Goal: Task Accomplishment & Management: Complete application form

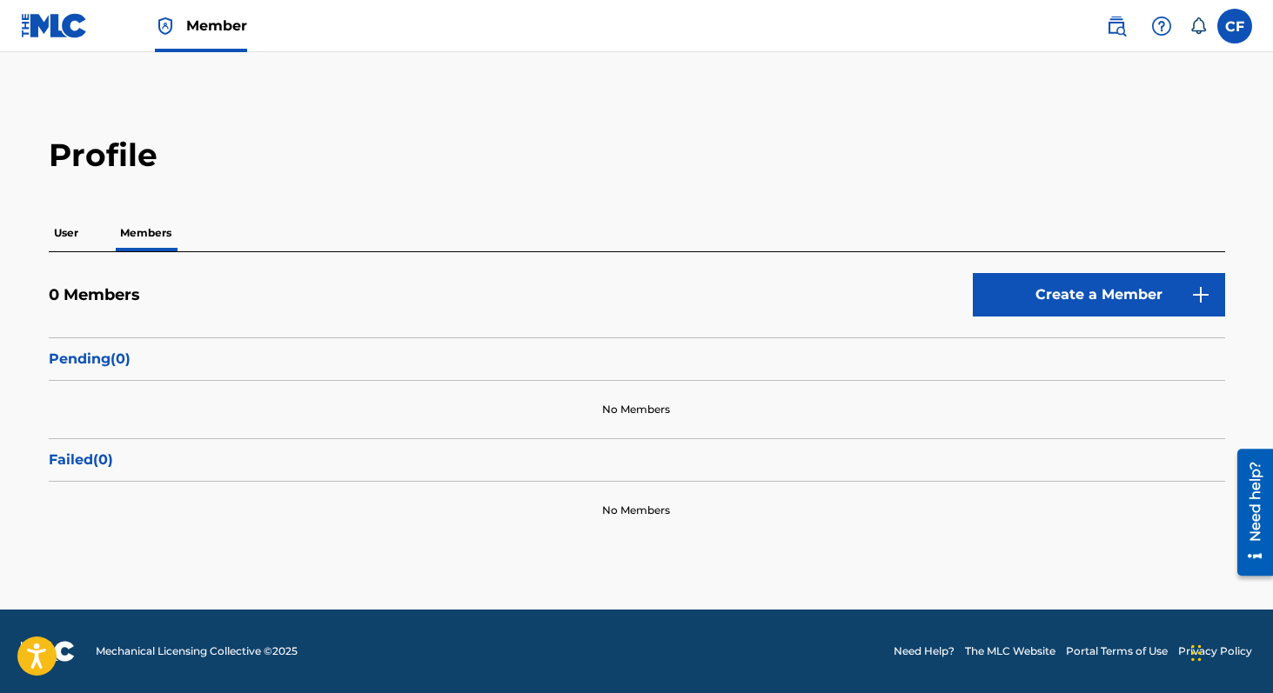
click at [78, 236] on p "User" at bounding box center [66, 233] width 35 height 37
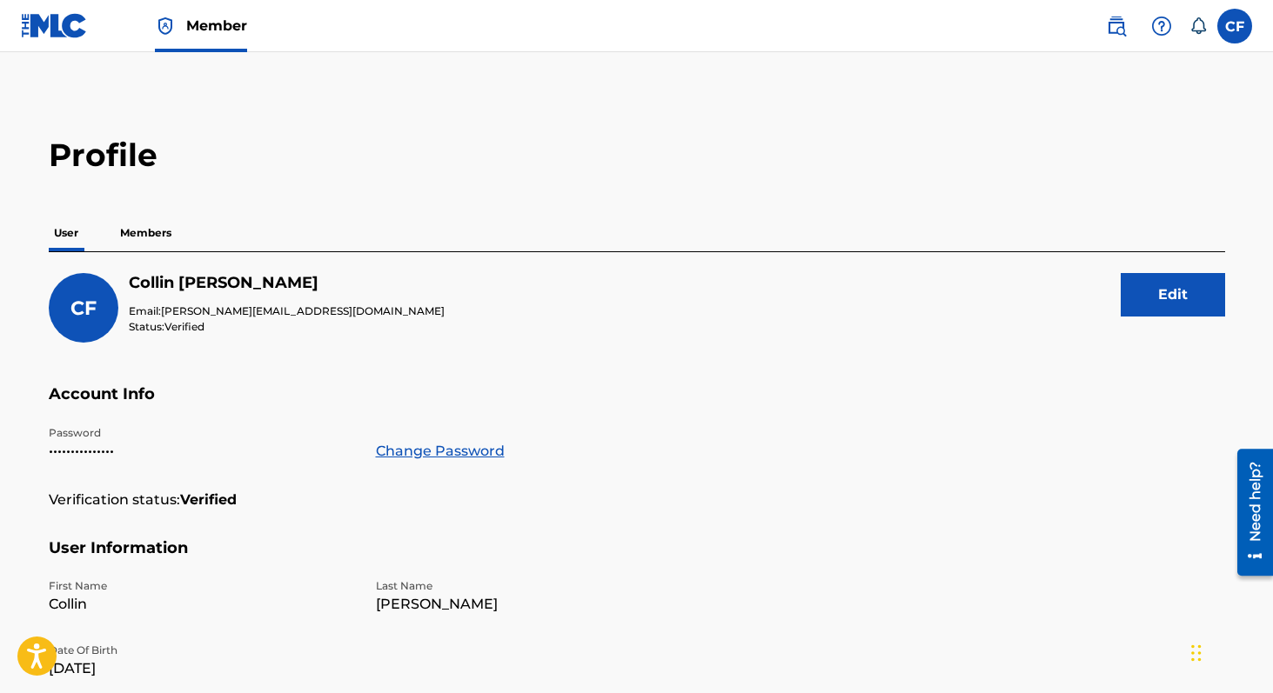
click at [144, 229] on p "Members" at bounding box center [146, 233] width 62 height 37
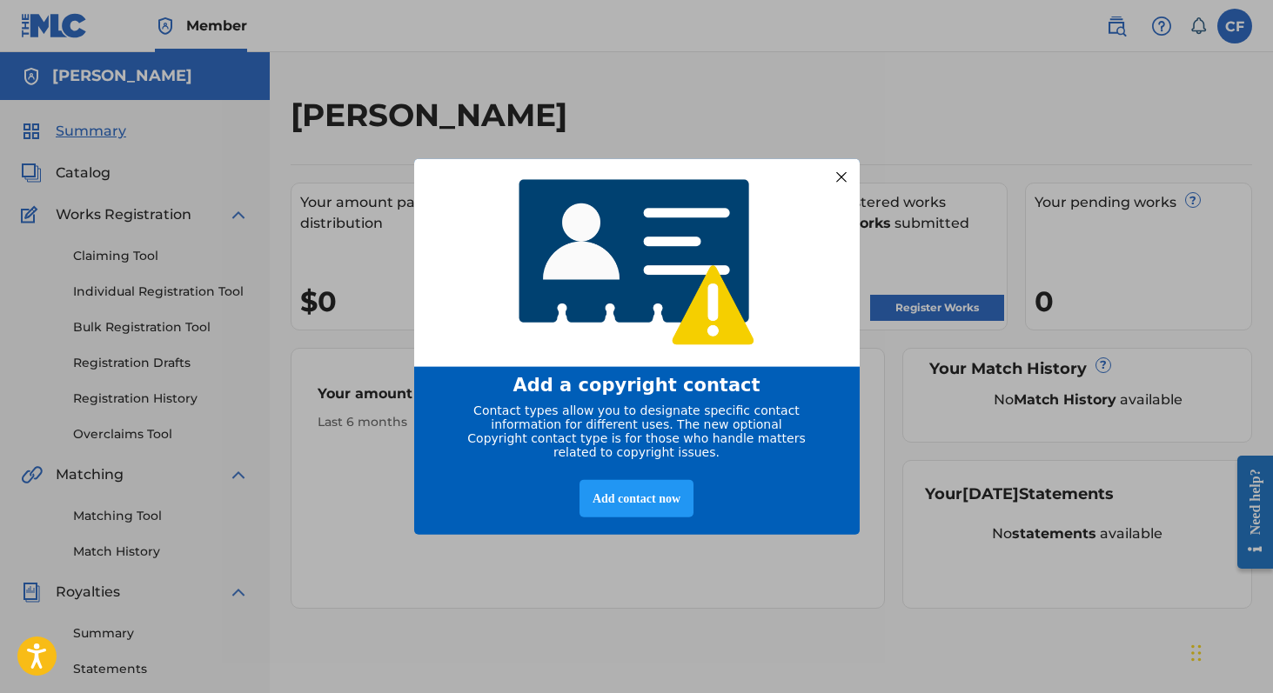
click at [833, 170] on div at bounding box center [840, 176] width 23 height 23
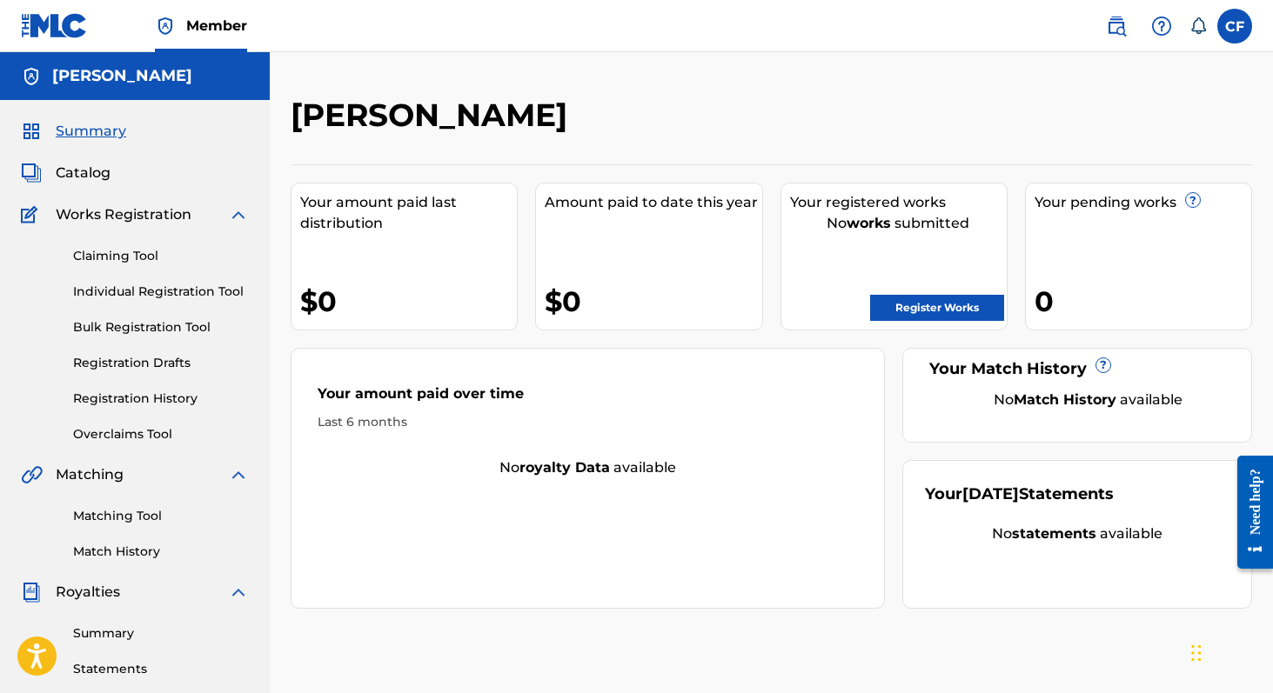
click at [144, 227] on div "Claiming Tool Individual Registration Tool Bulk Registration Tool Registration …" at bounding box center [135, 334] width 228 height 218
click at [140, 216] on span "Works Registration" at bounding box center [124, 214] width 136 height 21
click at [117, 264] on link "Claiming Tool" at bounding box center [161, 256] width 176 height 18
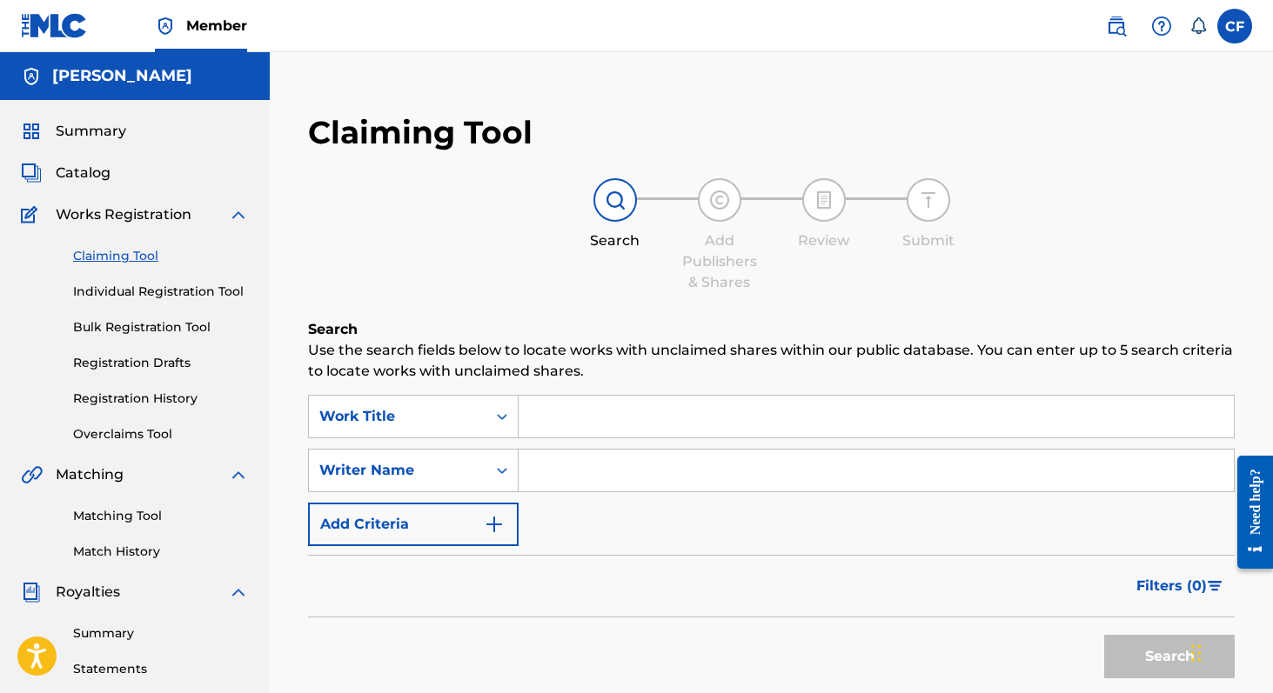
click at [571, 427] on input "Search Form" at bounding box center [875, 417] width 715 height 42
click at [531, 473] on input "Search Form" at bounding box center [875, 471] width 715 height 42
type input "[PERSON_NAME]"
click at [1119, 635] on button "Search" at bounding box center [1169, 656] width 130 height 43
click at [1129, 650] on button "Search" at bounding box center [1169, 656] width 130 height 43
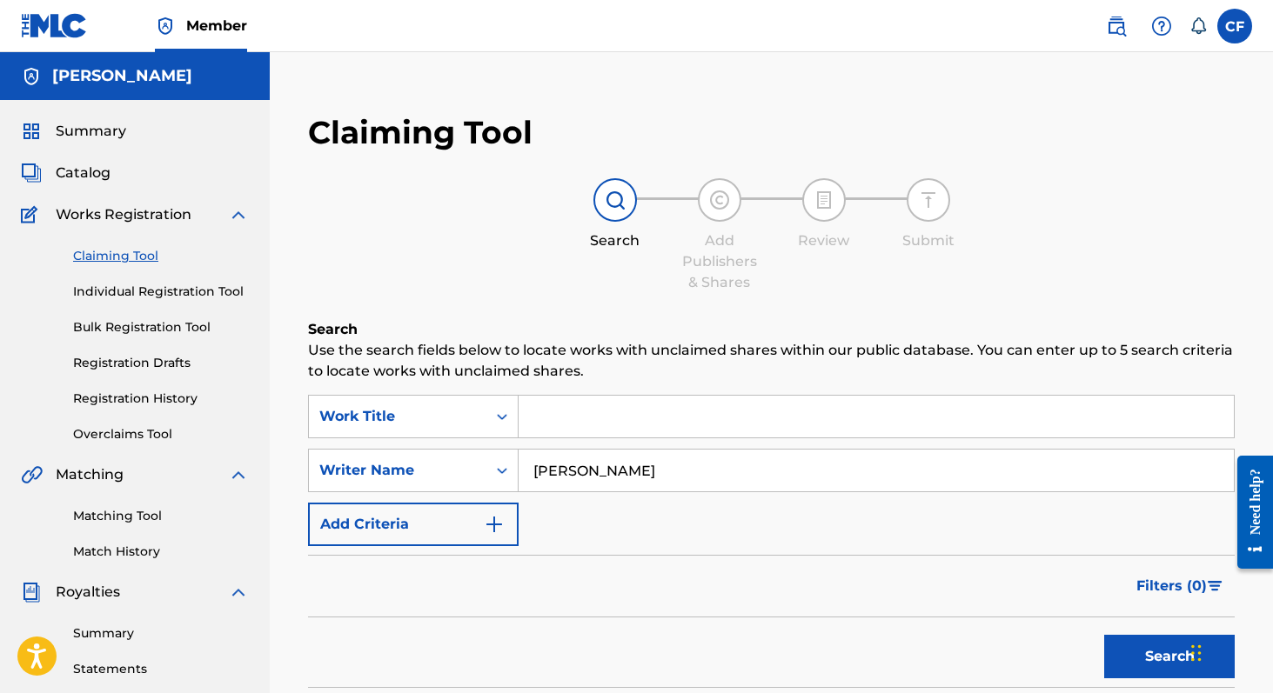
scroll to position [211, 0]
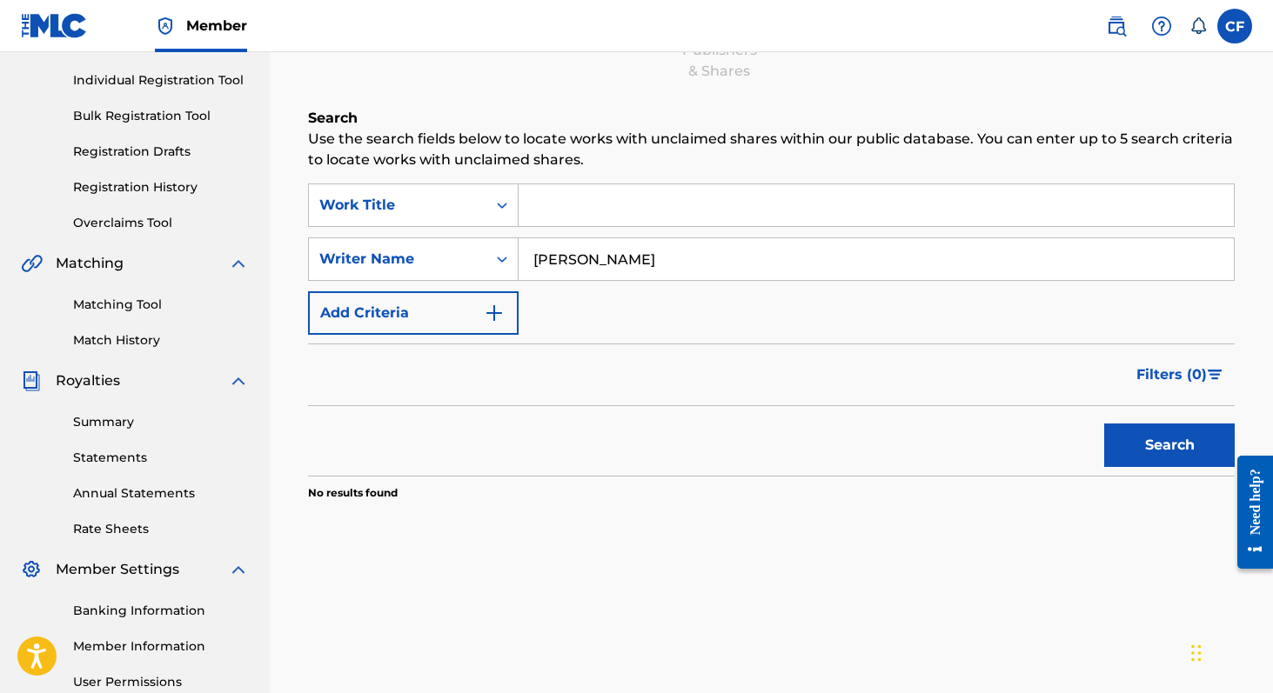
click at [1142, 449] on button "Search" at bounding box center [1169, 445] width 130 height 43
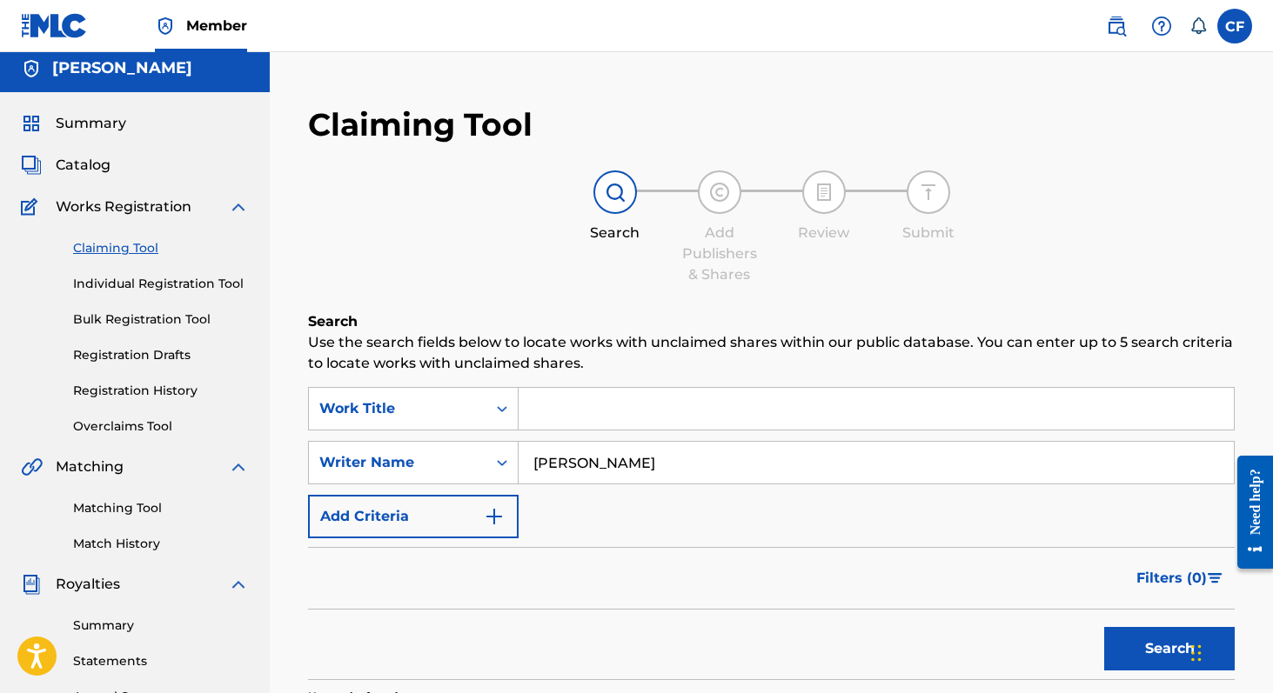
scroll to position [0, 0]
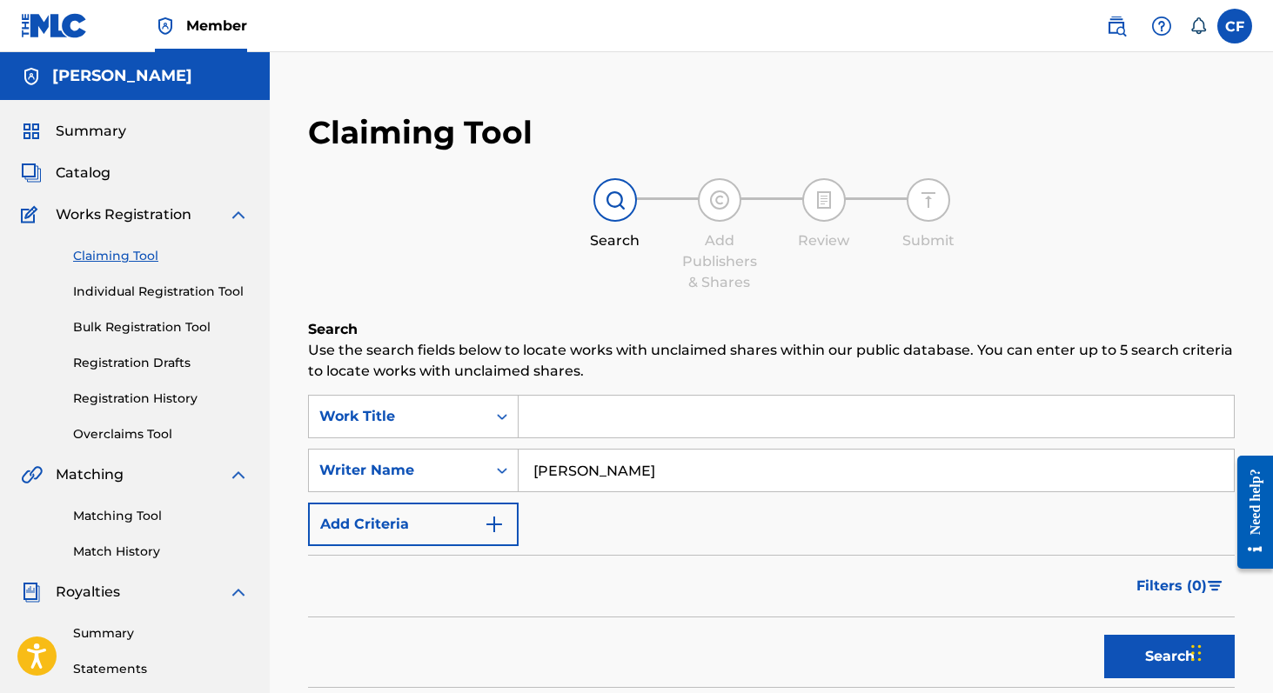
click at [579, 471] on input "[PERSON_NAME]" at bounding box center [875, 471] width 715 height 42
click at [124, 292] on link "Individual Registration Tool" at bounding box center [161, 292] width 176 height 18
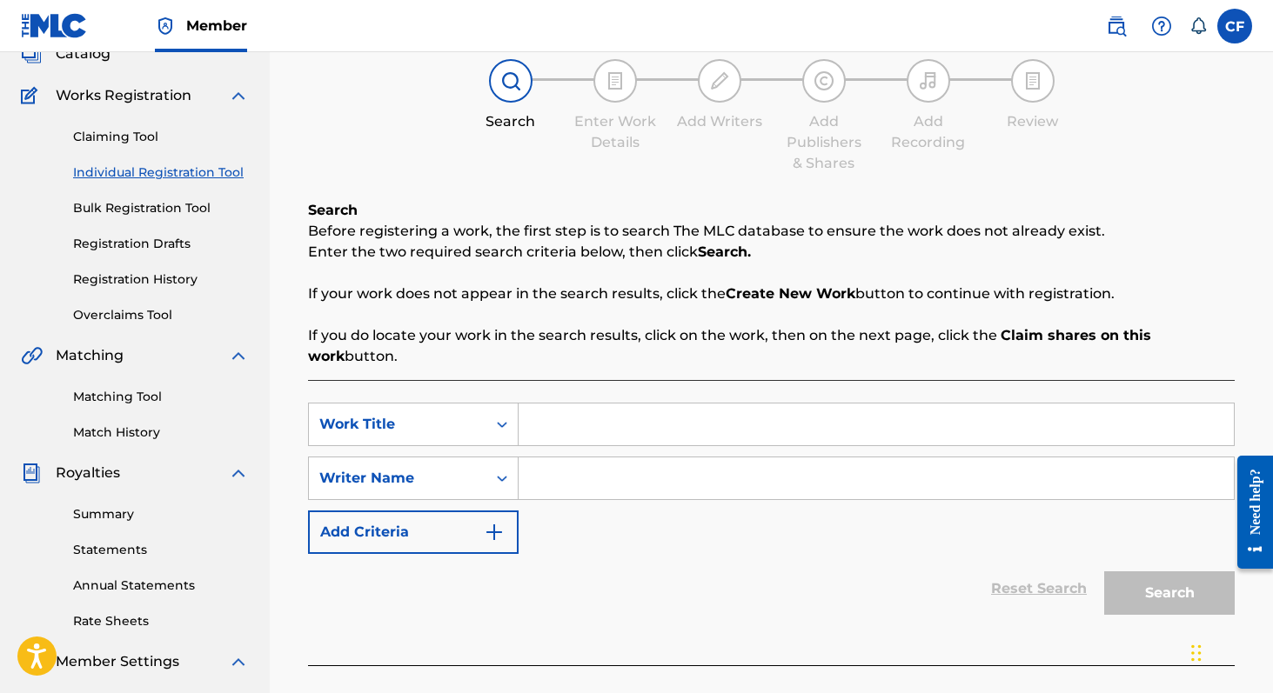
scroll to position [117, 0]
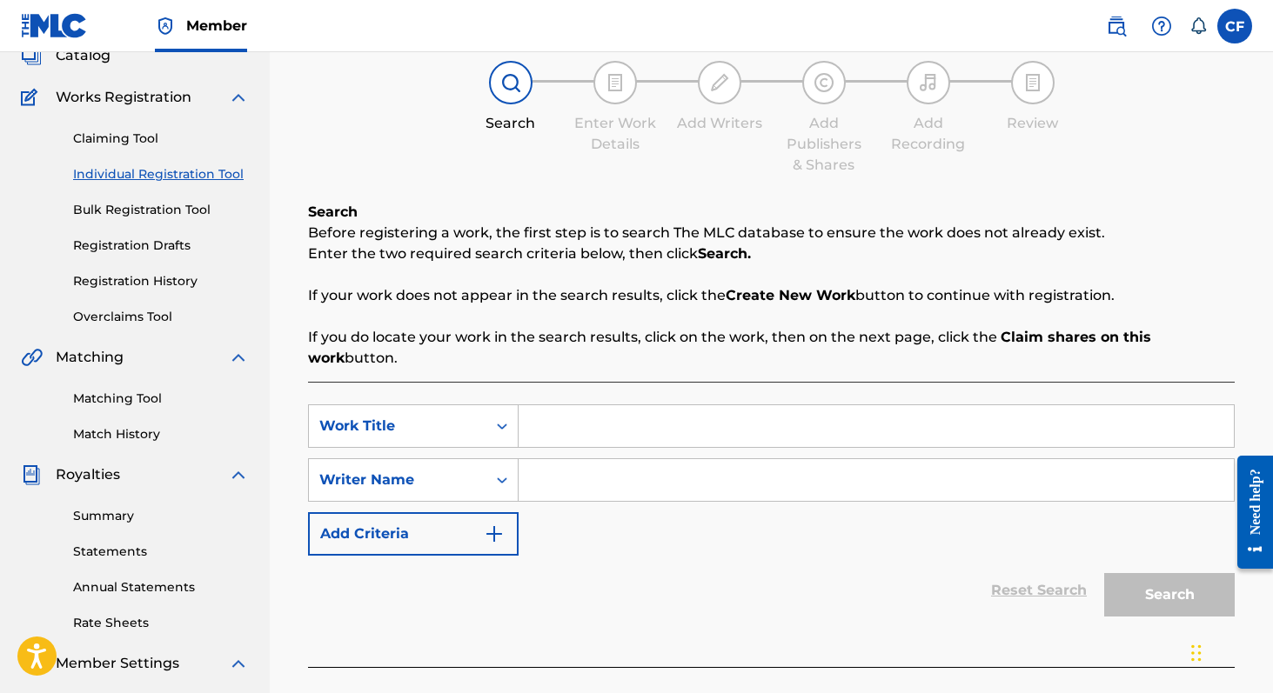
click at [645, 451] on div "SearchWithCriteria494e9e57-6f18-4a5e-82df-93939464e5d0 Work Title SearchWithCri…" at bounding box center [771, 479] width 926 height 151
click at [645, 440] on input "Search Form" at bounding box center [875, 426] width 715 height 42
click at [182, 205] on link "Bulk Registration Tool" at bounding box center [161, 210] width 176 height 18
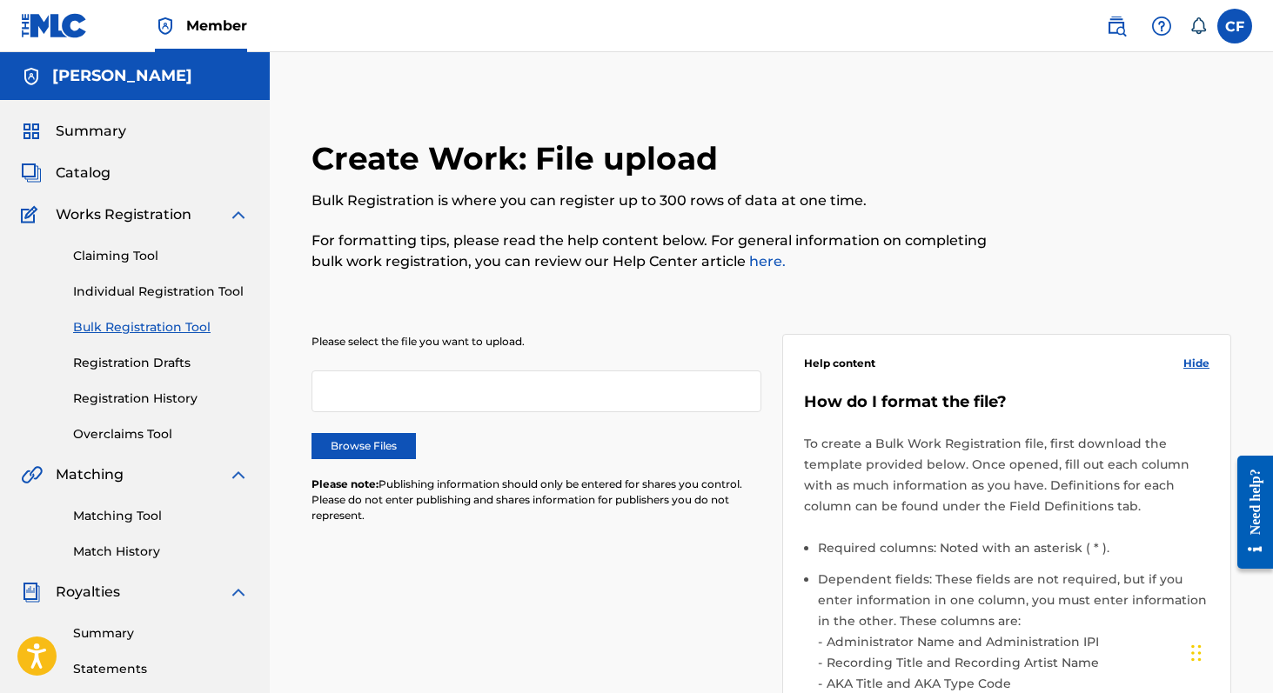
click at [157, 300] on link "Individual Registration Tool" at bounding box center [161, 292] width 176 height 18
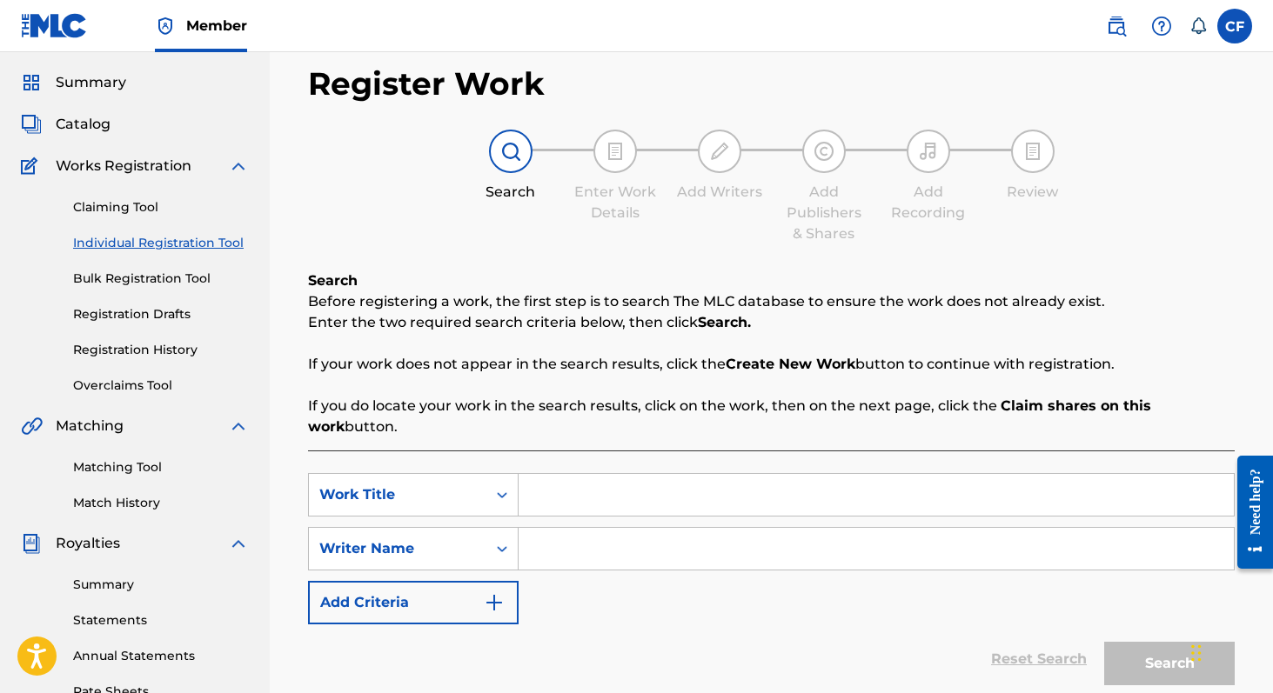
scroll to position [51, 0]
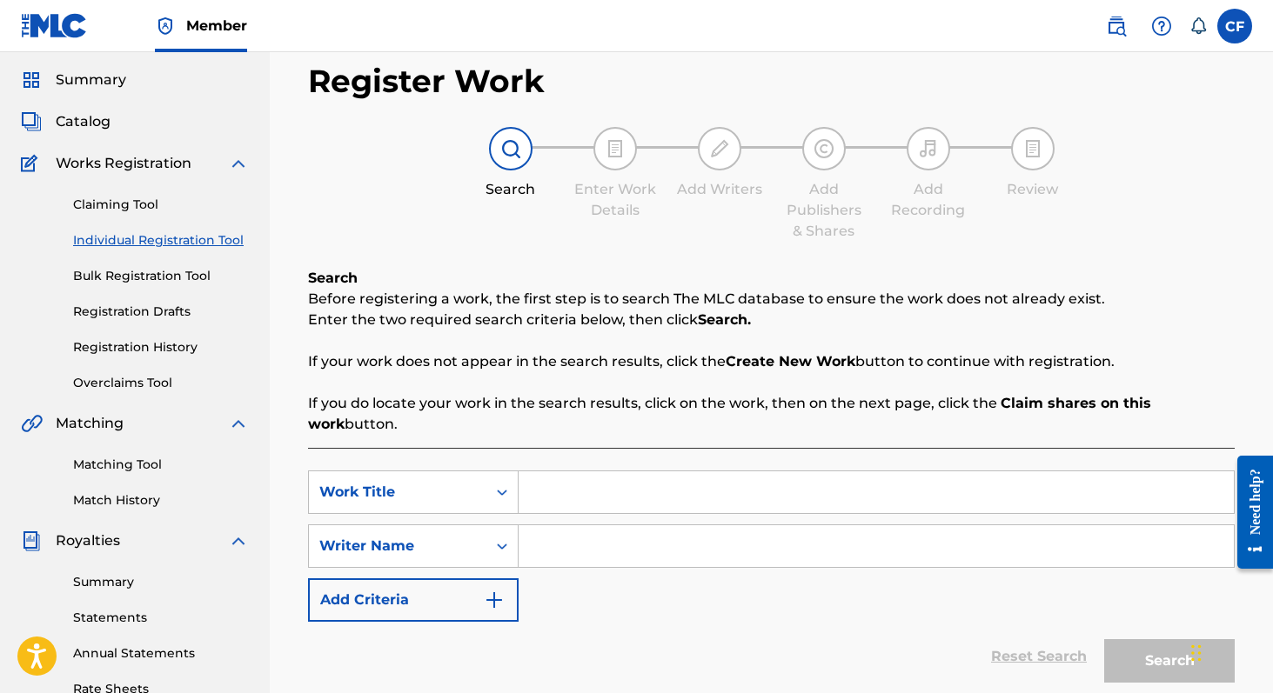
click at [567, 502] on input "Search Form" at bounding box center [875, 492] width 715 height 42
type input "Felterman's Deli"
click at [703, 549] on input "Search Form" at bounding box center [875, 546] width 715 height 42
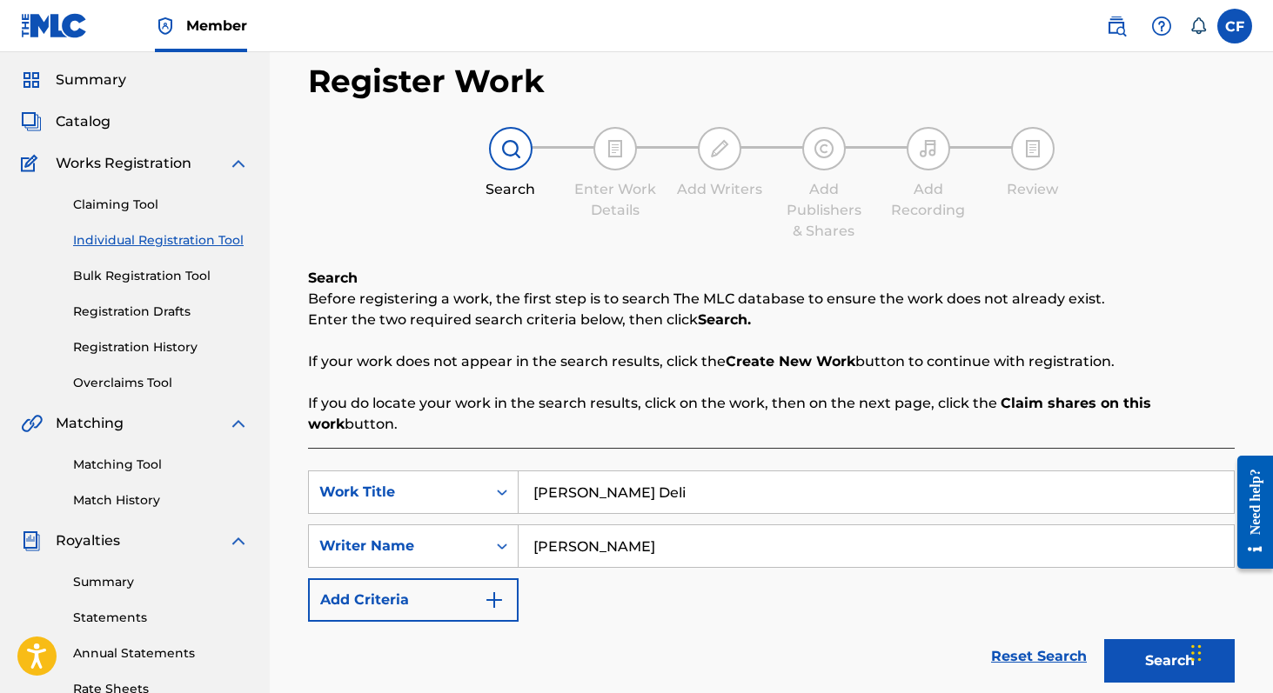
type input "[PERSON_NAME]"
click at [481, 581] on button "Add Criteria" at bounding box center [413, 599] width 210 height 43
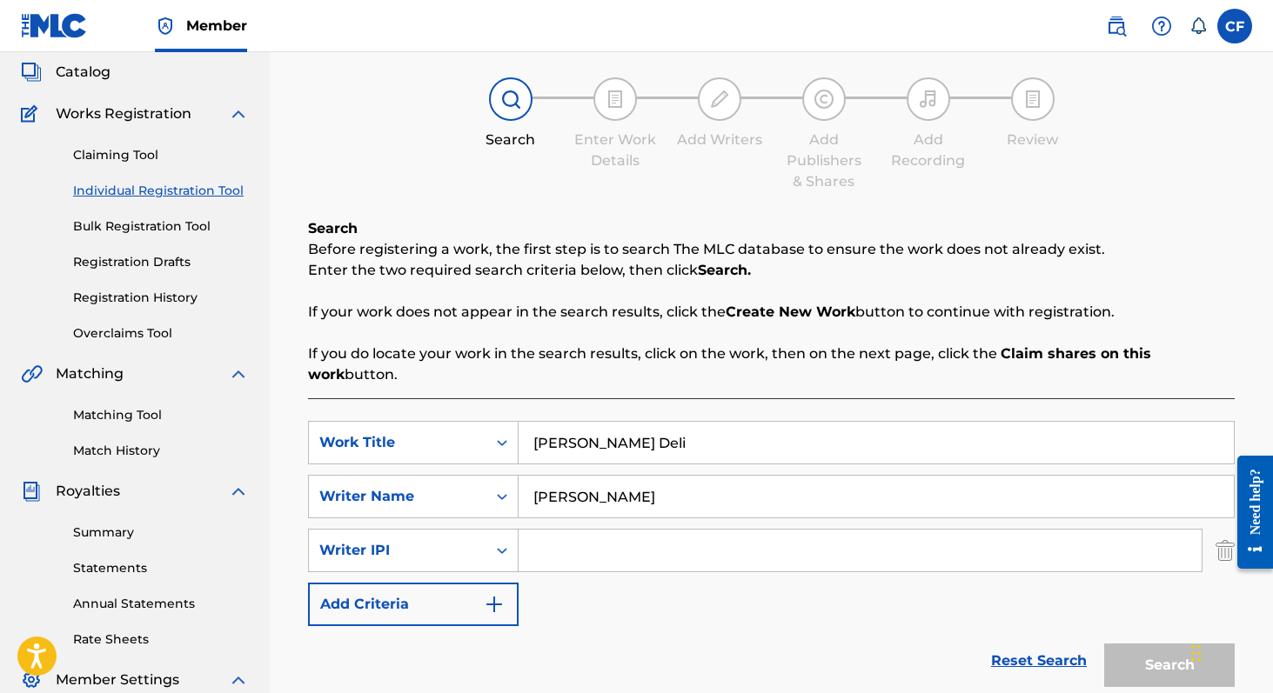
scroll to position [103, 0]
click at [483, 544] on div "Writer IPI" at bounding box center [397, 548] width 177 height 33
click at [544, 610] on div "SearchWithCriteria494e9e57-6f18-4a5e-82df-93939464e5d0 Work Title Felterman's D…" at bounding box center [771, 521] width 926 height 205
click at [1221, 549] on img "Search Form" at bounding box center [1224, 548] width 19 height 43
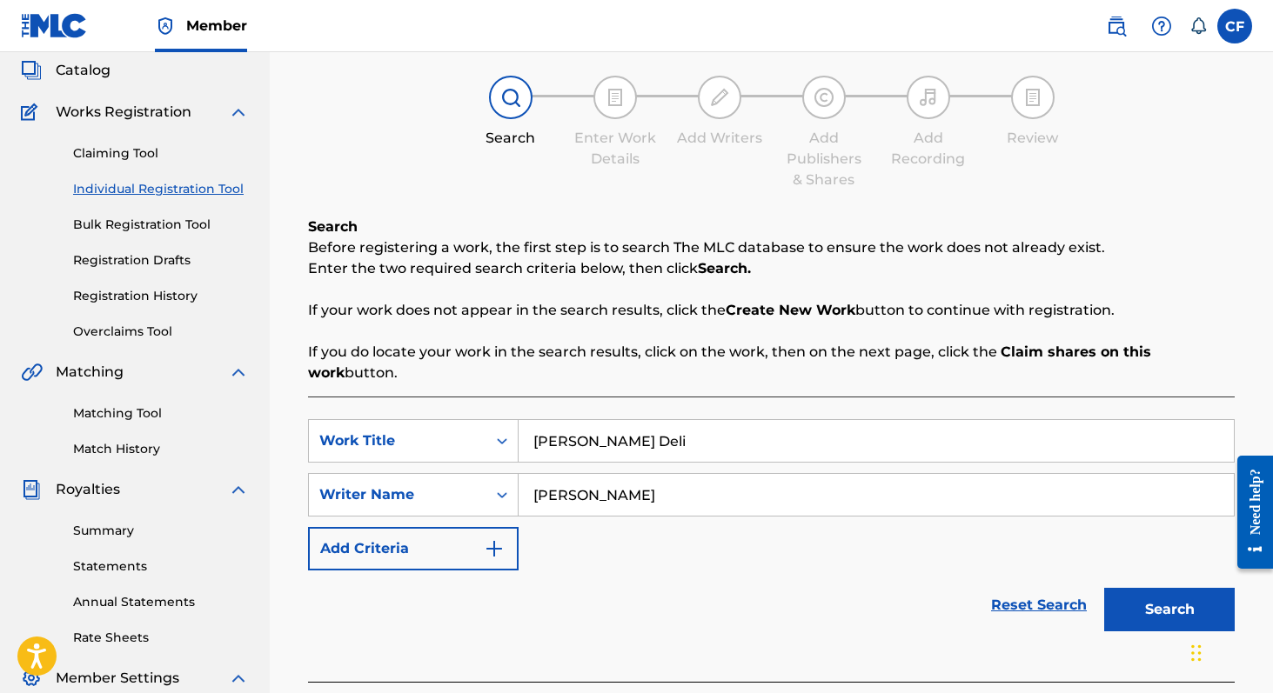
click at [1179, 600] on button "Search" at bounding box center [1169, 609] width 130 height 43
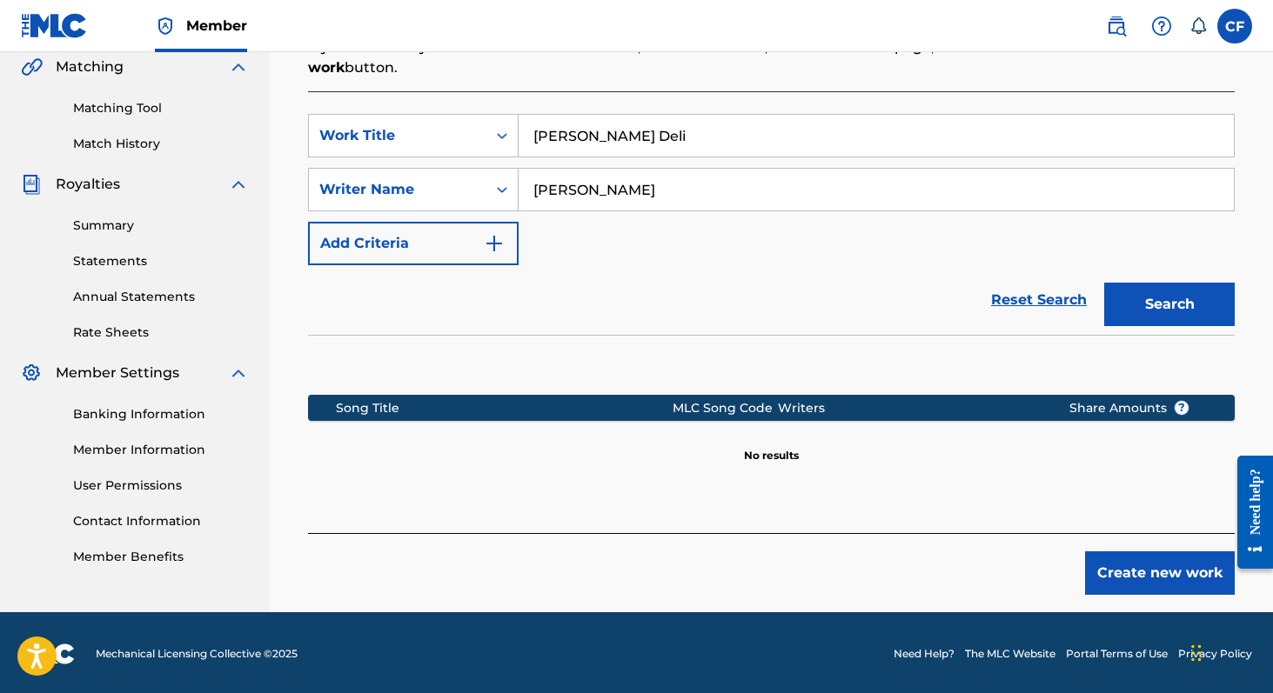
scroll to position [404, 0]
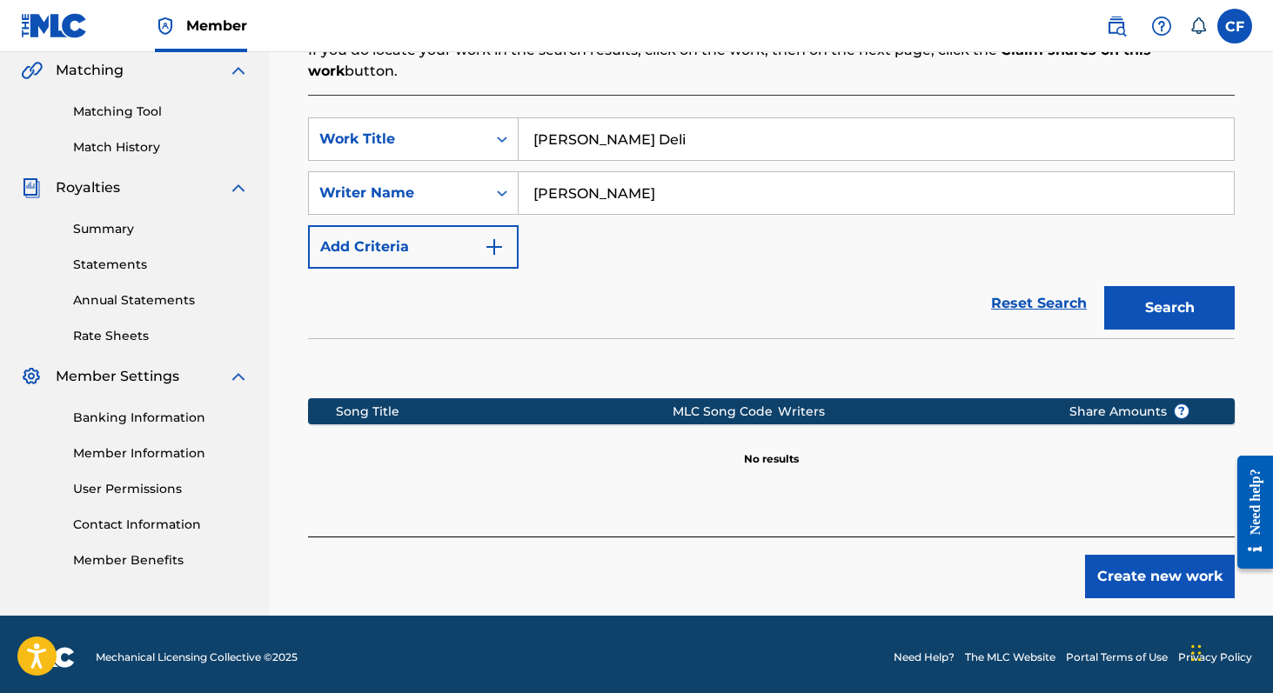
click at [1126, 568] on button "Create new work" at bounding box center [1160, 576] width 150 height 43
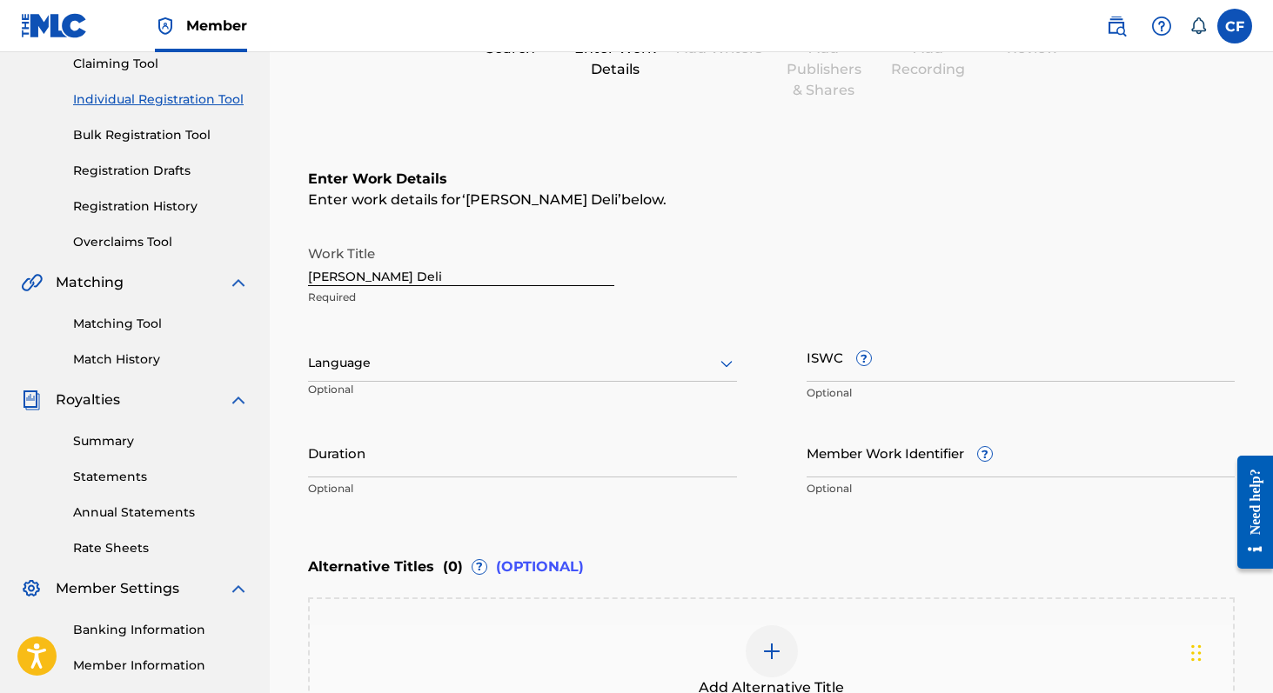
scroll to position [190, 0]
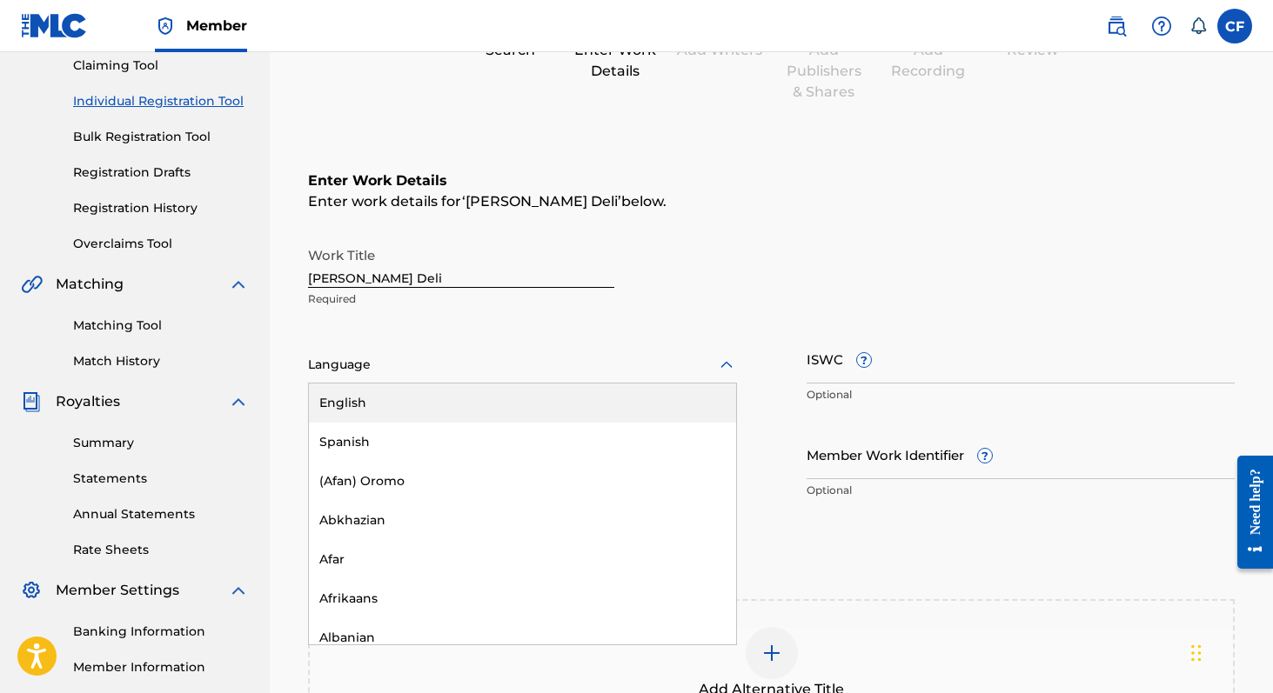
click at [692, 363] on div at bounding box center [522, 365] width 429 height 22
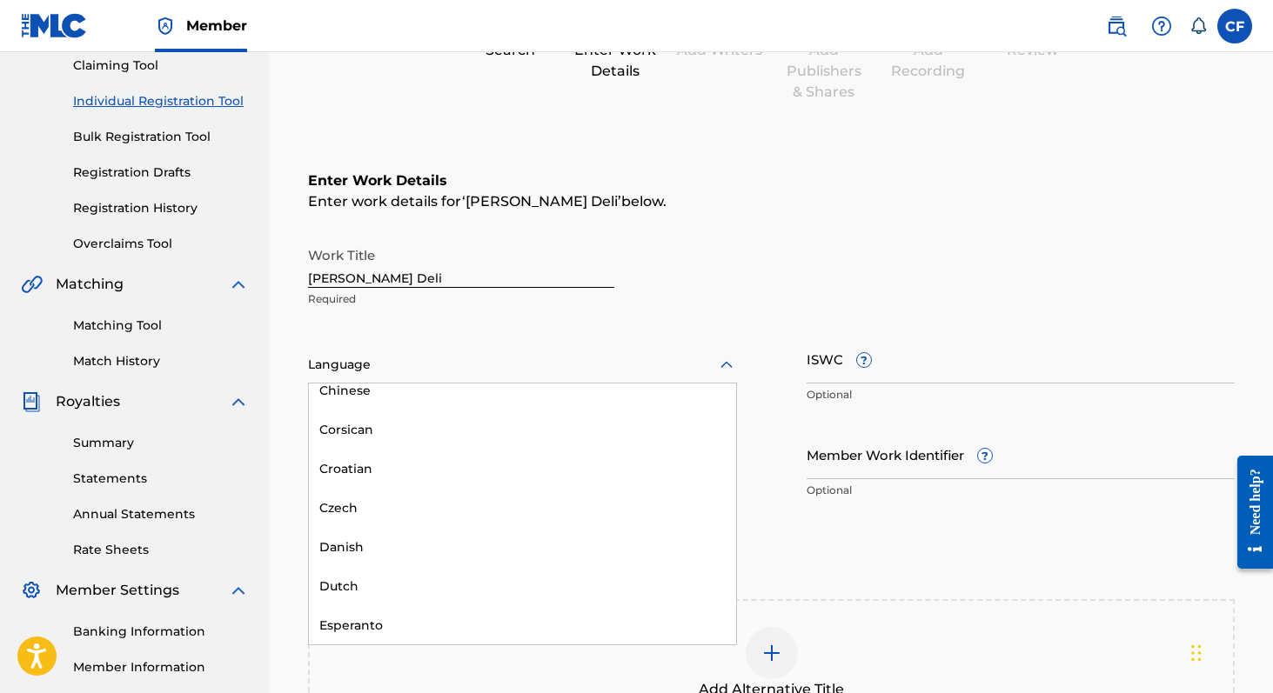
scroll to position [0, 0]
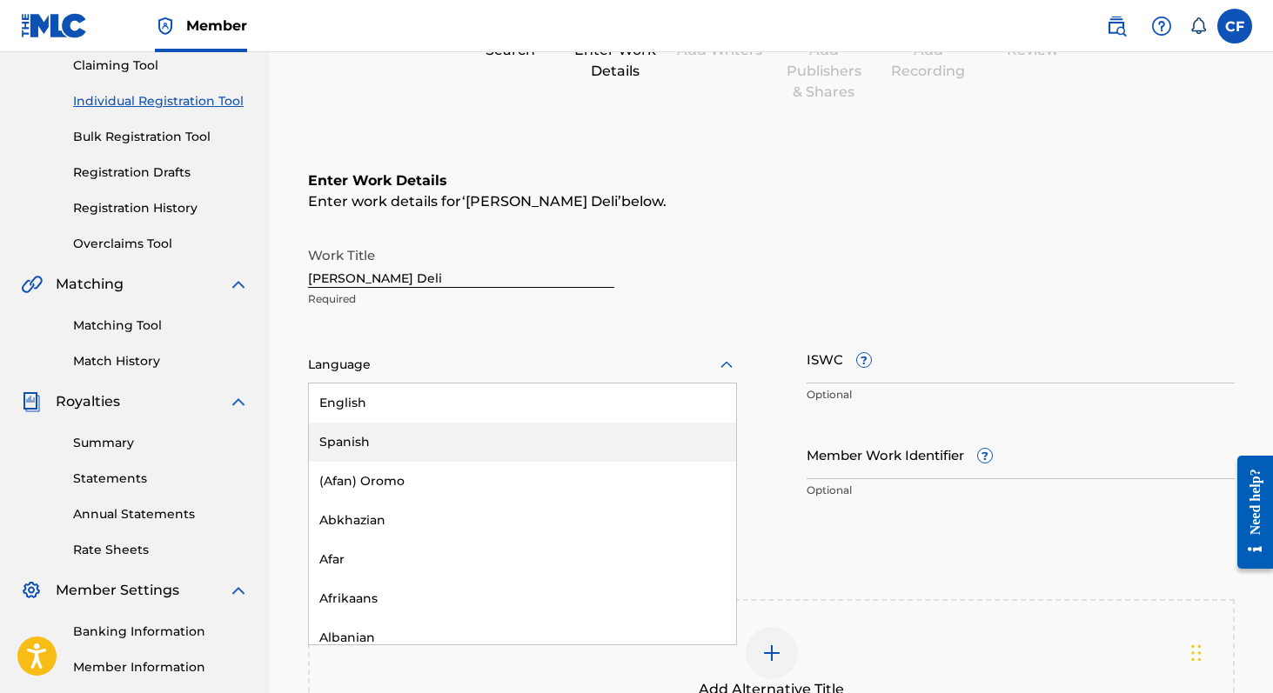
click at [838, 319] on div "Work Title Felterman's Deli Required Spanish, 2 of 153. 153 results available. …" at bounding box center [771, 373] width 926 height 270
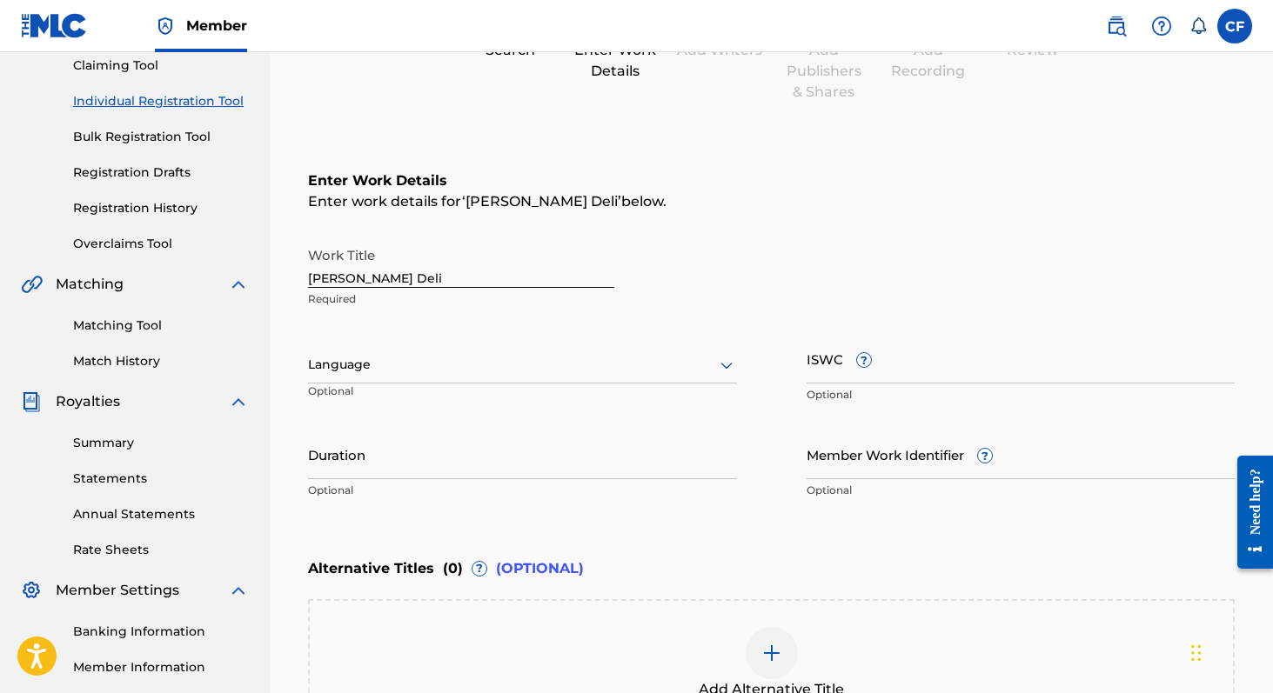
click at [580, 479] on div "Duration Optional" at bounding box center [522, 469] width 429 height 78
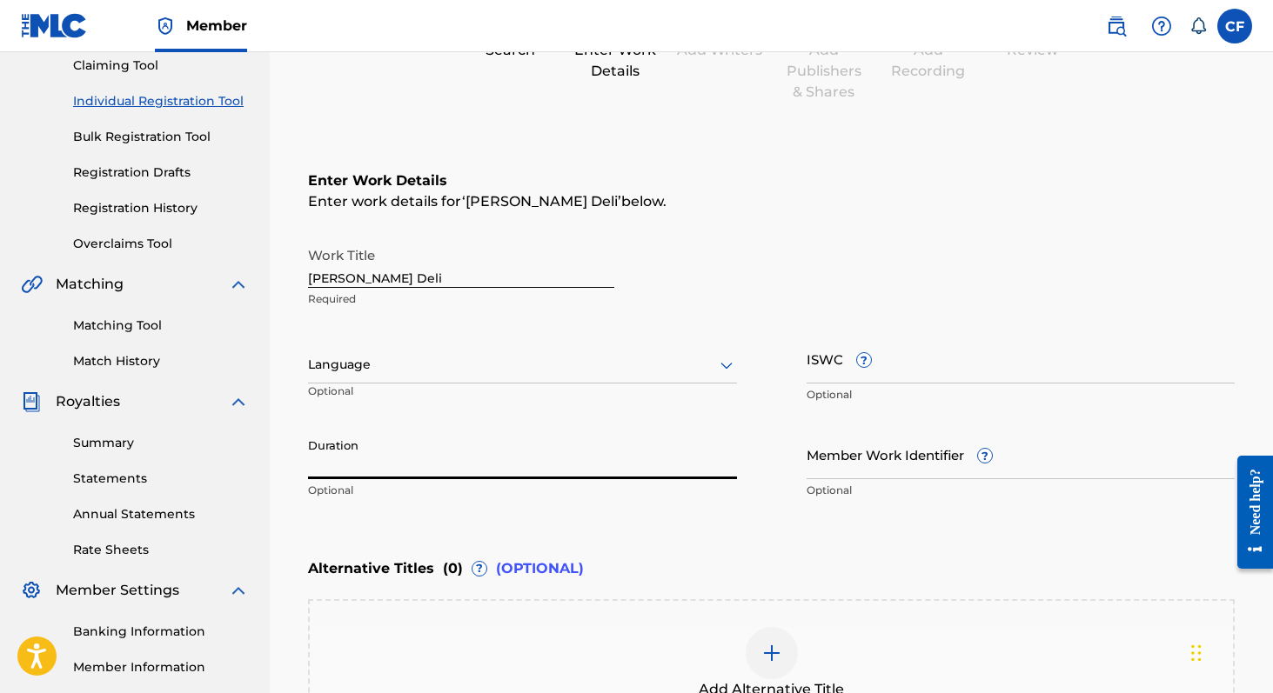
click at [580, 462] on input "Duration" at bounding box center [522, 455] width 429 height 50
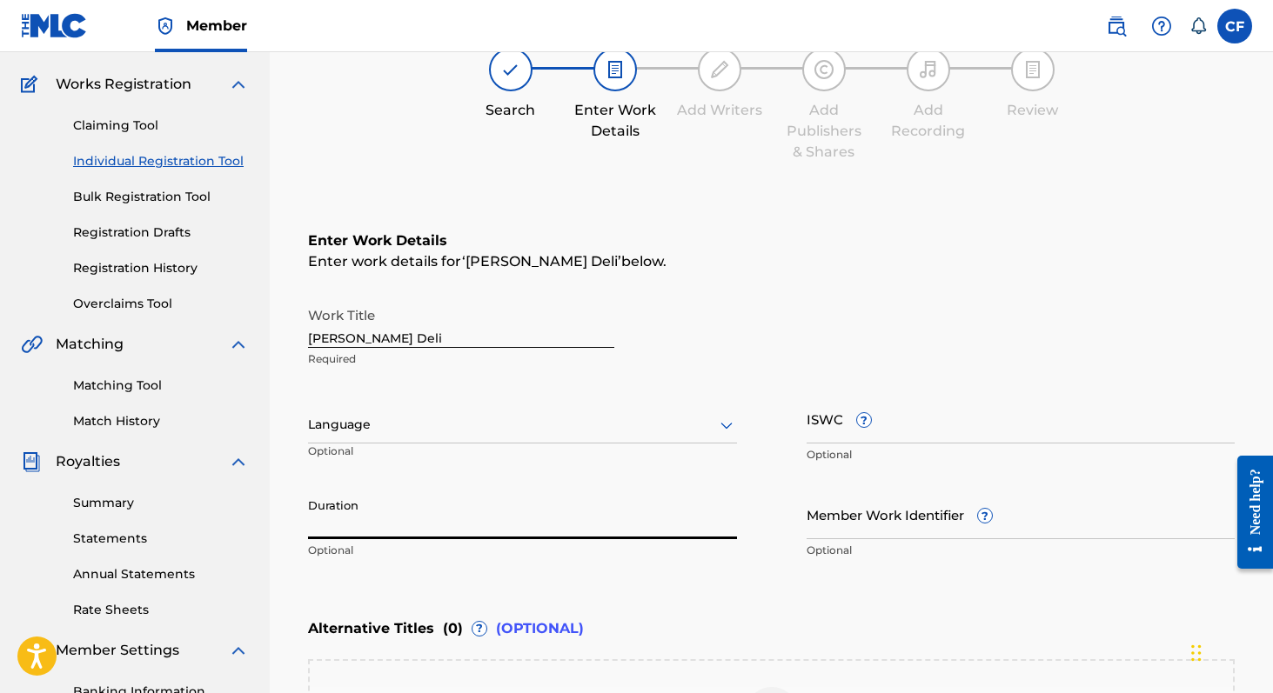
scroll to position [267, 0]
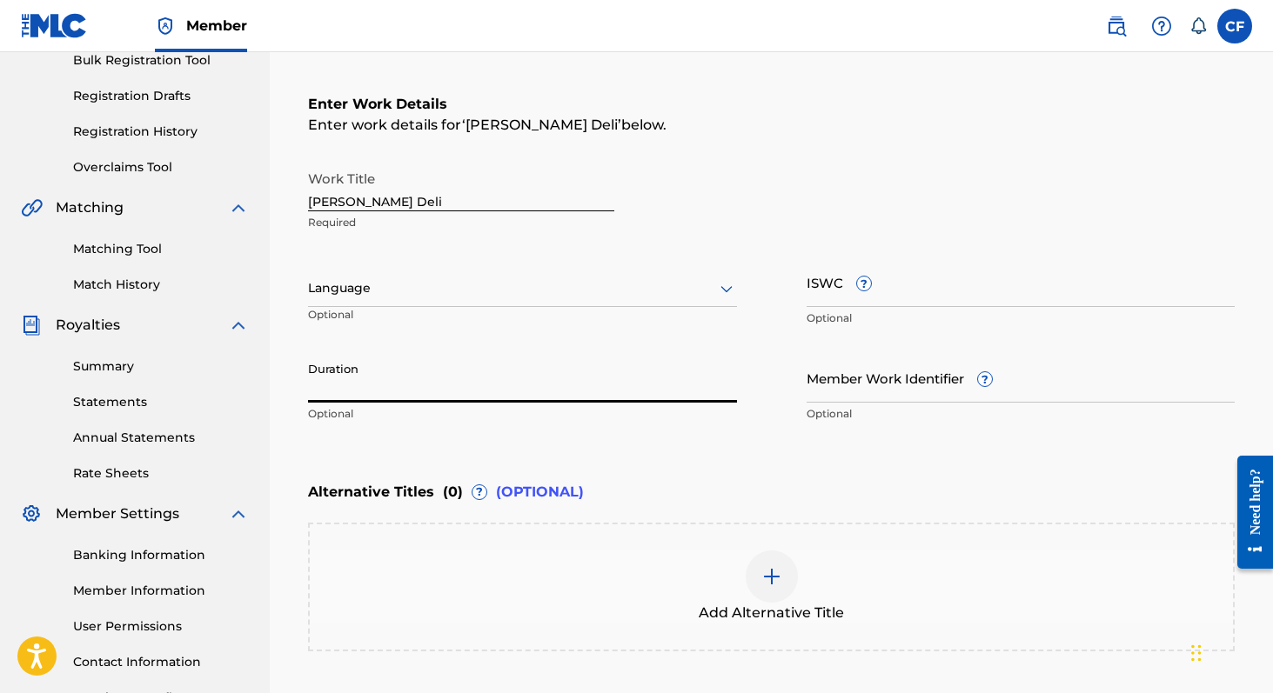
click at [927, 152] on div "Enter Work Details Enter work details for ‘ Felterman's Deli ’ below. Work Titl…" at bounding box center [771, 262] width 926 height 421
click at [546, 390] on input "Duration" at bounding box center [522, 378] width 429 height 50
type input "4"
type input "04:49"
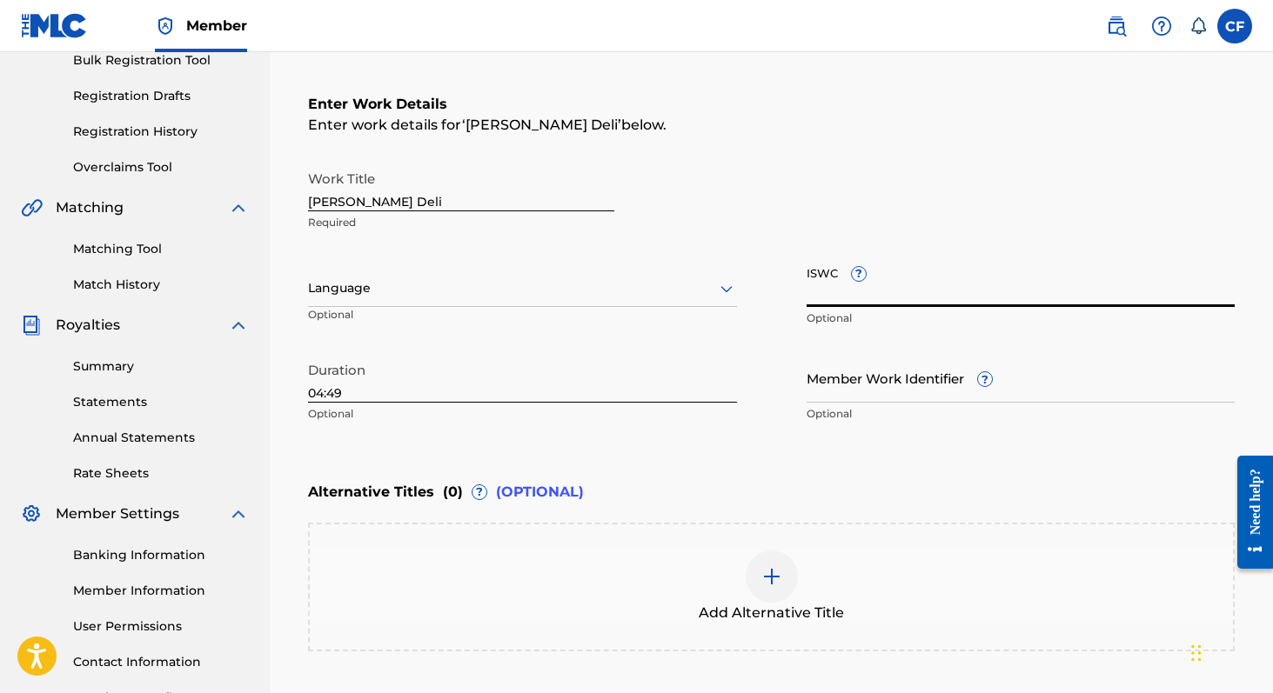
click at [834, 284] on input "ISWC ?" at bounding box center [1020, 282] width 429 height 50
click at [737, 445] on div "Enter Work Details Enter work details for ‘ Felterman's Deli ’ below. Work Titl…" at bounding box center [771, 262] width 926 height 421
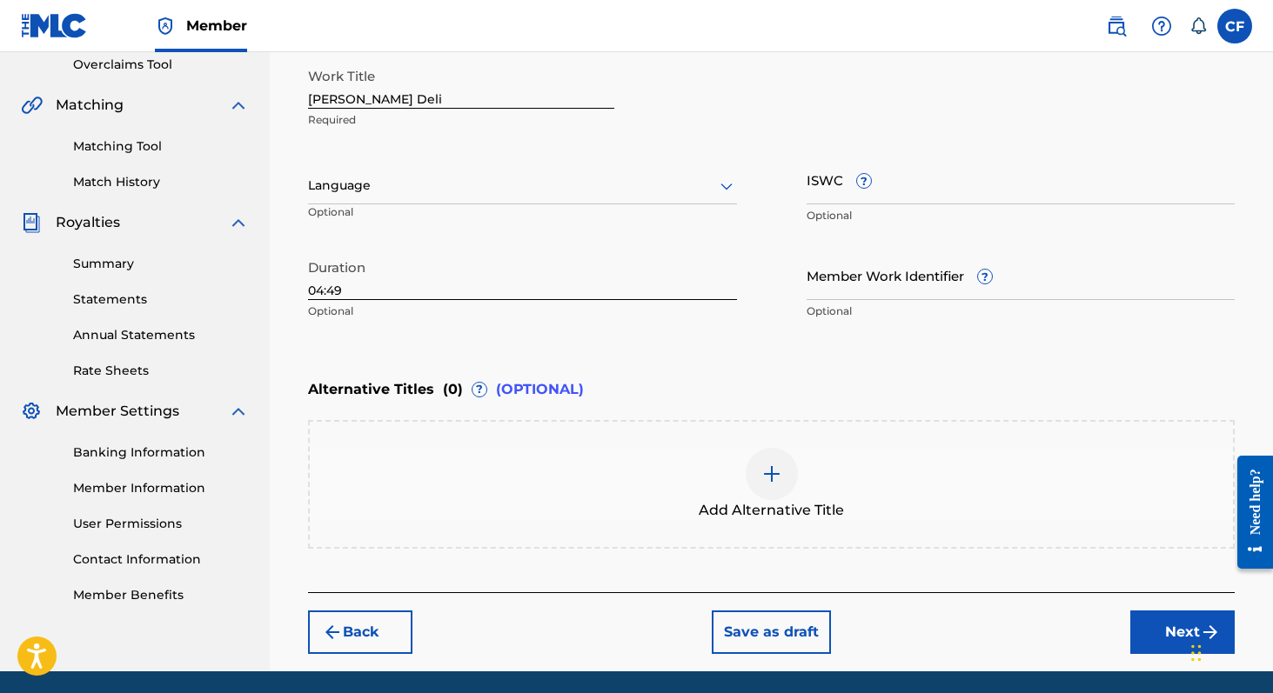
scroll to position [385, 0]
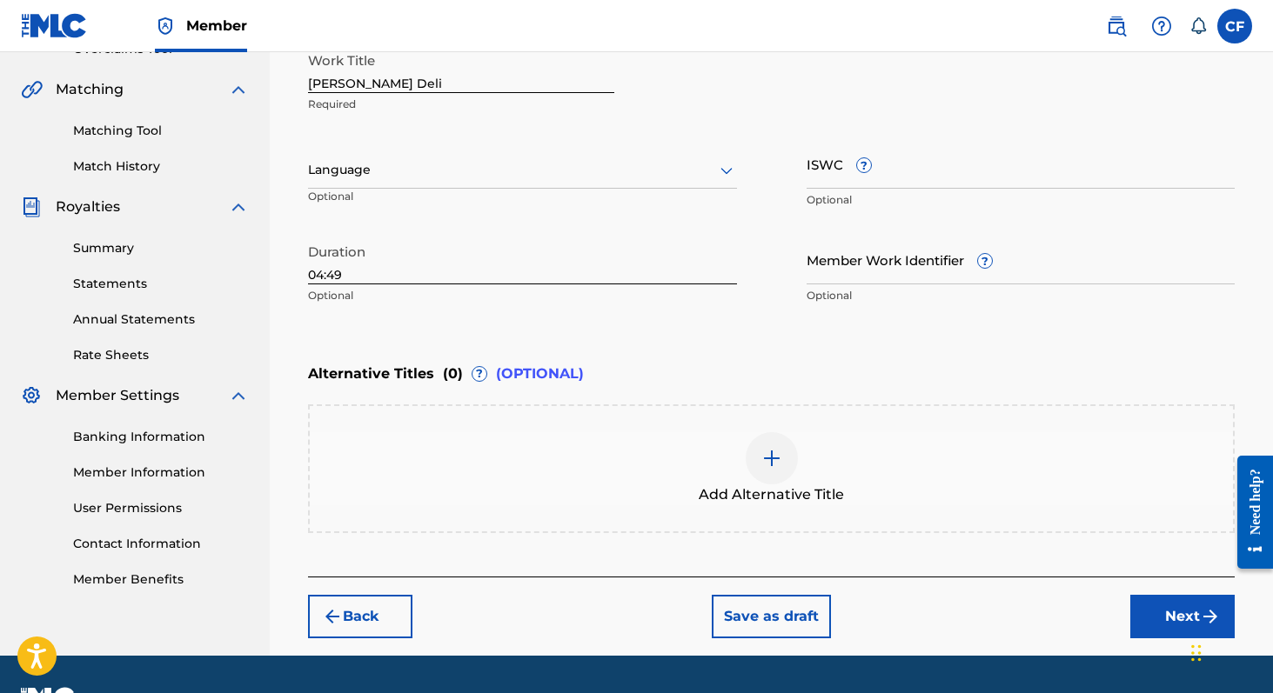
click at [743, 451] on div "Add Alternative Title" at bounding box center [771, 468] width 923 height 73
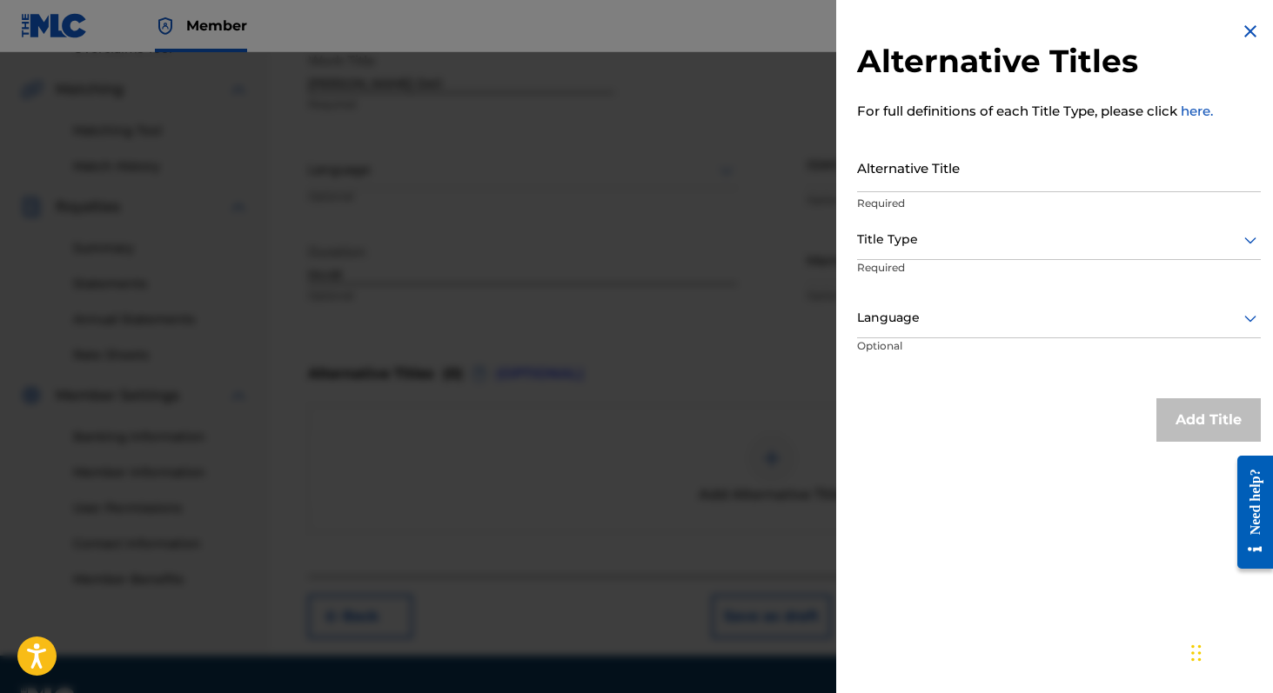
click at [929, 177] on input "Alternative Title" at bounding box center [1059, 168] width 404 height 50
click at [927, 238] on div at bounding box center [1059, 240] width 404 height 22
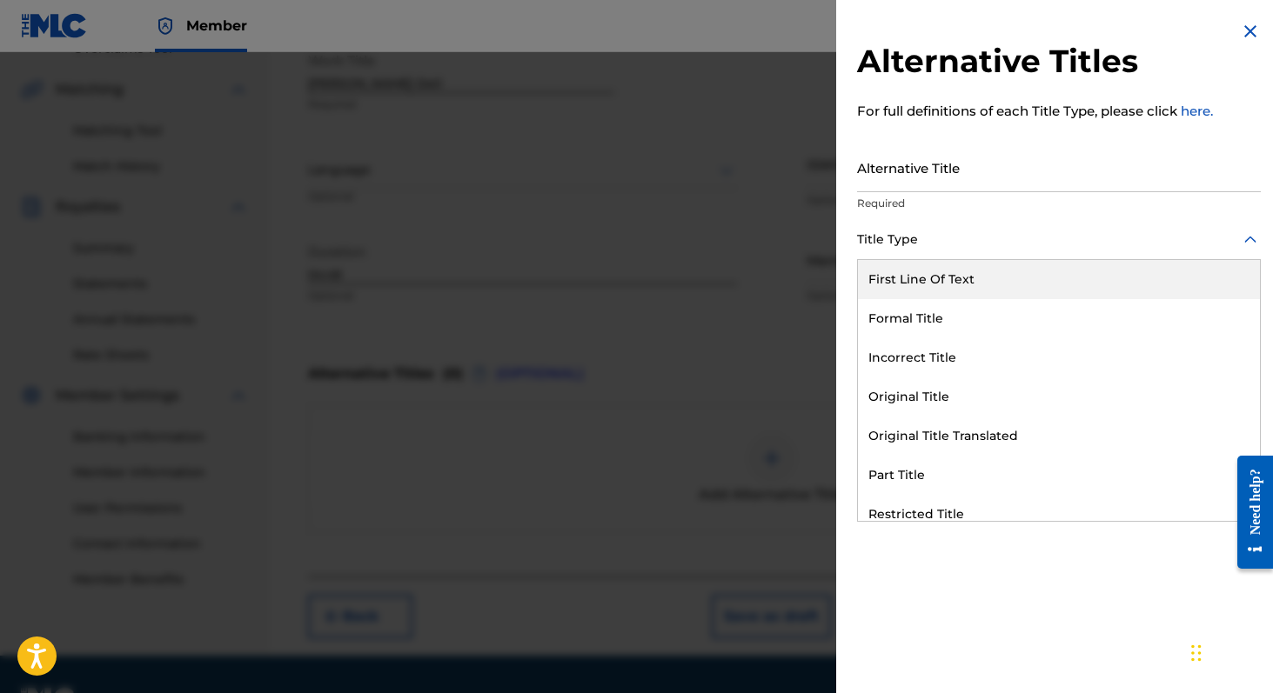
click at [920, 171] on input "Alternative Title" at bounding box center [1059, 168] width 404 height 50
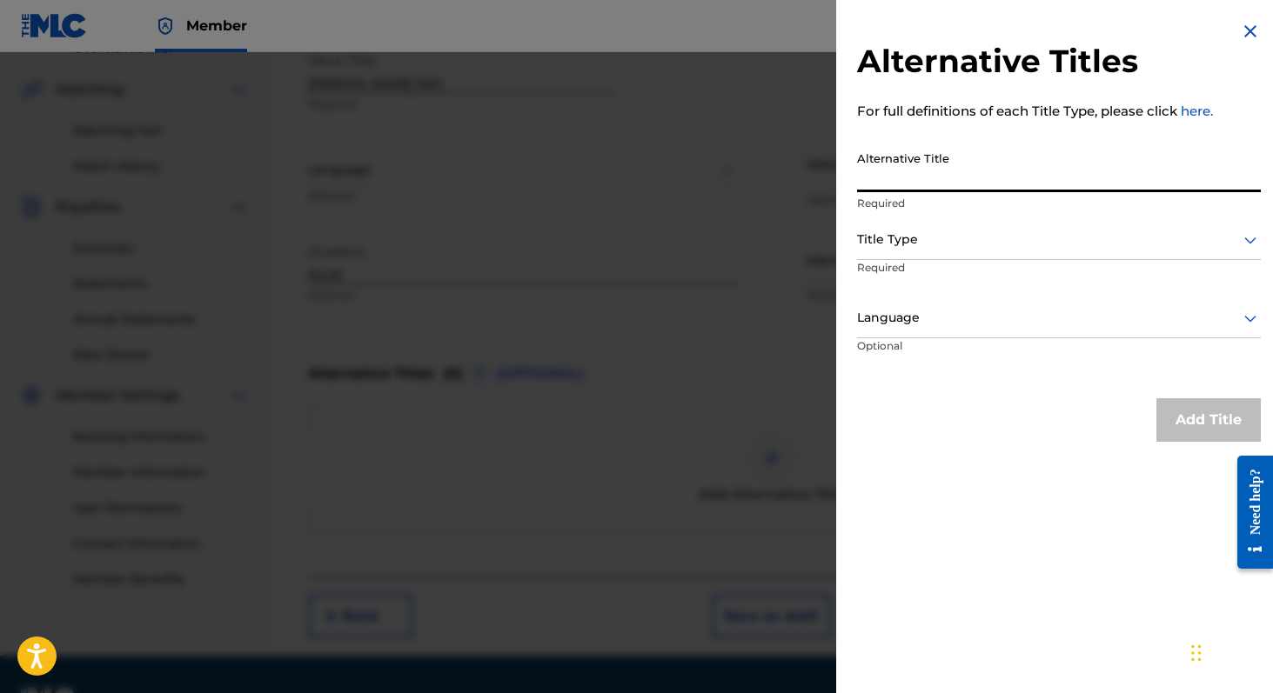
type input "w"
type input "Feltermans Deli"
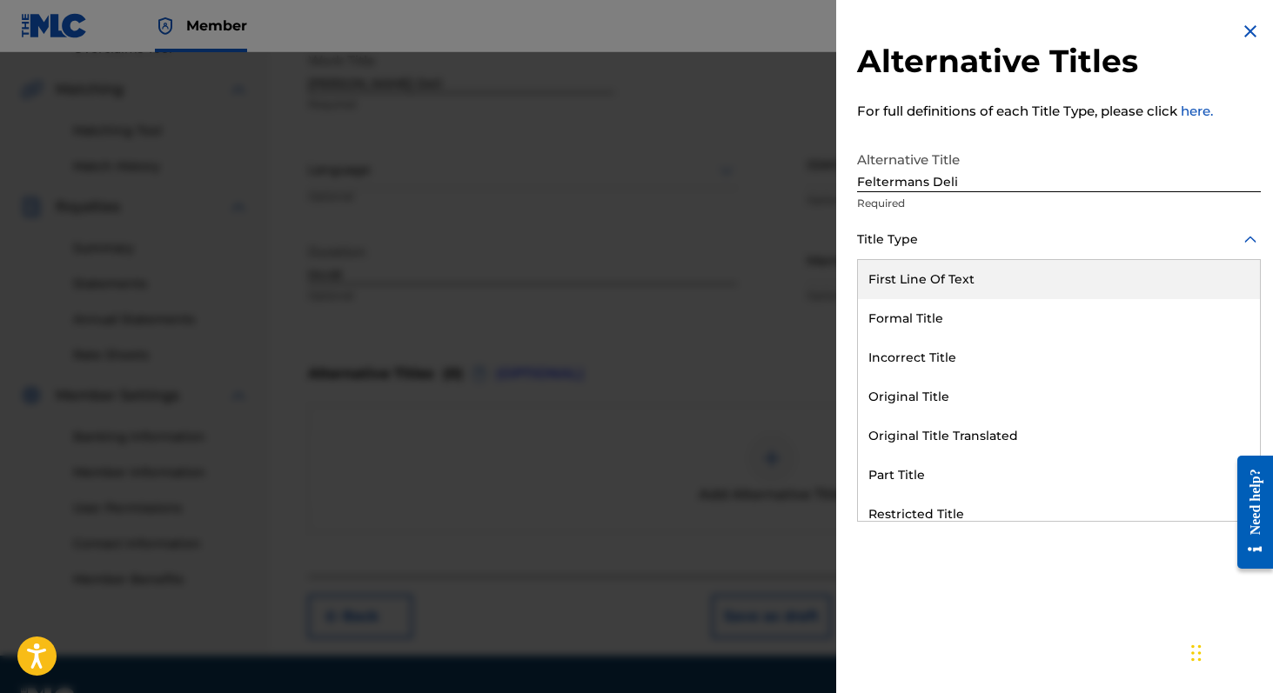
click at [1008, 251] on div "Title Type" at bounding box center [1059, 240] width 404 height 39
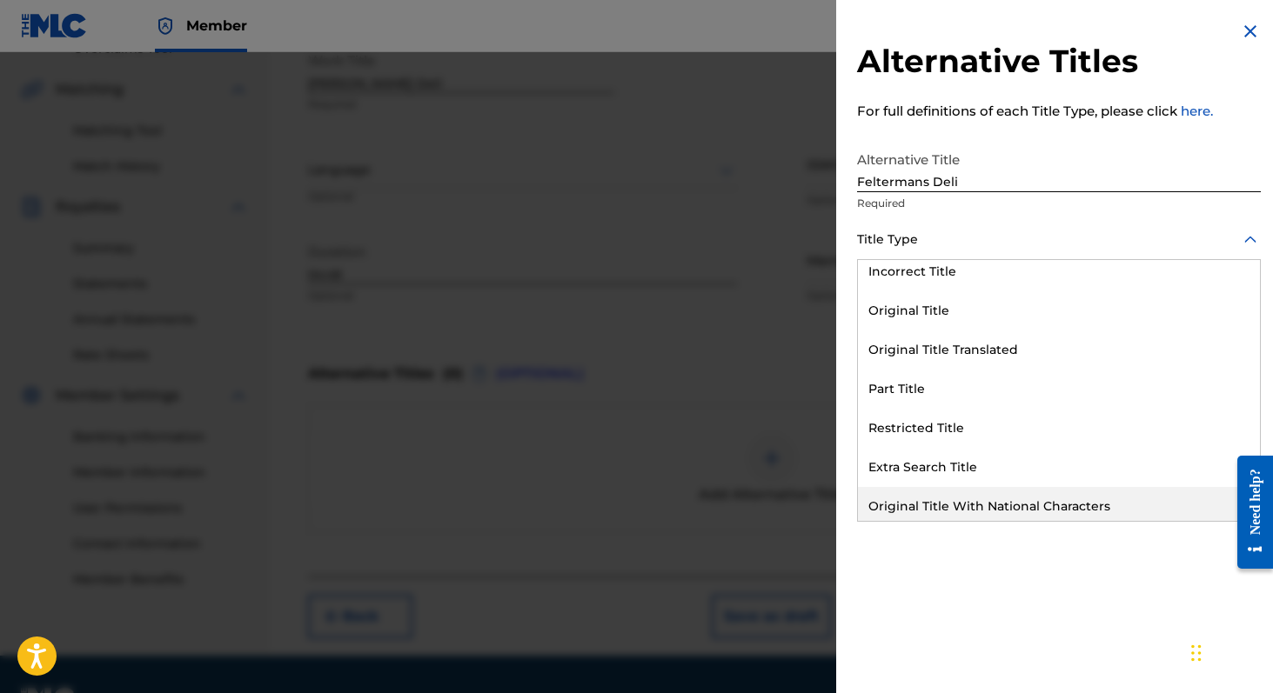
scroll to position [0, 0]
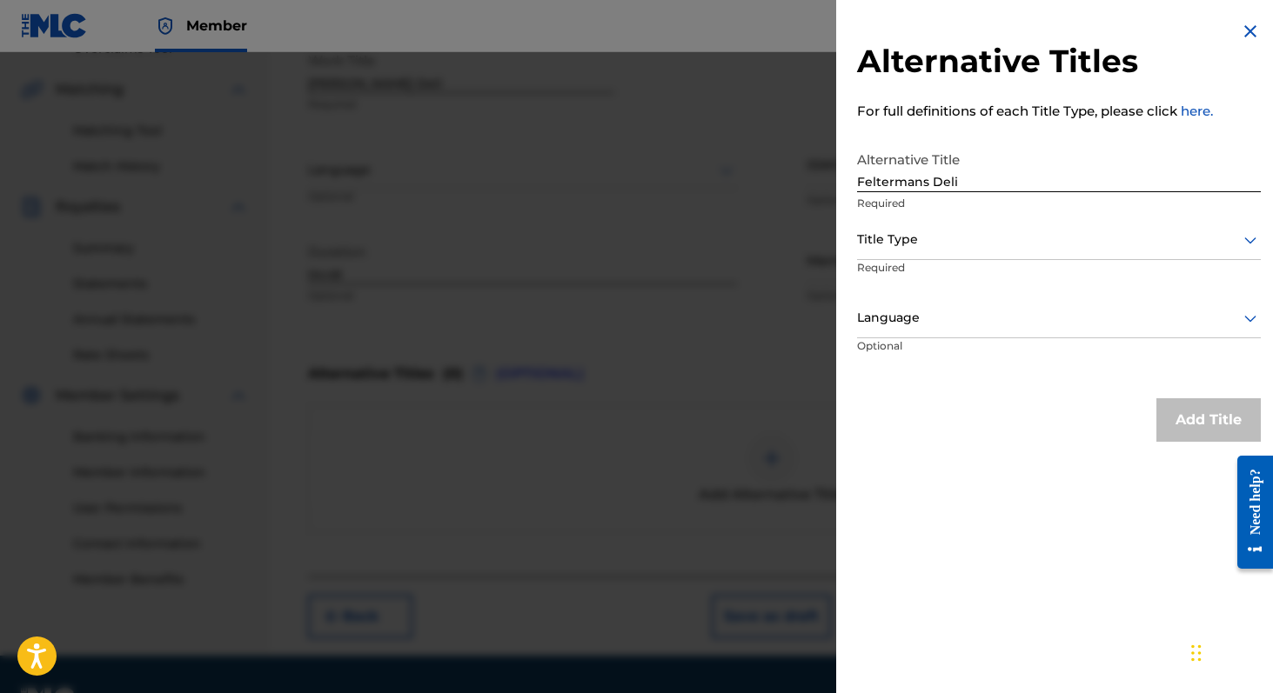
click at [962, 215] on div "Alternative Title Feltermans Deli Required" at bounding box center [1059, 182] width 404 height 78
click at [1183, 111] on link "here." at bounding box center [1196, 111] width 32 height 17
click at [1019, 246] on div at bounding box center [1059, 240] width 404 height 22
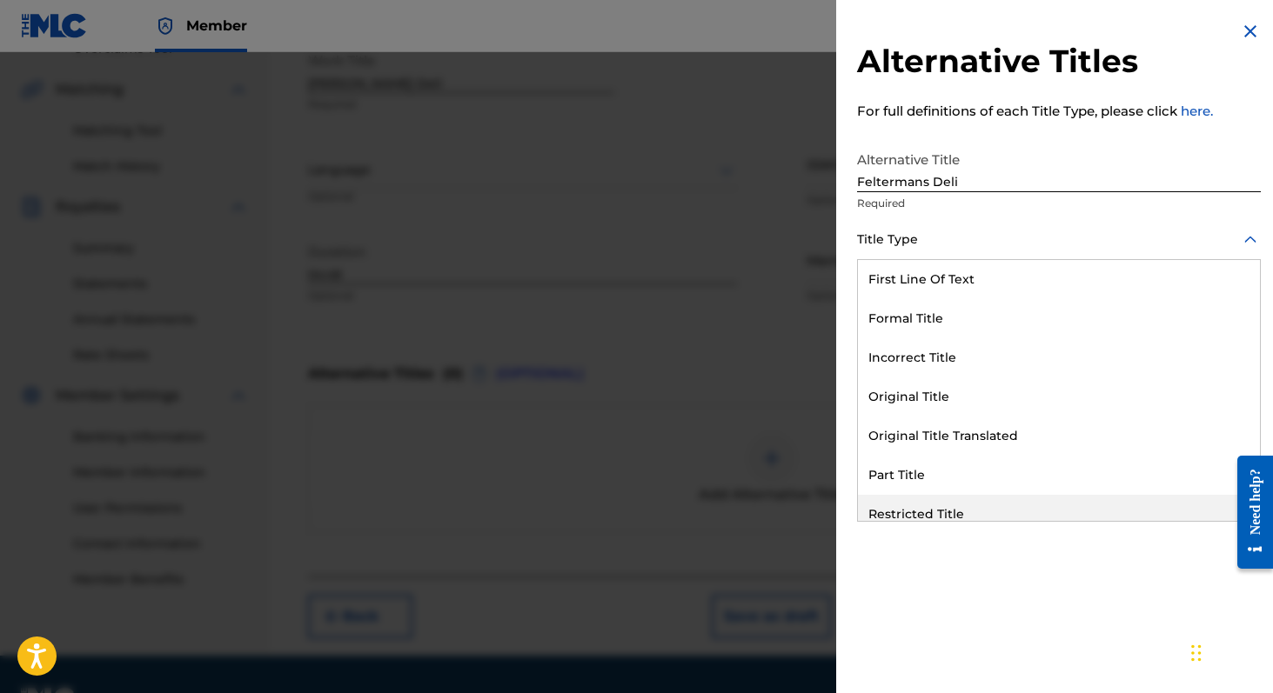
click at [935, 514] on div "Restricted Title" at bounding box center [1059, 514] width 402 height 39
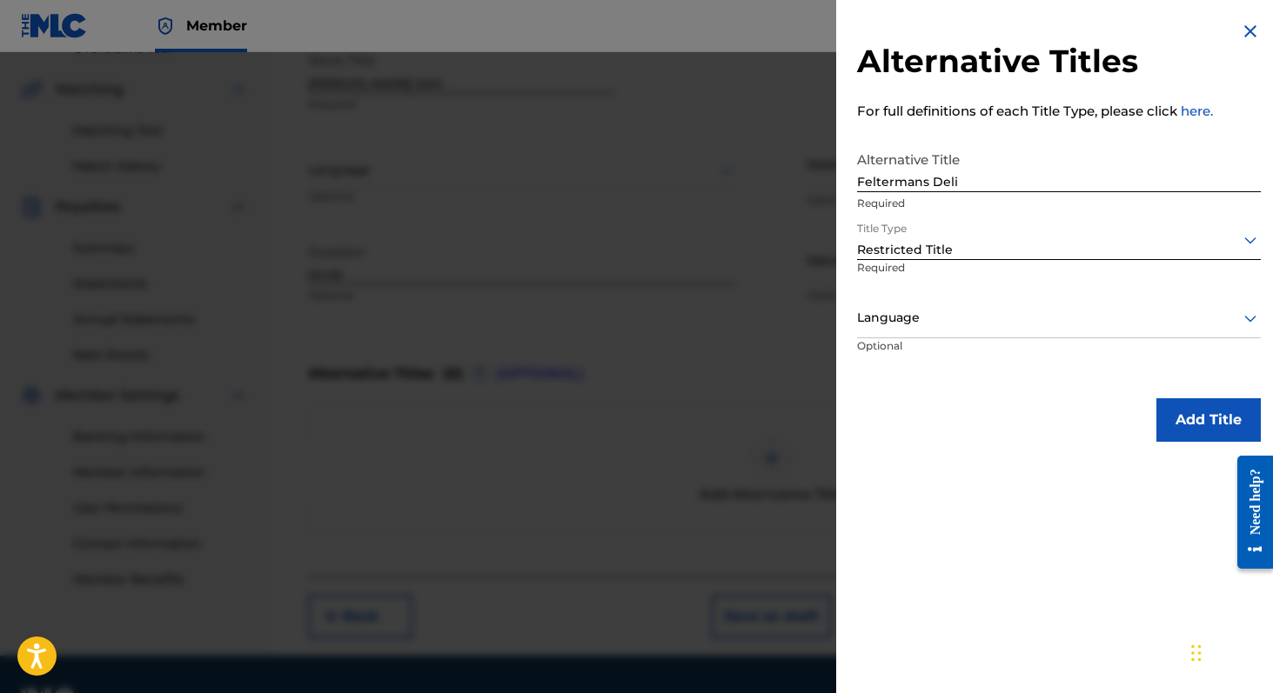
click at [1177, 421] on button "Add Title" at bounding box center [1208, 419] width 104 height 43
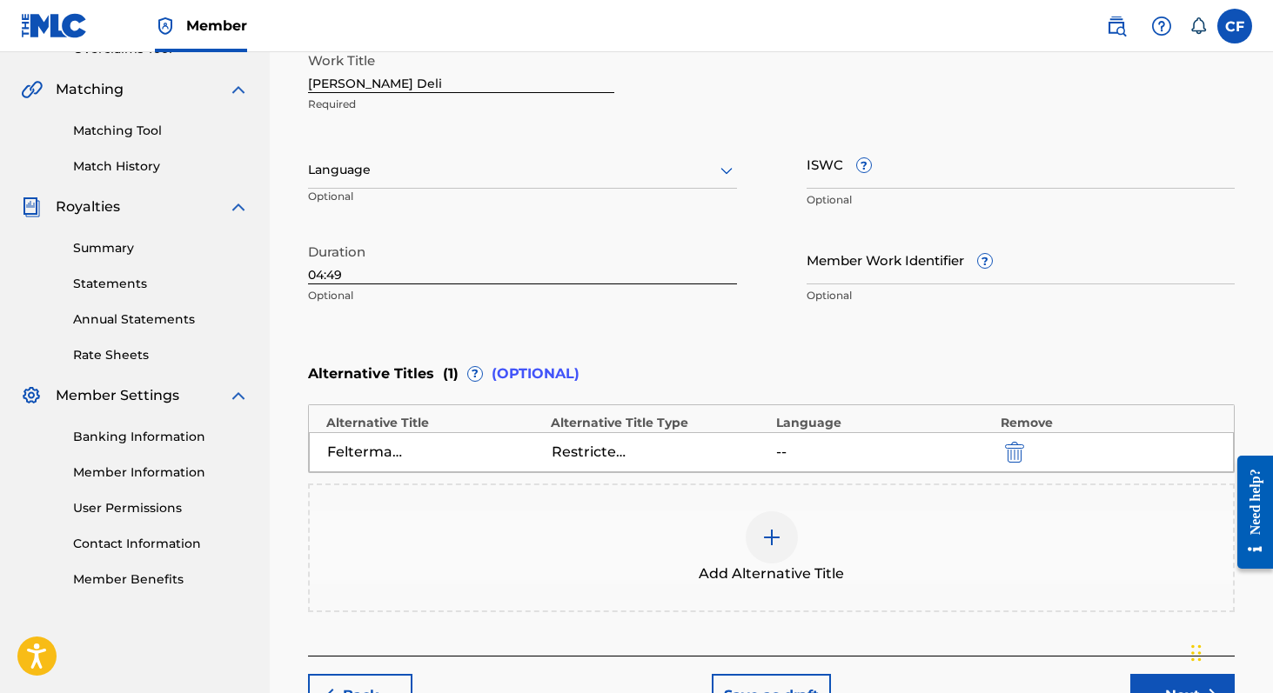
click at [750, 549] on div at bounding box center [771, 537] width 52 height 52
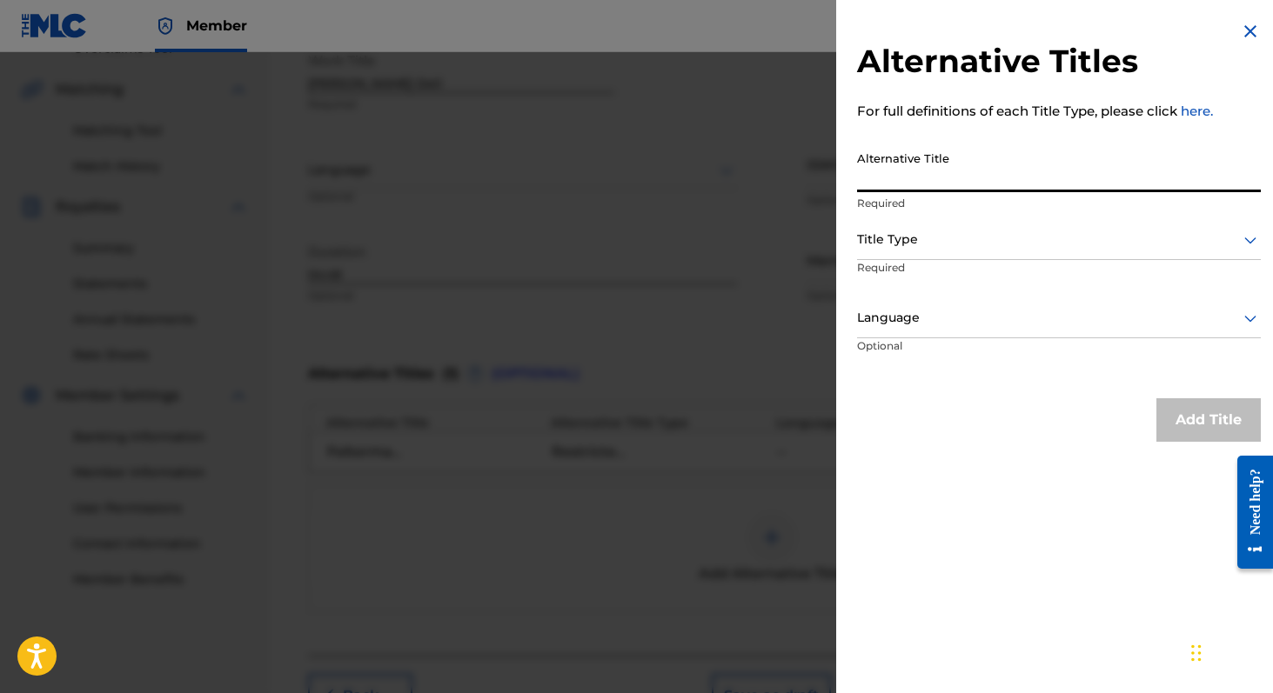
click at [908, 187] on input "Alternative Title" at bounding box center [1059, 168] width 404 height 50
type input "Felterman s Deli"
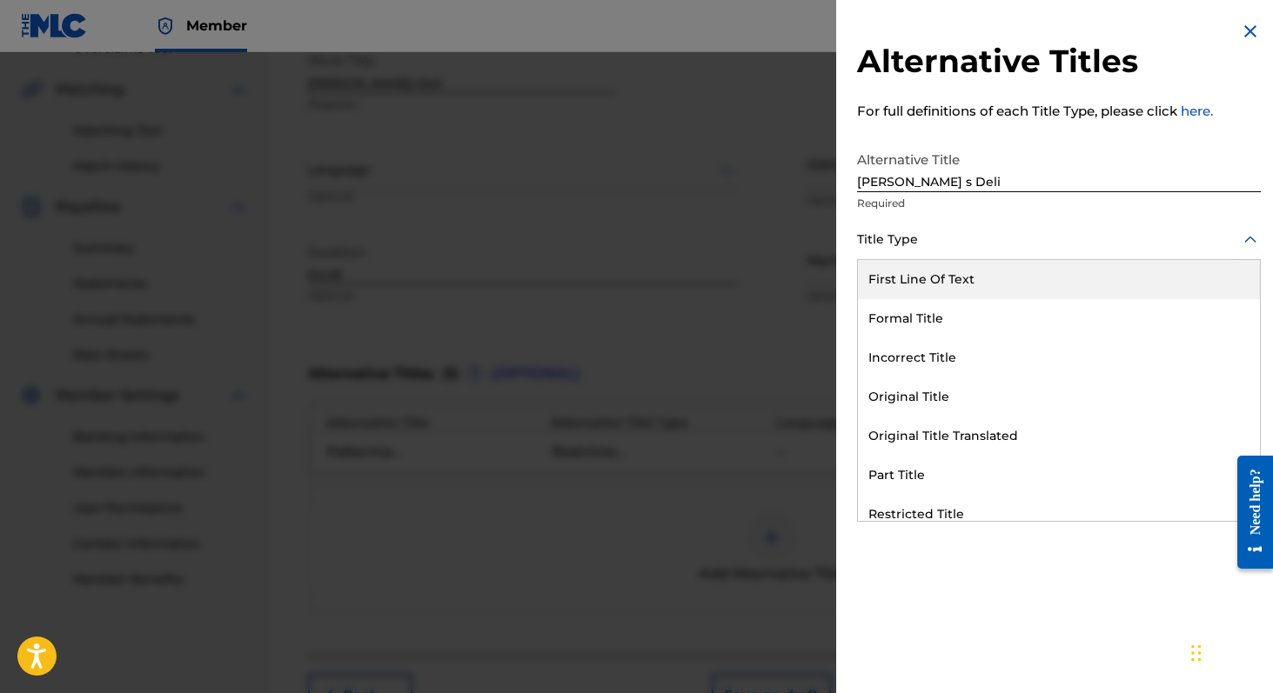
click at [1032, 251] on div "Title Type" at bounding box center [1059, 240] width 404 height 39
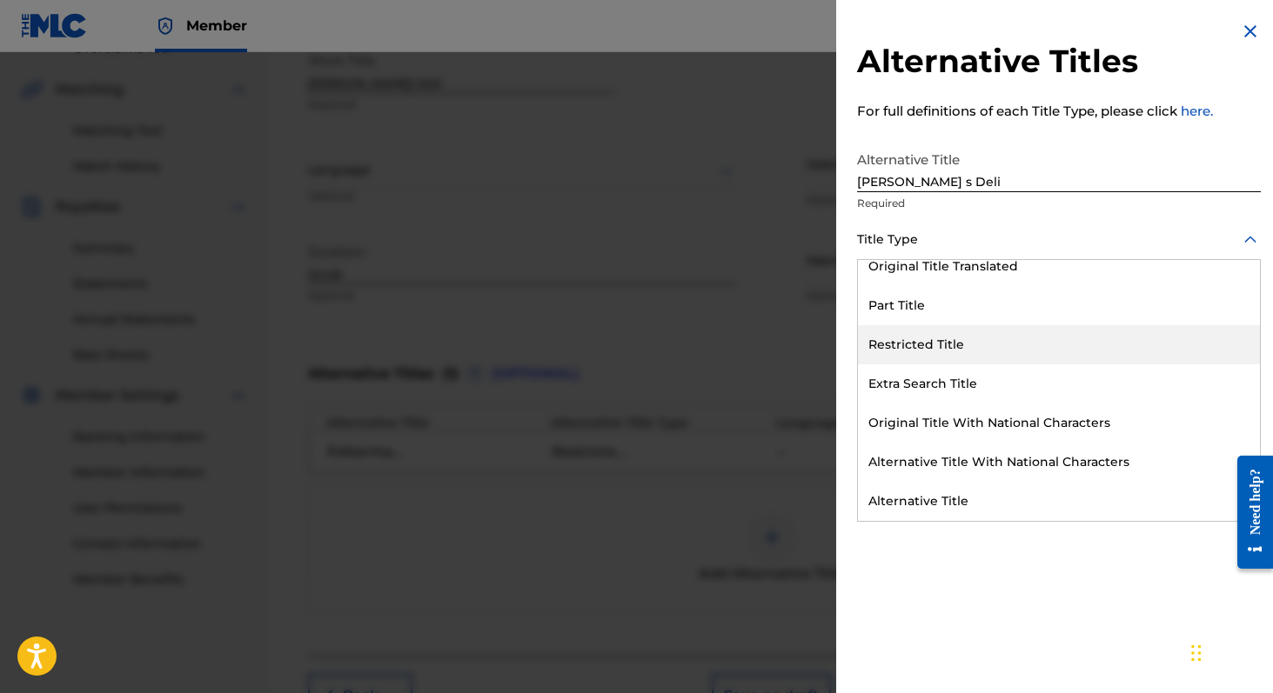
click at [958, 340] on div "Restricted Title" at bounding box center [1059, 344] width 402 height 39
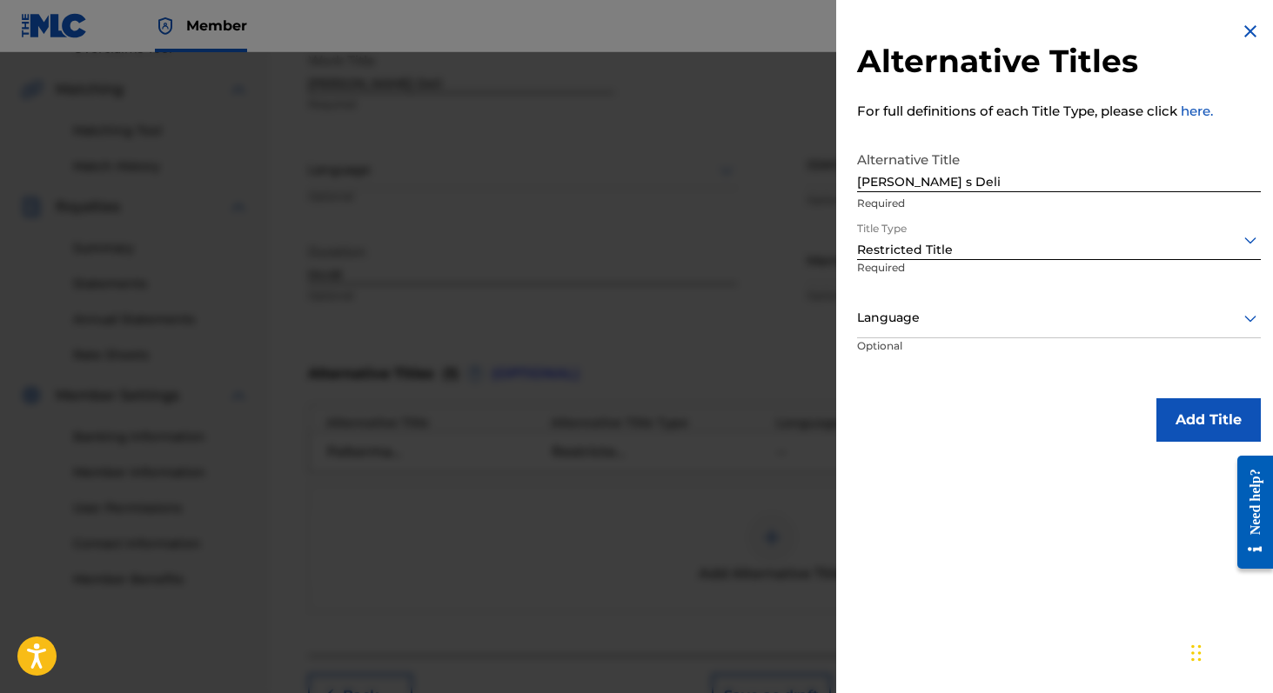
click at [1185, 418] on button "Add Title" at bounding box center [1208, 419] width 104 height 43
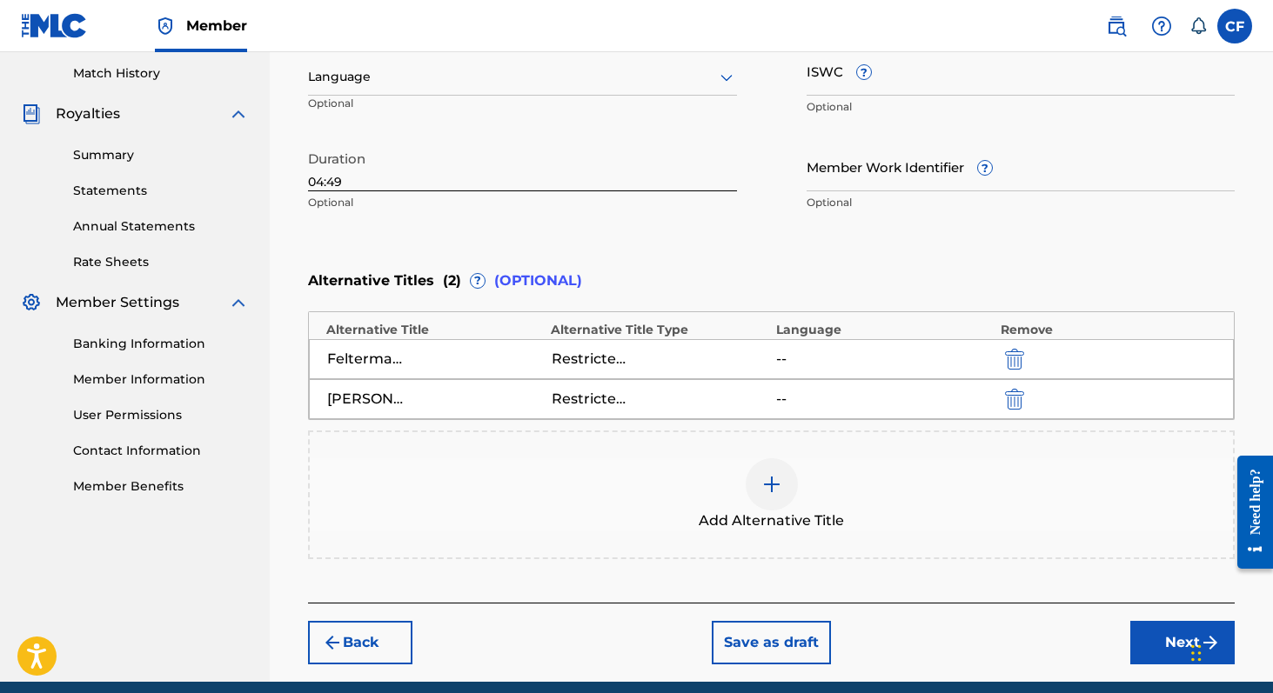
scroll to position [479, 0]
click at [1159, 648] on button "Next" at bounding box center [1182, 641] width 104 height 43
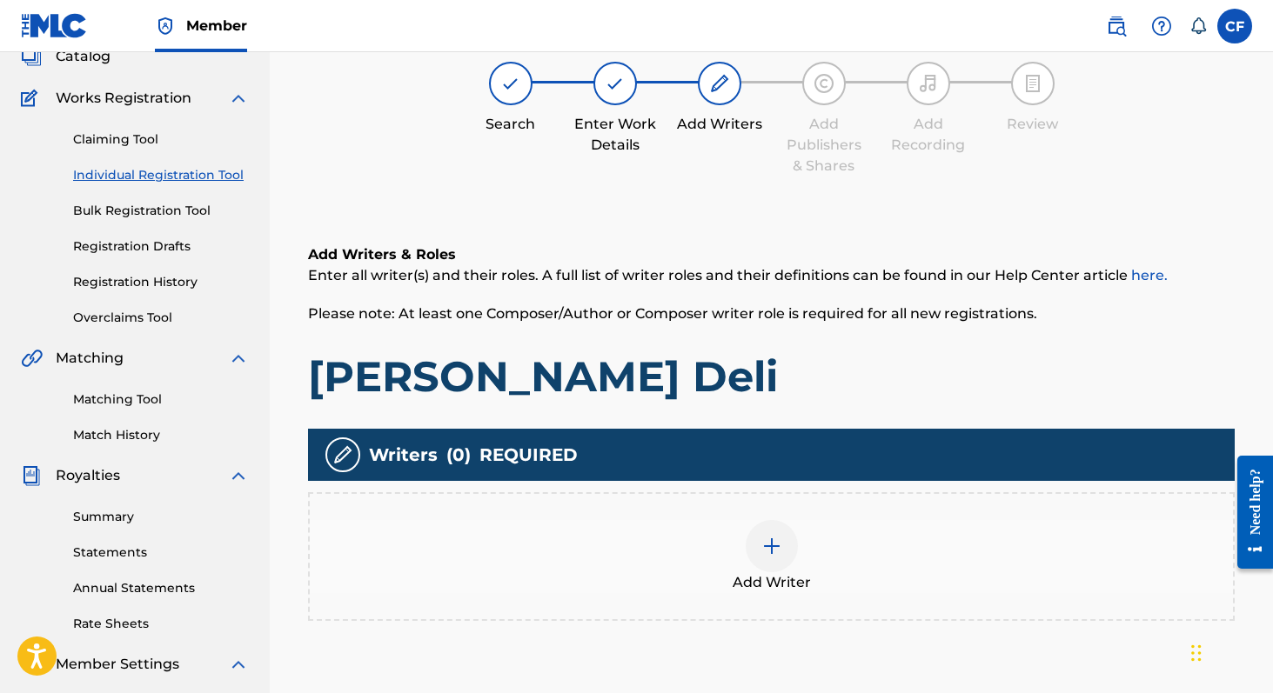
scroll to position [78, 0]
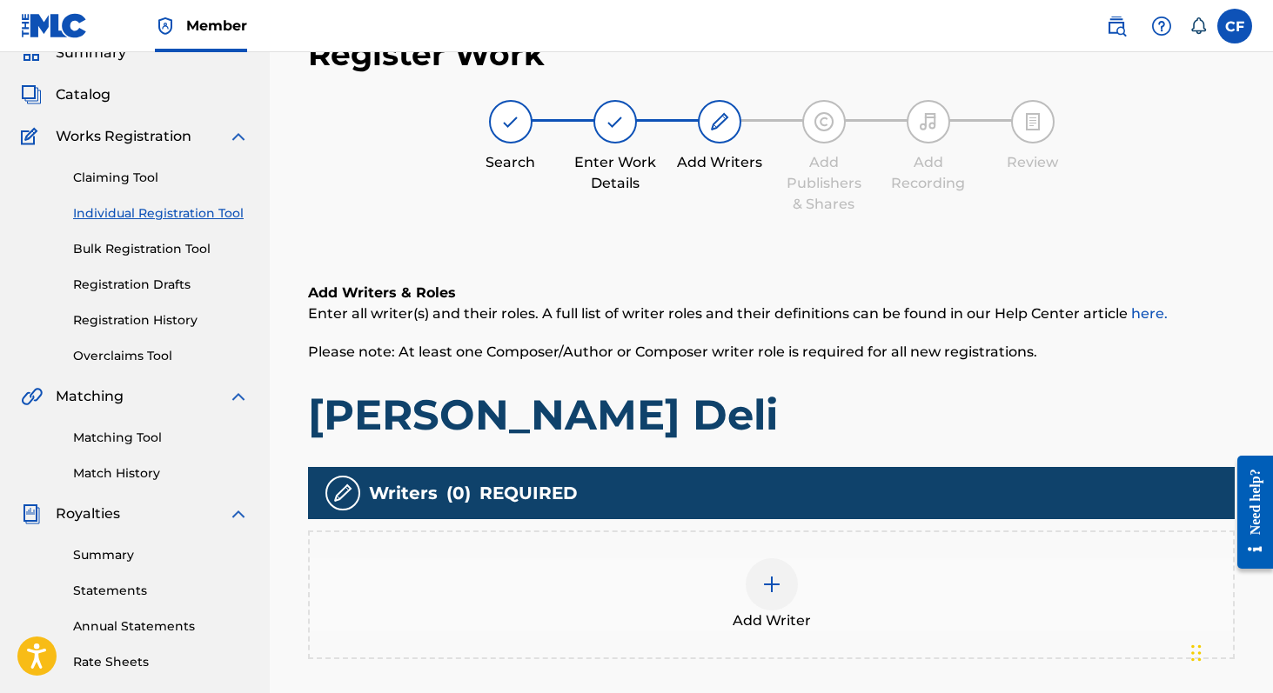
click at [763, 582] on img at bounding box center [771, 584] width 21 height 21
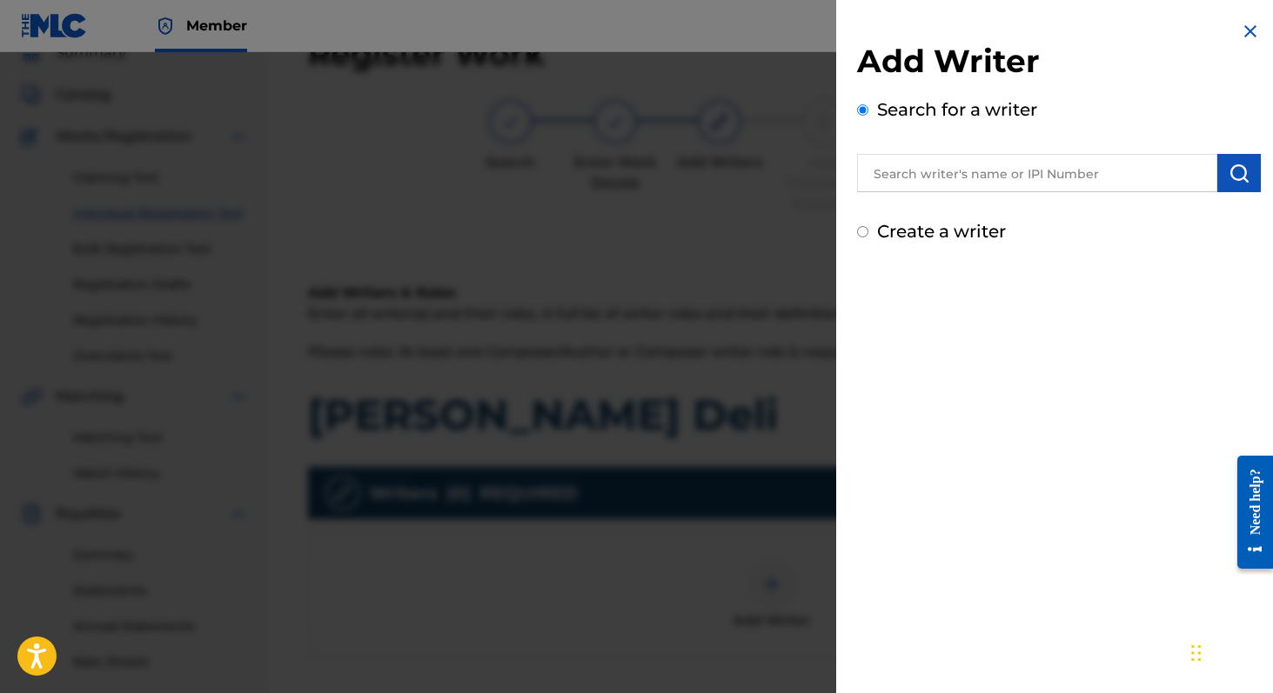
click at [940, 179] on input "text" at bounding box center [1037, 173] width 360 height 38
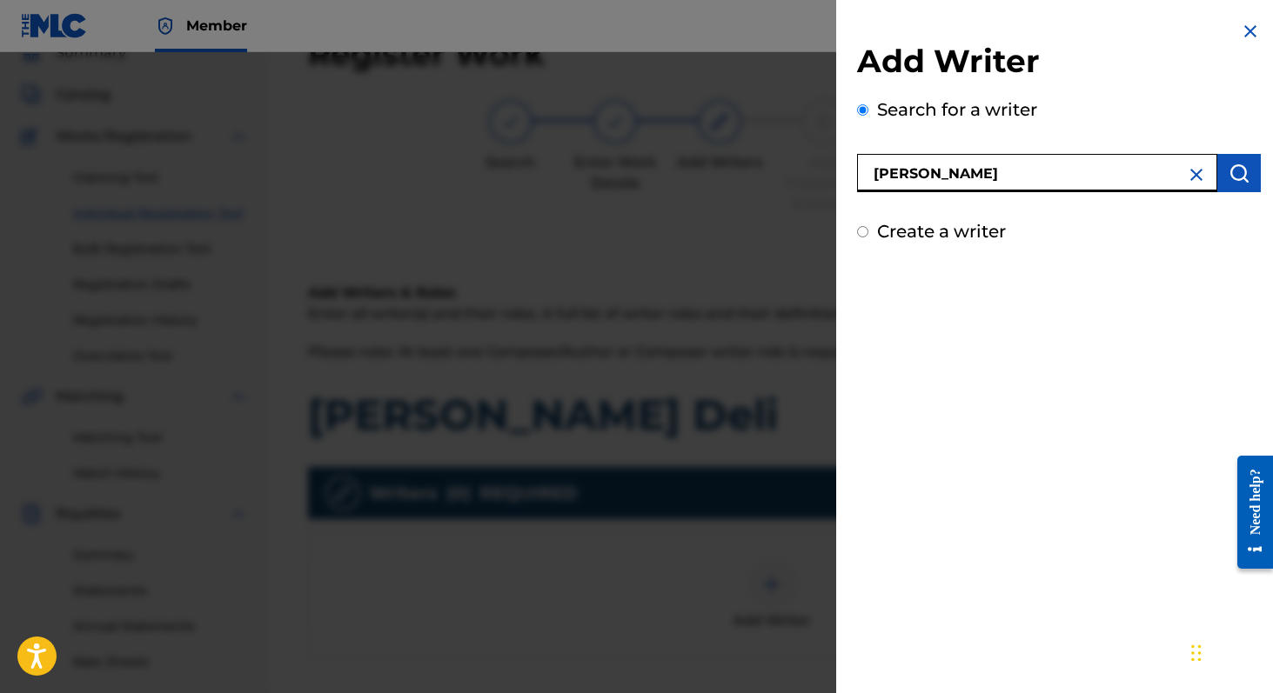
type input "[PERSON_NAME]"
click at [1228, 182] on img "submit" at bounding box center [1238, 173] width 21 height 21
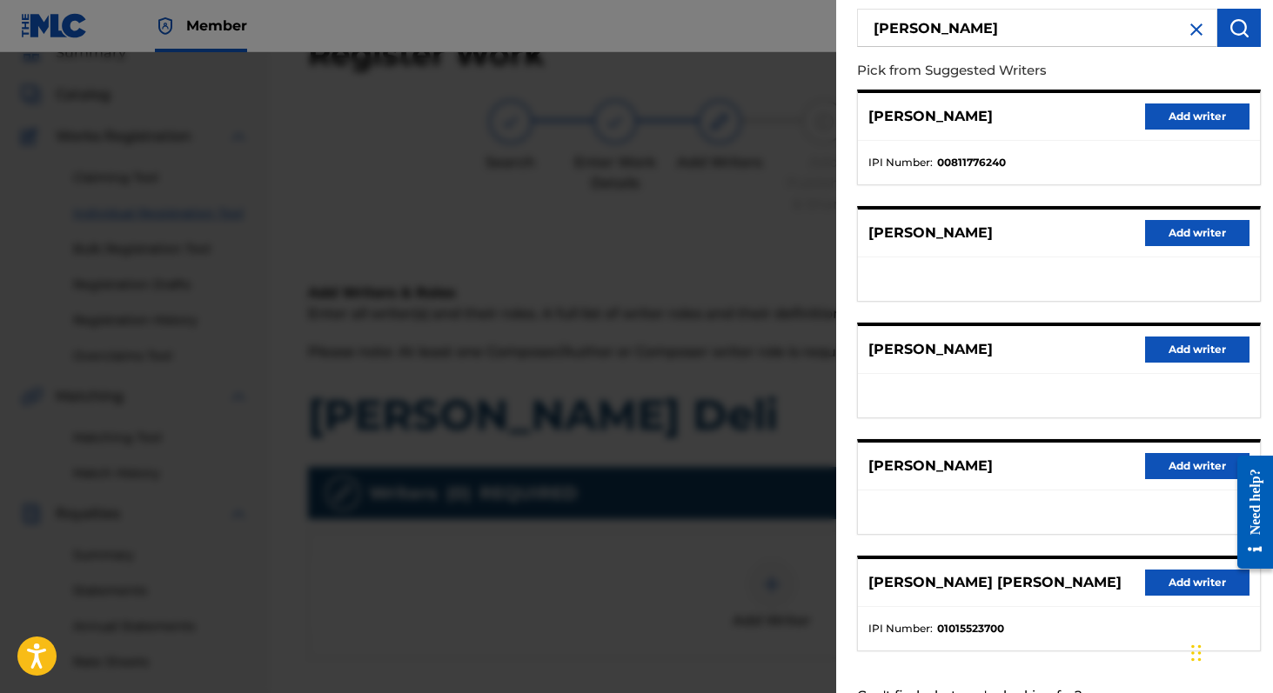
scroll to position [213, 0]
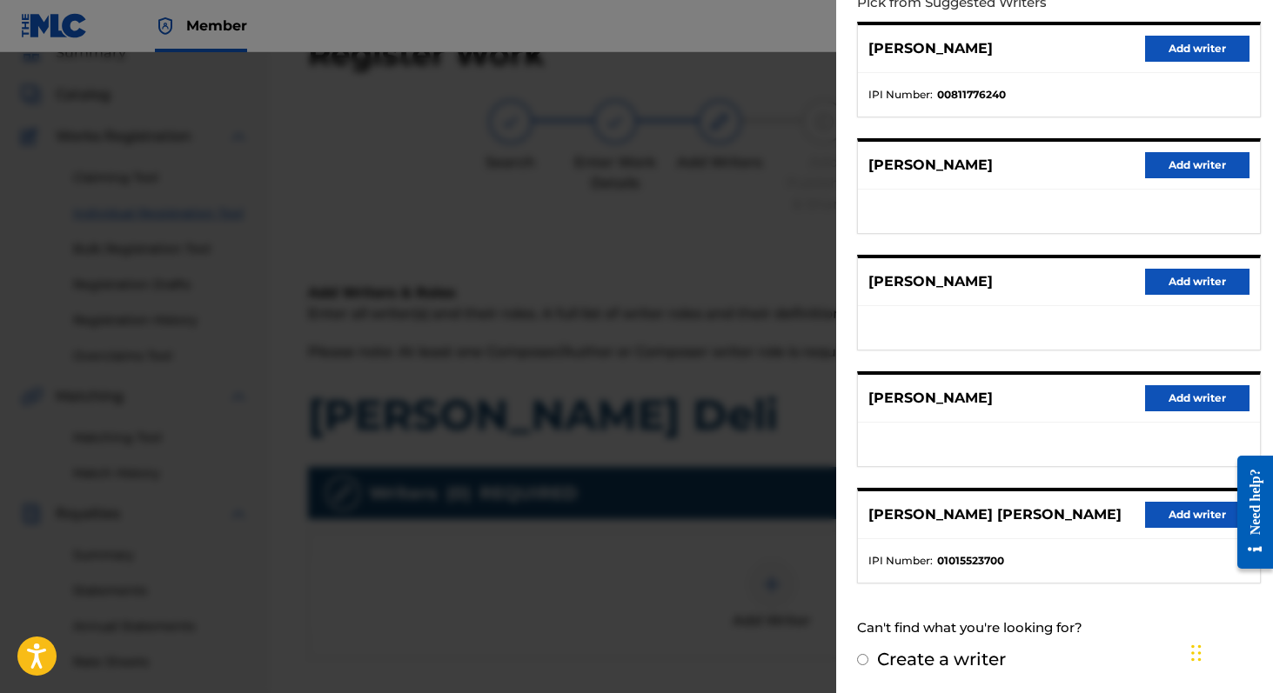
click at [1152, 519] on button "Add writer" at bounding box center [1197, 515] width 104 height 26
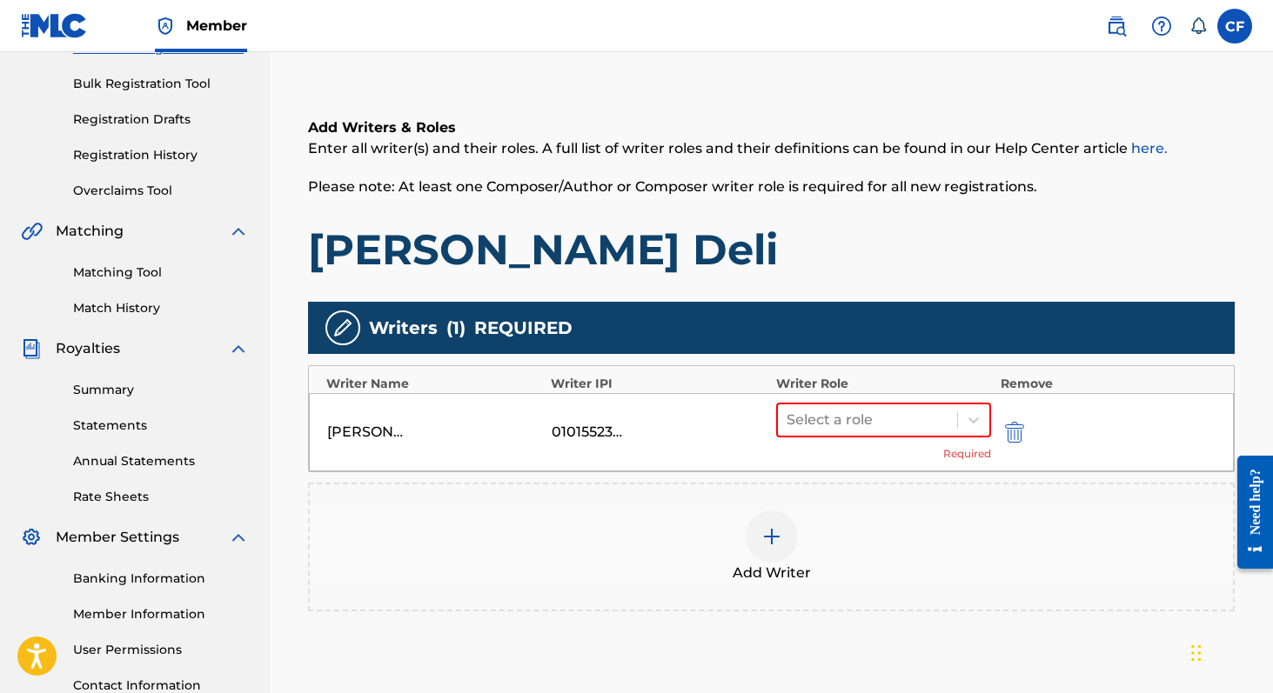
scroll to position [249, 0]
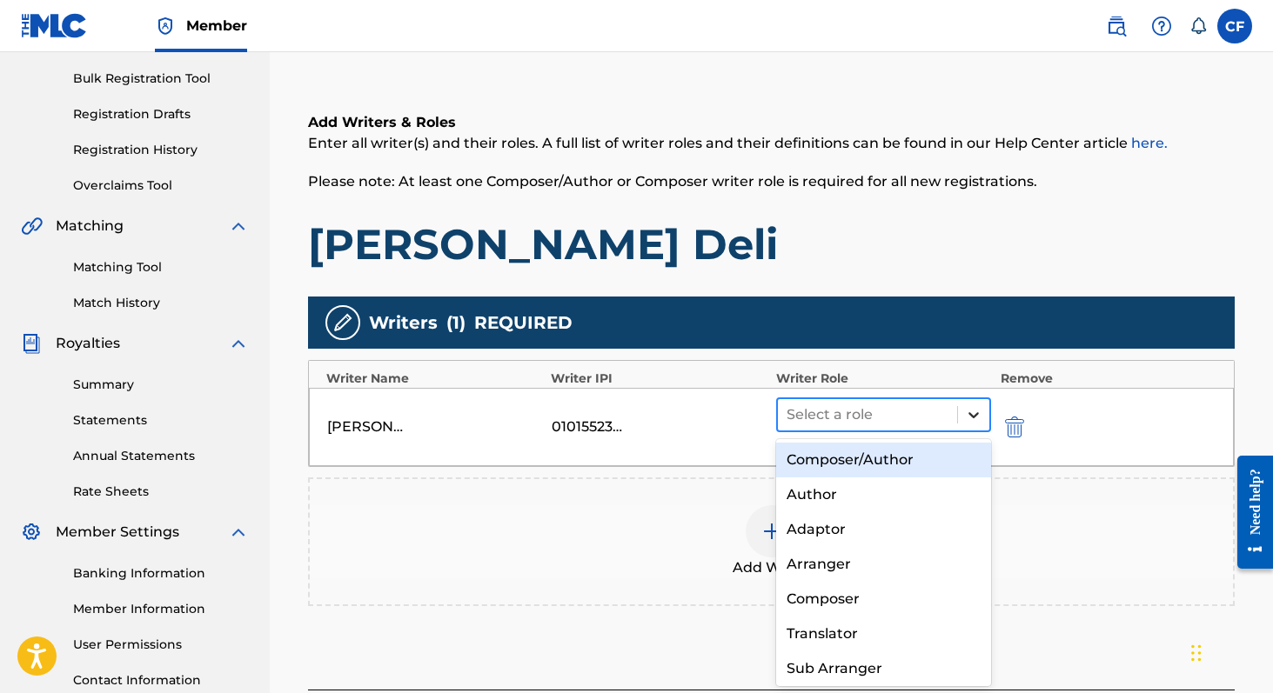
click at [975, 416] on icon at bounding box center [973, 415] width 10 height 6
click at [952, 271] on div "Add Writers & Roles Enter all writer(s) and their roles. A full list of writer …" at bounding box center [771, 379] width 926 height 619
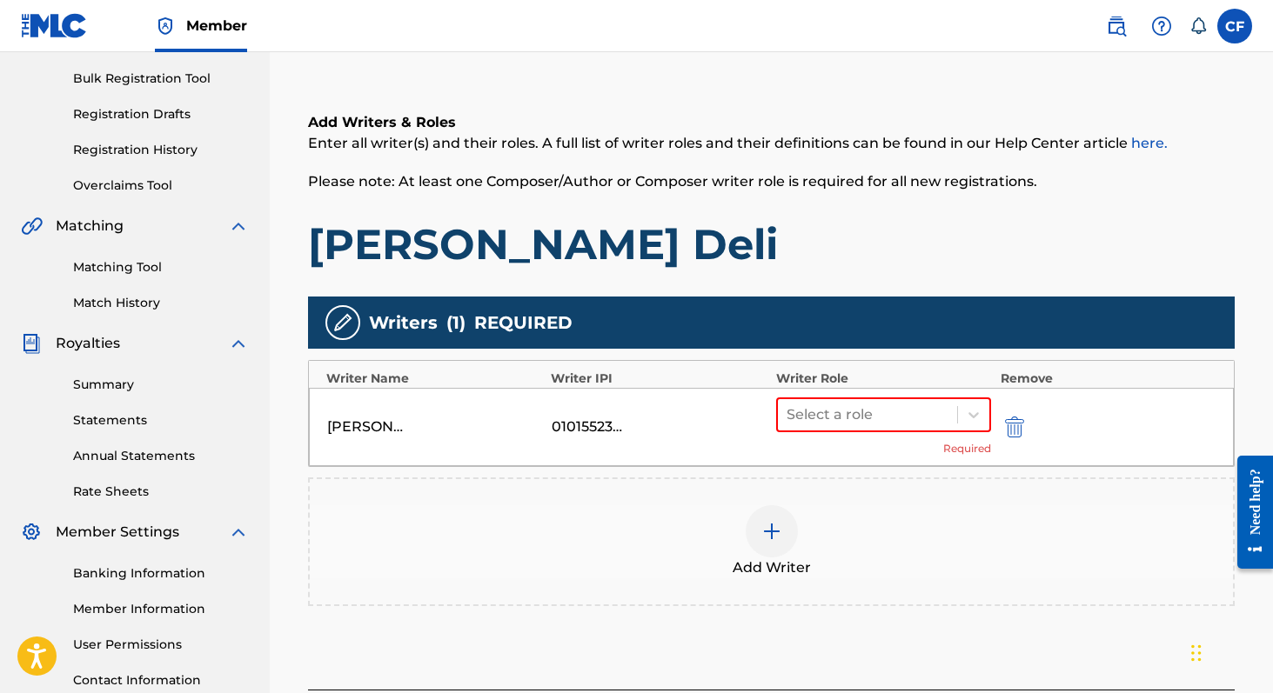
scroll to position [345, 0]
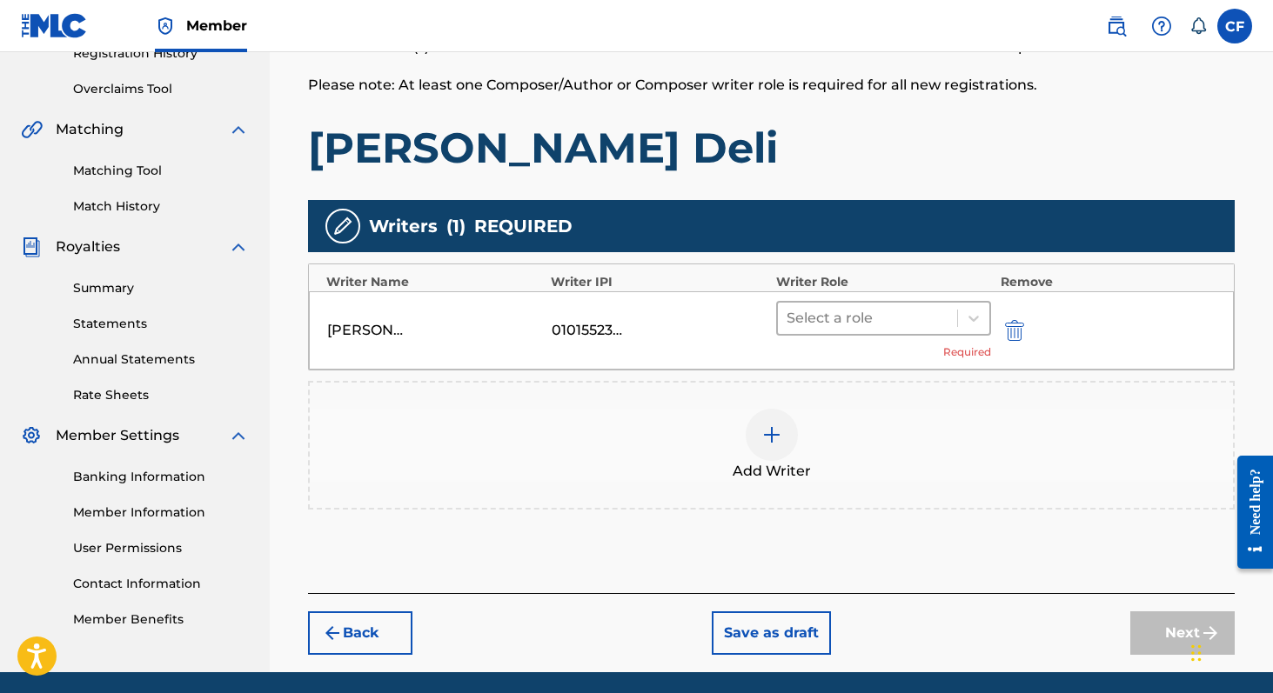
click at [949, 322] on div "Select a role" at bounding box center [868, 318] width 180 height 31
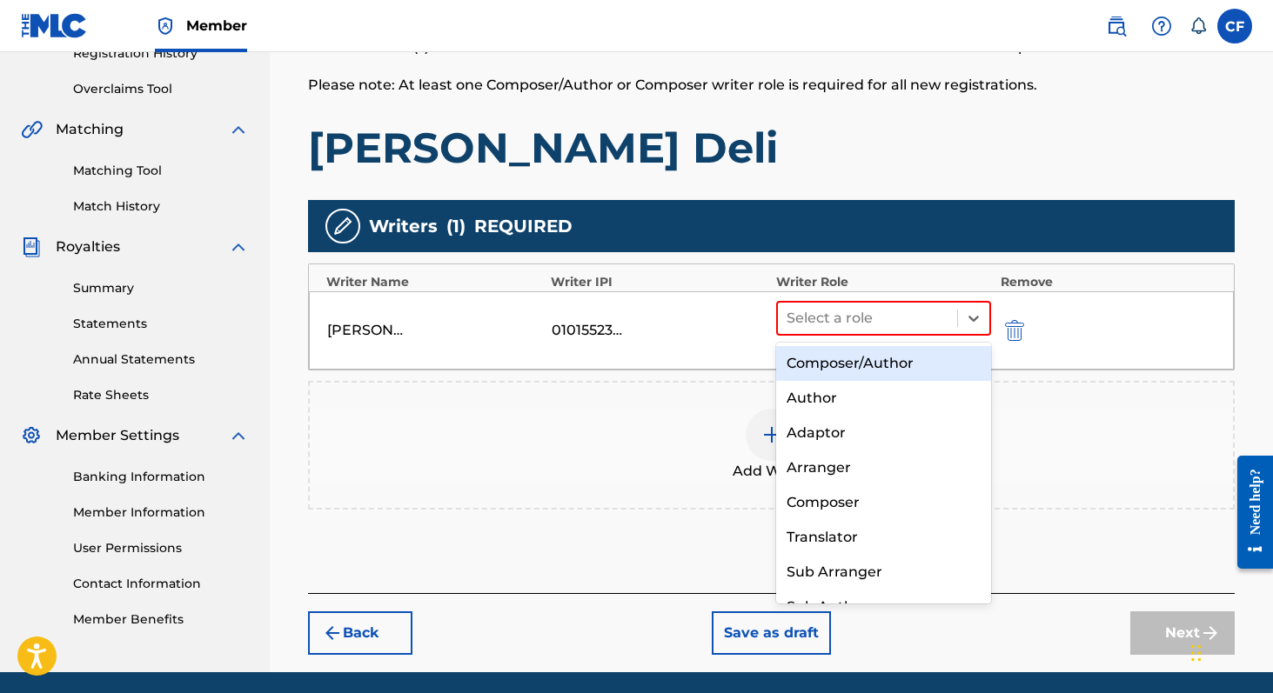
click at [906, 366] on div "Composer/Author" at bounding box center [884, 363] width 216 height 35
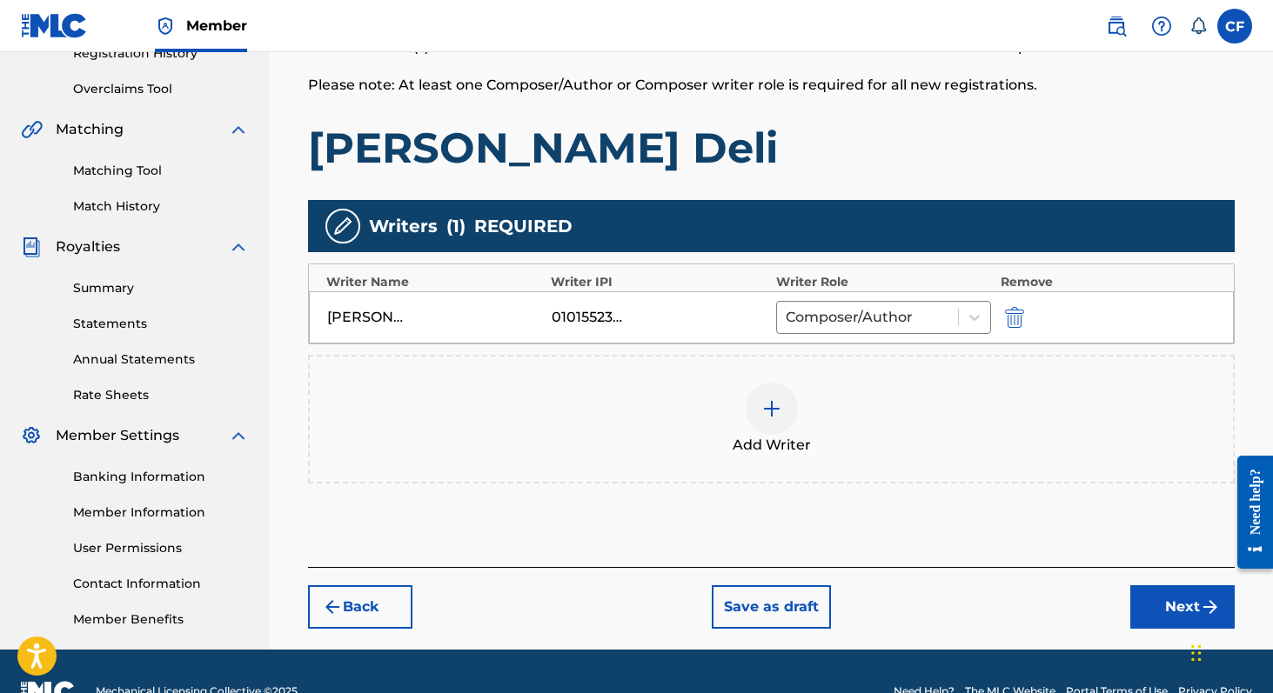
click at [770, 418] on img at bounding box center [771, 408] width 21 height 21
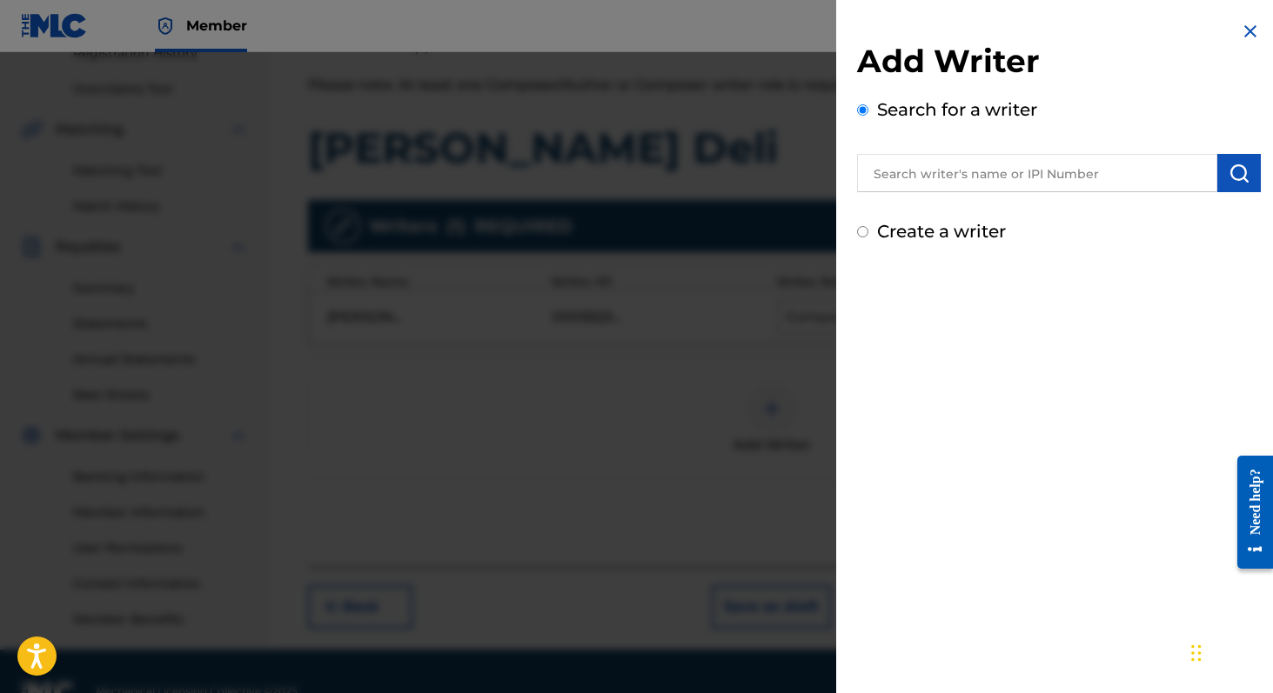
click at [1004, 180] on input "text" at bounding box center [1037, 173] width 360 height 38
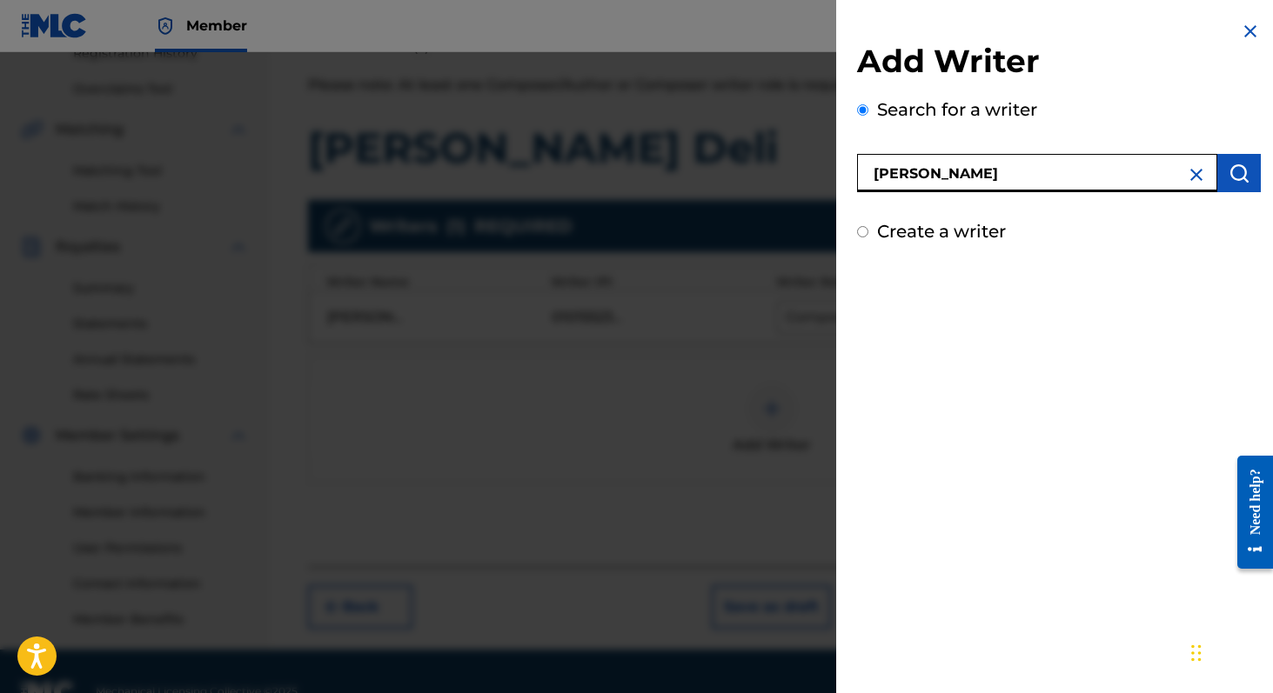
type input "Jacob Mann"
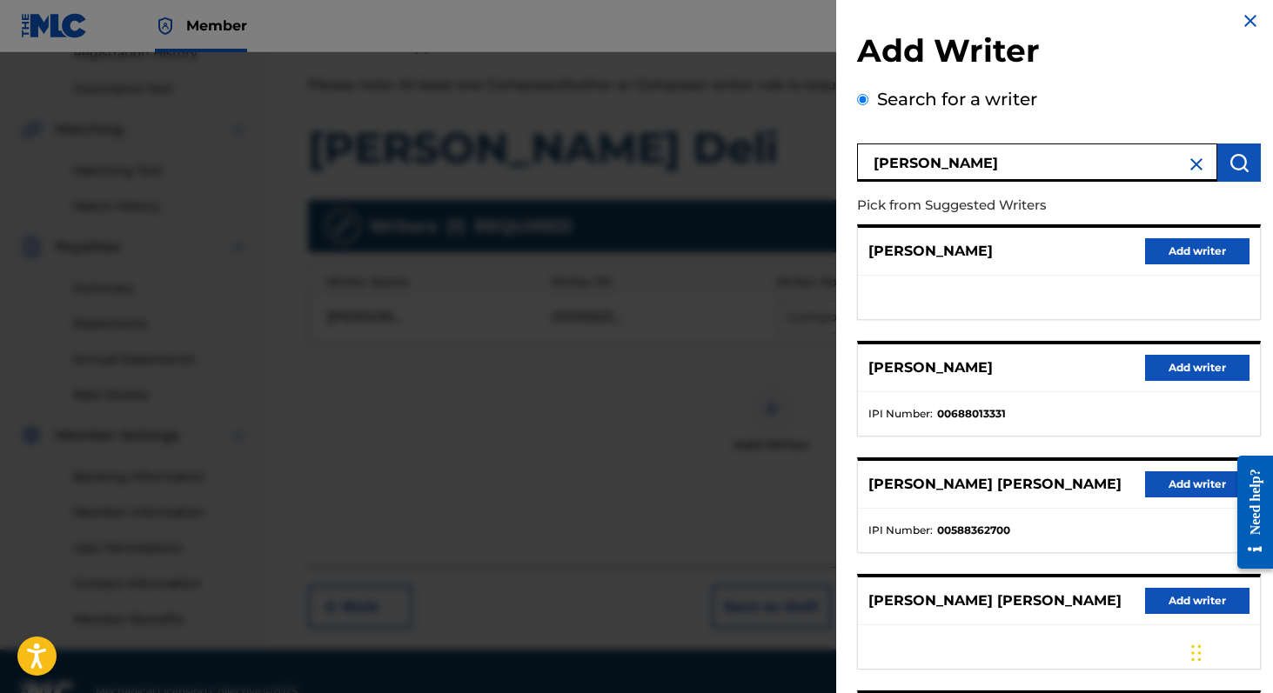
scroll to position [21, 0]
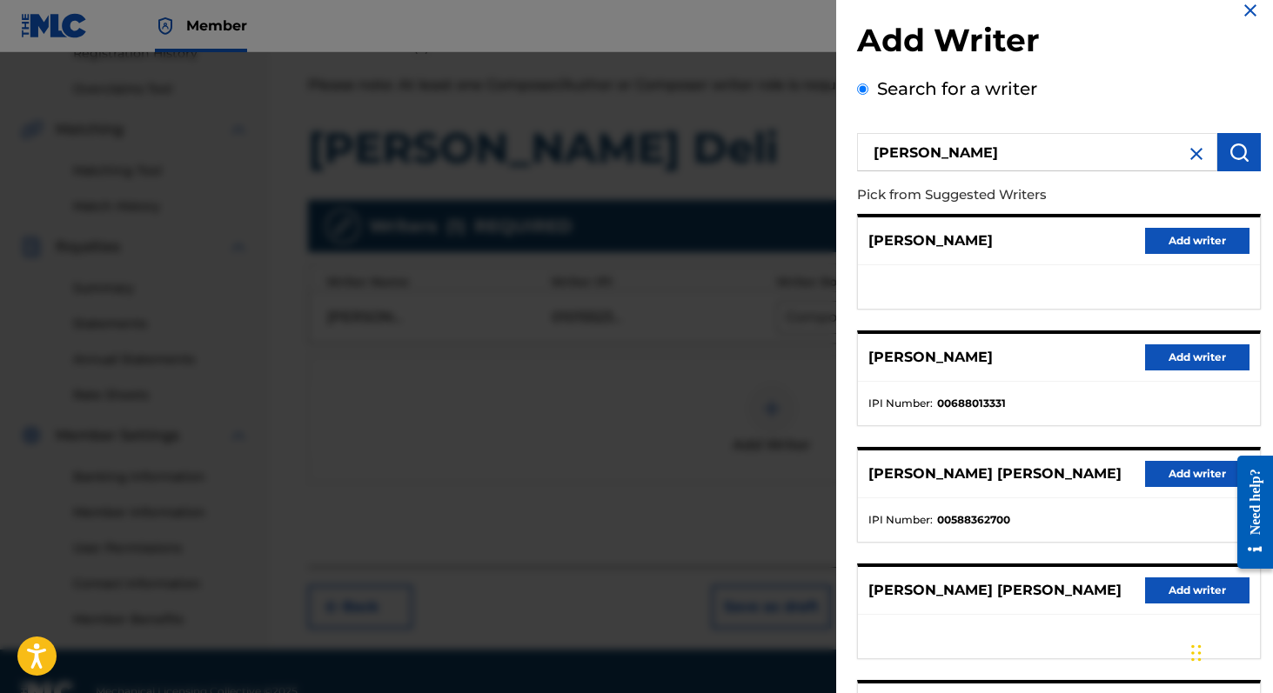
click at [1157, 359] on button "Add writer" at bounding box center [1197, 357] width 104 height 26
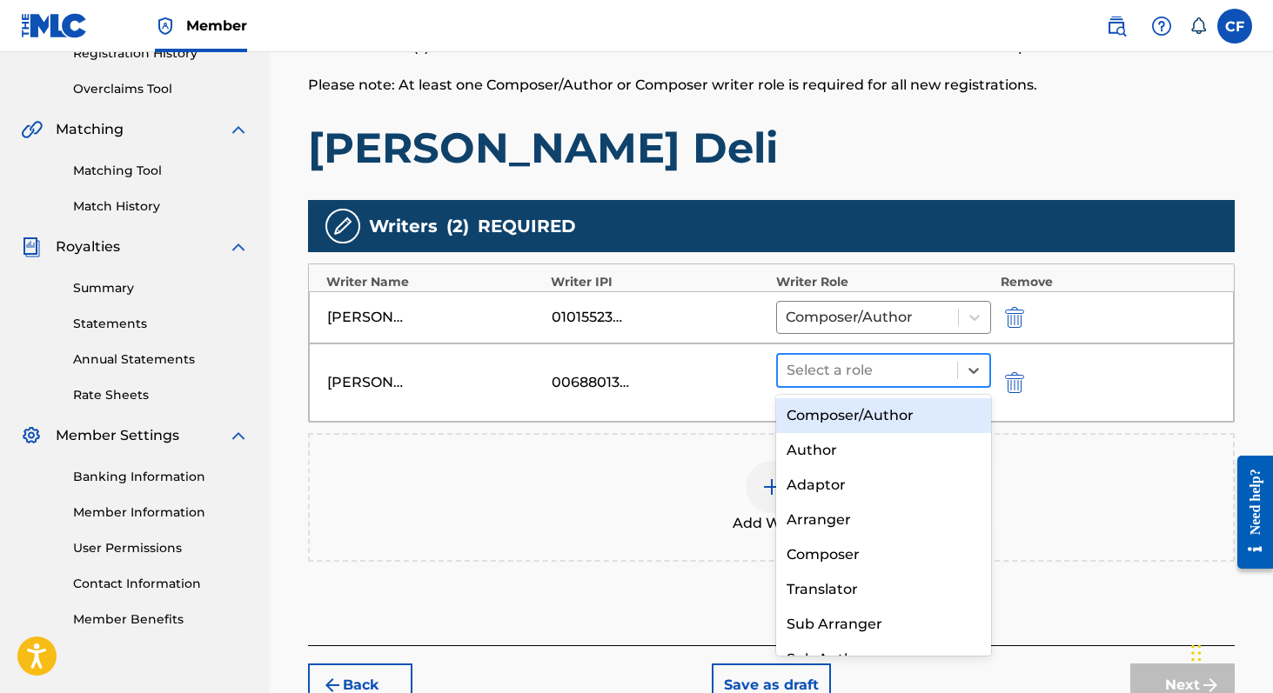
click at [896, 376] on div at bounding box center [867, 370] width 163 height 24
click at [865, 418] on div "Composer/Author" at bounding box center [884, 415] width 216 height 35
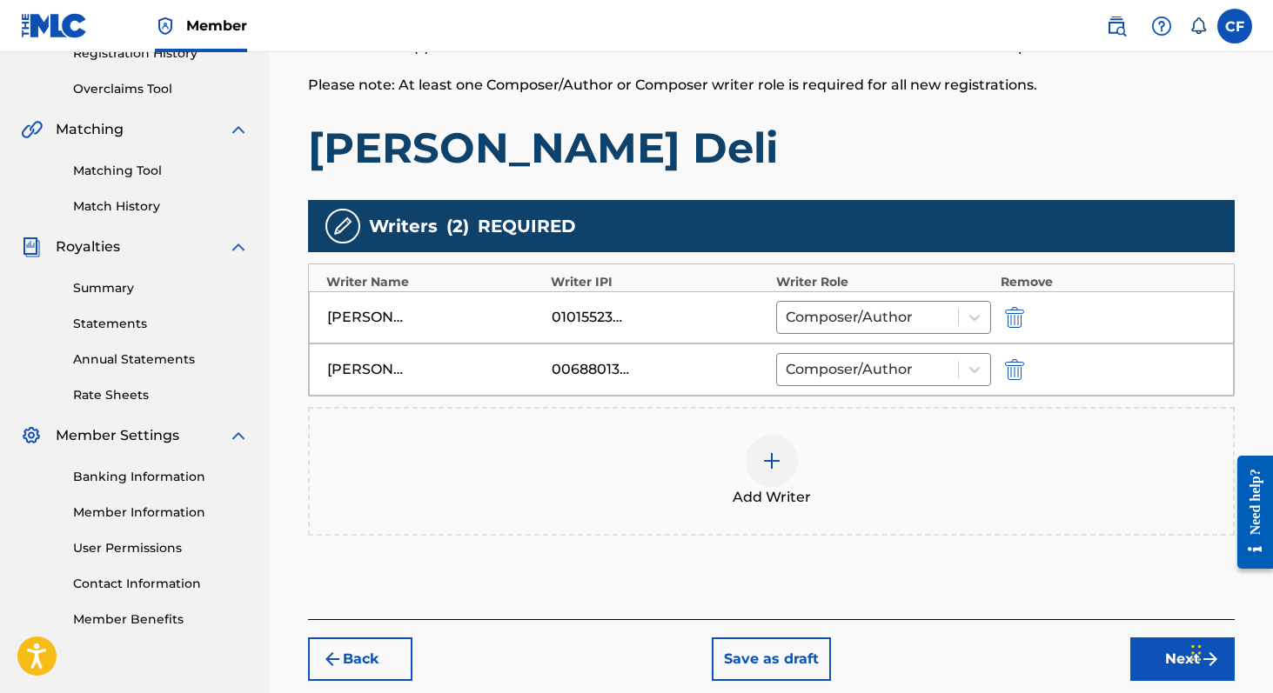
scroll to position [408, 0]
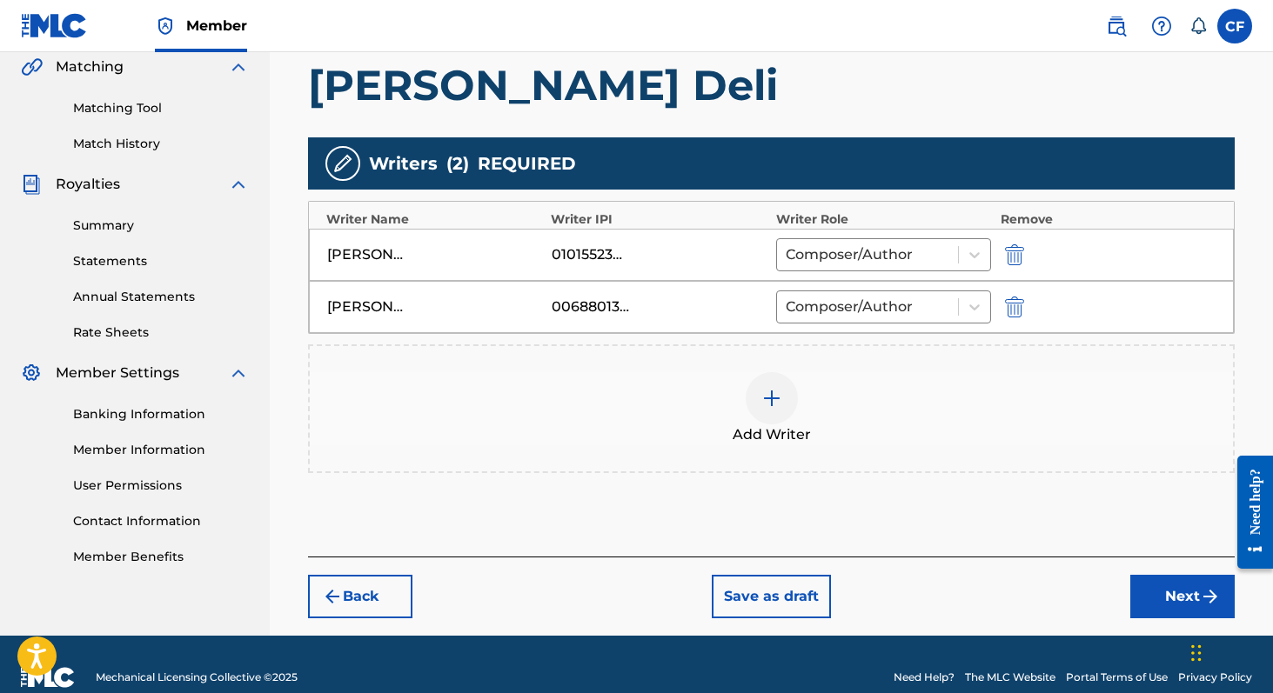
click at [1206, 595] on img "submit" at bounding box center [1209, 596] width 21 height 21
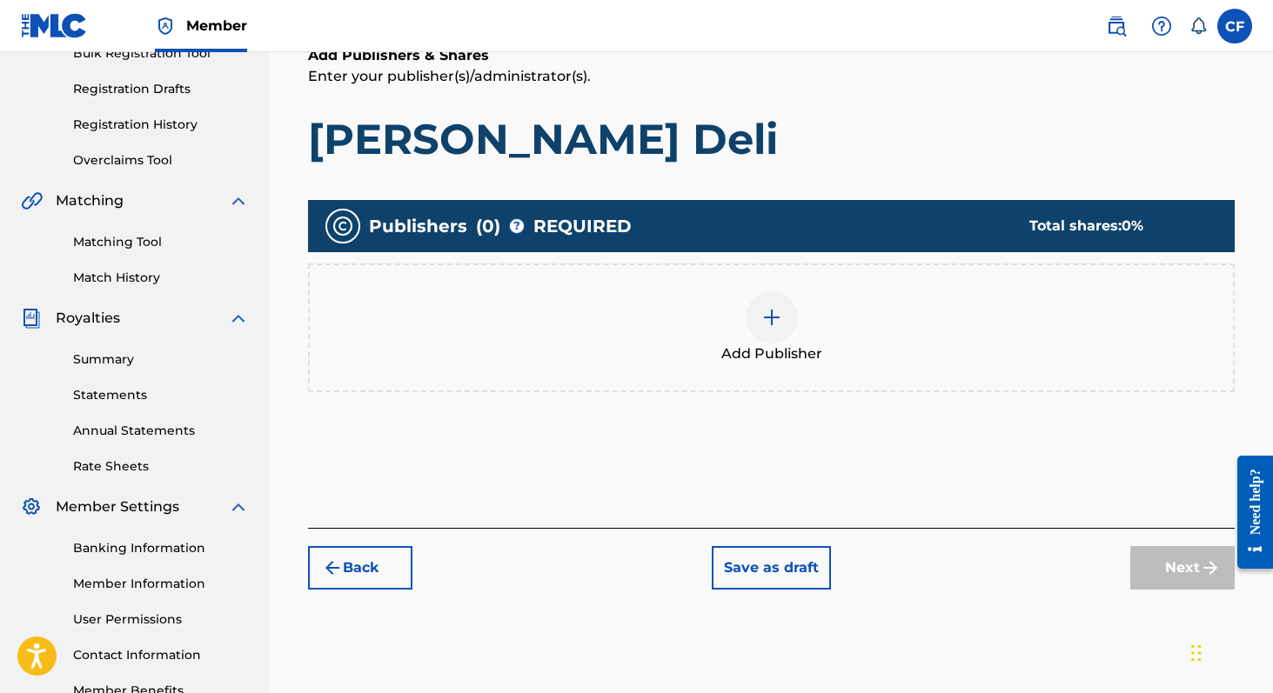
scroll to position [282, 0]
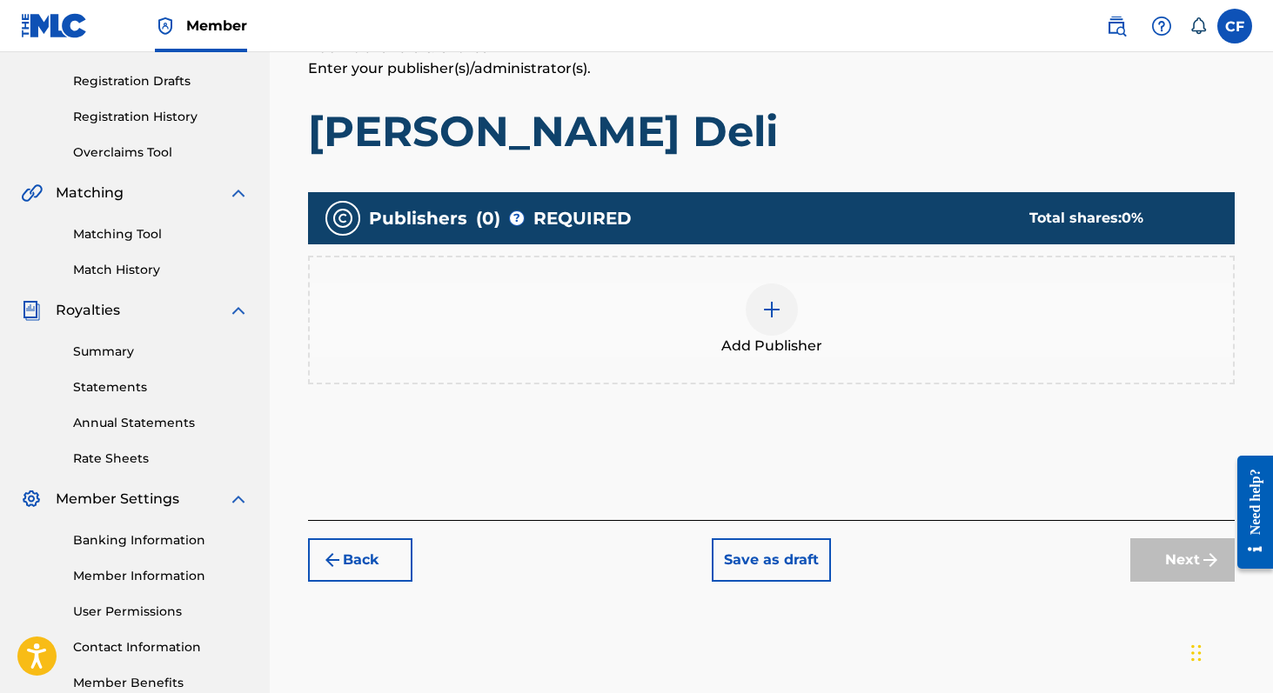
click at [385, 555] on button "Back" at bounding box center [360, 559] width 104 height 43
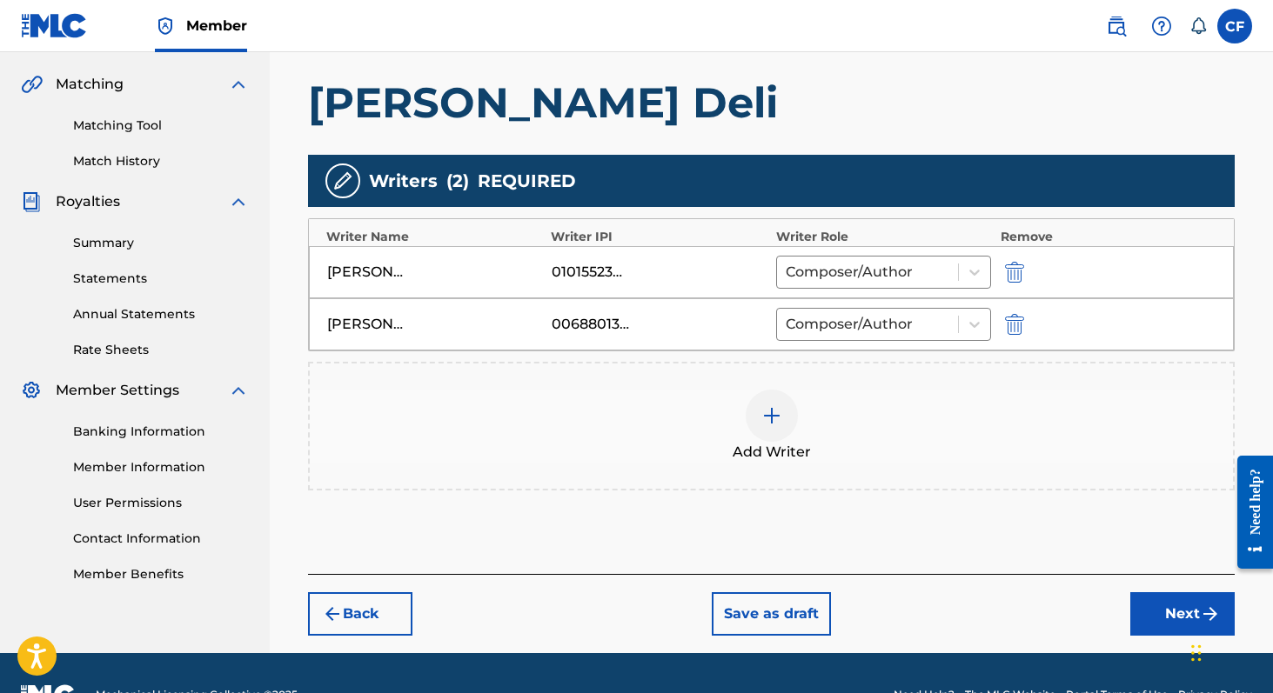
scroll to position [396, 0]
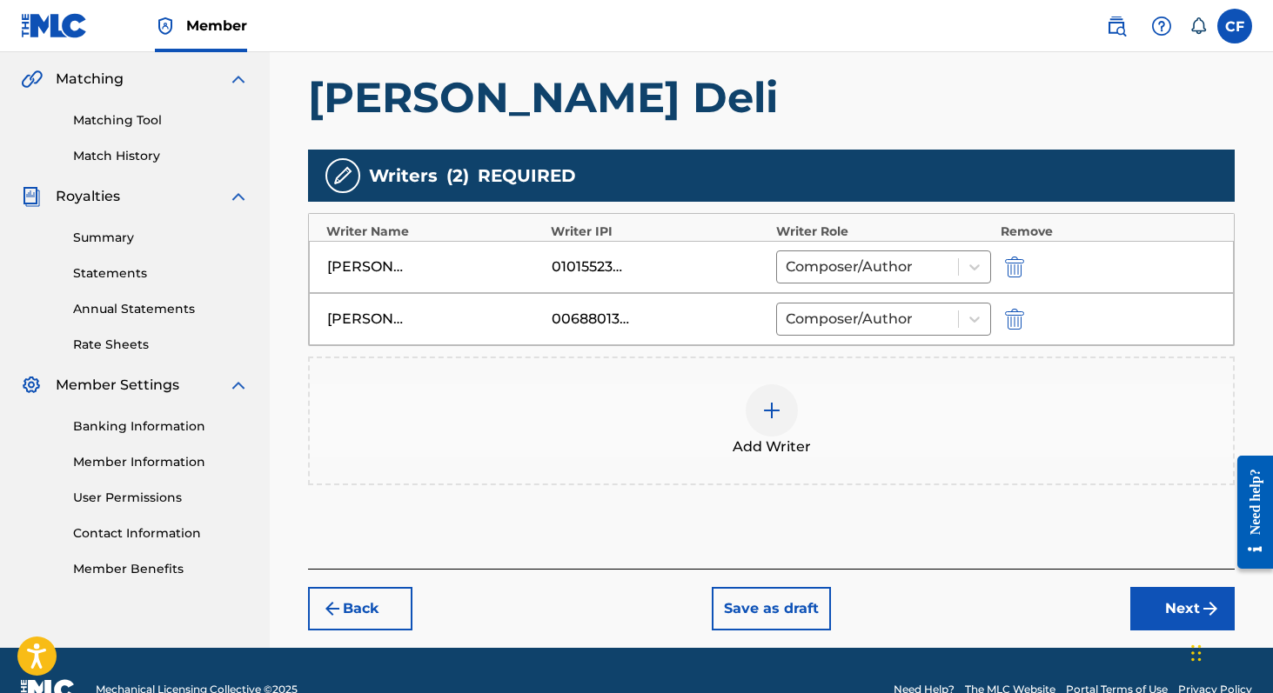
click at [1179, 605] on button "Next" at bounding box center [1182, 608] width 104 height 43
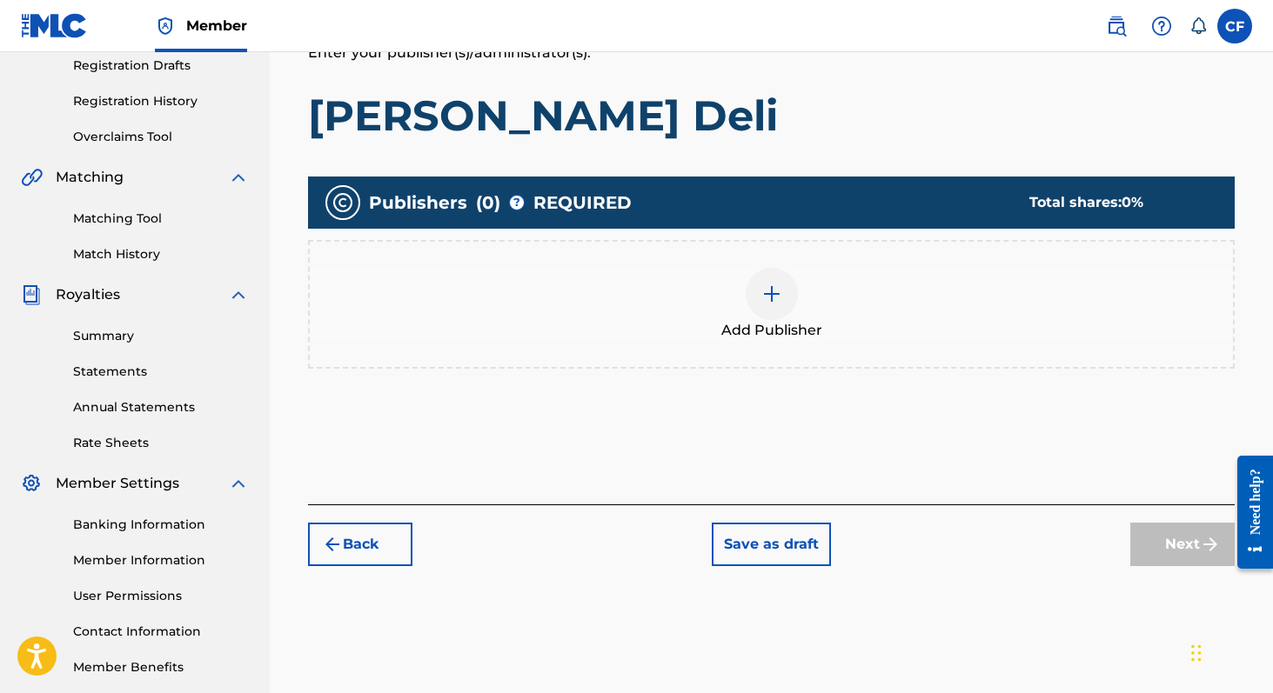
scroll to position [336, 0]
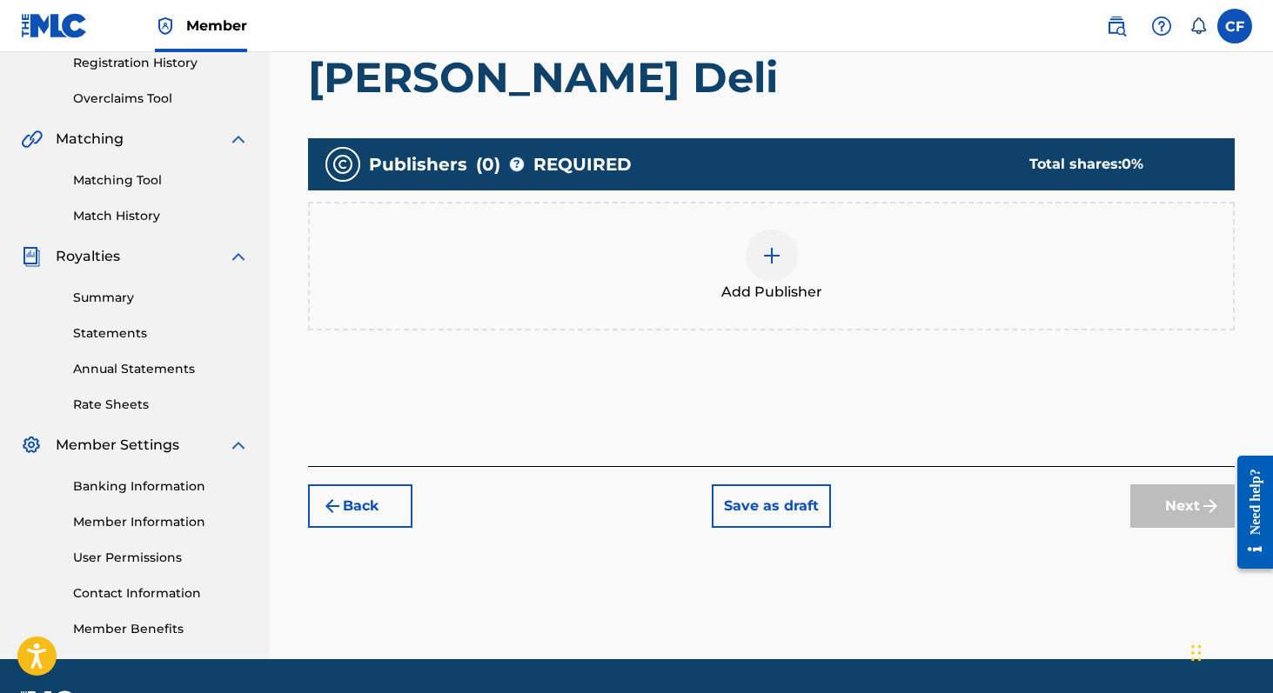
click at [781, 272] on div at bounding box center [771, 256] width 52 height 52
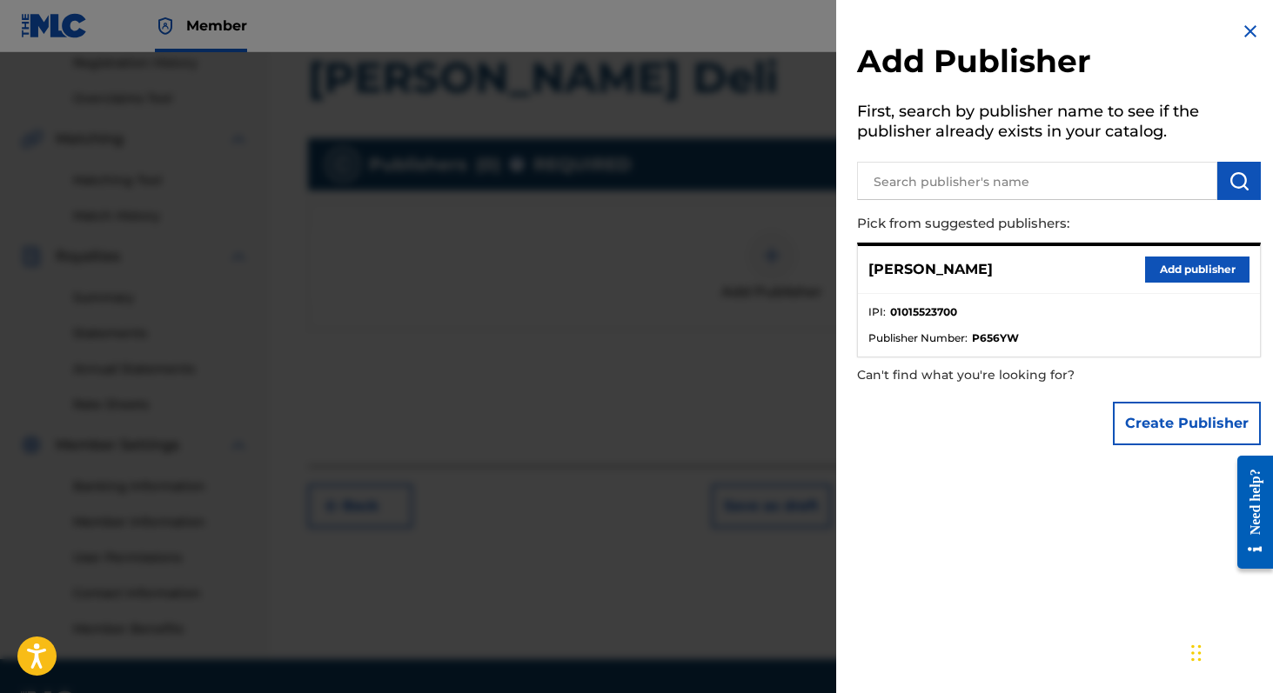
click at [1176, 265] on button "Add publisher" at bounding box center [1197, 270] width 104 height 26
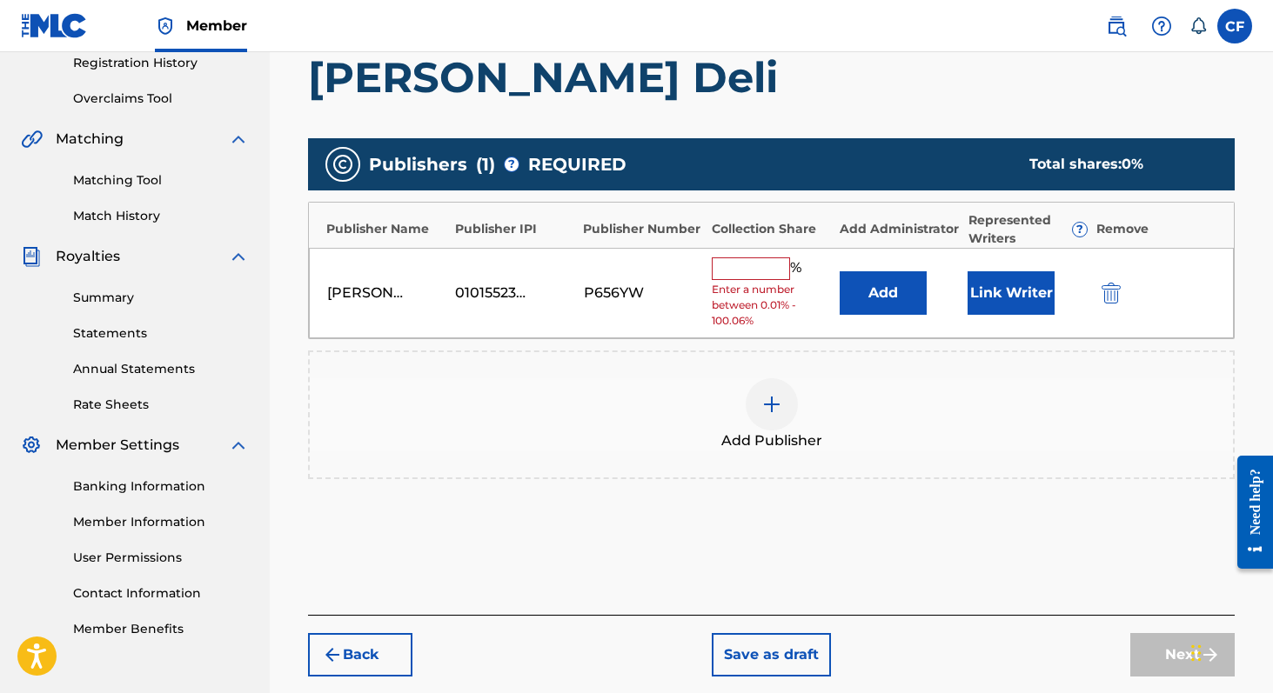
click at [721, 278] on input "text" at bounding box center [751, 268] width 78 height 23
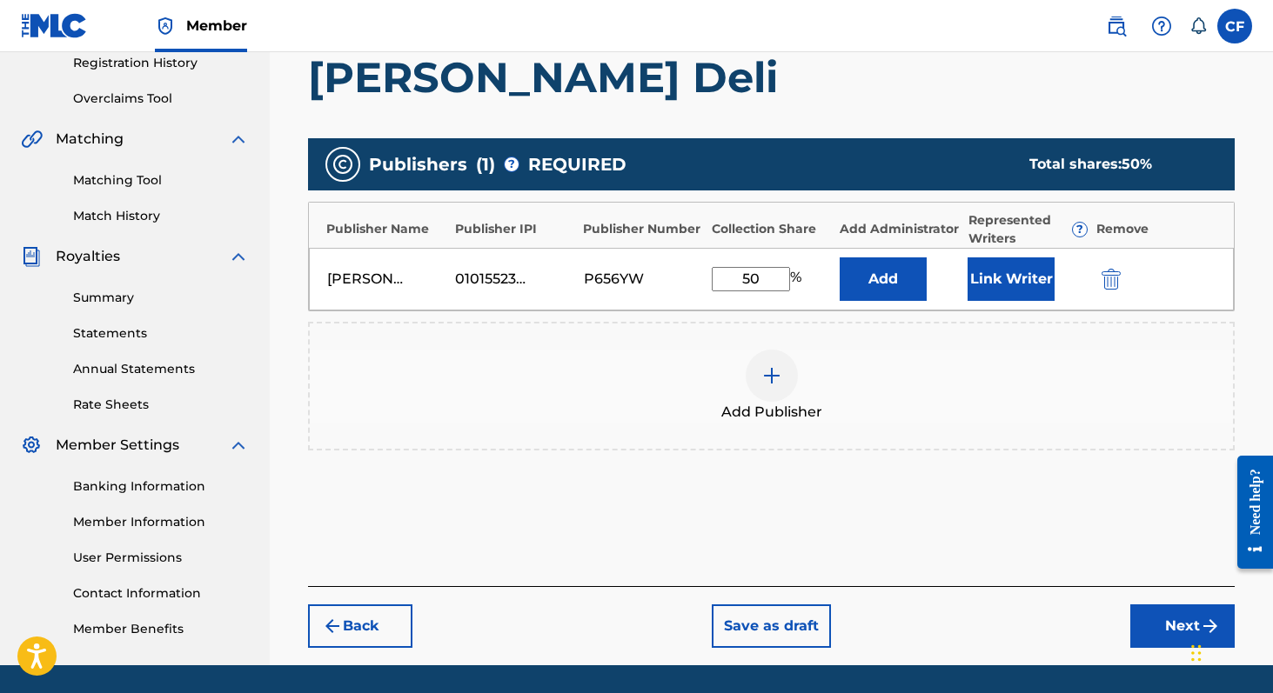
type input "50"
click at [779, 391] on div at bounding box center [771, 376] width 52 height 52
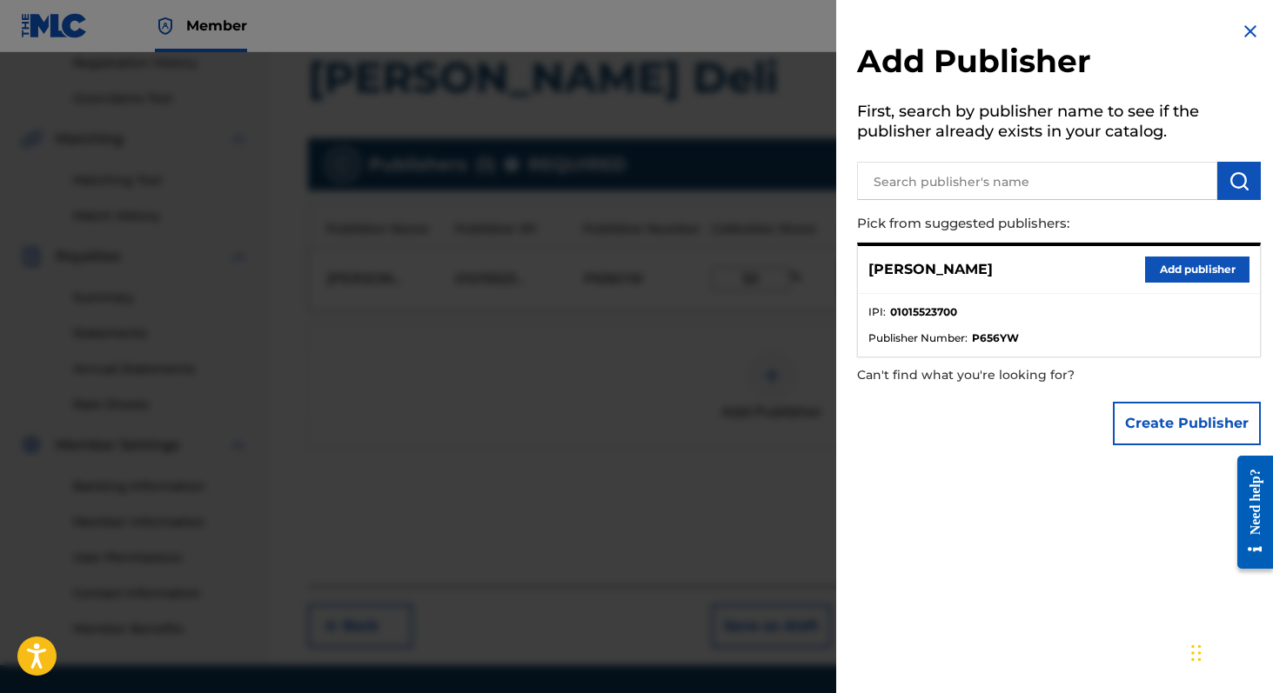
click at [985, 174] on input "text" at bounding box center [1037, 181] width 360 height 38
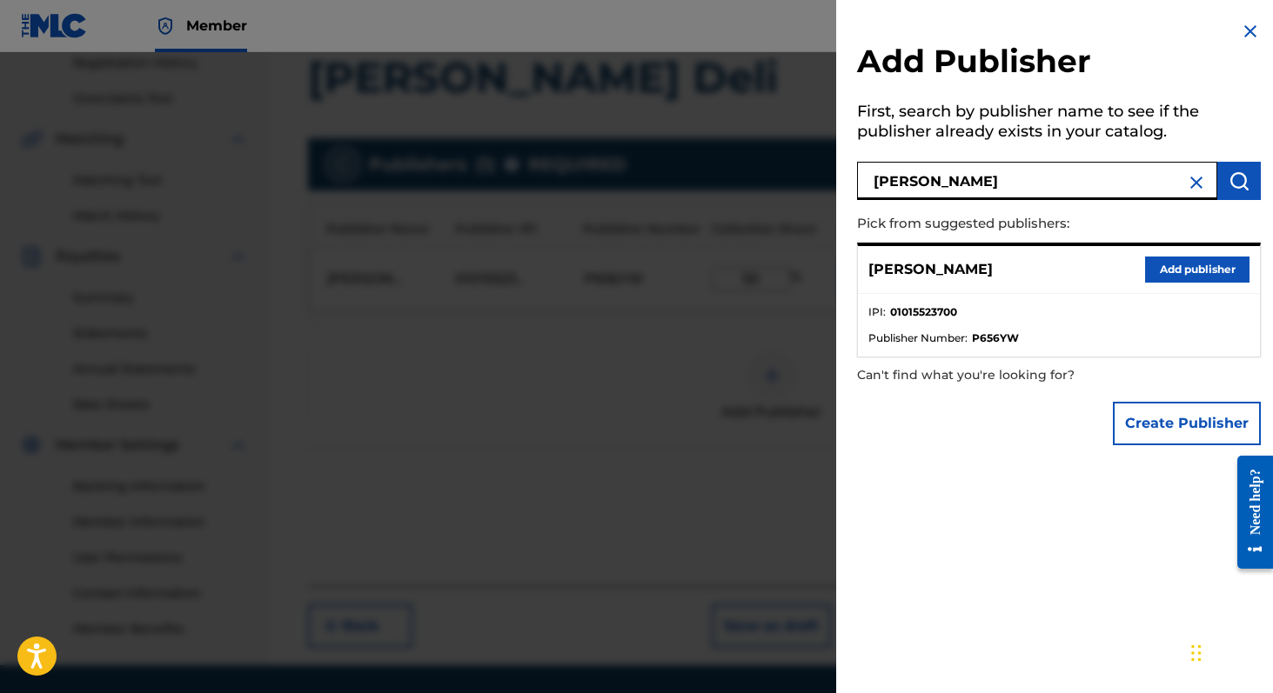
type input "jacob mann"
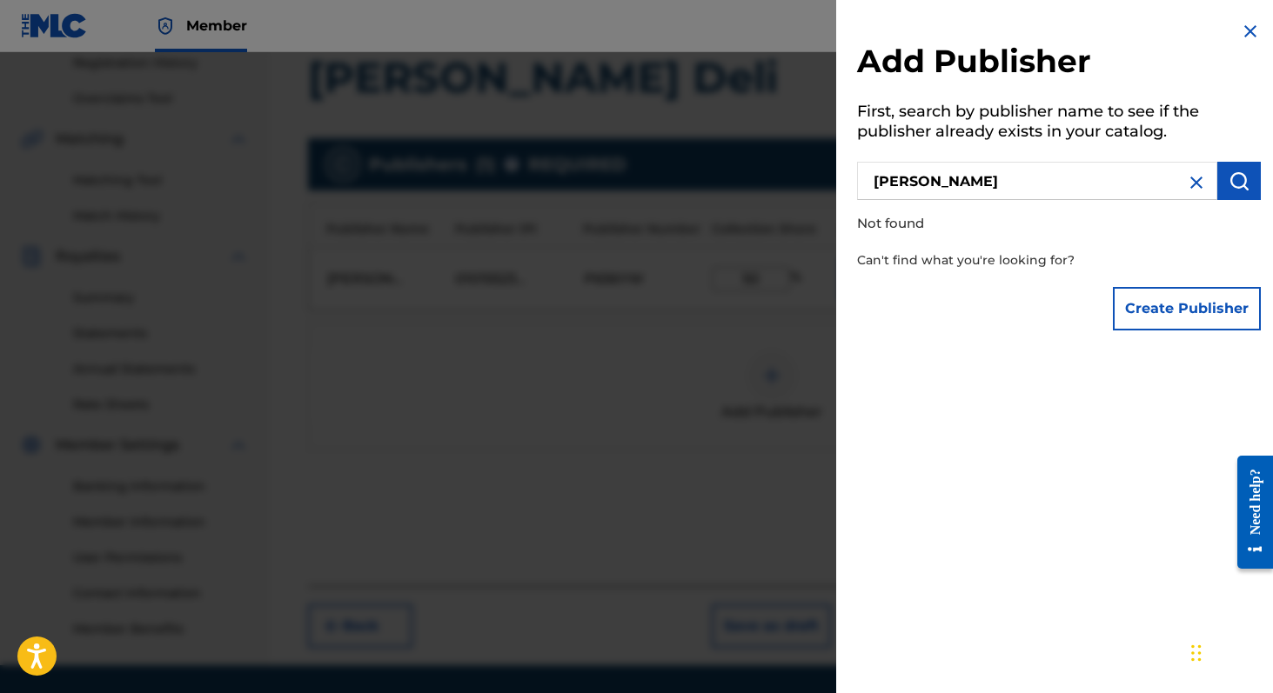
click at [1170, 304] on button "Create Publisher" at bounding box center [1186, 308] width 148 height 43
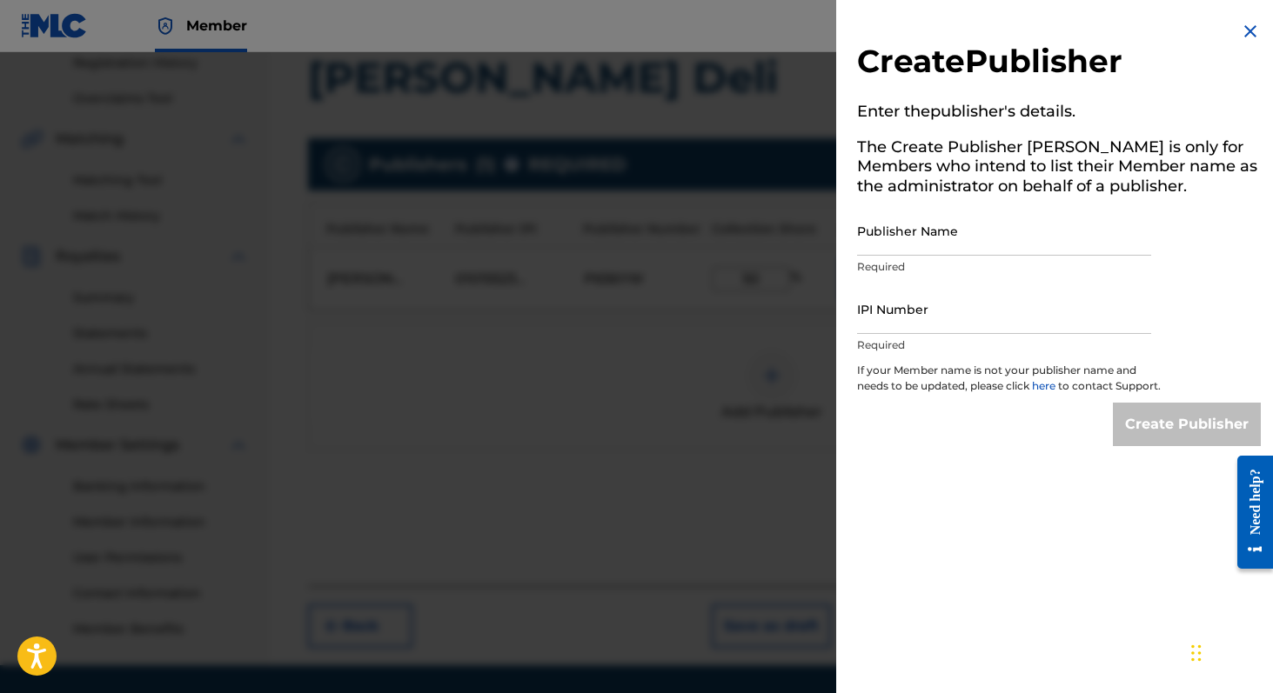
click at [1018, 231] on input "Publisher Name" at bounding box center [1004, 231] width 294 height 50
type input "Jacob Mann"
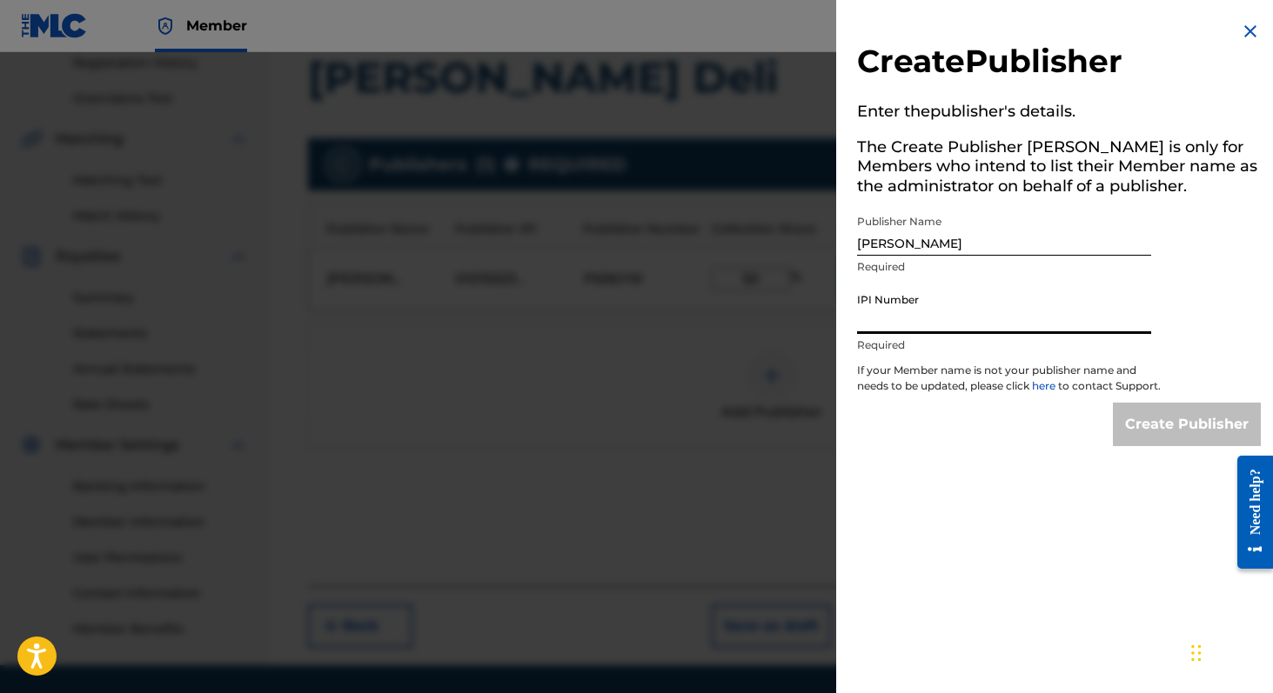
click at [986, 317] on input "IPI Number" at bounding box center [1004, 309] width 294 height 50
click at [888, 446] on div "Create Publisher" at bounding box center [1059, 424] width 404 height 43
click at [920, 323] on input "IPI Number" at bounding box center [1004, 309] width 294 height 50
type input "688013331"
click at [1115, 431] on input "Create Publisher" at bounding box center [1186, 424] width 148 height 43
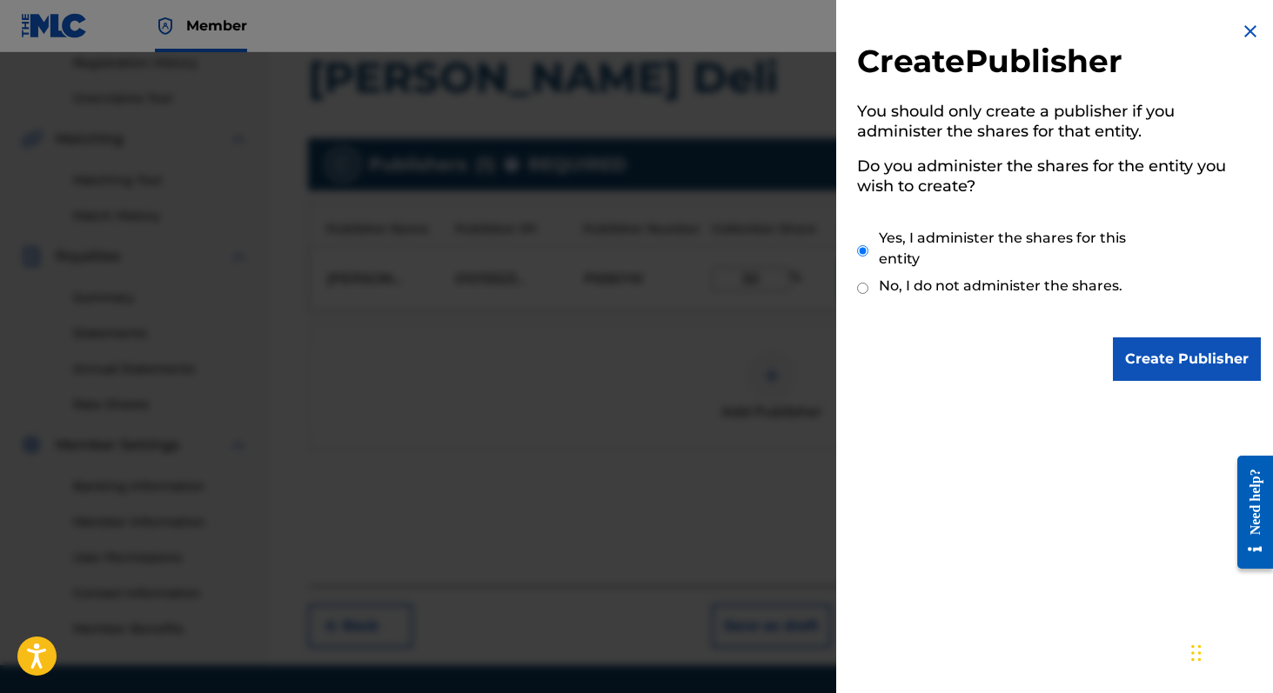
click at [990, 282] on label "No, I do not administer the shares." at bounding box center [1001, 286] width 244 height 21
click at [868, 282] on input "No, I do not administer the shares." at bounding box center [862, 288] width 11 height 17
radio input "true"
click at [1132, 364] on input "Create Publisher" at bounding box center [1186, 358] width 148 height 43
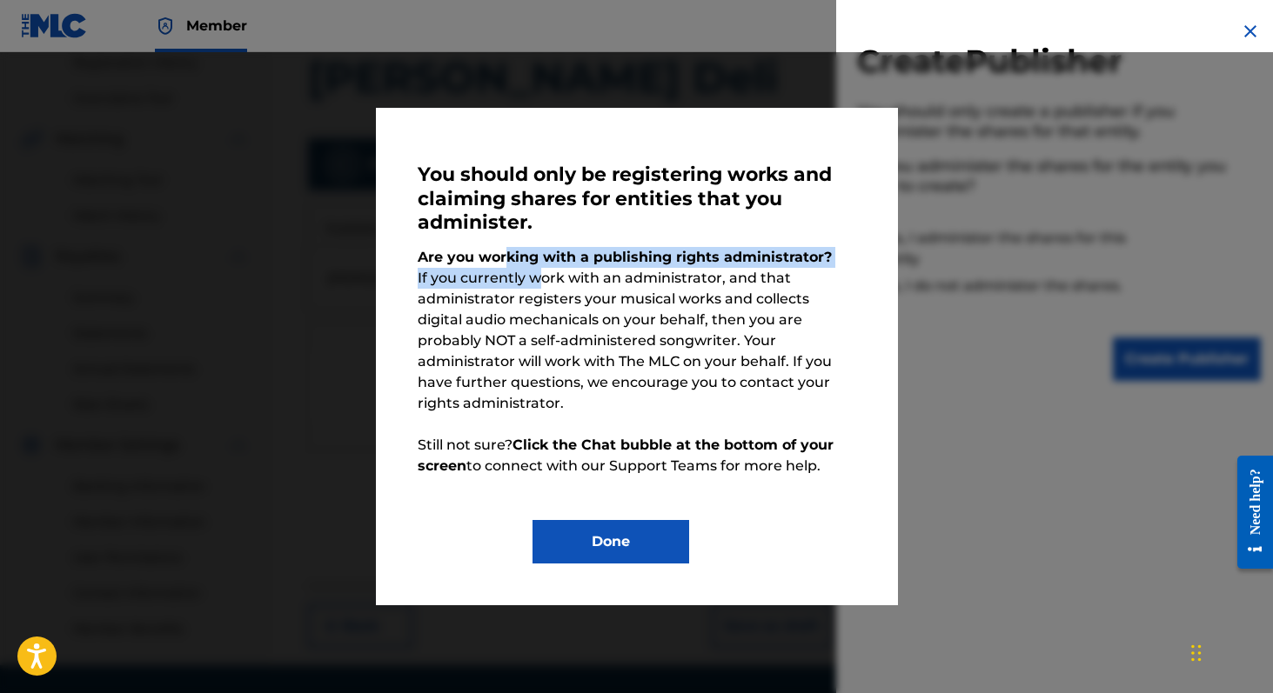
drag, startPoint x: 507, startPoint y: 258, endPoint x: 544, endPoint y: 281, distance: 43.7
click at [544, 281] on p "Are you working with a publishing rights administrator? If you currently work w…" at bounding box center [637, 362] width 438 height 230
click at [634, 525] on button "Done" at bounding box center [610, 541] width 157 height 43
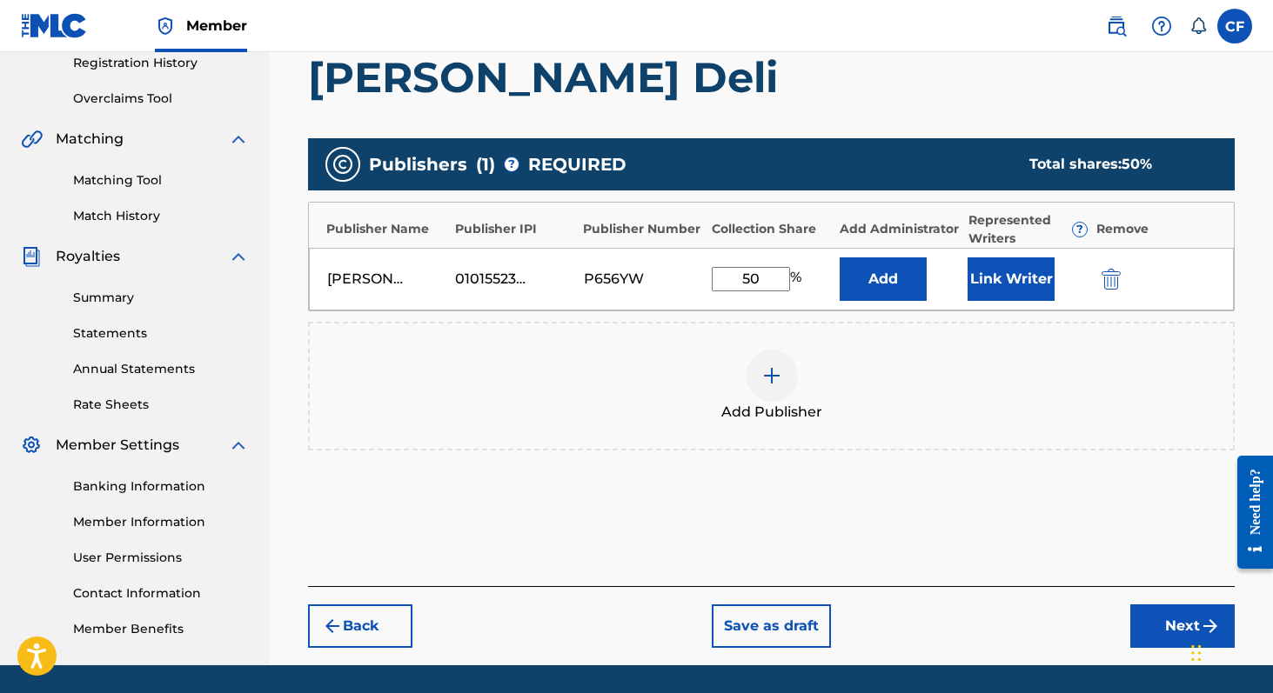
click at [768, 284] on input "50" at bounding box center [751, 279] width 78 height 24
click at [865, 62] on h1 "Felterman's Deli" at bounding box center [771, 77] width 926 height 52
click at [612, 280] on div "P656YW" at bounding box center [623, 279] width 78 height 21
click at [382, 272] on div "[PERSON_NAME]" at bounding box center [366, 279] width 78 height 21
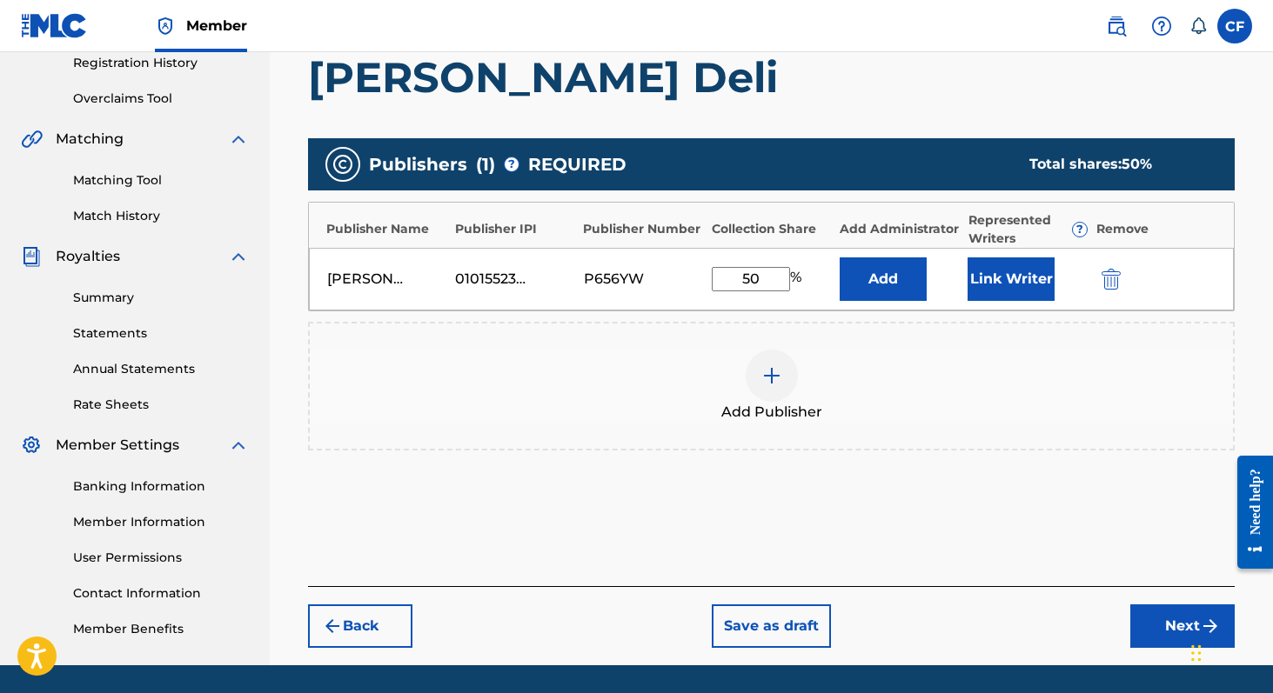
click at [382, 272] on div "[PERSON_NAME]" at bounding box center [366, 279] width 78 height 21
click at [504, 267] on div "Collin Felter 01015523700 P656YW 50 % Add Link Writer" at bounding box center [771, 279] width 925 height 63
click at [779, 378] on img at bounding box center [771, 375] width 21 height 21
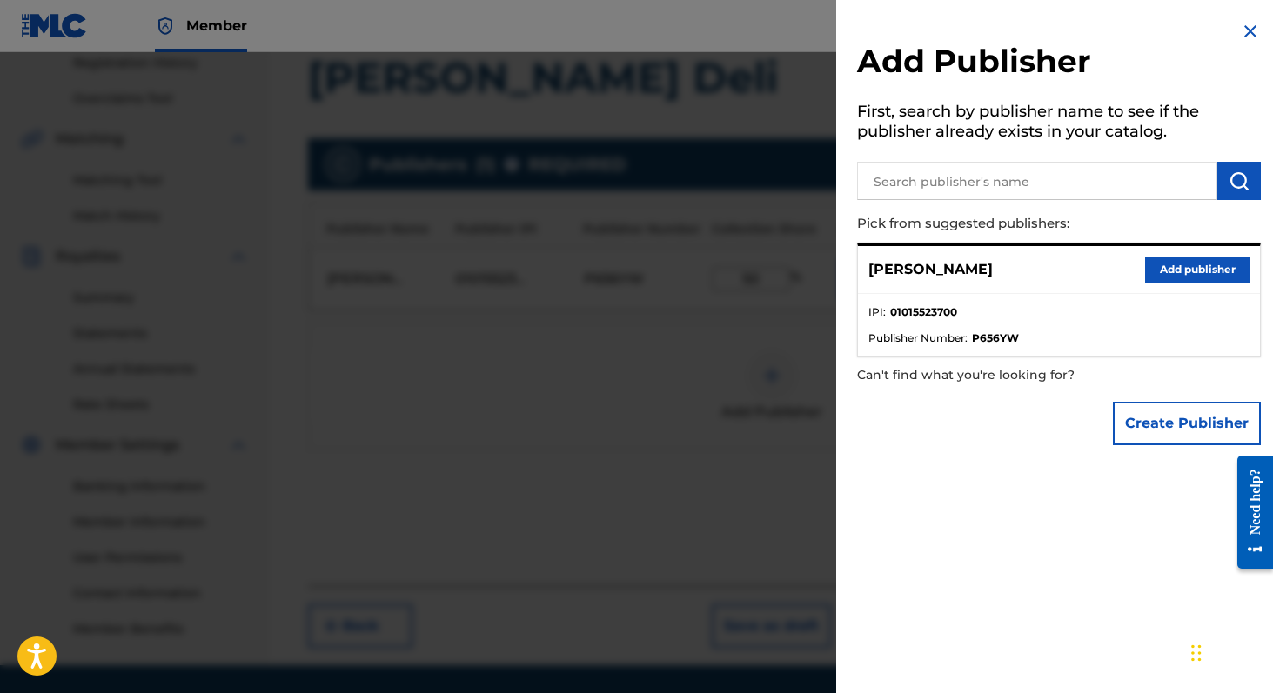
click at [1005, 193] on input "text" at bounding box center [1037, 181] width 360 height 38
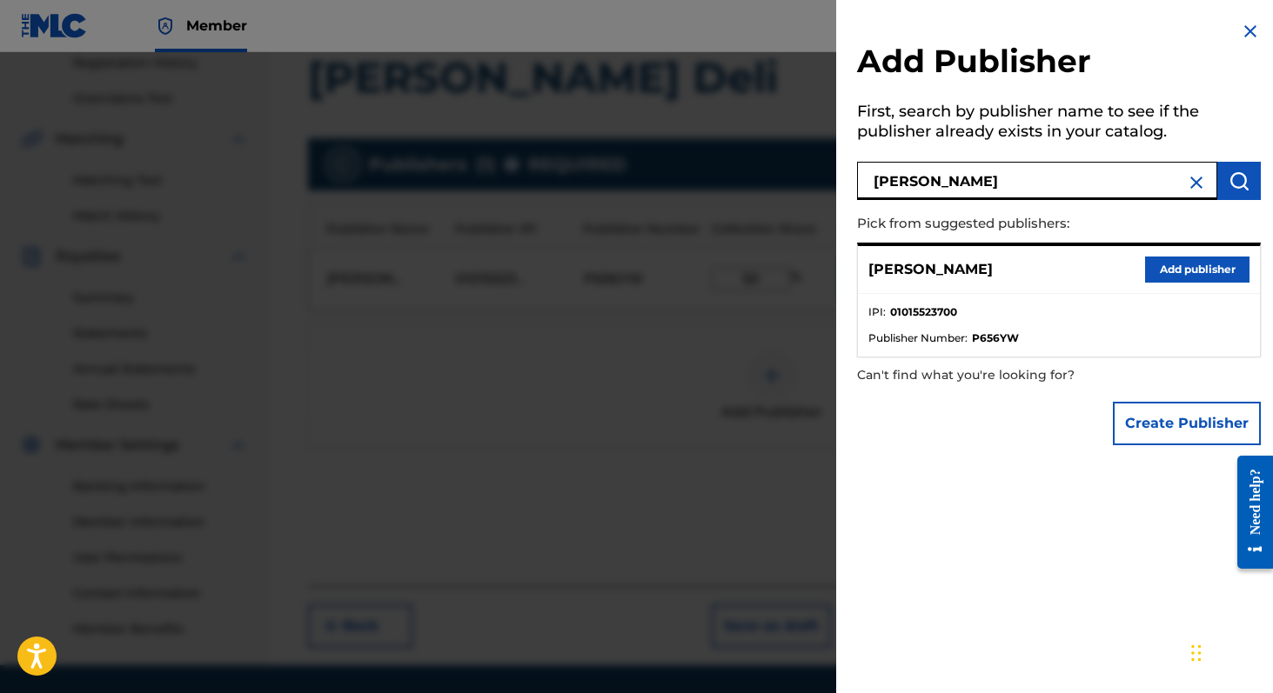
type input "Jacob Mann"
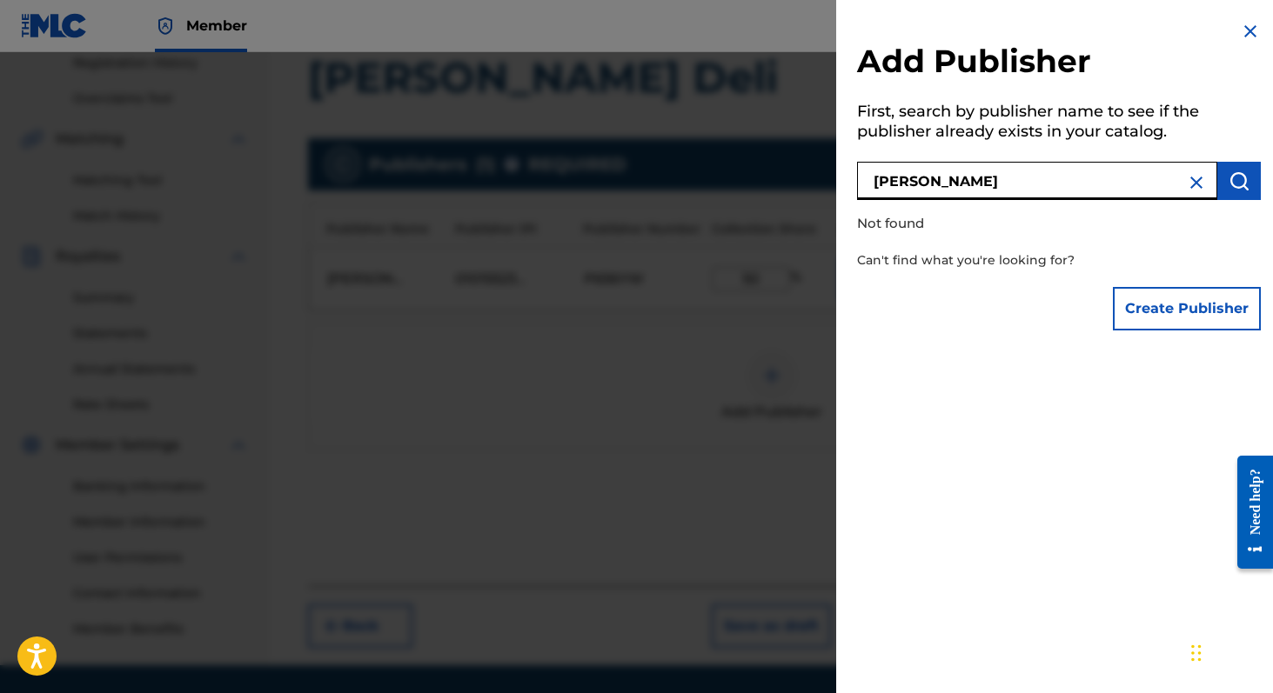
click at [1188, 176] on img at bounding box center [1196, 182] width 21 height 21
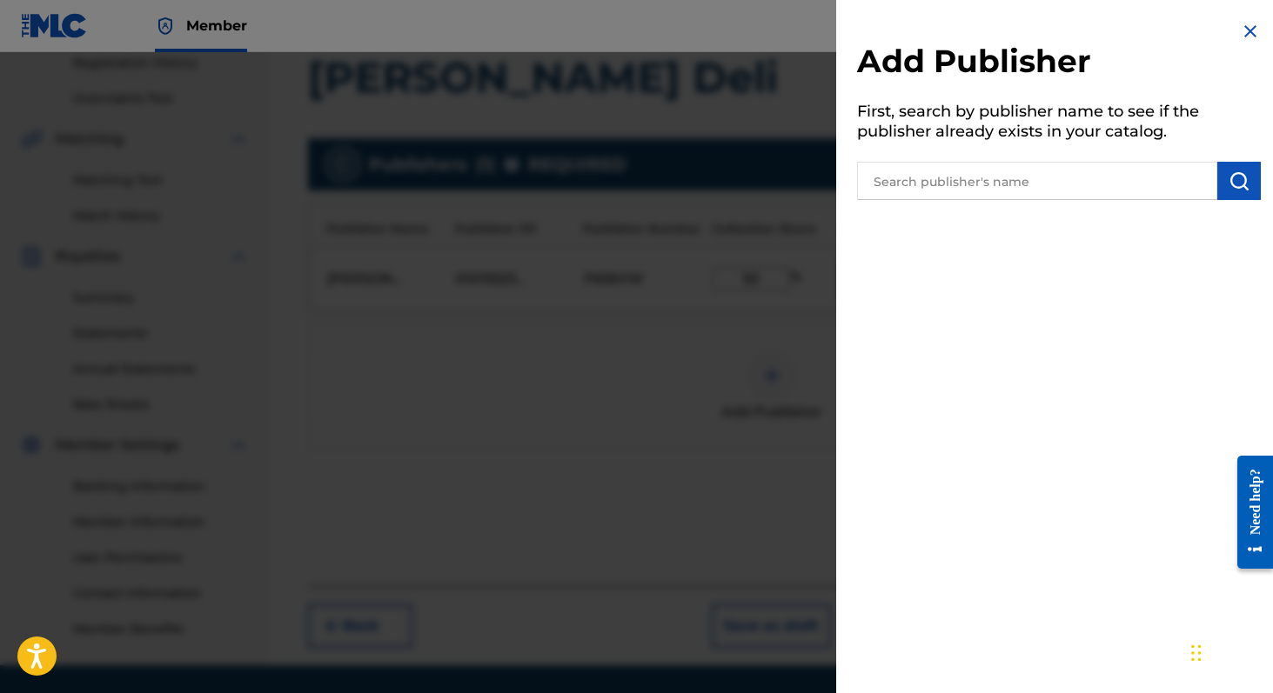
click at [1239, 30] on img at bounding box center [1249, 31] width 21 height 21
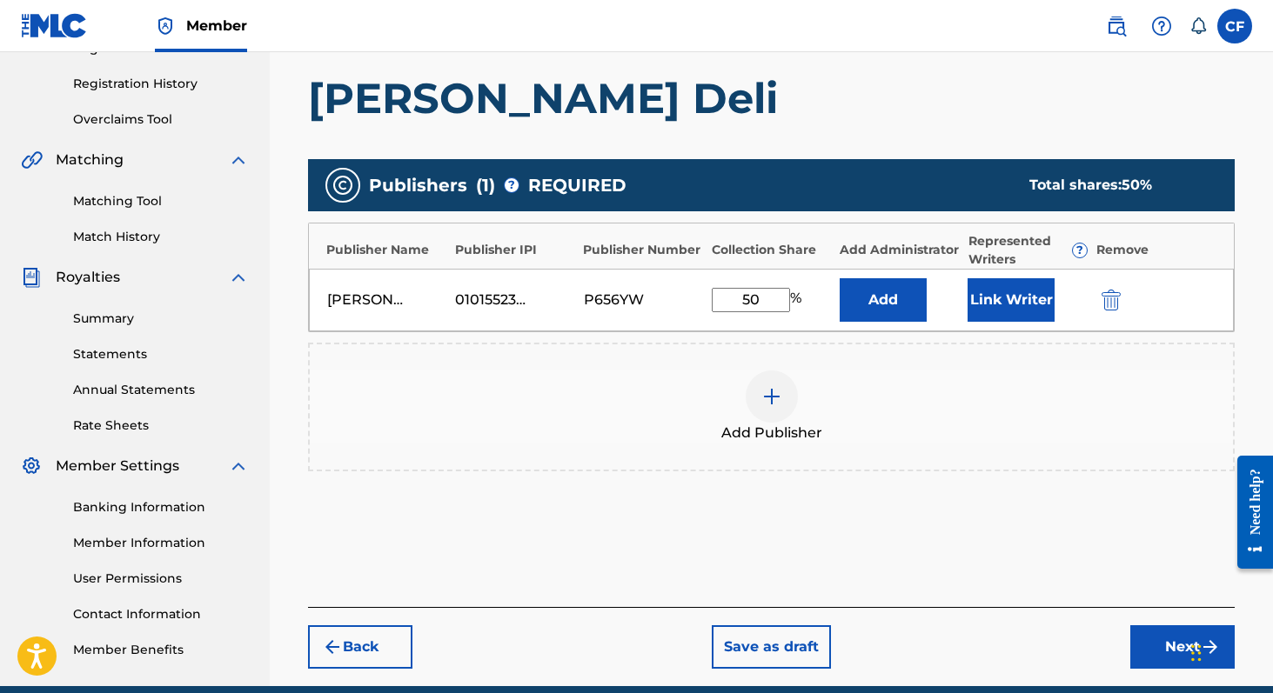
scroll to position [391, 0]
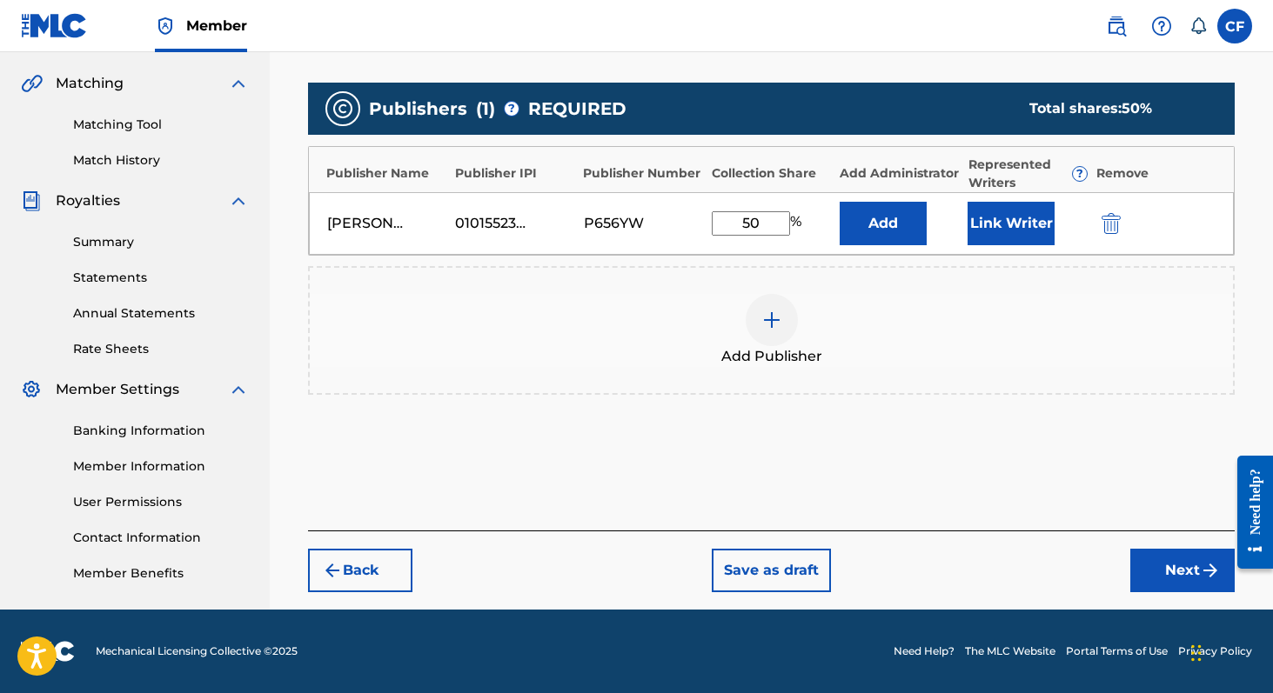
click at [805, 571] on button "Save as draft" at bounding box center [771, 570] width 119 height 43
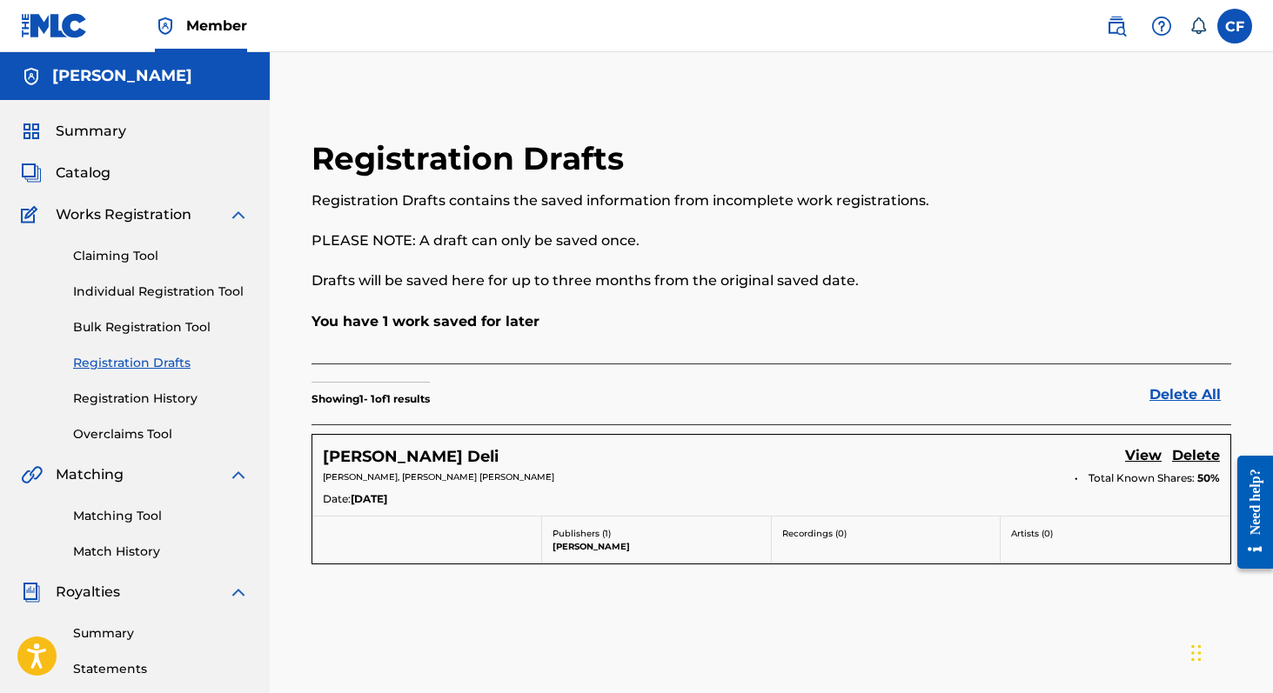
click at [89, 173] on span "Catalog" at bounding box center [83, 173] width 55 height 21
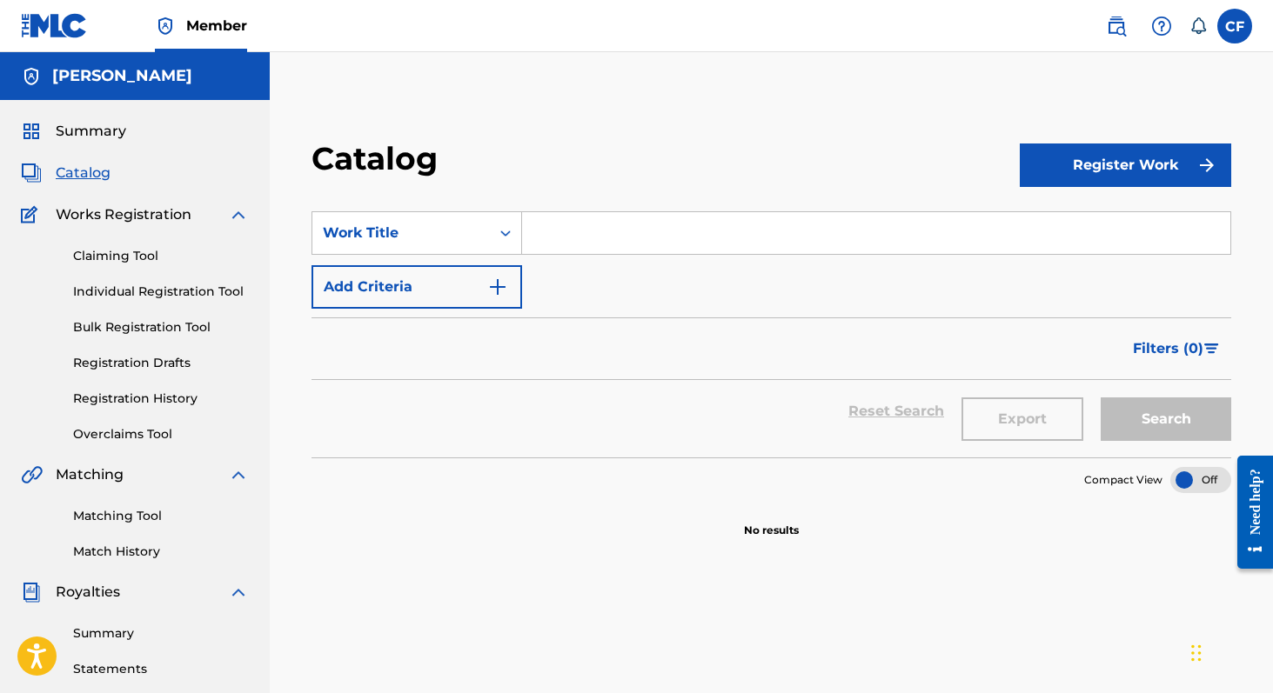
click at [94, 125] on span "Summary" at bounding box center [91, 131] width 70 height 21
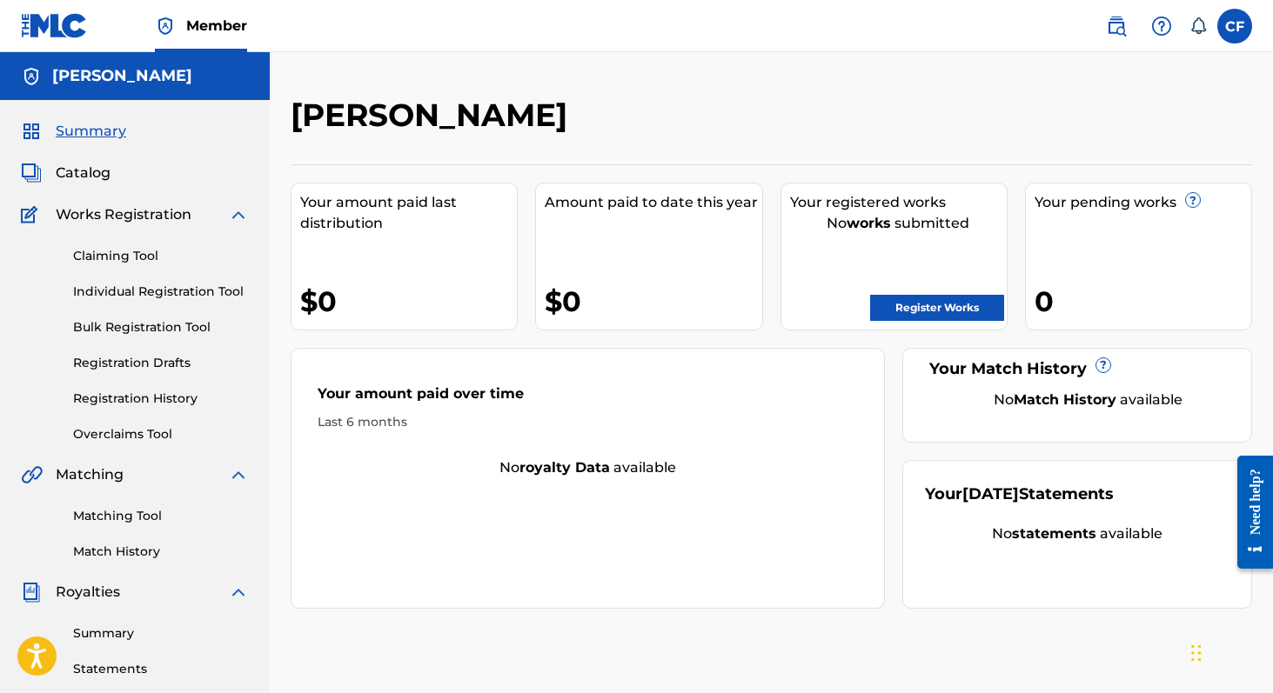
click at [1120, 19] on img at bounding box center [1116, 26] width 21 height 21
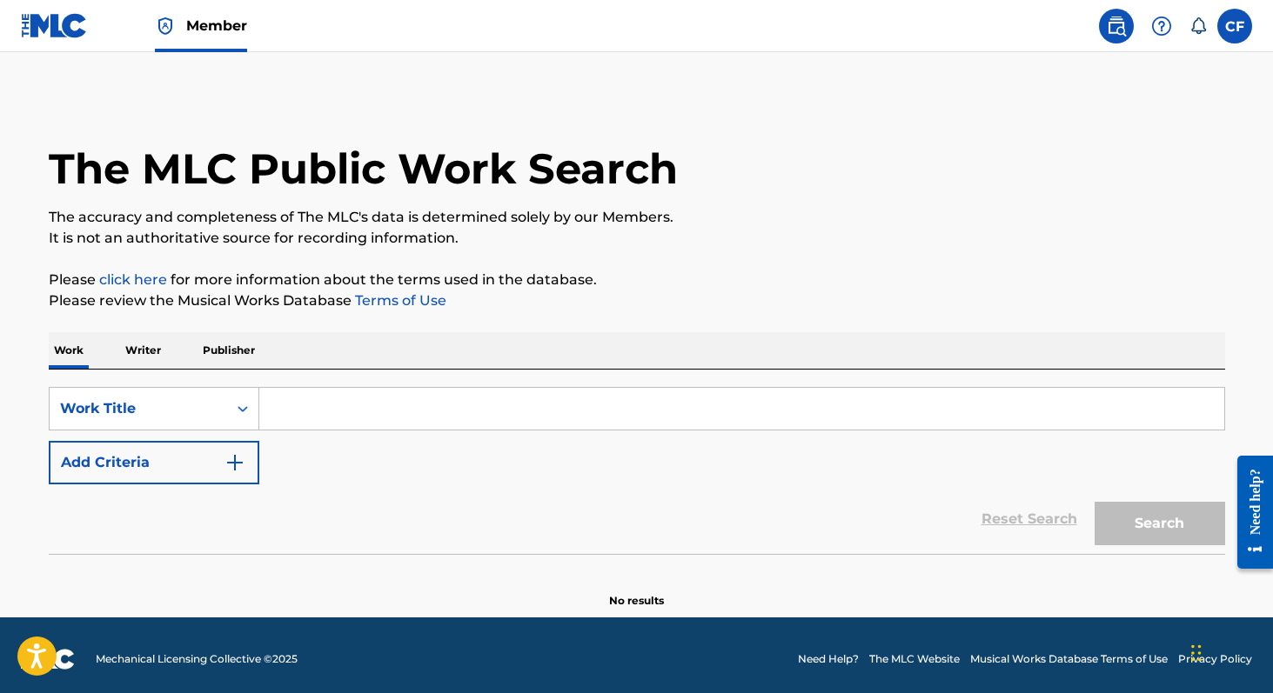
click at [401, 422] on input "Search Form" at bounding box center [741, 409] width 965 height 42
click at [154, 357] on p "Writer" at bounding box center [143, 350] width 46 height 37
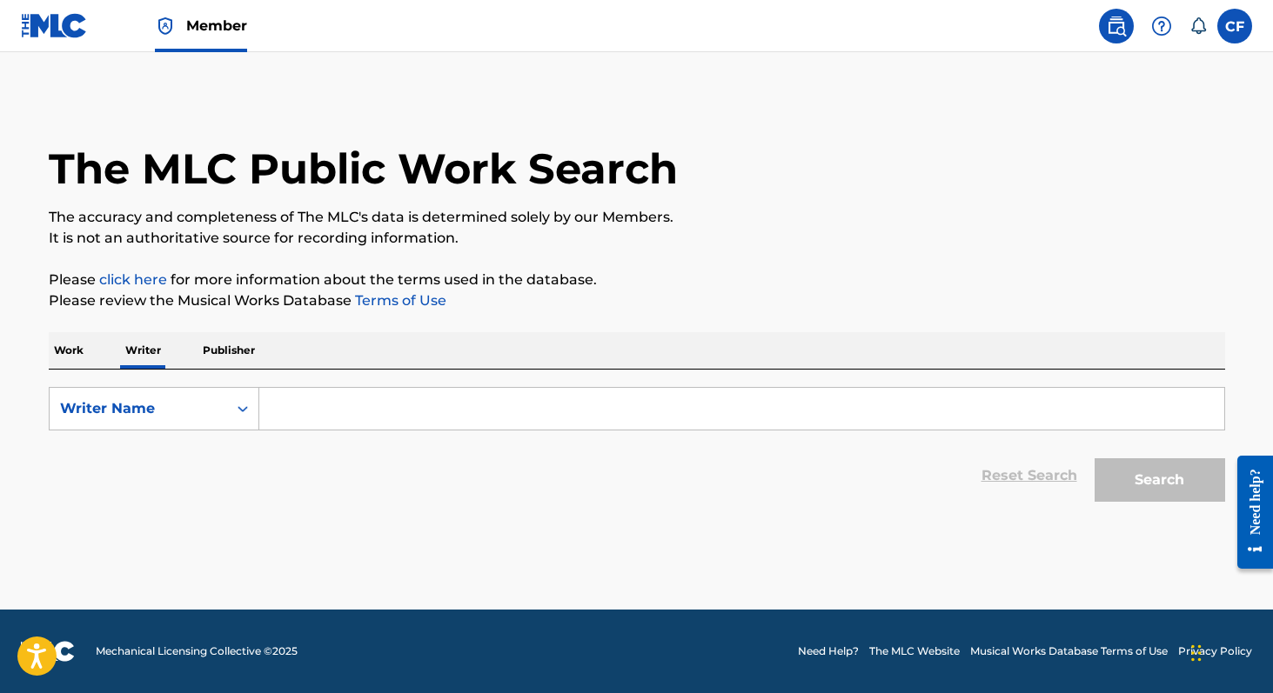
click at [304, 414] on input "Search Form" at bounding box center [741, 409] width 965 height 42
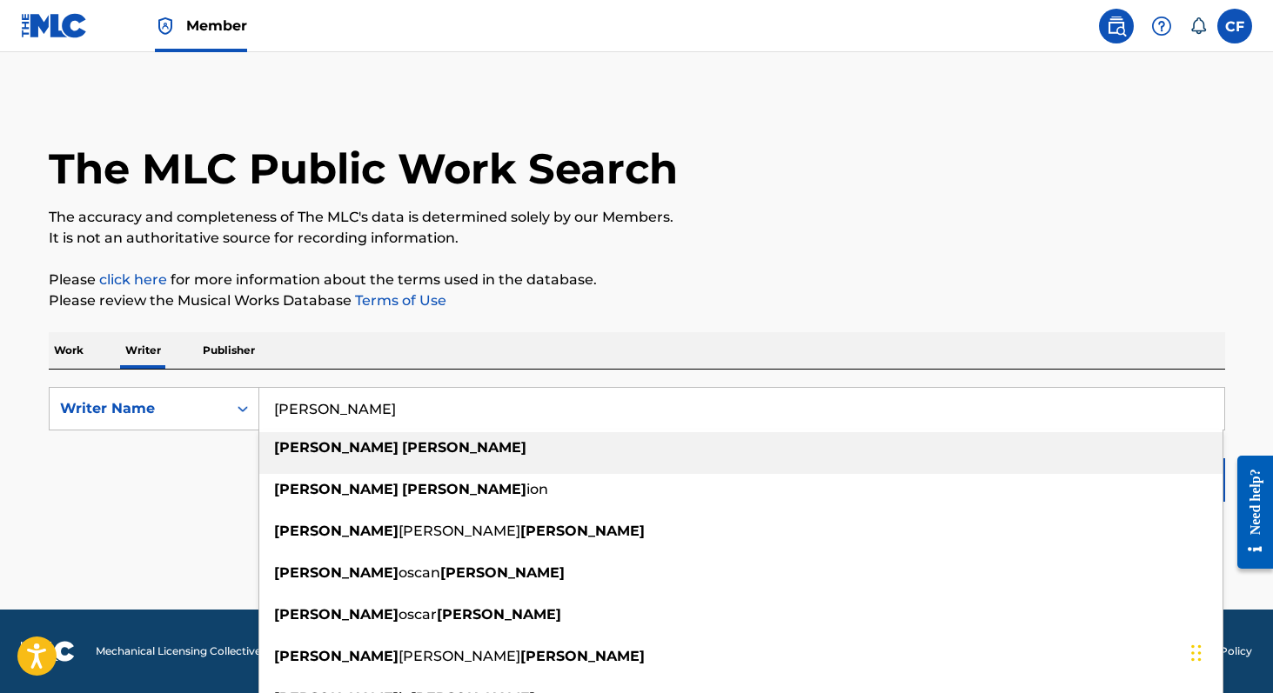
type input "jacob mann"
click at [323, 458] on div "jacob mann" at bounding box center [740, 447] width 963 height 31
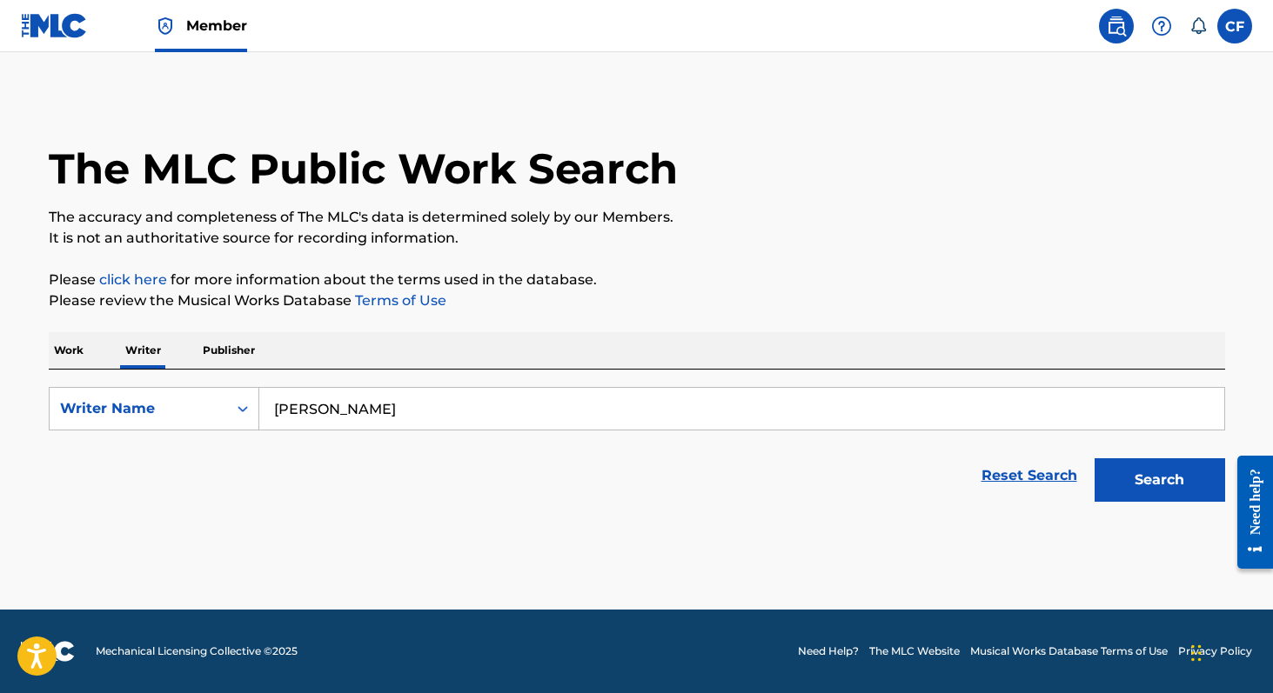
click at [1125, 493] on button "Search" at bounding box center [1159, 479] width 130 height 43
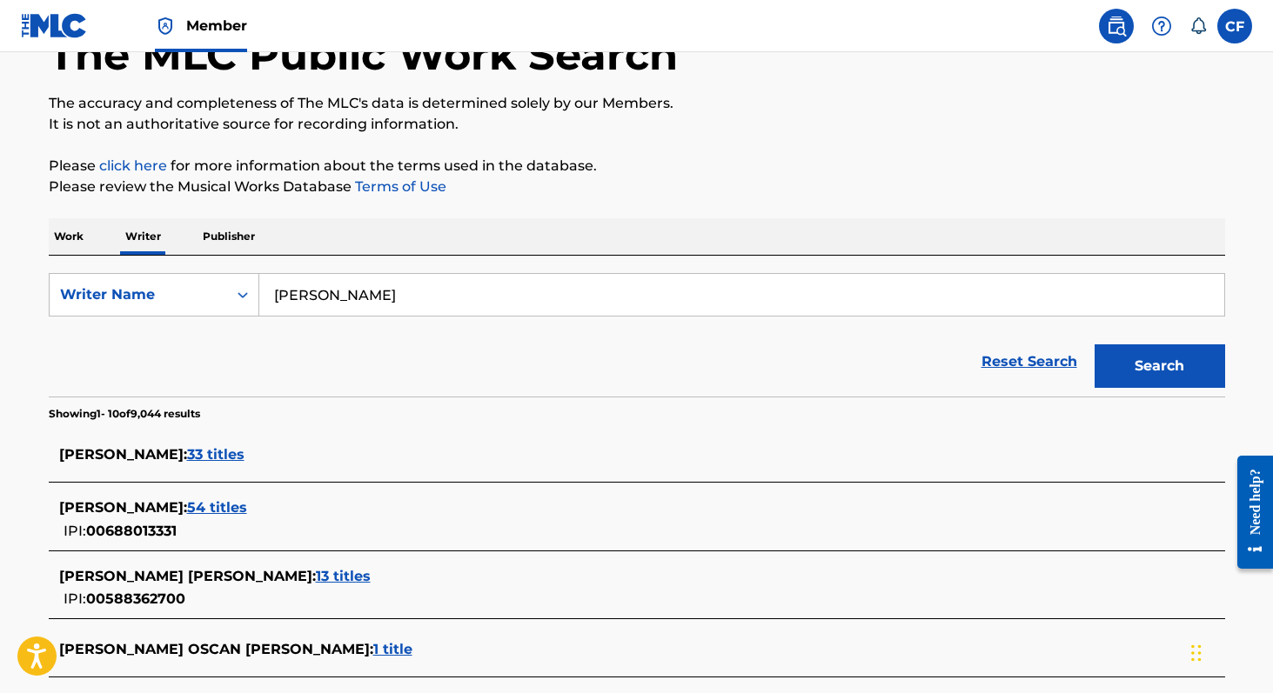
scroll to position [302, 0]
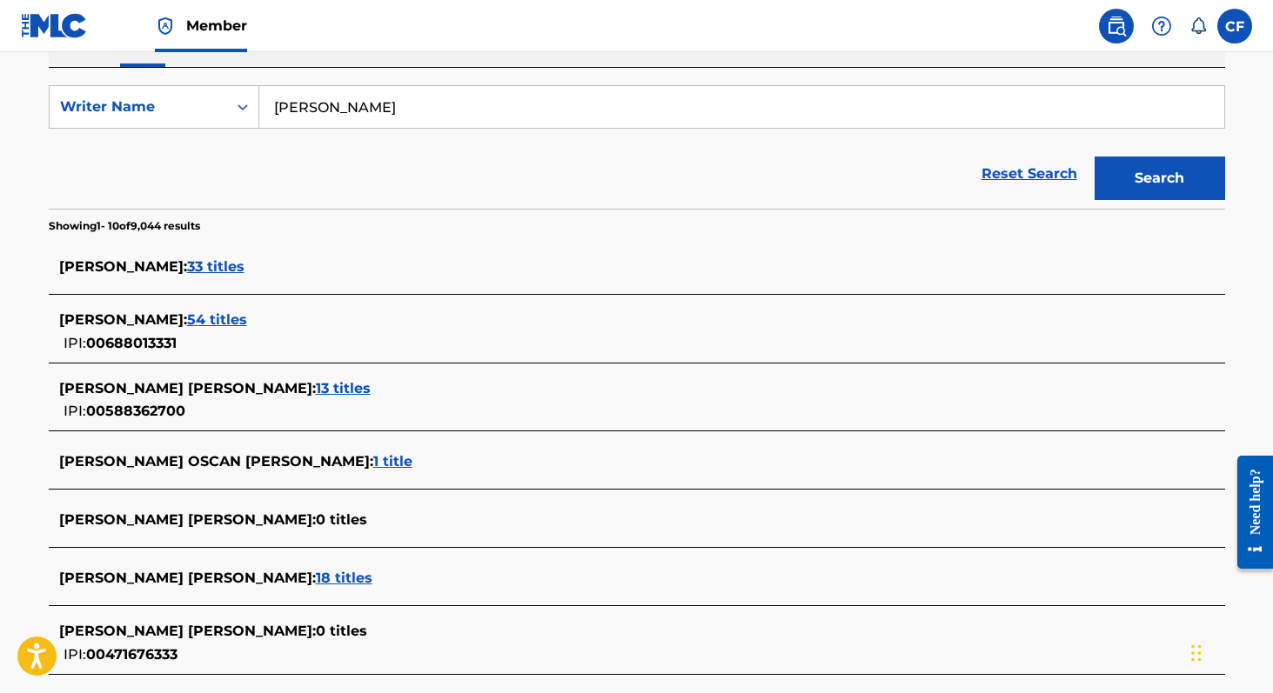
click at [187, 317] on span "54 titles" at bounding box center [217, 319] width 60 height 17
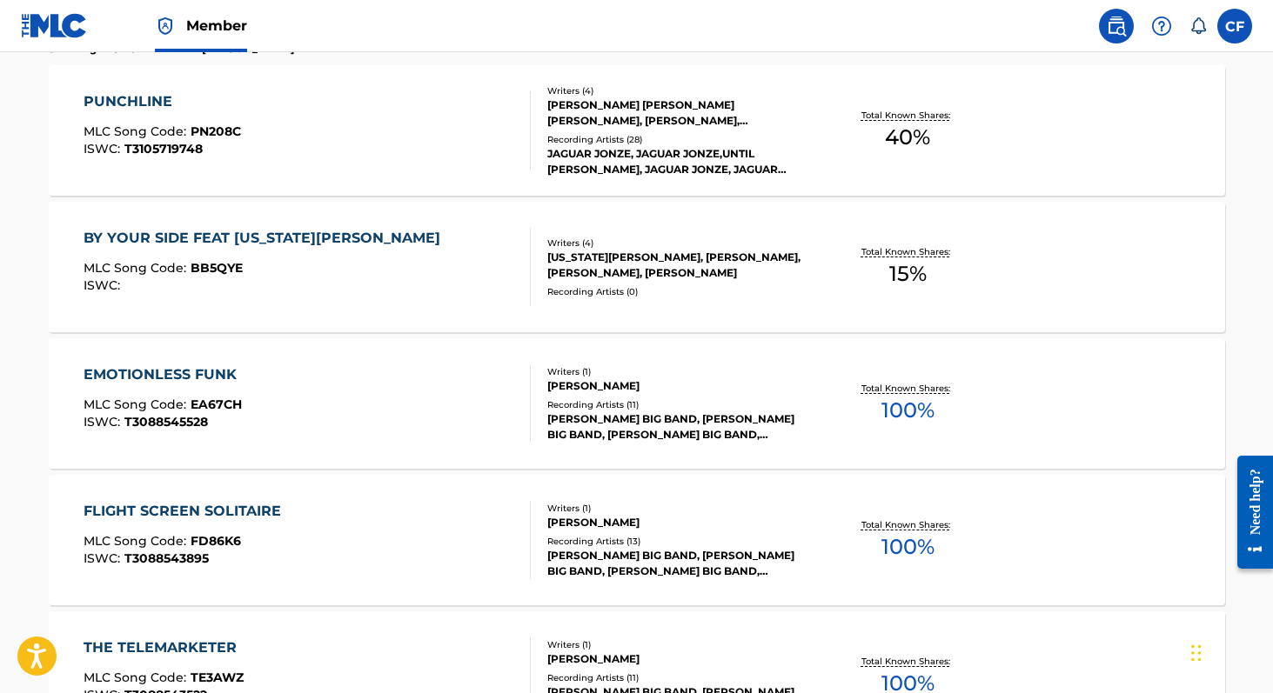
scroll to position [524, 0]
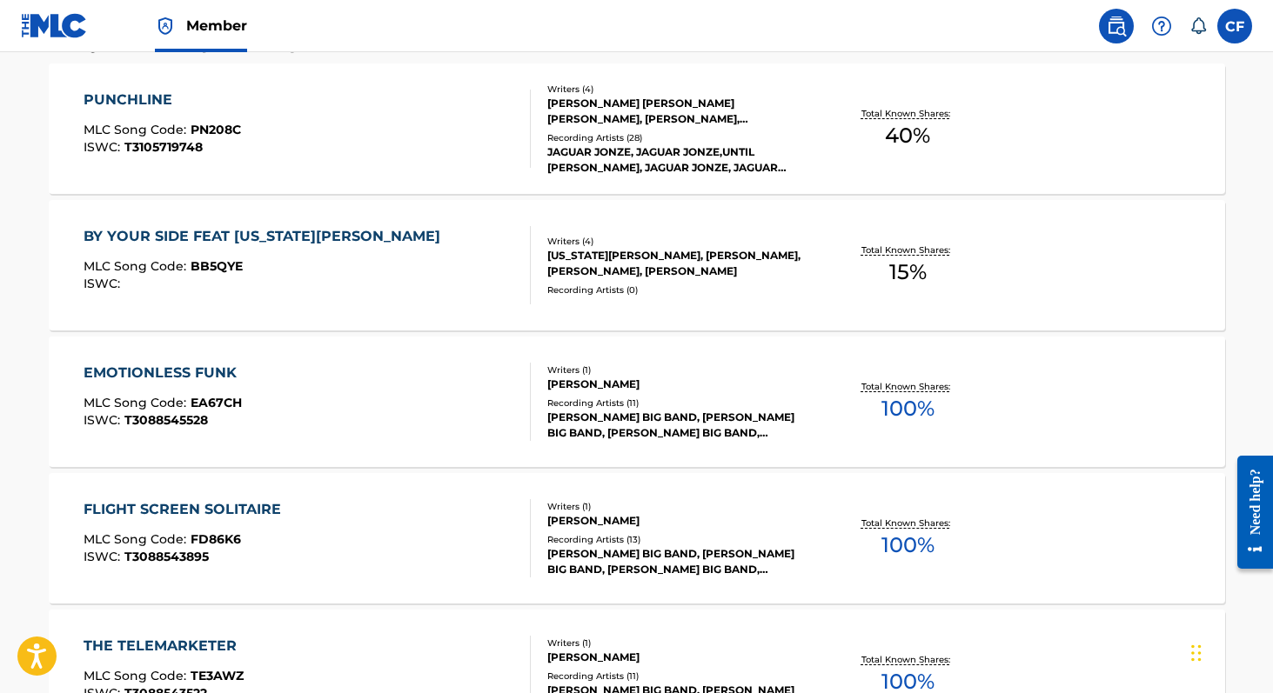
click at [906, 411] on span "100 %" at bounding box center [907, 408] width 53 height 31
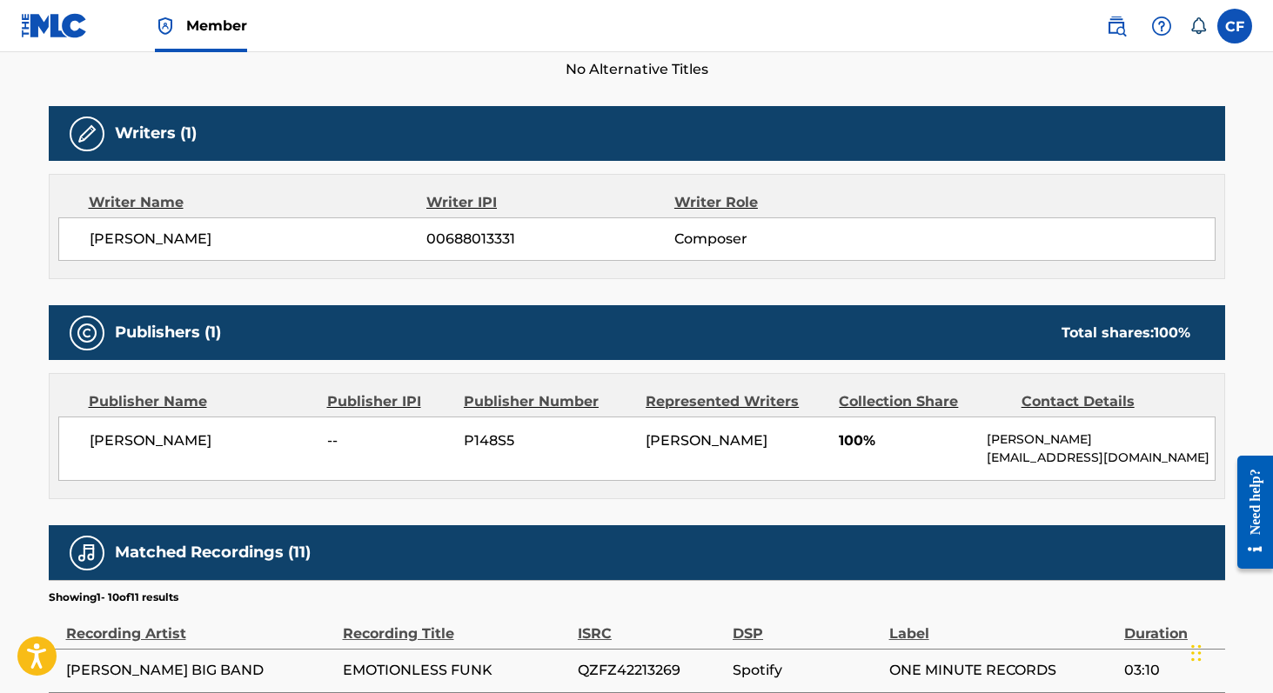
scroll to position [511, 0]
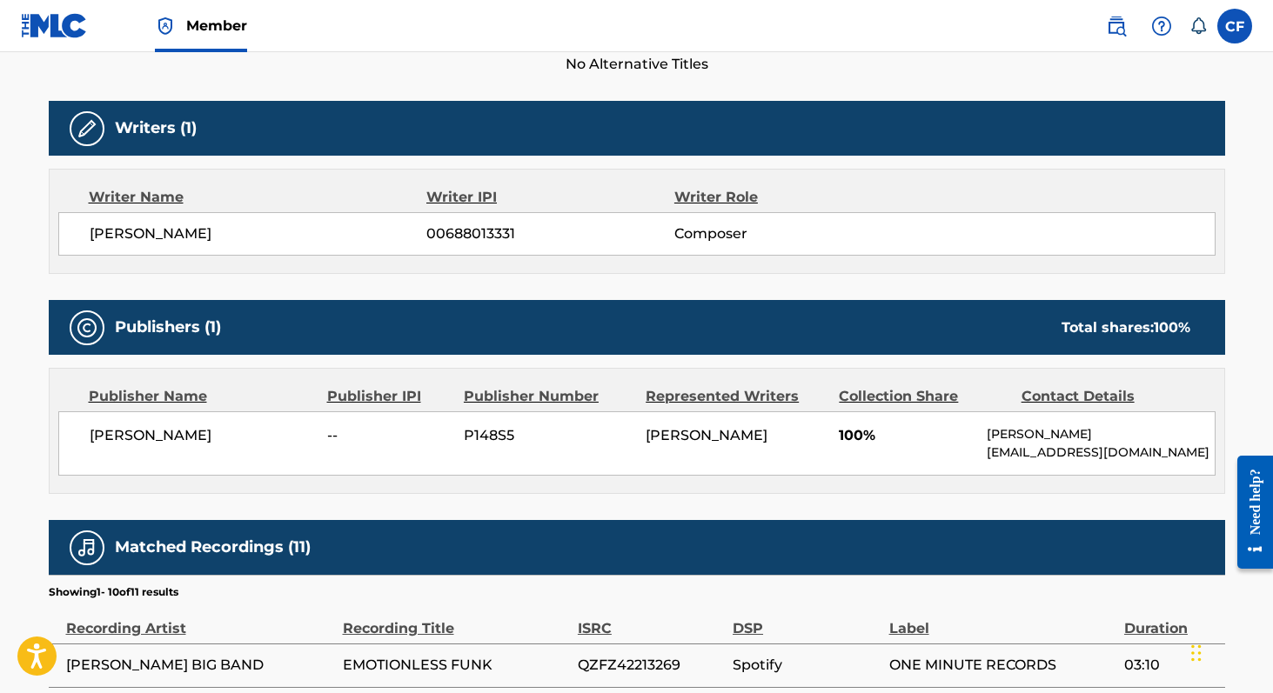
click at [497, 430] on span "P148S5" at bounding box center [548, 435] width 169 height 21
copy span "P148S5"
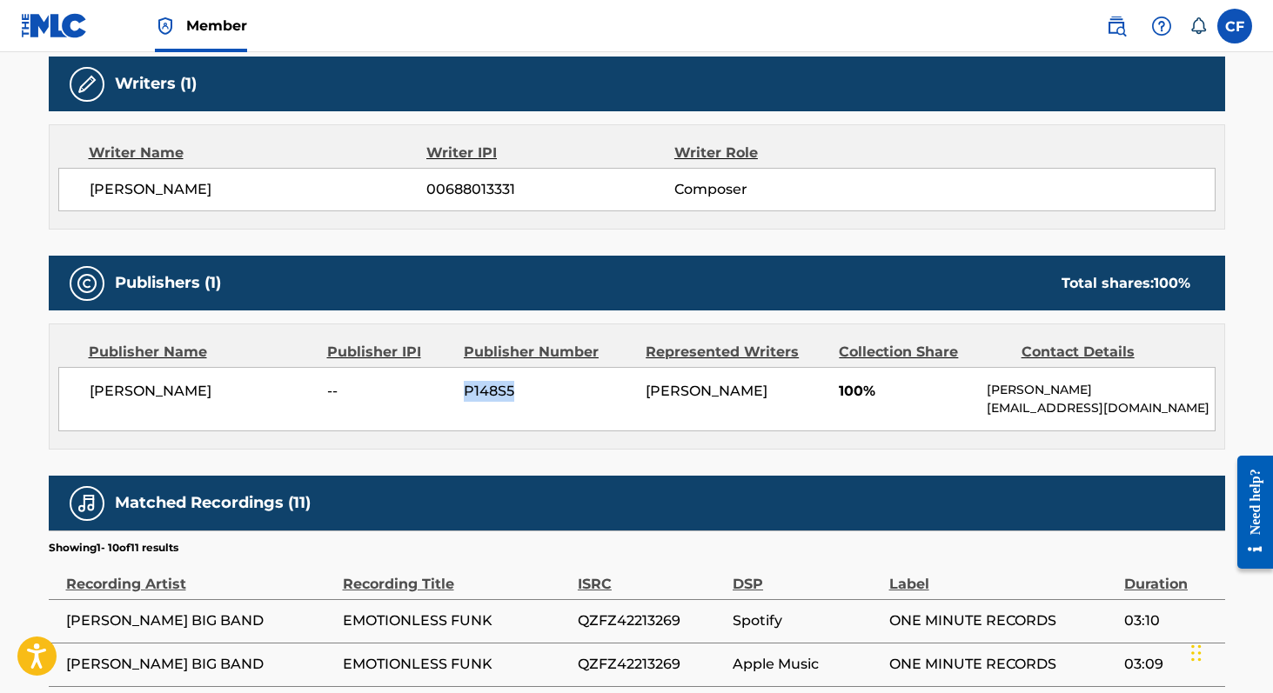
scroll to position [565, 0]
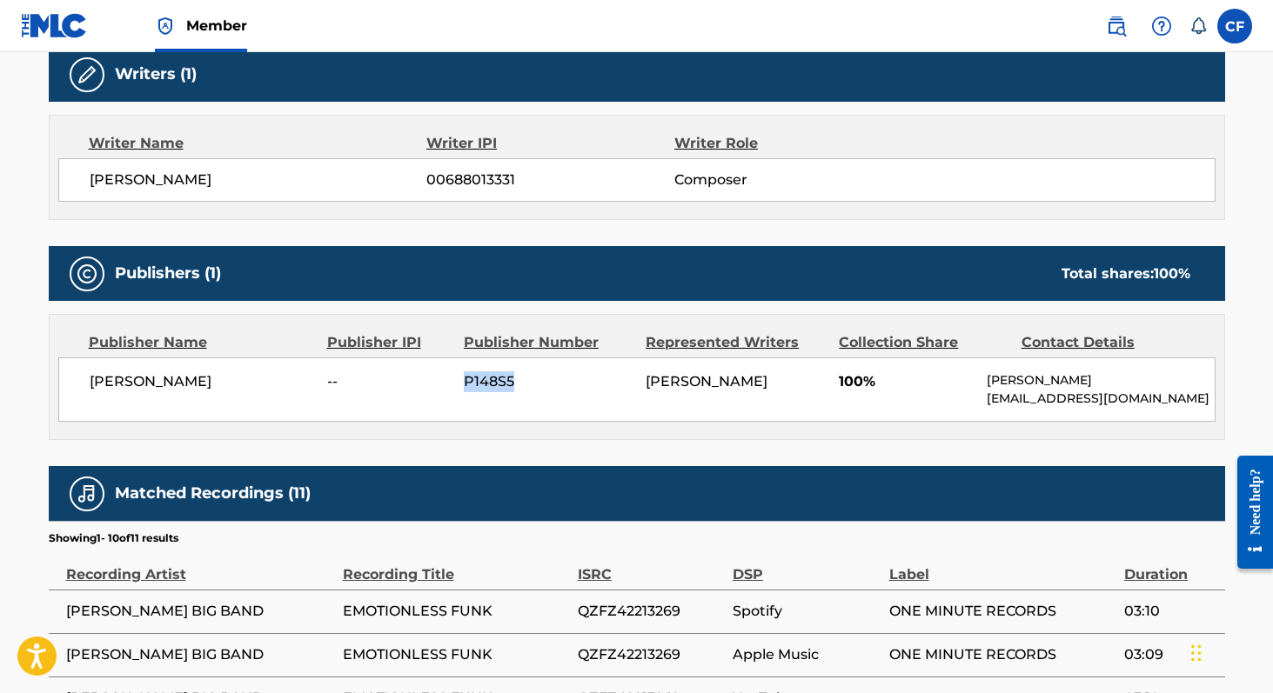
click at [1239, 25] on label at bounding box center [1234, 26] width 35 height 35
click at [1234, 26] on input "CF Collin Felter felter.collin20@gmail.com Notification Preferences Profile Log…" at bounding box center [1234, 26] width 0 height 0
click at [162, 38] on link "Member" at bounding box center [201, 25] width 92 height 51
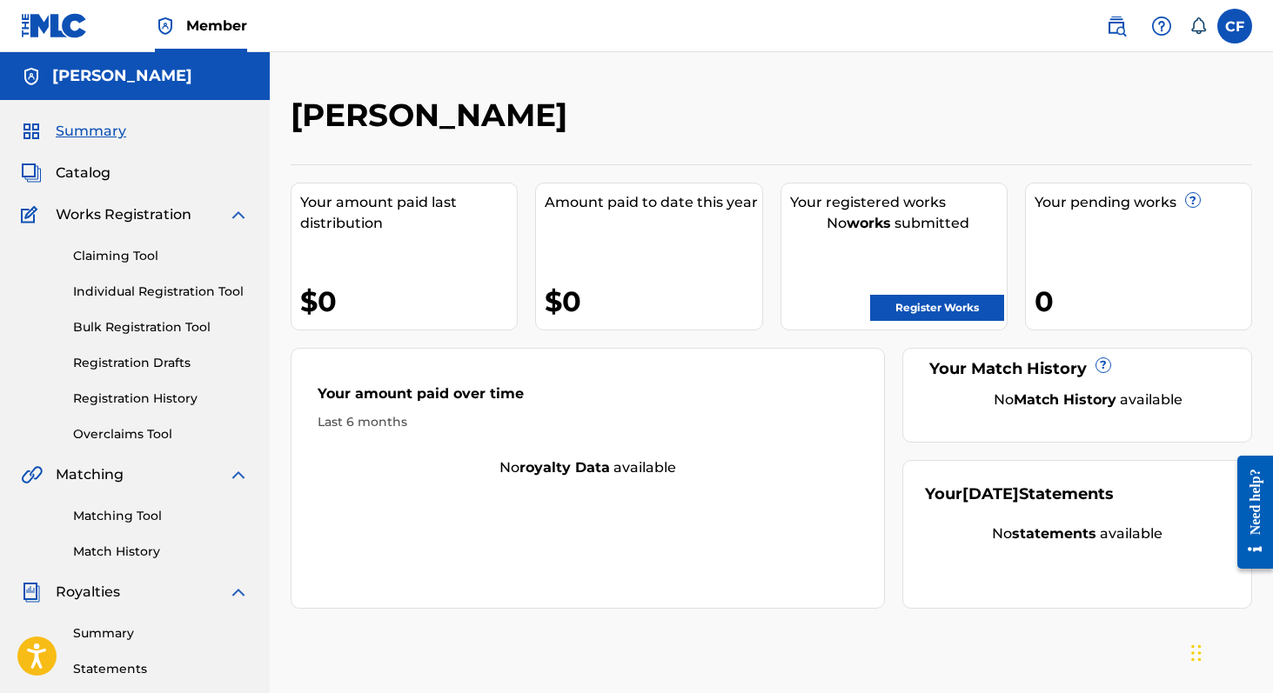
click at [139, 357] on link "Registration Drafts" at bounding box center [161, 363] width 176 height 18
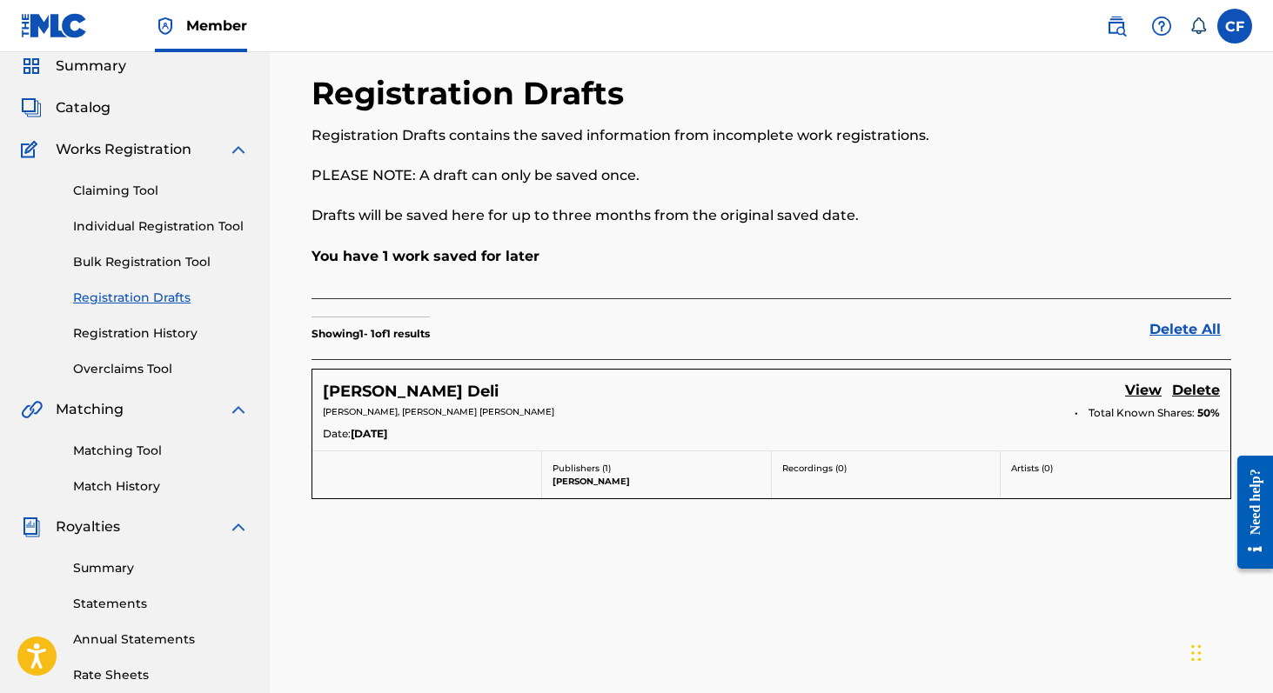
scroll to position [69, 0]
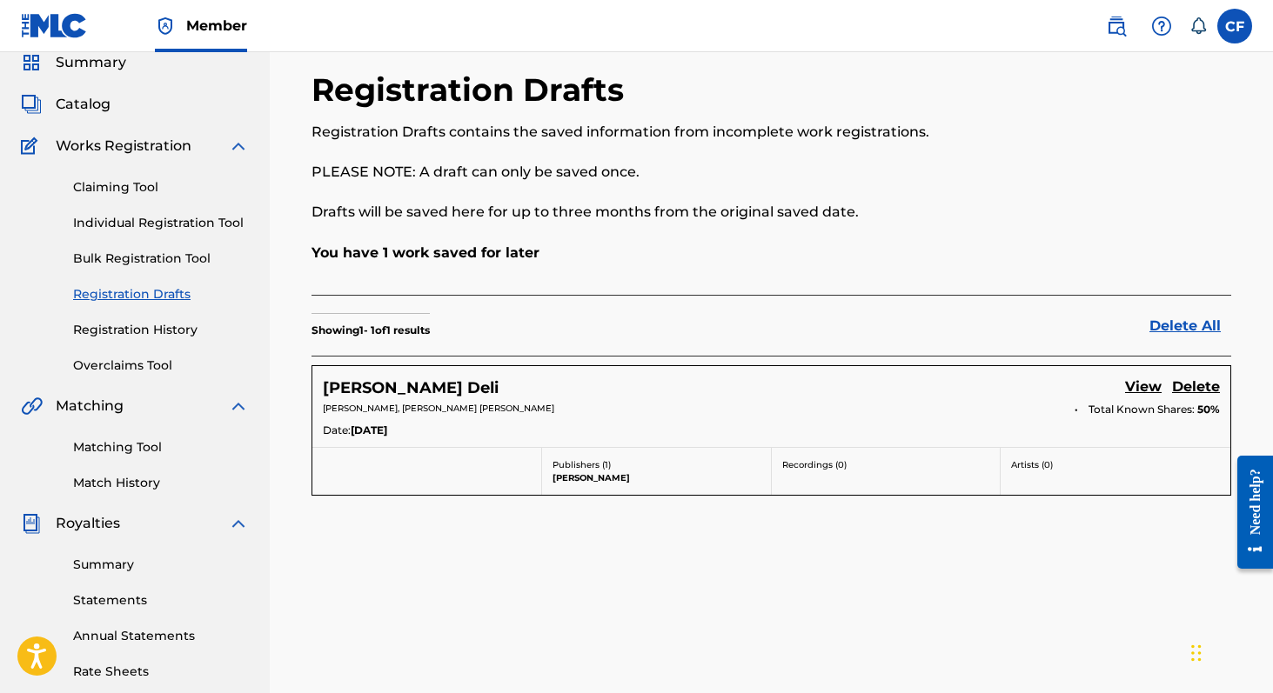
click at [442, 384] on h5 "Felterman's Deli" at bounding box center [411, 388] width 176 height 20
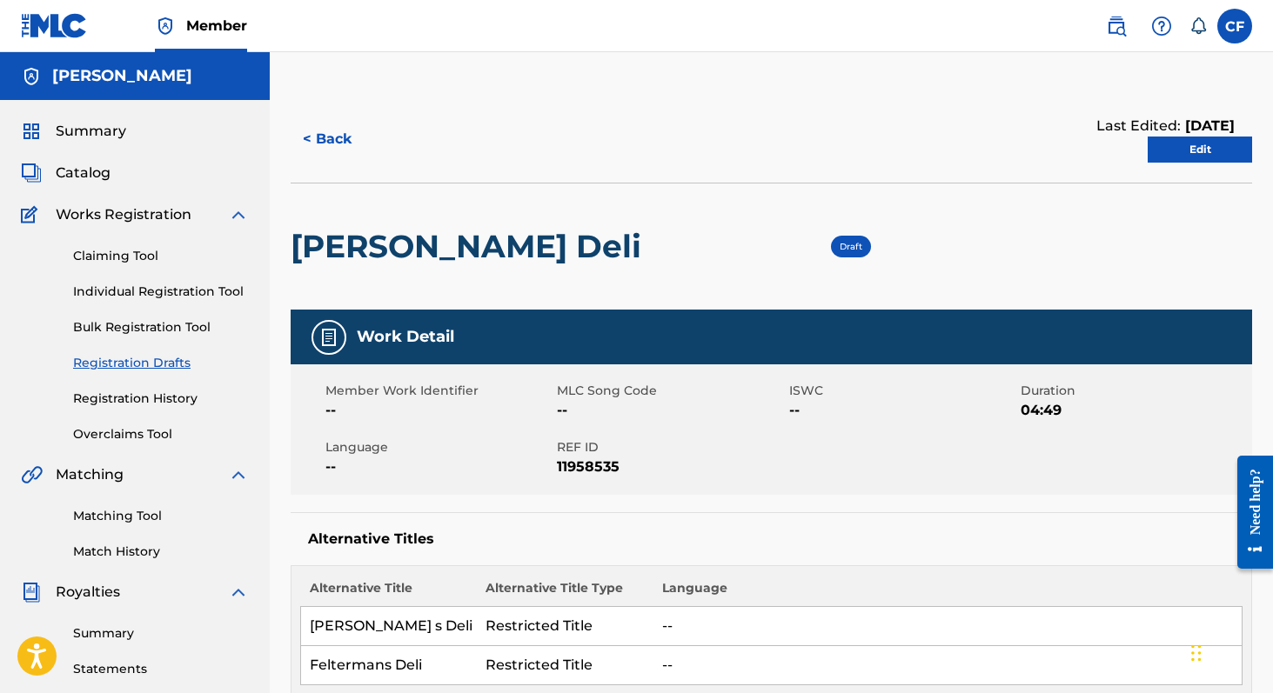
click at [1186, 144] on link "Edit" at bounding box center [1199, 150] width 104 height 26
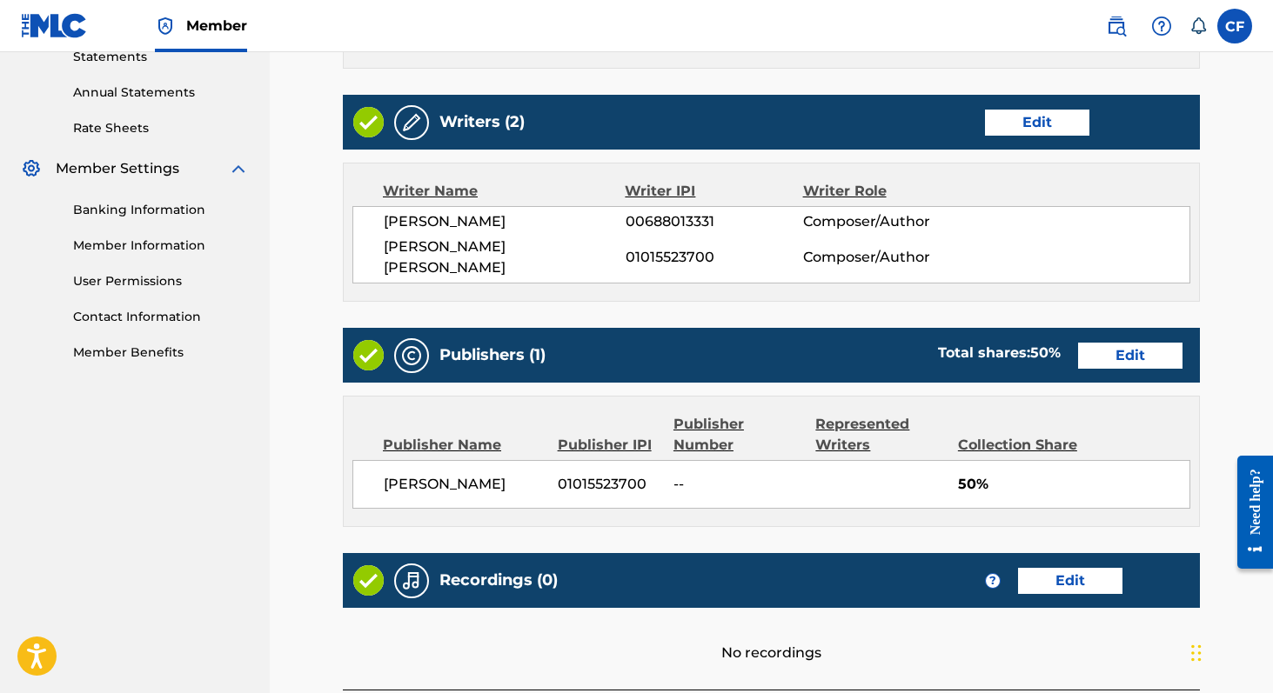
scroll to position [625, 0]
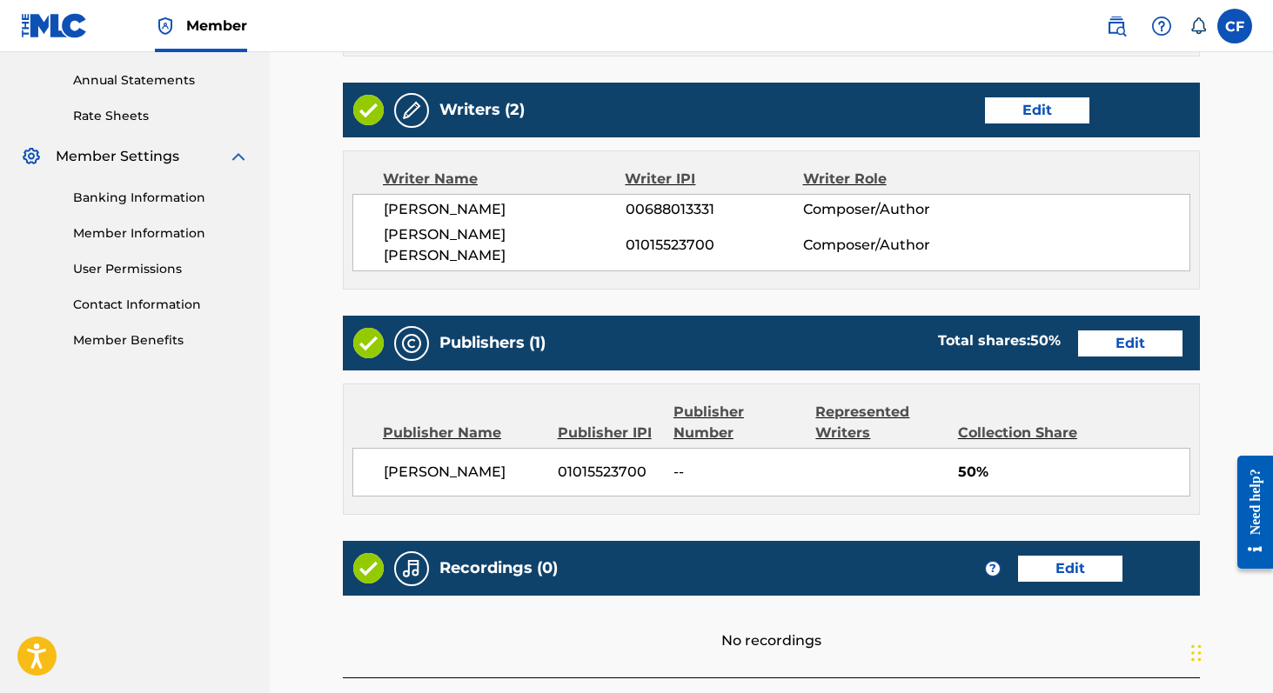
click at [1102, 331] on link "Edit" at bounding box center [1130, 344] width 104 height 26
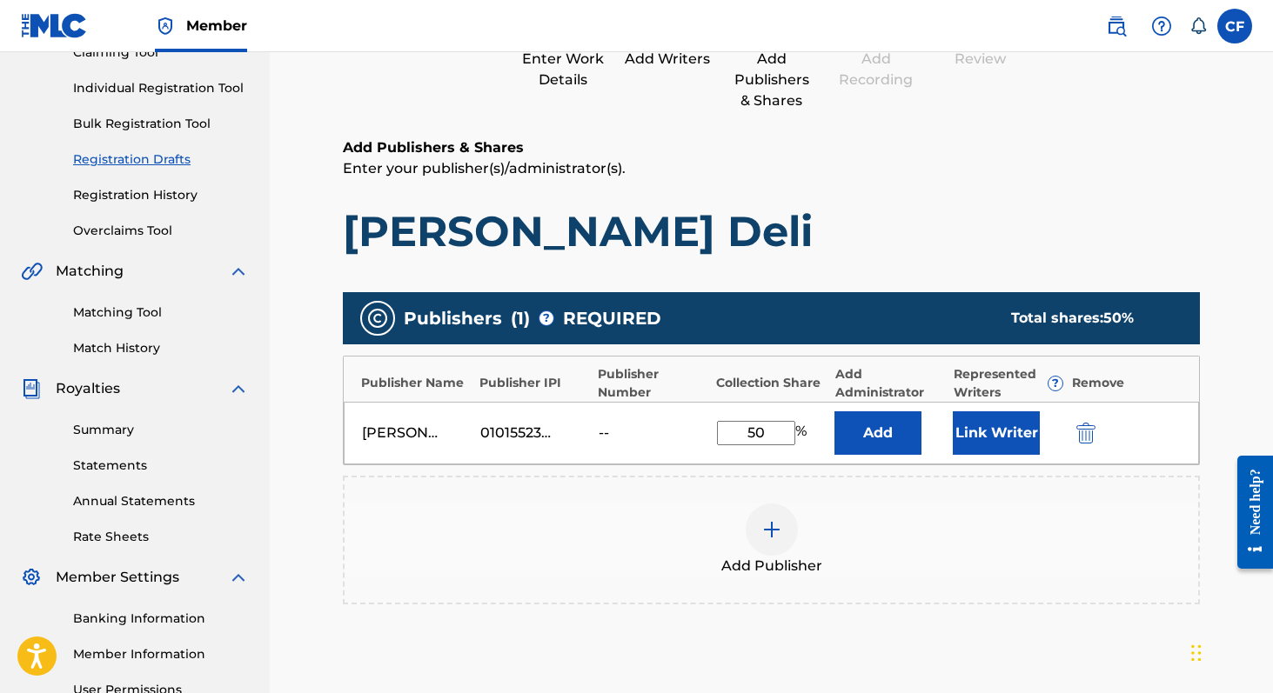
scroll to position [218, 0]
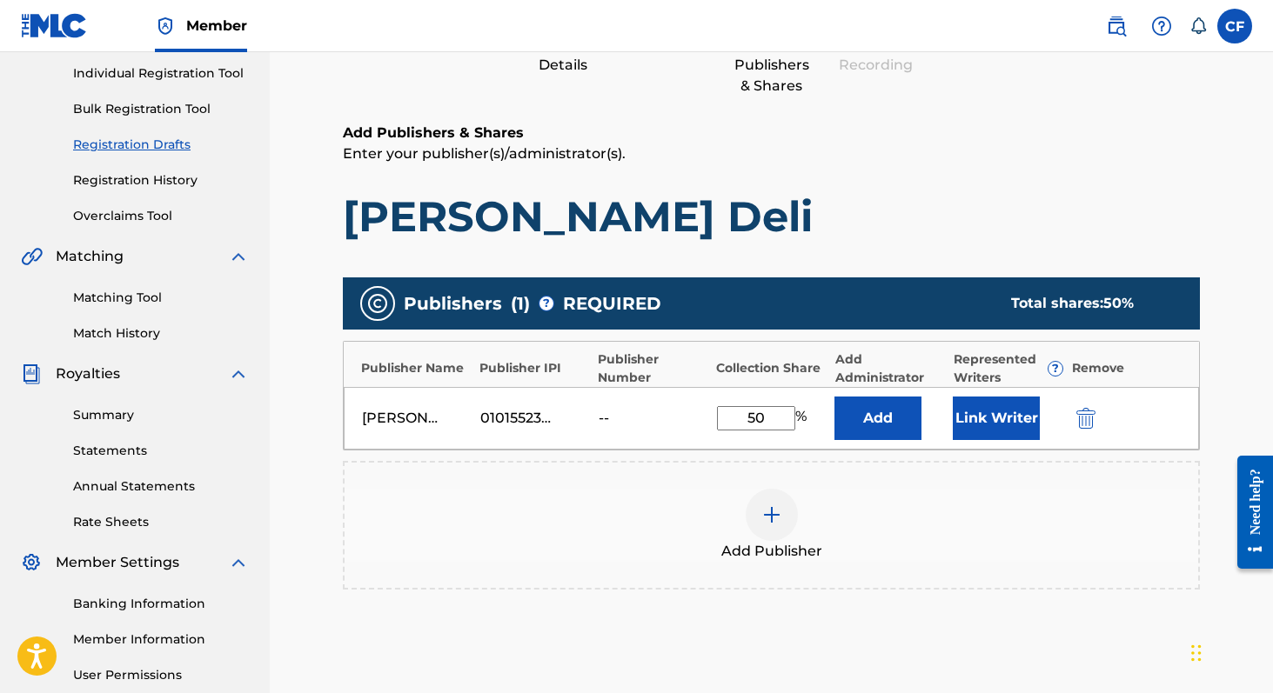
click at [782, 528] on div at bounding box center [771, 515] width 52 height 52
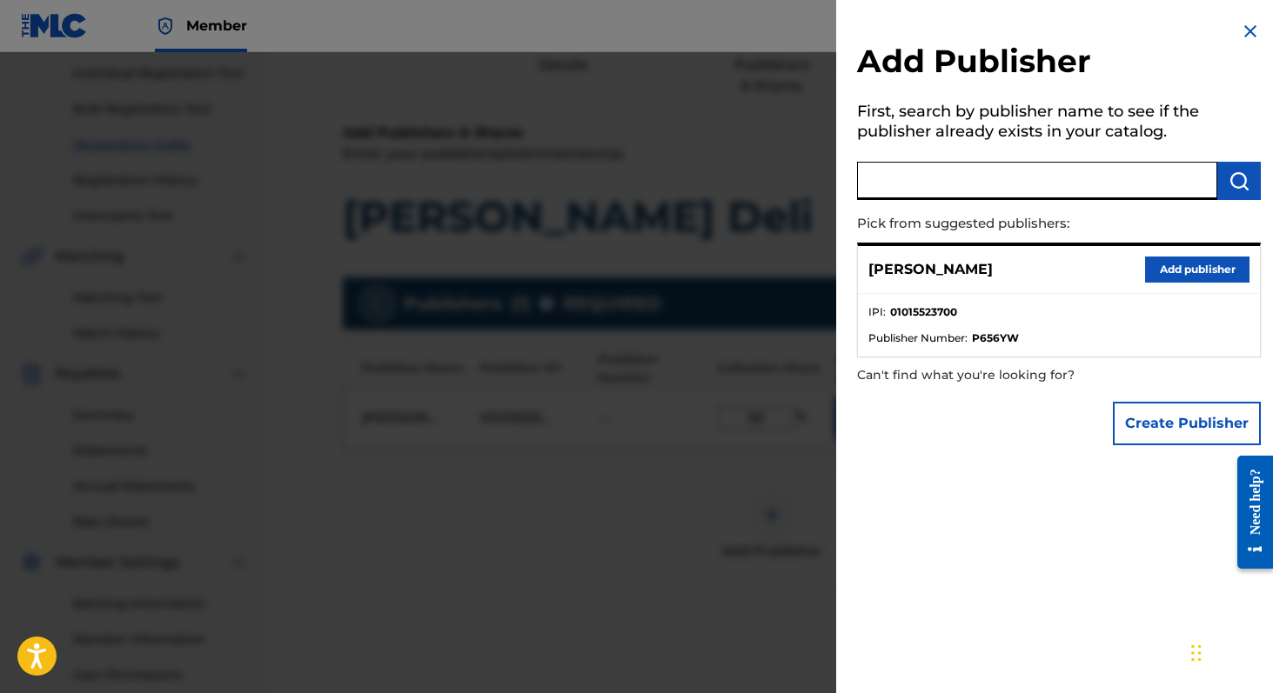
click at [1020, 165] on input "text" at bounding box center [1037, 181] width 360 height 38
paste input "P148S5"
type input "P148S5"
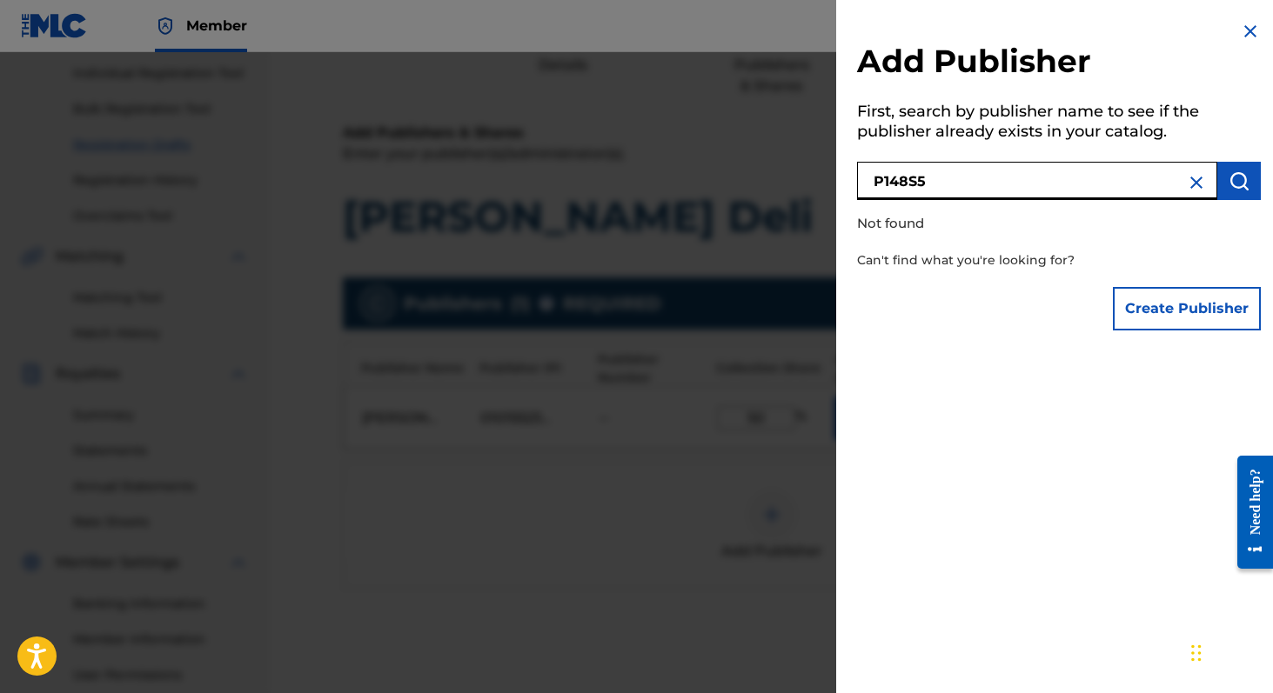
click at [1188, 180] on img at bounding box center [1196, 182] width 21 height 21
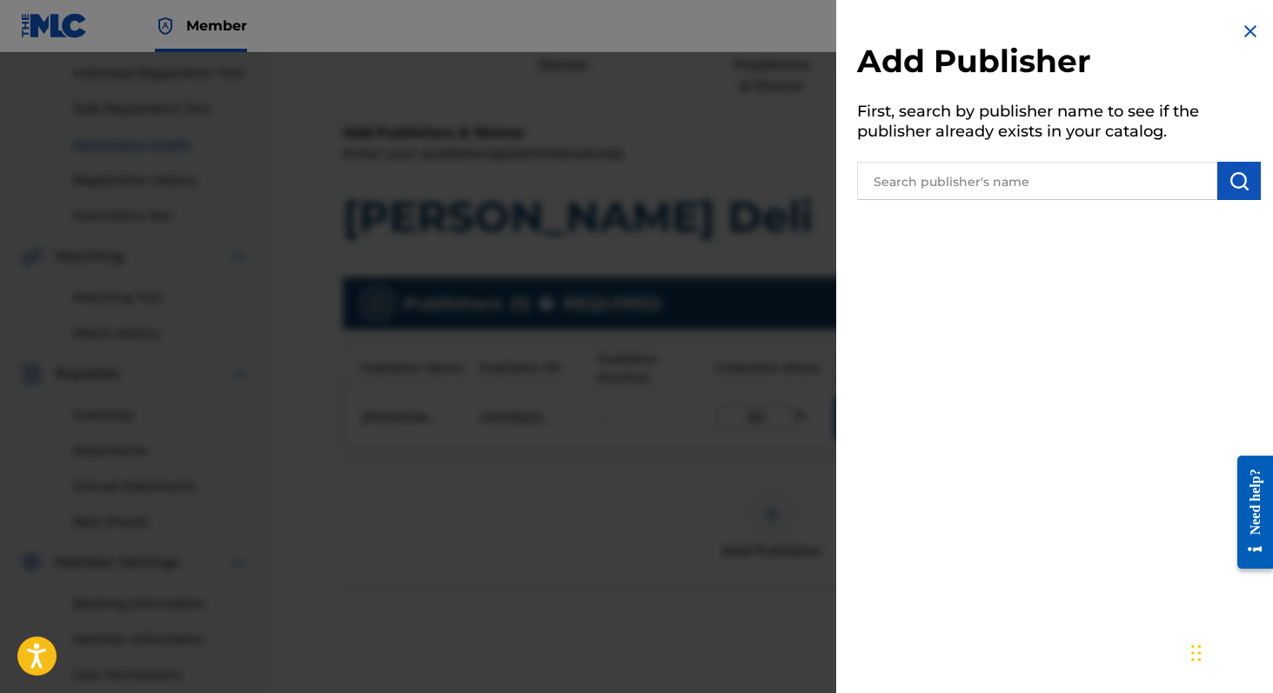
click at [1102, 182] on input "text" at bounding box center [1037, 181] width 360 height 38
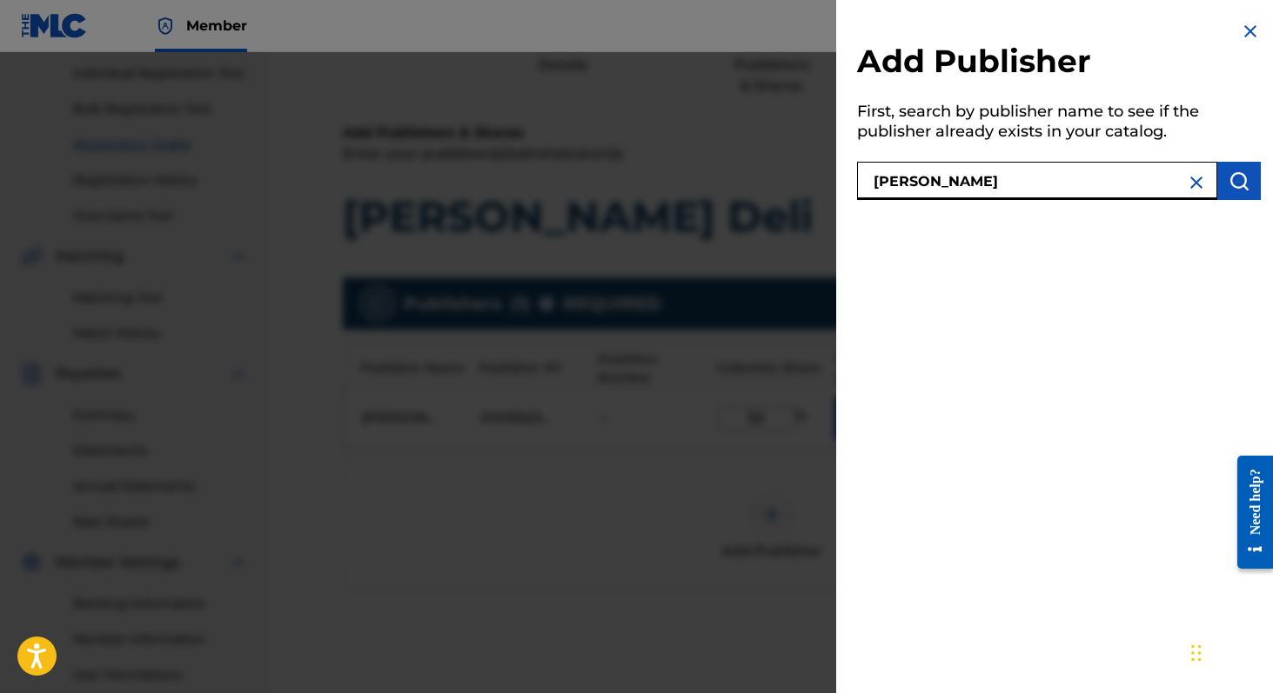
type input "jacob mann"
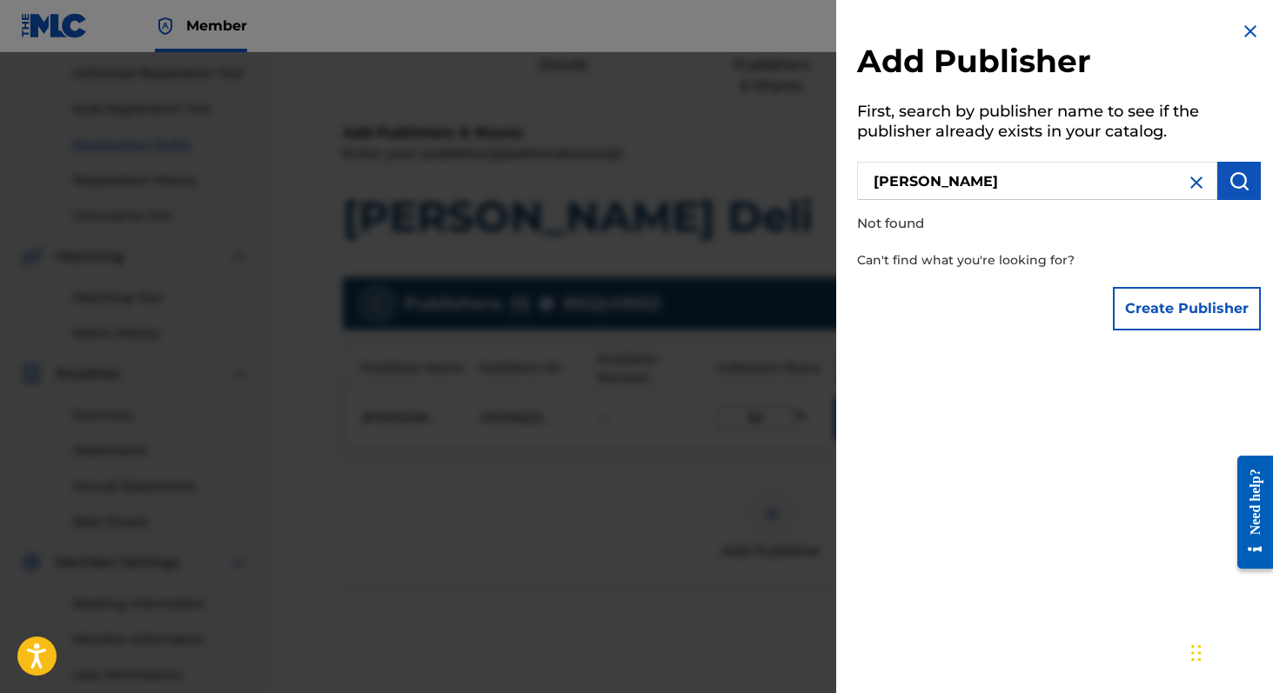
click at [1242, 27] on img at bounding box center [1249, 31] width 21 height 21
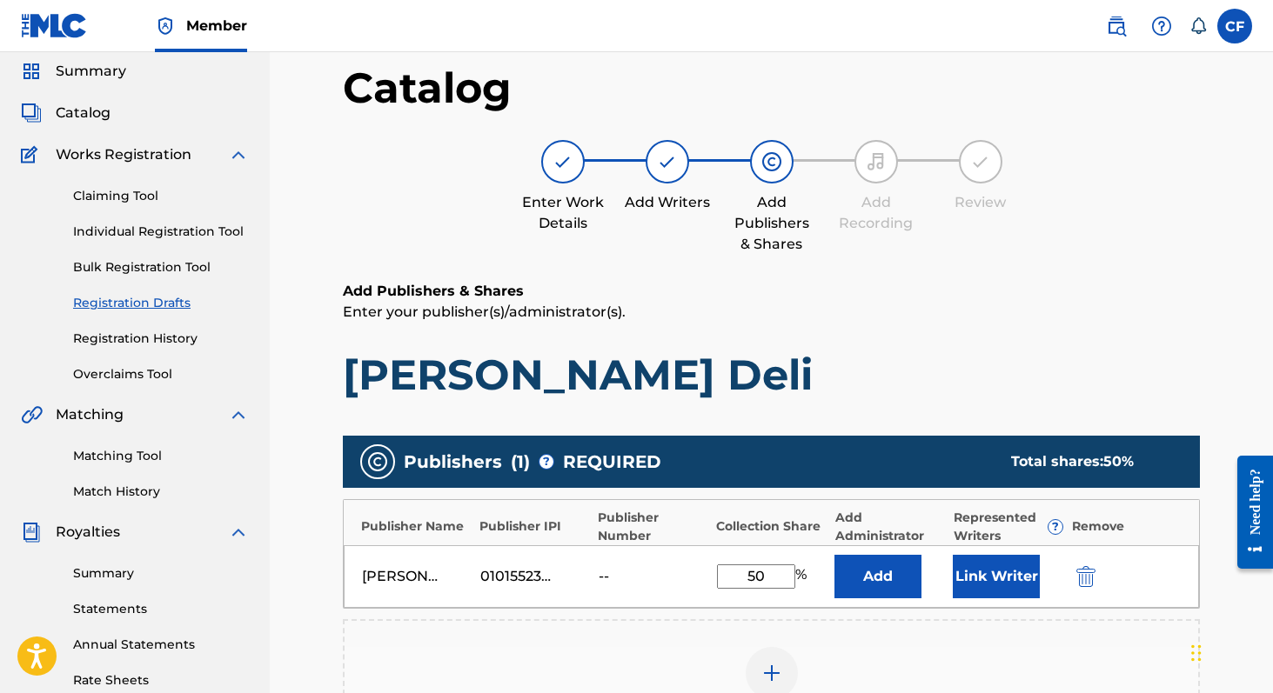
scroll to position [61, 0]
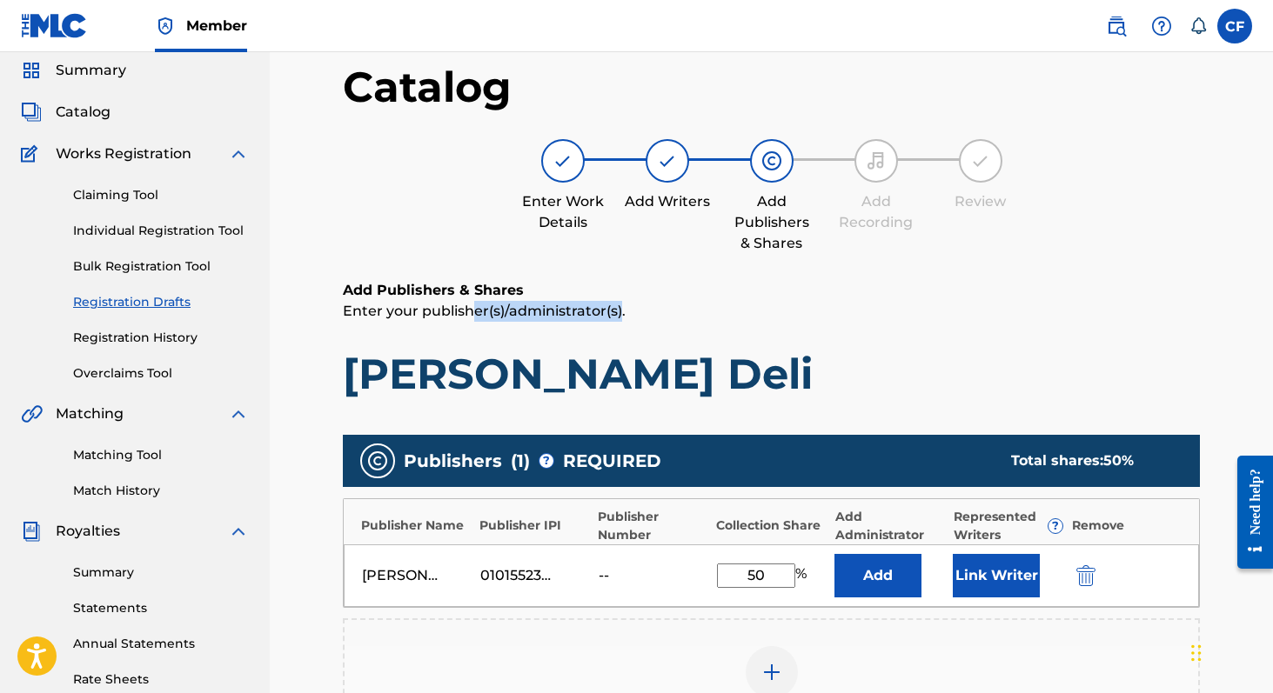
drag, startPoint x: 620, startPoint y: 307, endPoint x: 474, endPoint y: 303, distance: 146.2
click at [474, 303] on p "Enter your publisher(s)/administrator(s)." at bounding box center [771, 311] width 857 height 21
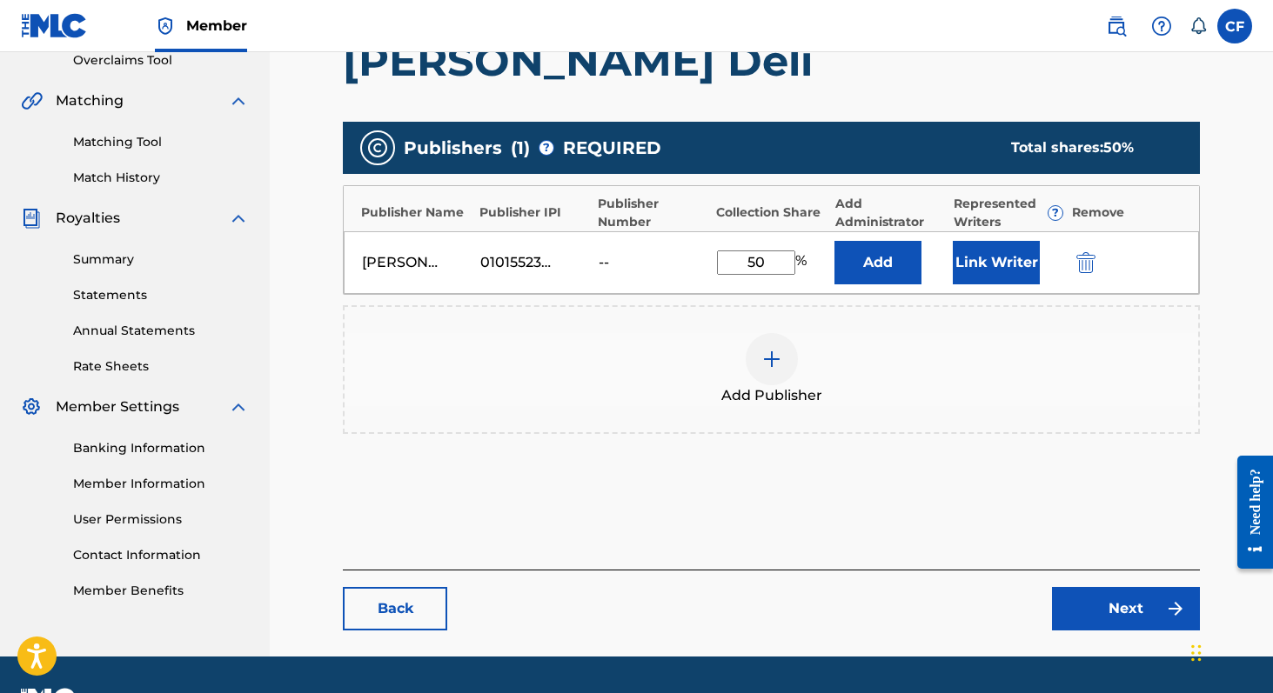
scroll to position [376, 0]
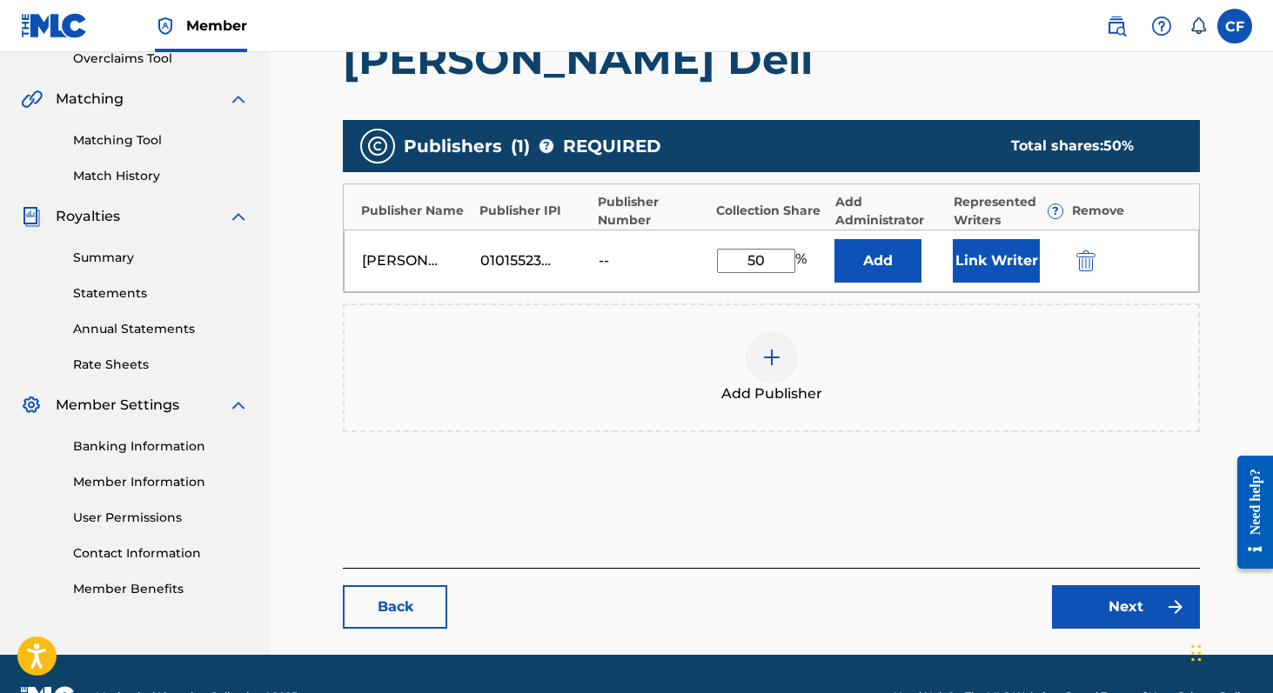
click at [986, 260] on button "Link Writer" at bounding box center [995, 260] width 87 height 43
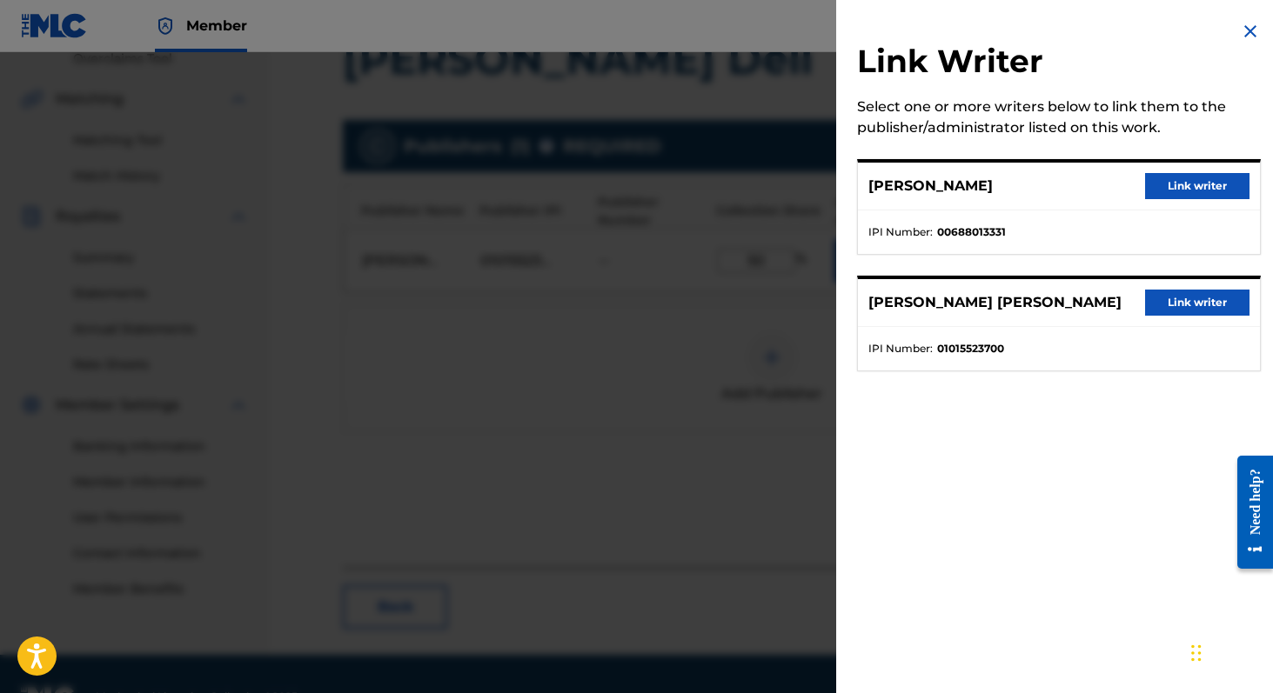
click at [1168, 297] on button "Link writer" at bounding box center [1197, 303] width 104 height 26
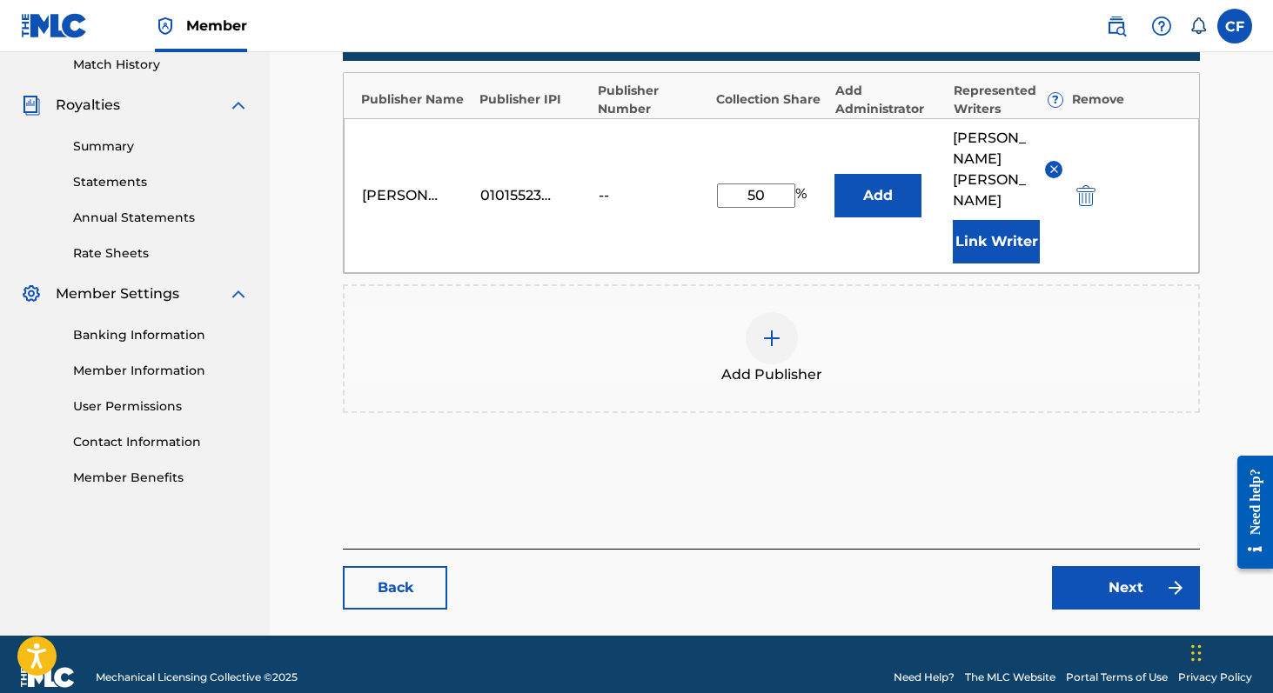
scroll to position [492, 0]
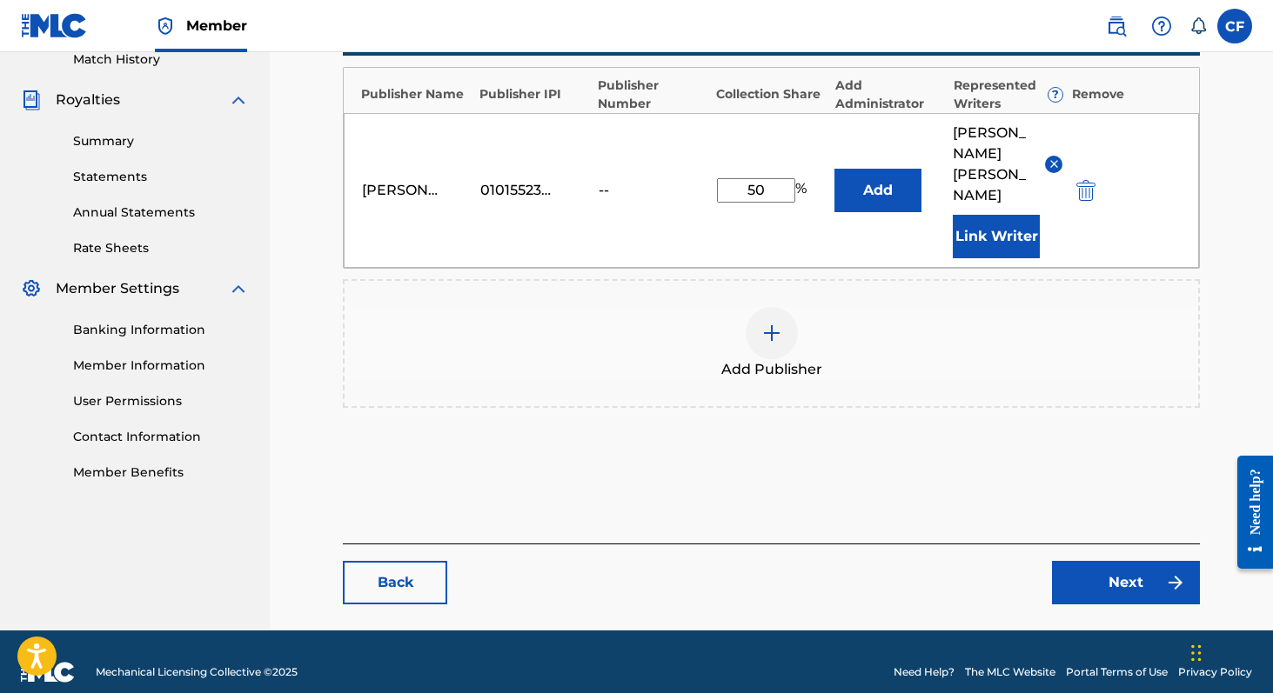
click at [1097, 571] on link "Next" at bounding box center [1126, 582] width 148 height 43
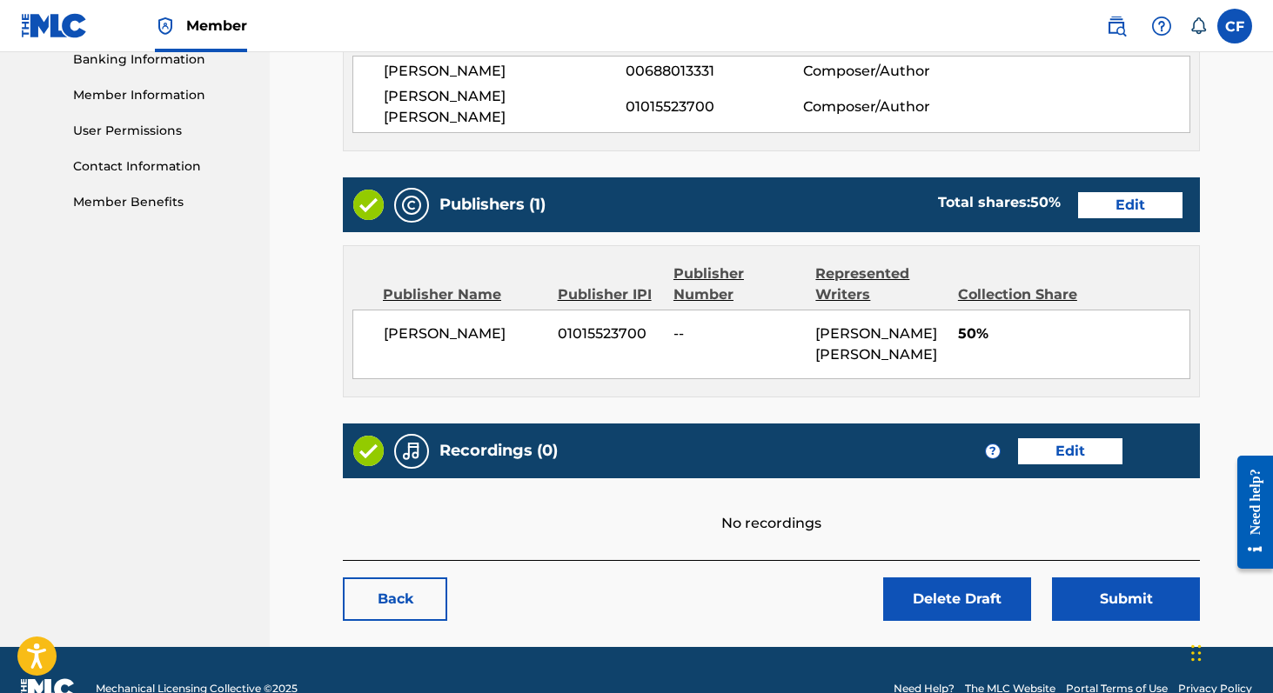
scroll to position [765, 0]
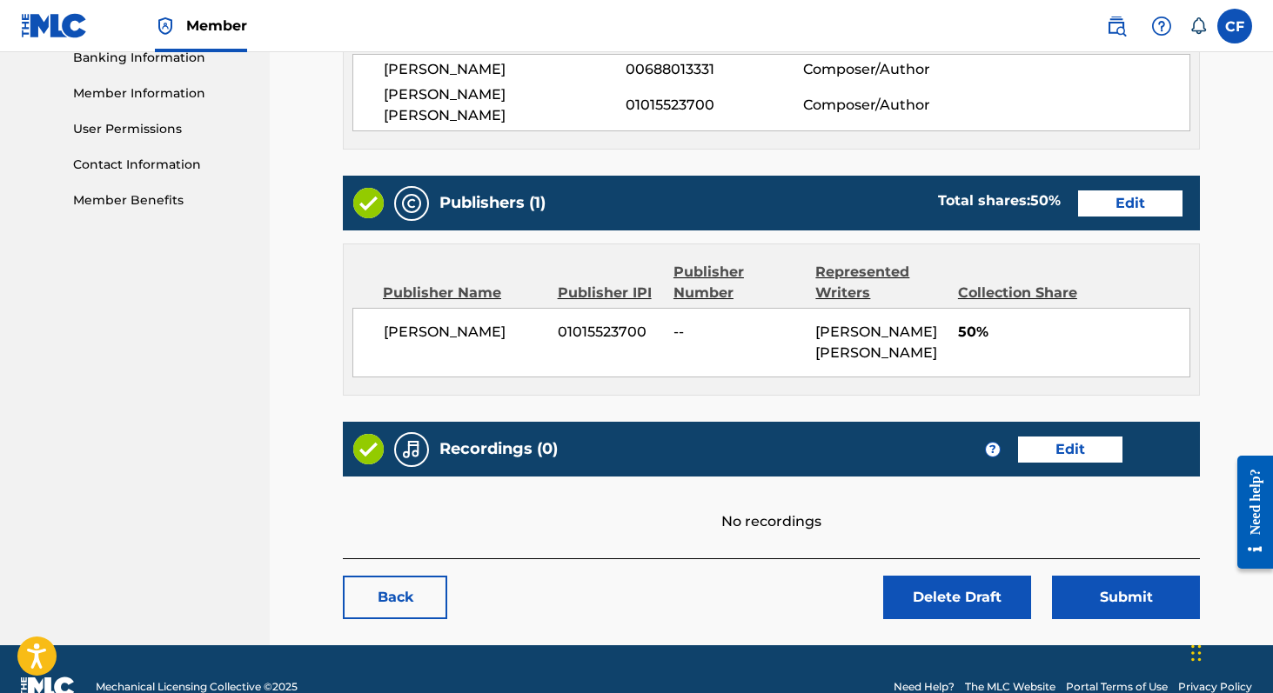
click at [1052, 437] on link "Edit" at bounding box center [1070, 450] width 104 height 26
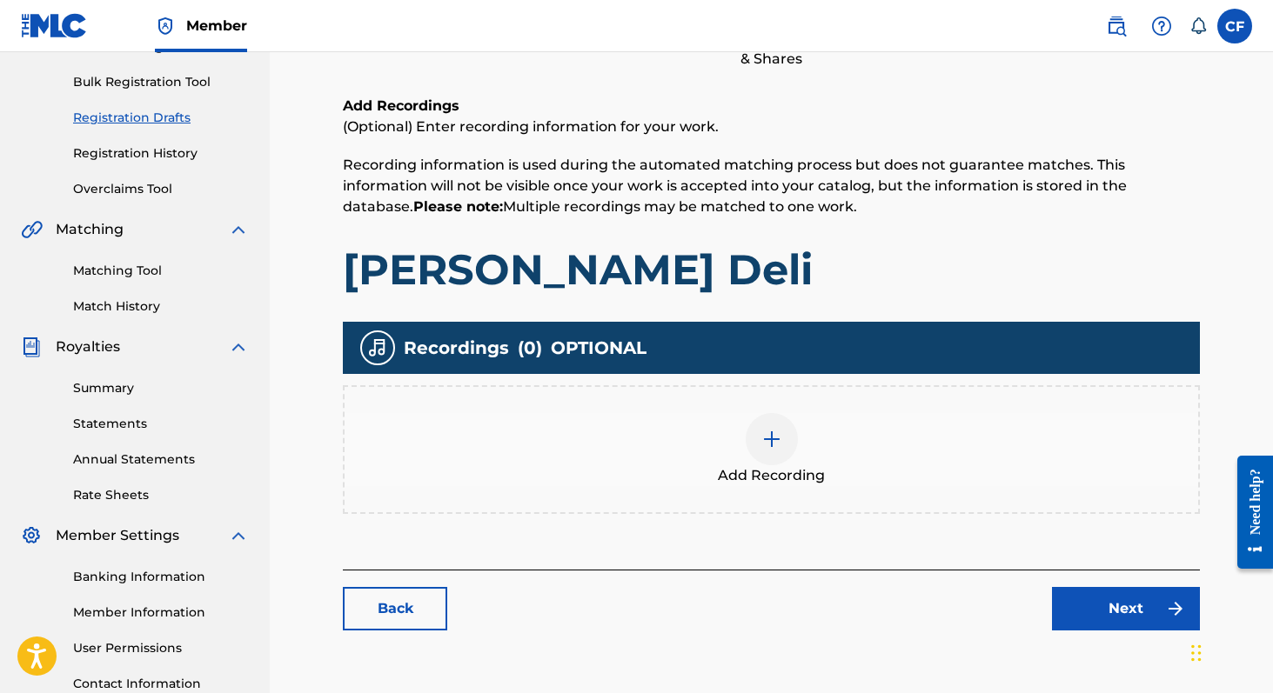
scroll to position [276, 0]
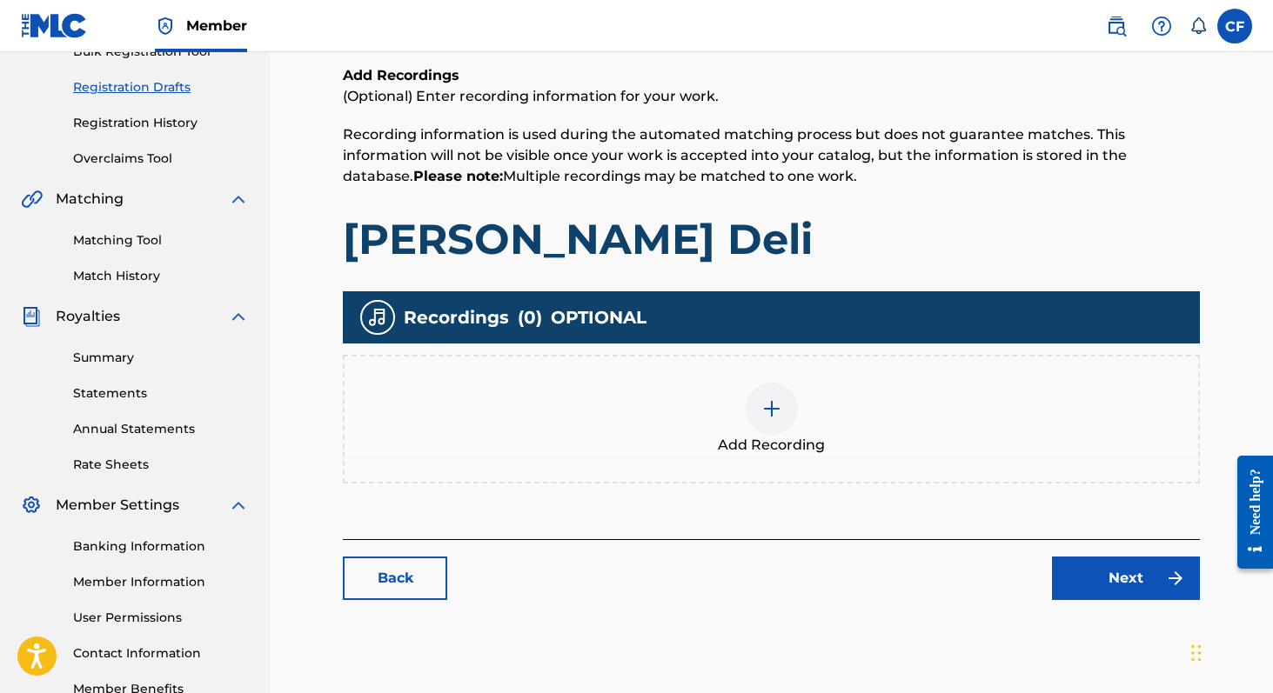
click at [777, 404] on img at bounding box center [771, 408] width 21 height 21
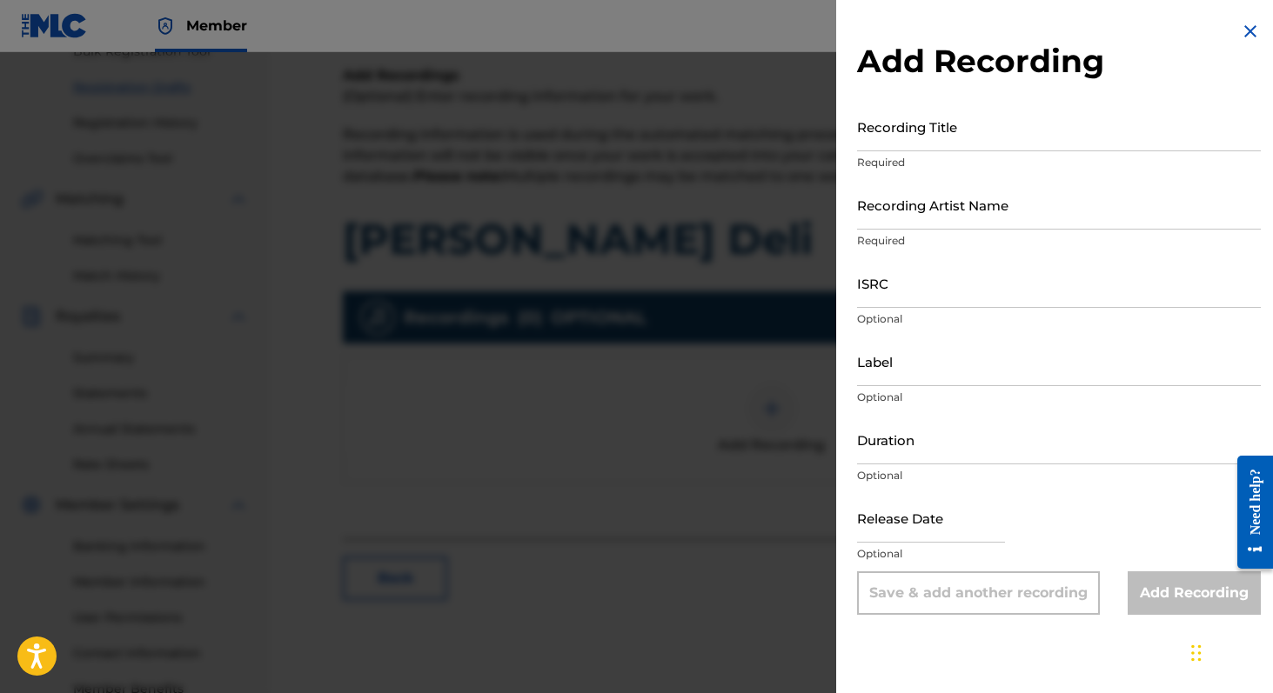
click at [944, 131] on input "Recording Title" at bounding box center [1059, 127] width 404 height 50
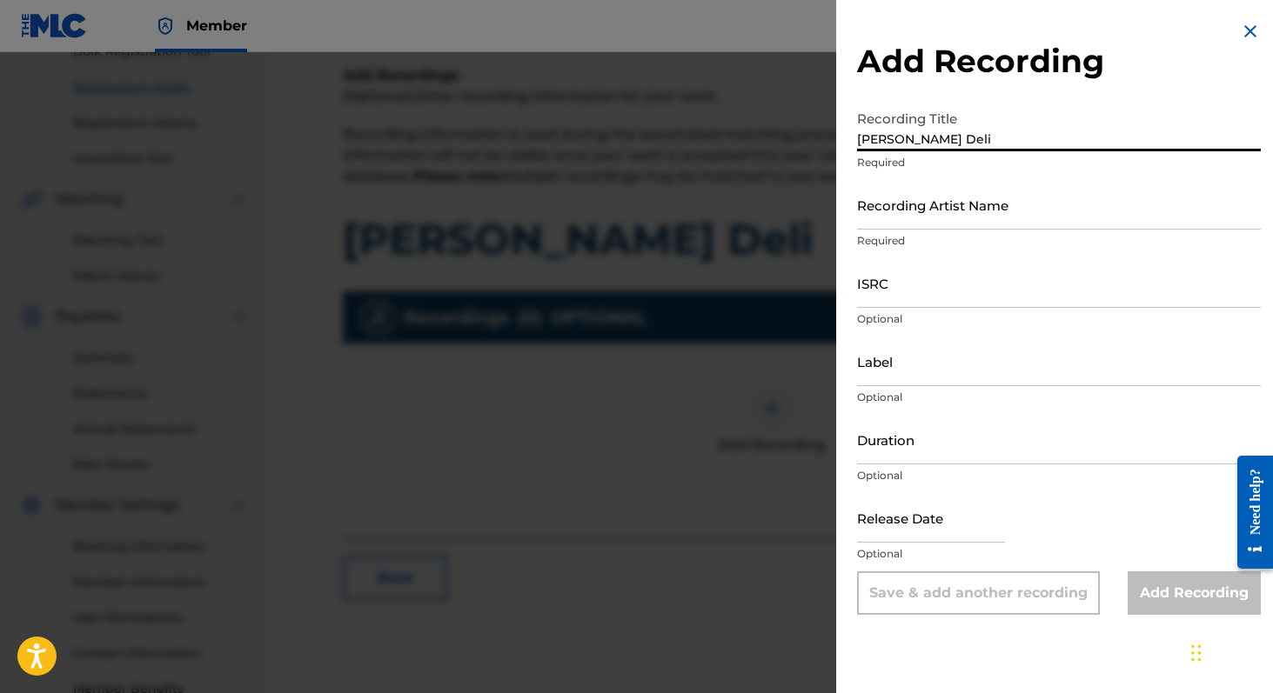
type input "Felterman's Deli"
click at [1033, 218] on input "Recording Artist Name" at bounding box center [1059, 205] width 404 height 50
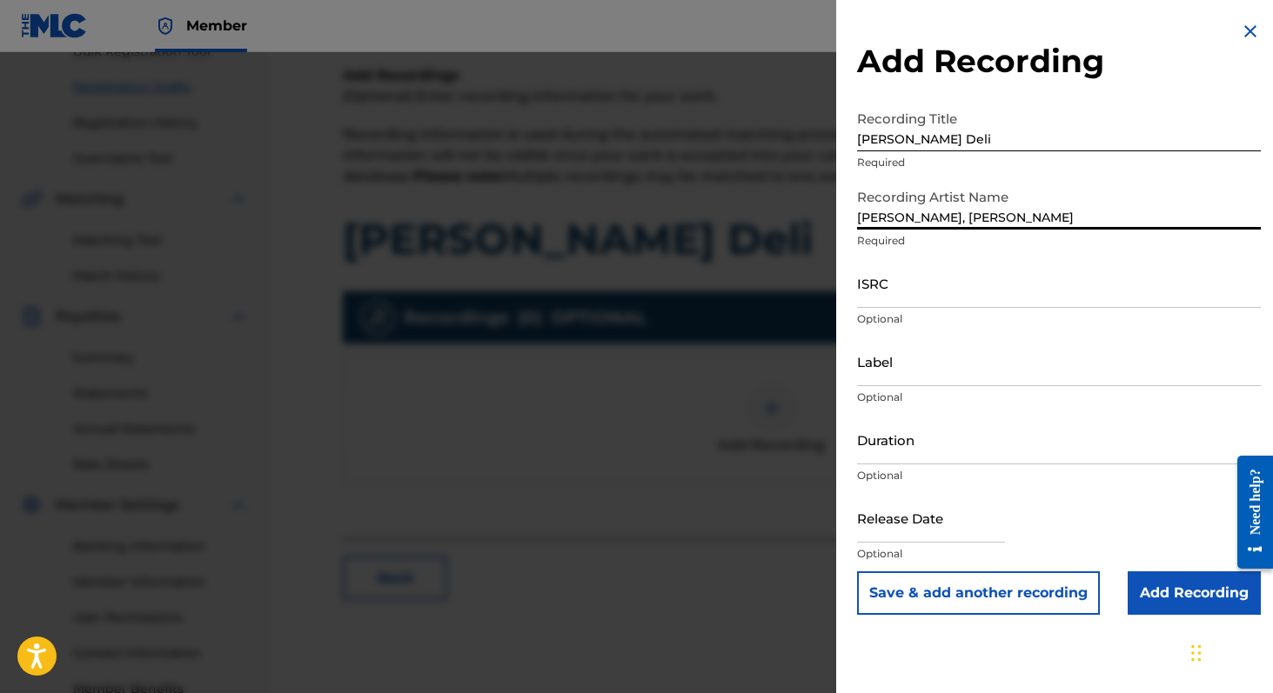
type input "Collin Felter, Jacob Mann"
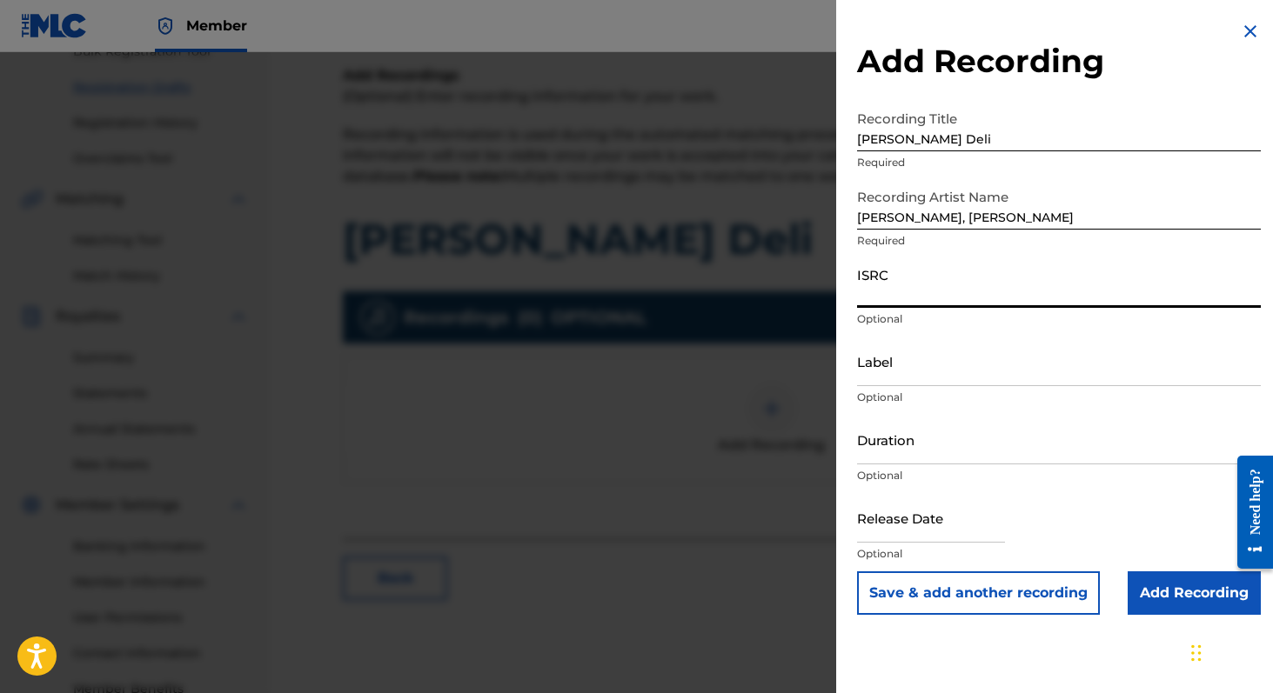
click at [1019, 277] on input "ISRC" at bounding box center [1059, 283] width 404 height 50
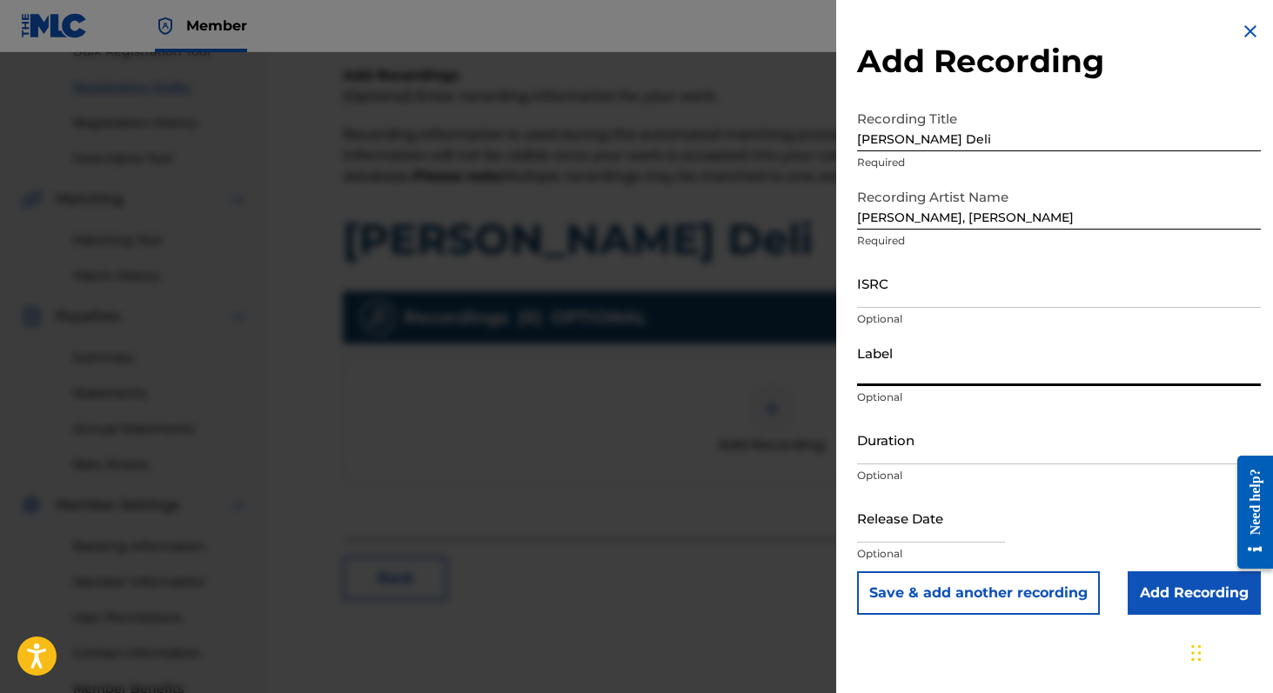
click at [917, 369] on input "Label" at bounding box center [1059, 362] width 404 height 50
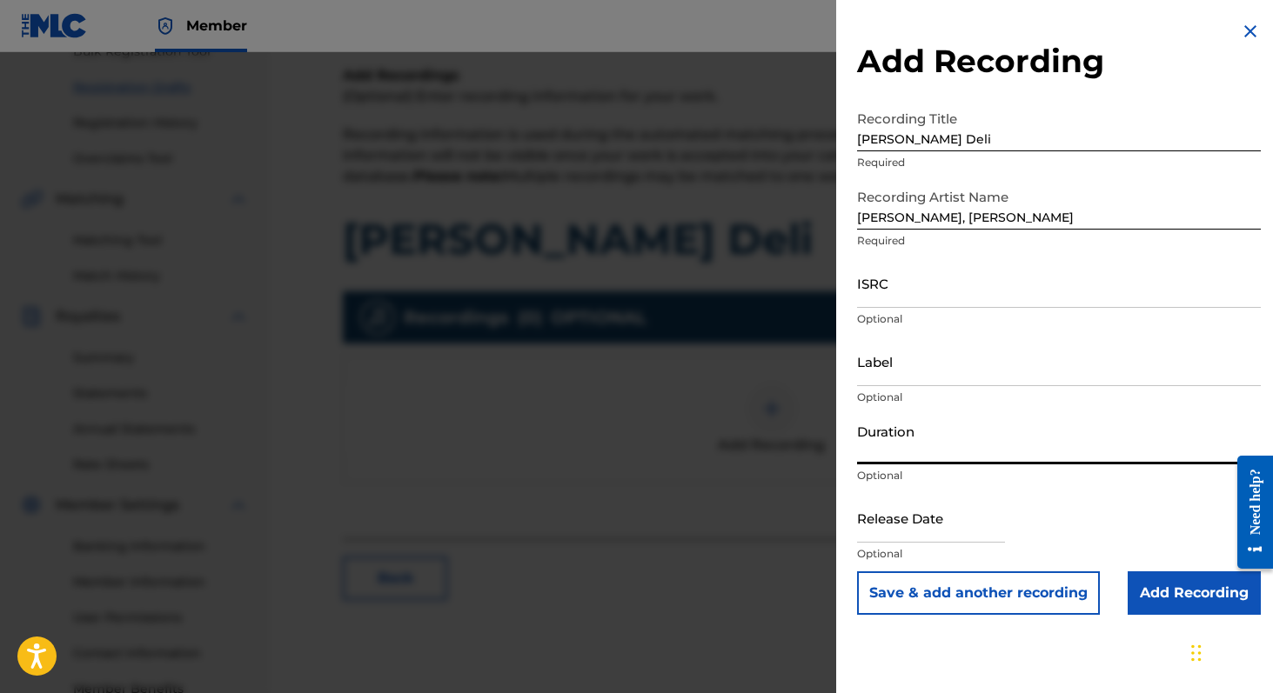
click at [897, 450] on input "Duration" at bounding box center [1059, 440] width 404 height 50
click at [911, 521] on input "text" at bounding box center [931, 518] width 148 height 50
select select "7"
select select "2025"
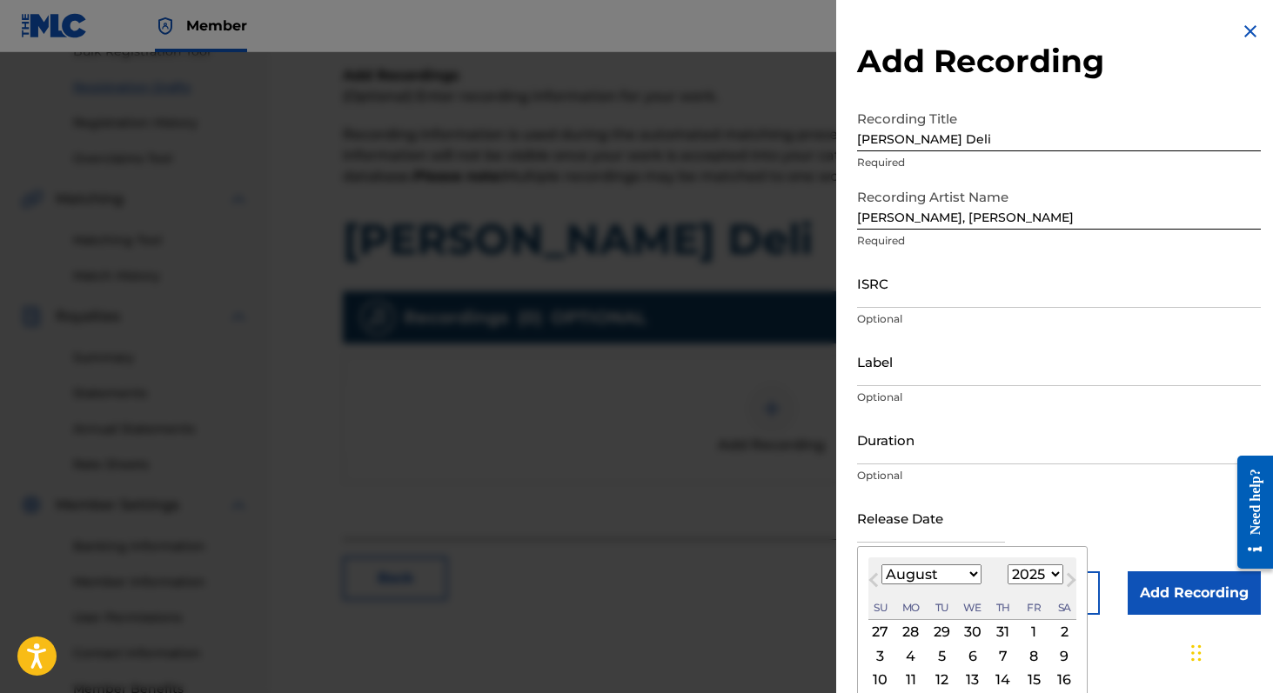
click at [935, 576] on select "January February March April May June July August September October November De…" at bounding box center [931, 575] width 100 height 20
select select "9"
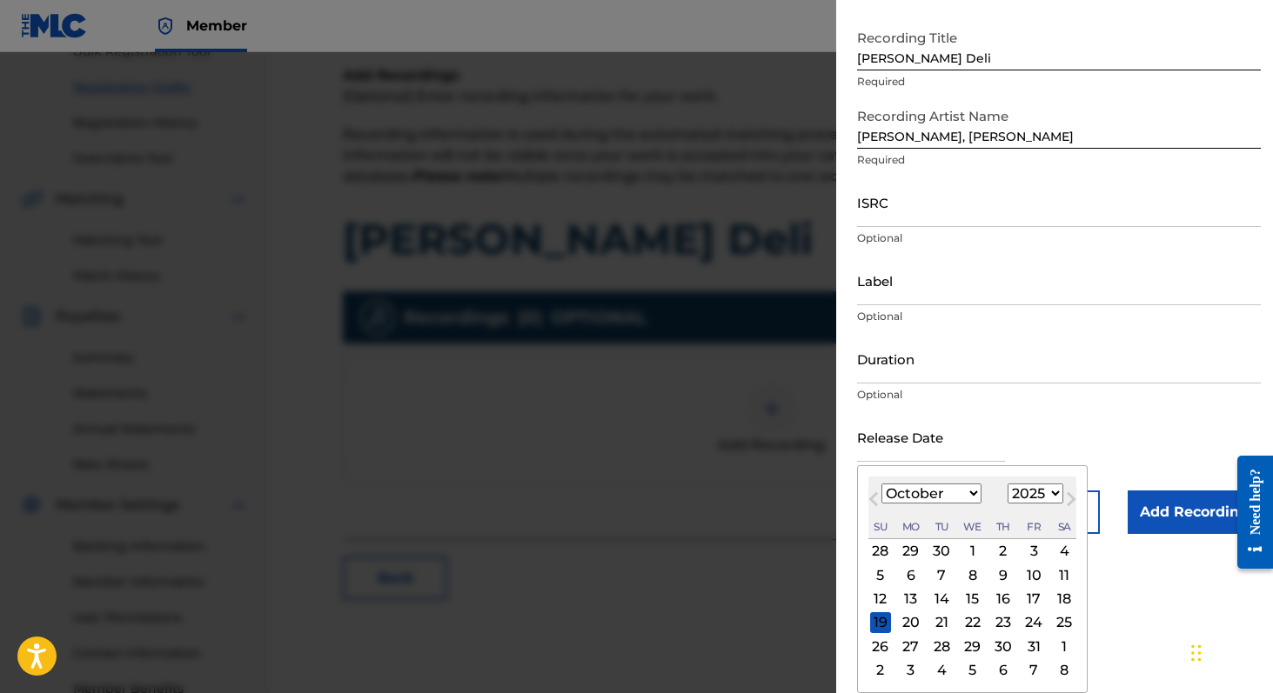
scroll to position [302, 0]
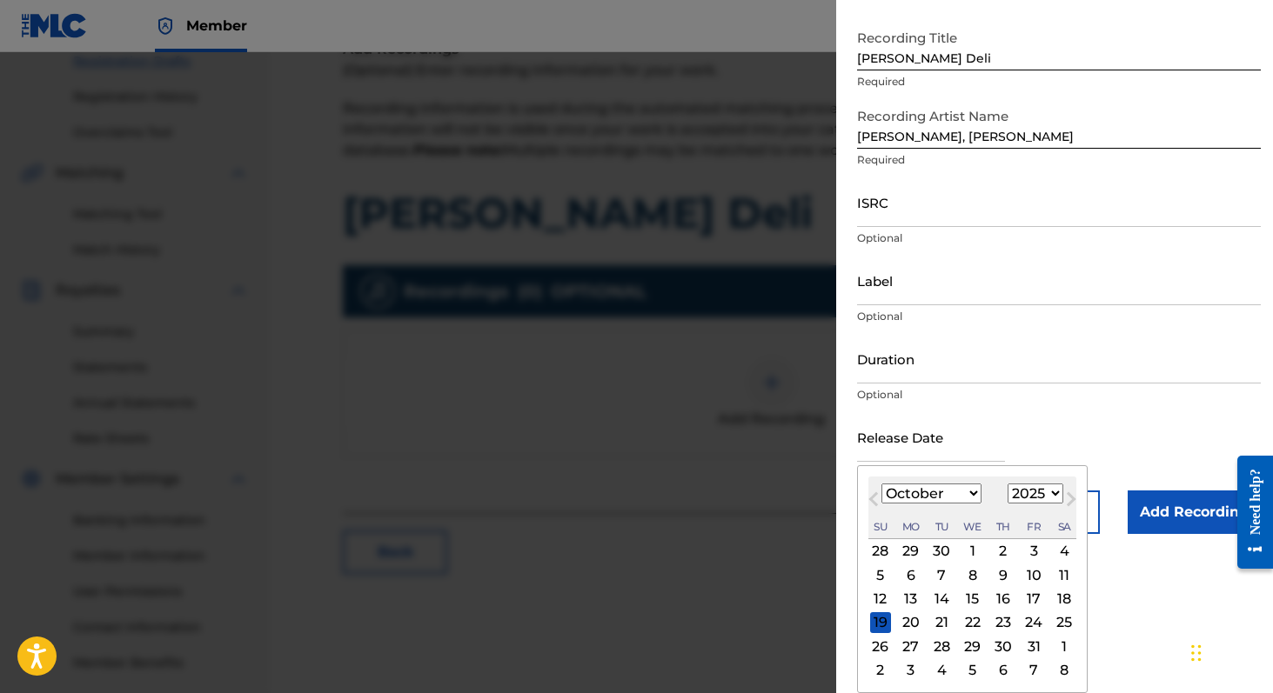
click at [1031, 550] on div "3" at bounding box center [1033, 551] width 21 height 21
type input "October 3 2025"
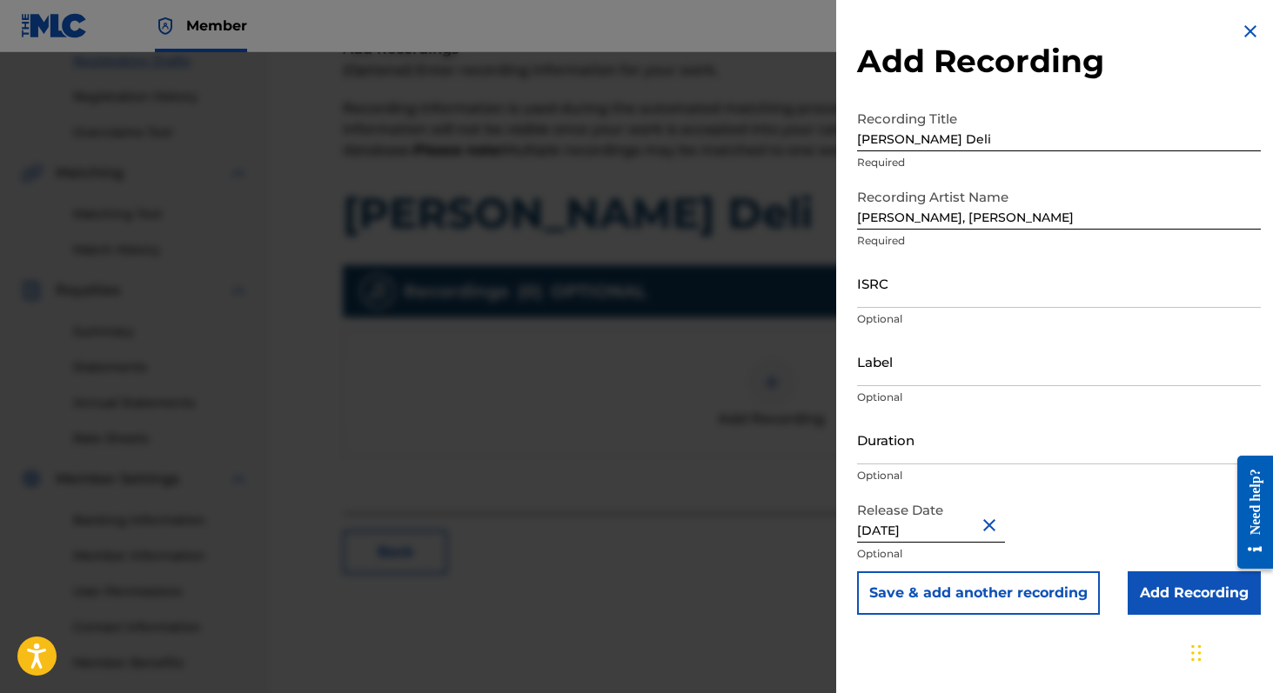
scroll to position [0, 0]
click at [1239, 29] on img at bounding box center [1249, 31] width 21 height 21
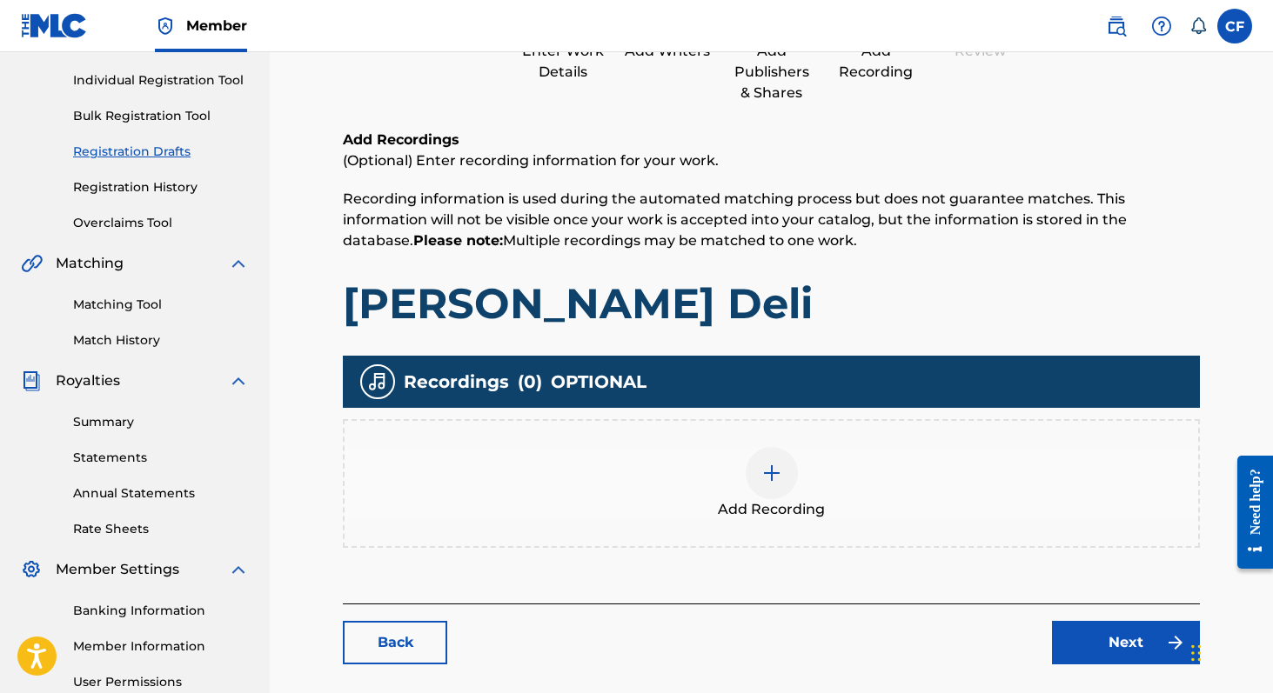
scroll to position [331, 0]
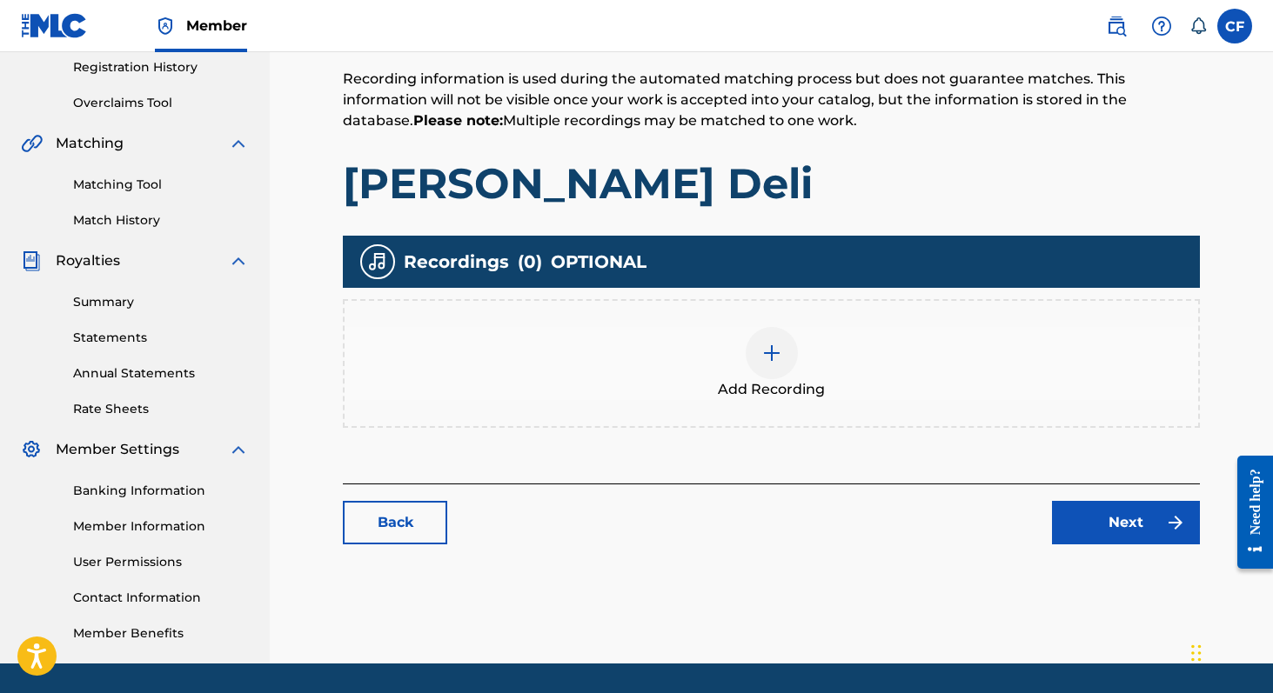
click at [415, 543] on link "Back" at bounding box center [395, 522] width 104 height 43
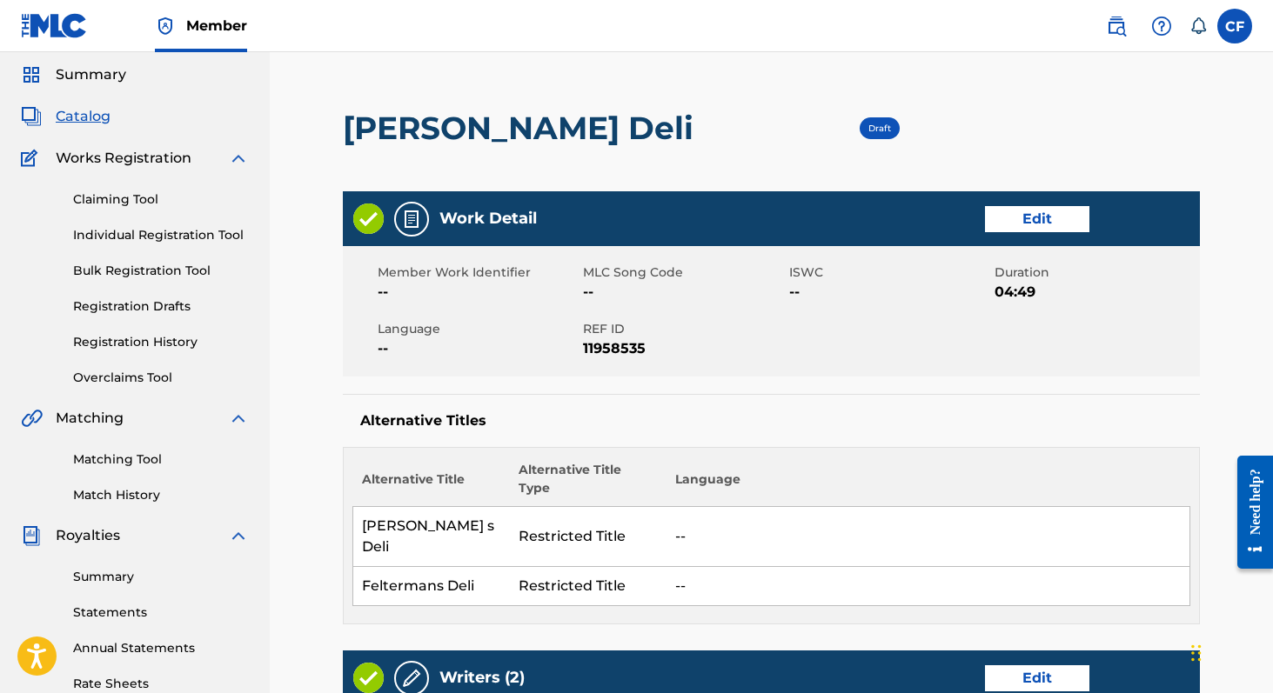
scroll to position [33, 0]
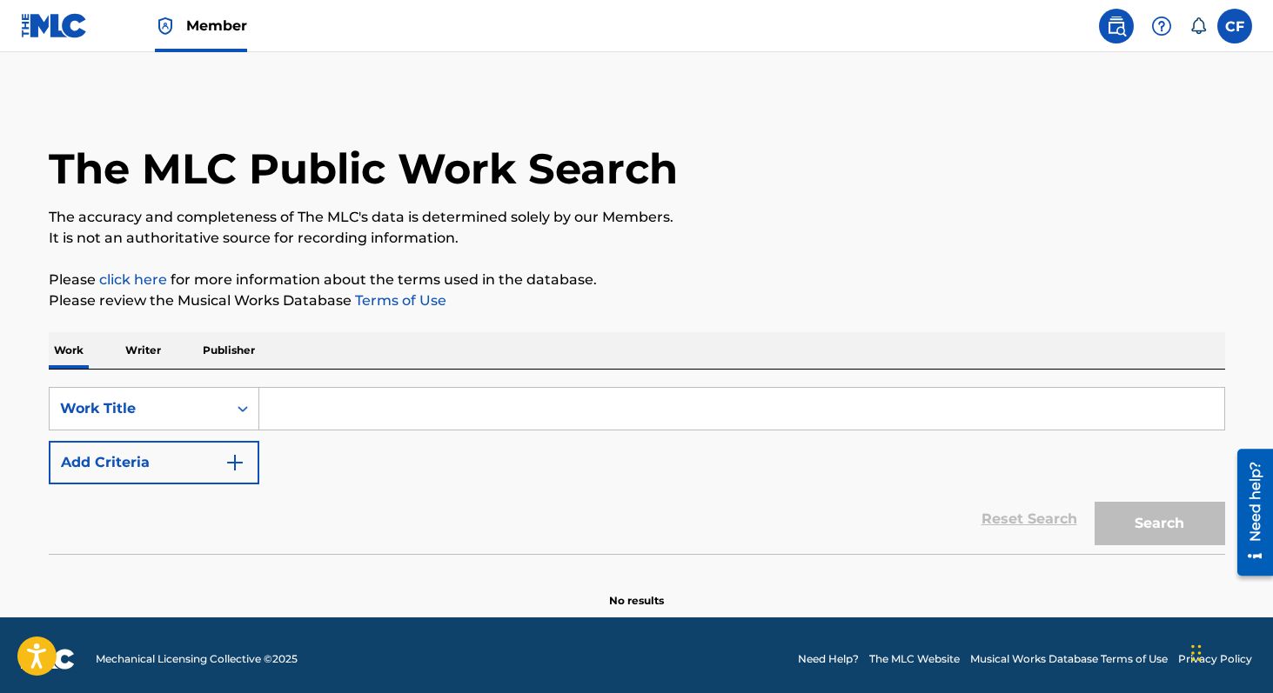
click at [571, 418] on input "Search Form" at bounding box center [741, 409] width 965 height 42
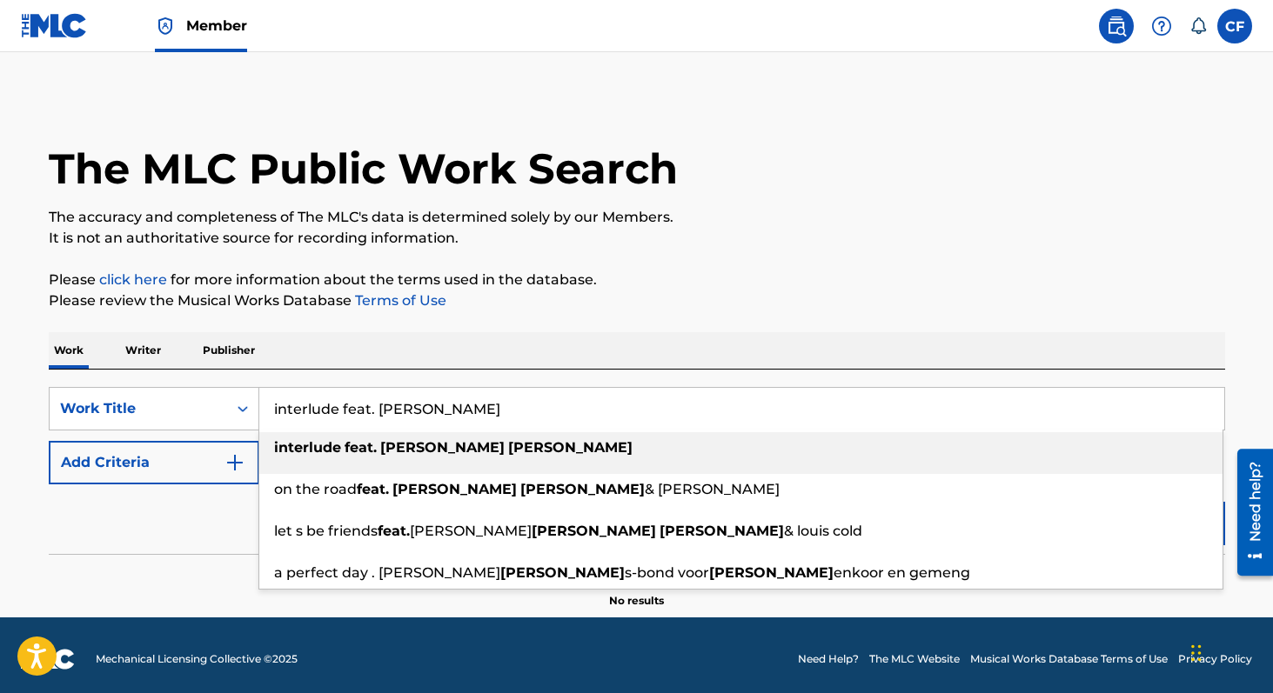
drag, startPoint x: 370, startPoint y: 410, endPoint x: 266, endPoint y: 410, distance: 103.5
click at [266, 410] on input "interlude feat. jacob mann" at bounding box center [741, 409] width 965 height 42
type input "interlude feat. jacob mann"
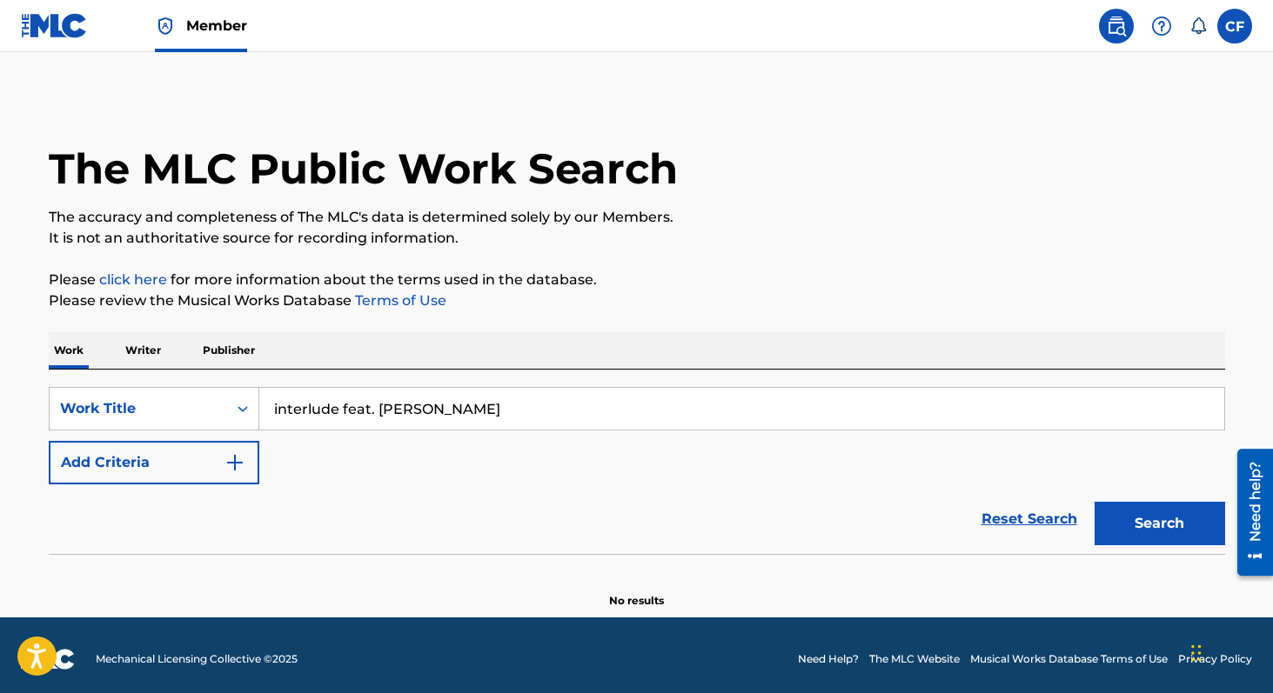
click at [159, 354] on p "Writer" at bounding box center [143, 350] width 46 height 37
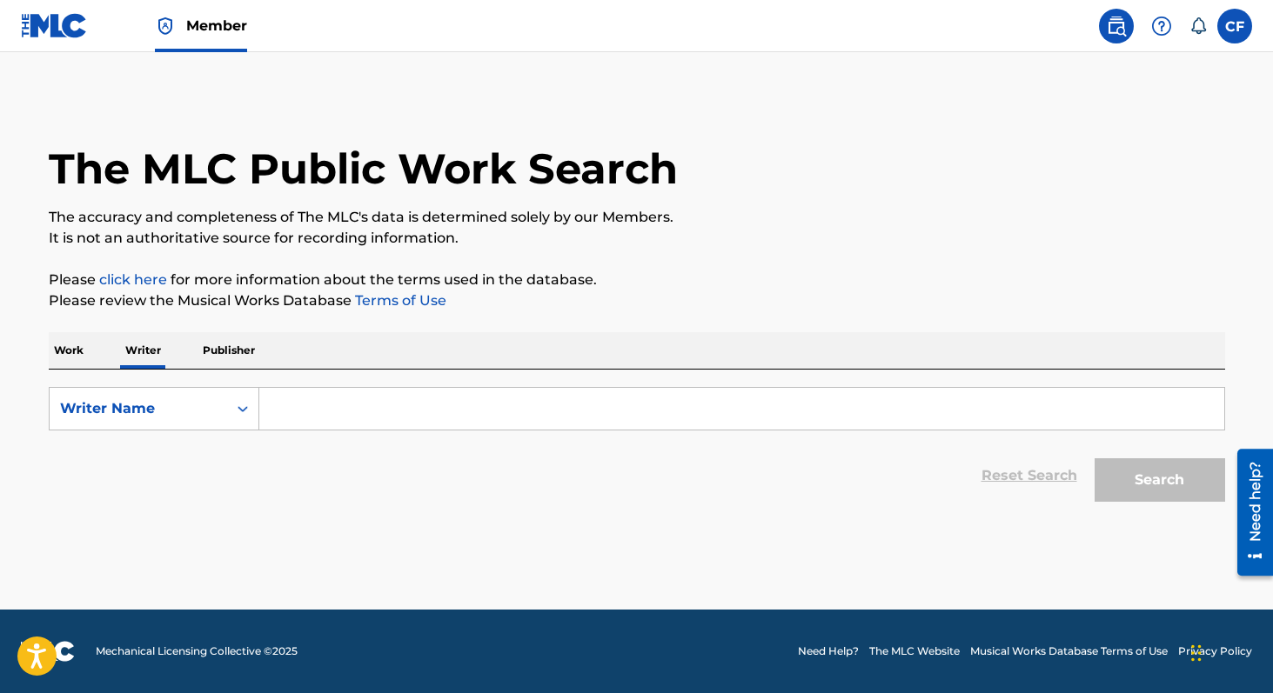
click at [327, 424] on input "Search Form" at bounding box center [741, 409] width 965 height 42
type input "j"
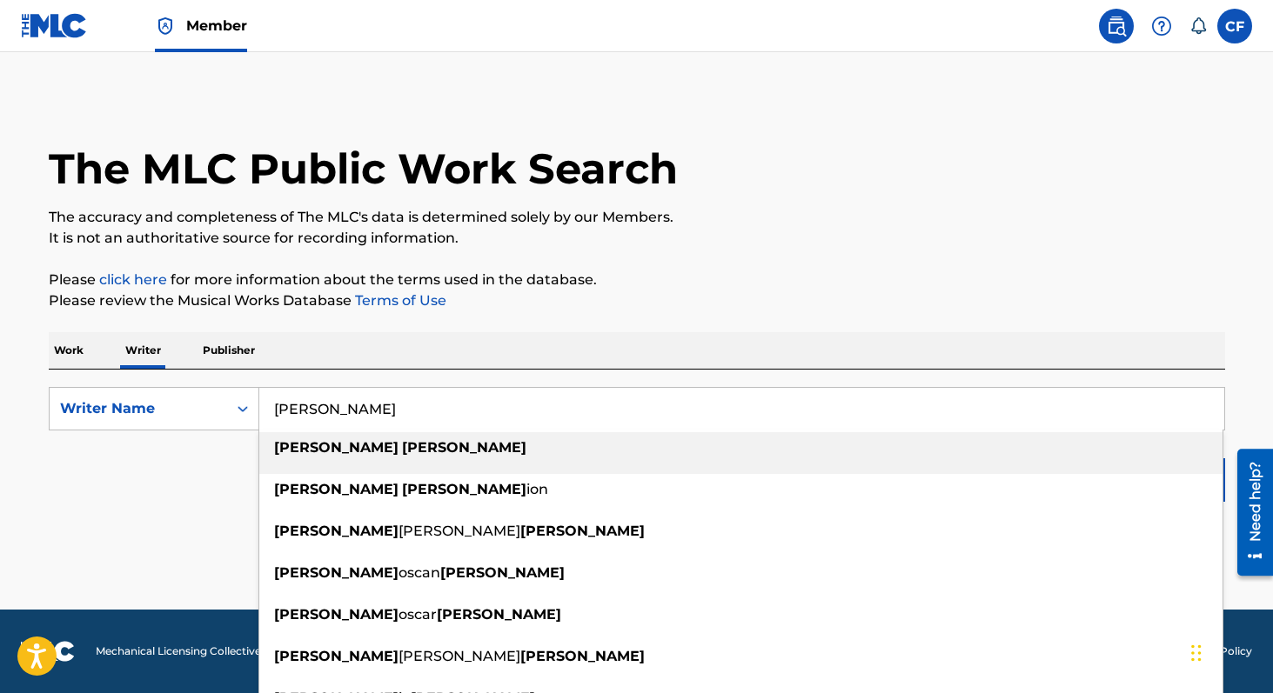
type input "jacob mann"
click at [296, 444] on strong "jacob" at bounding box center [336, 447] width 124 height 17
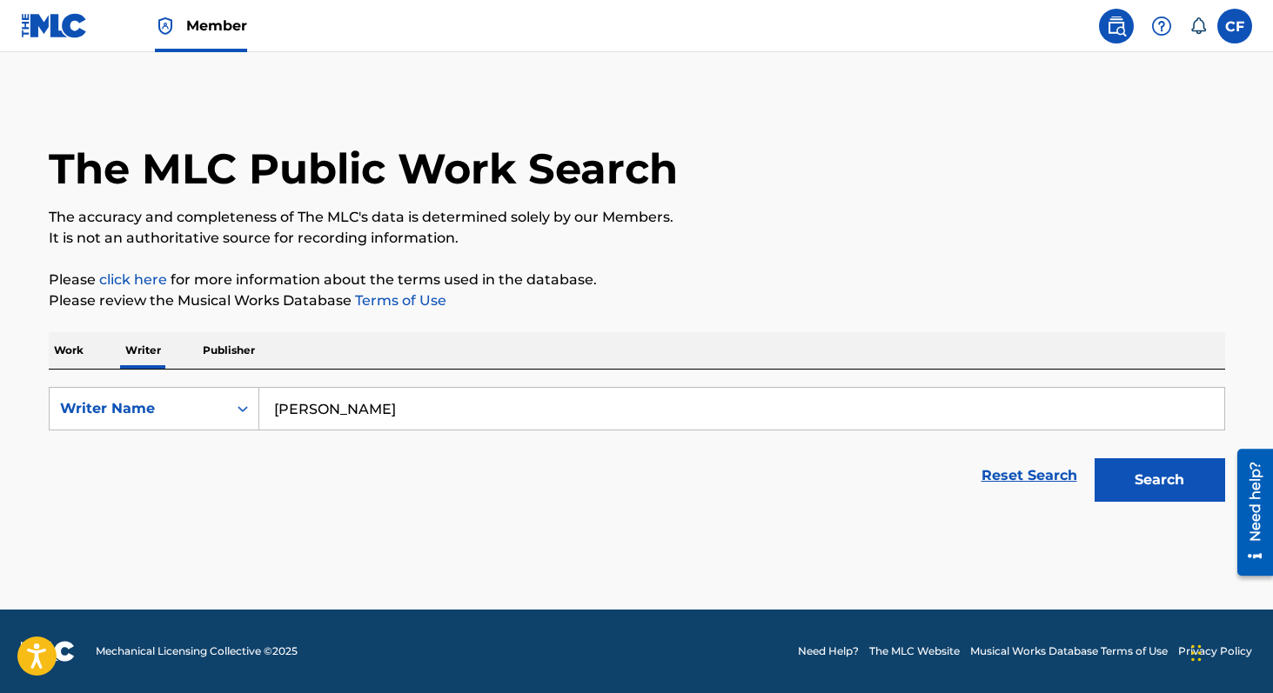
click at [1189, 495] on button "Search" at bounding box center [1159, 479] width 130 height 43
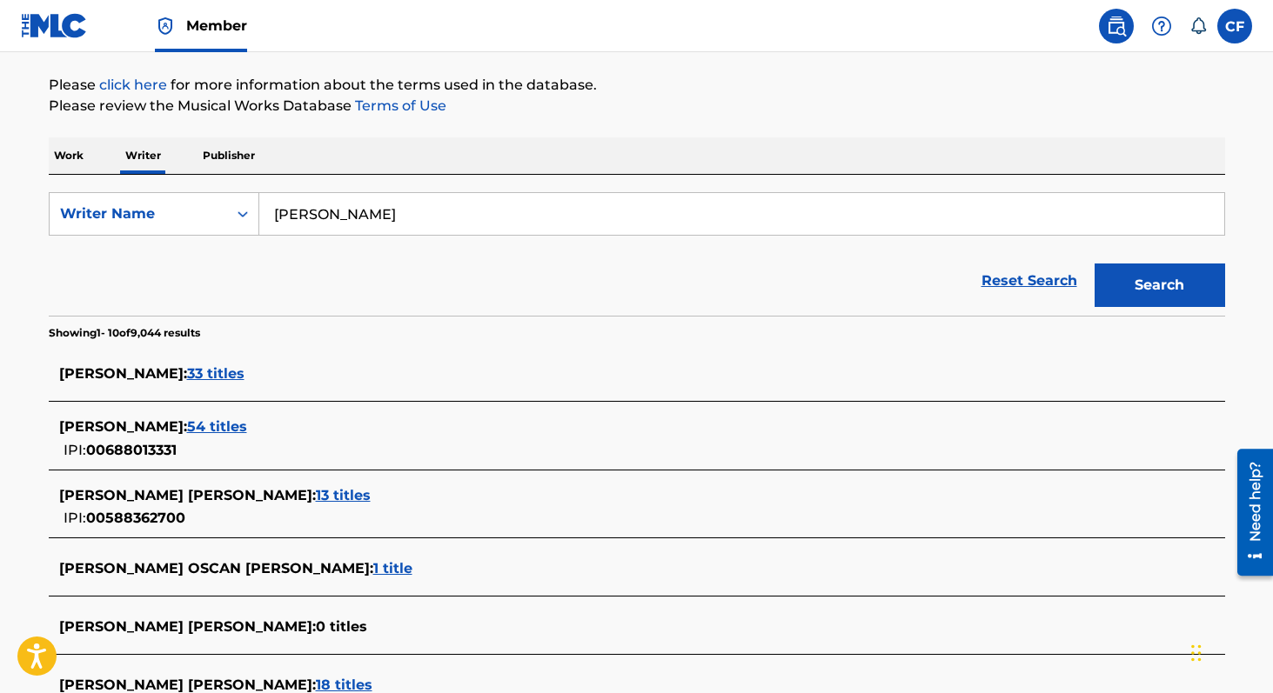
scroll to position [238, 0]
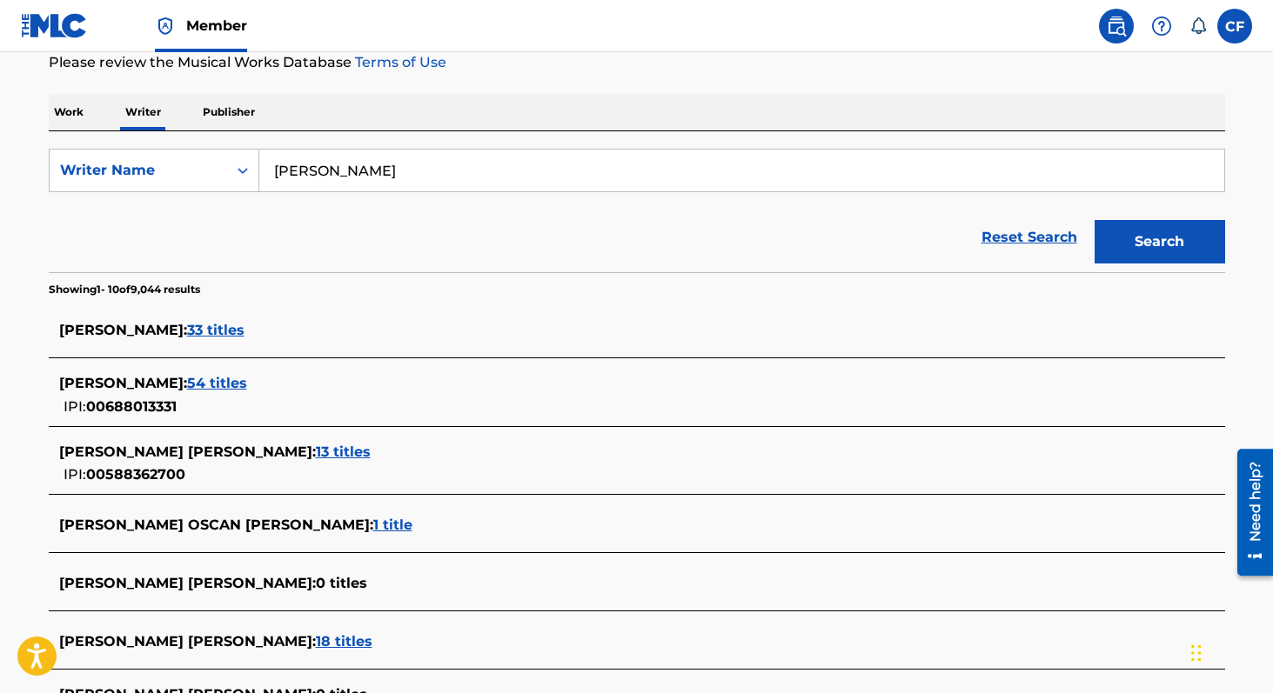
click at [187, 380] on span "54 titles" at bounding box center [217, 383] width 60 height 17
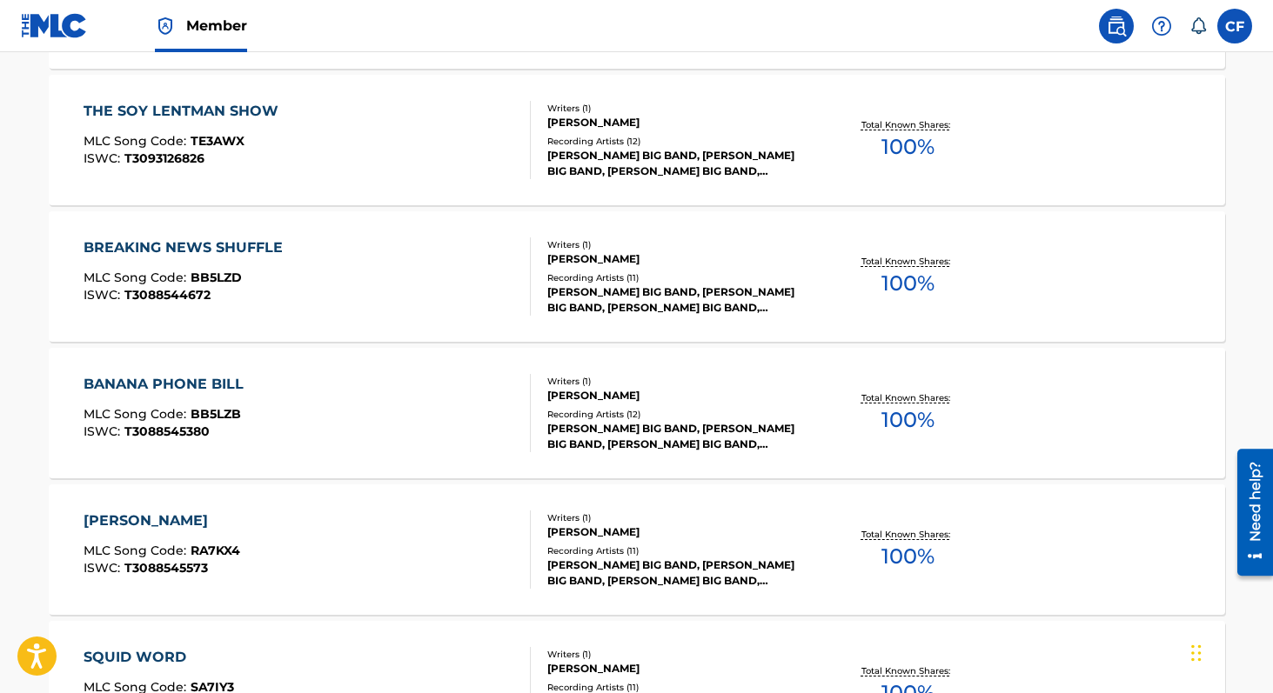
scroll to position [1436, 0]
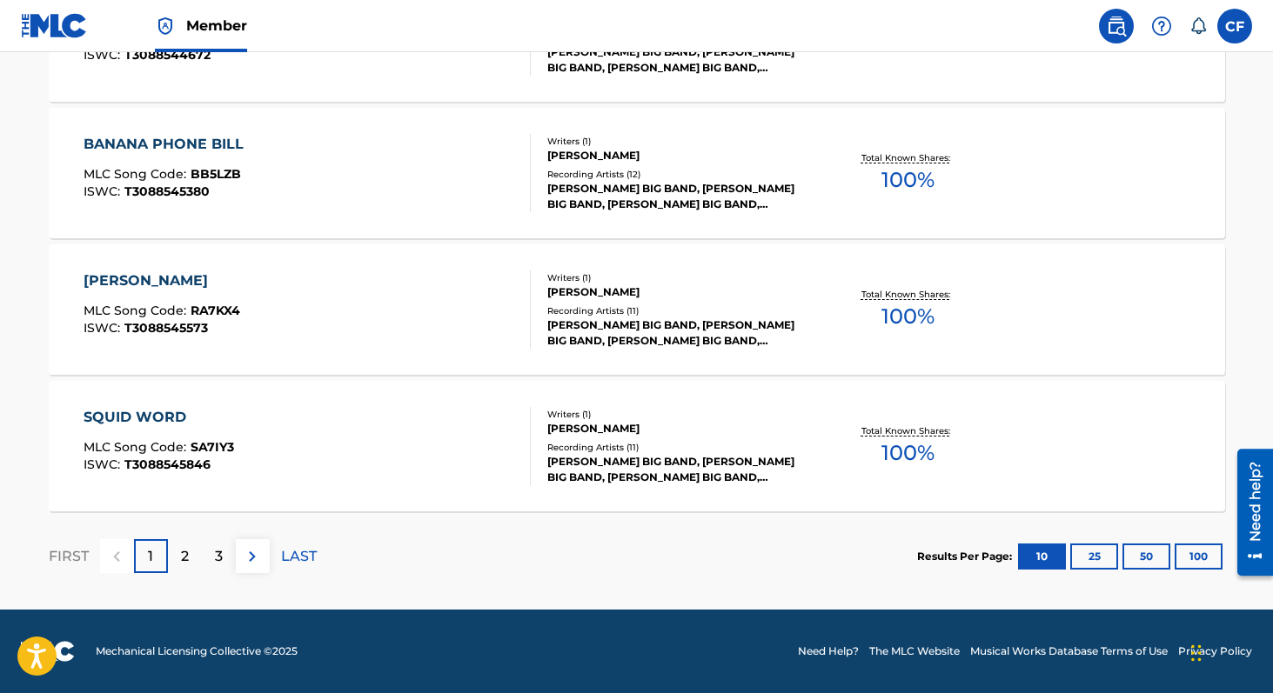
click at [1154, 552] on button "50" at bounding box center [1146, 557] width 48 height 26
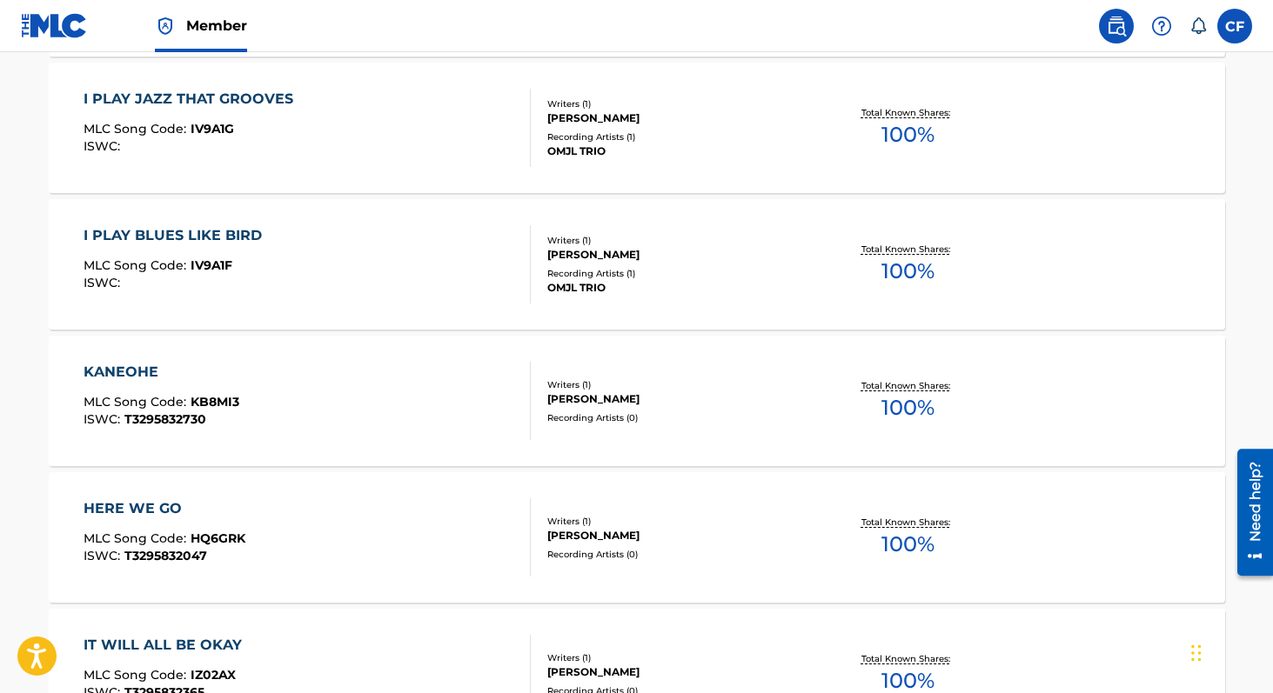
scroll to position [6898, 0]
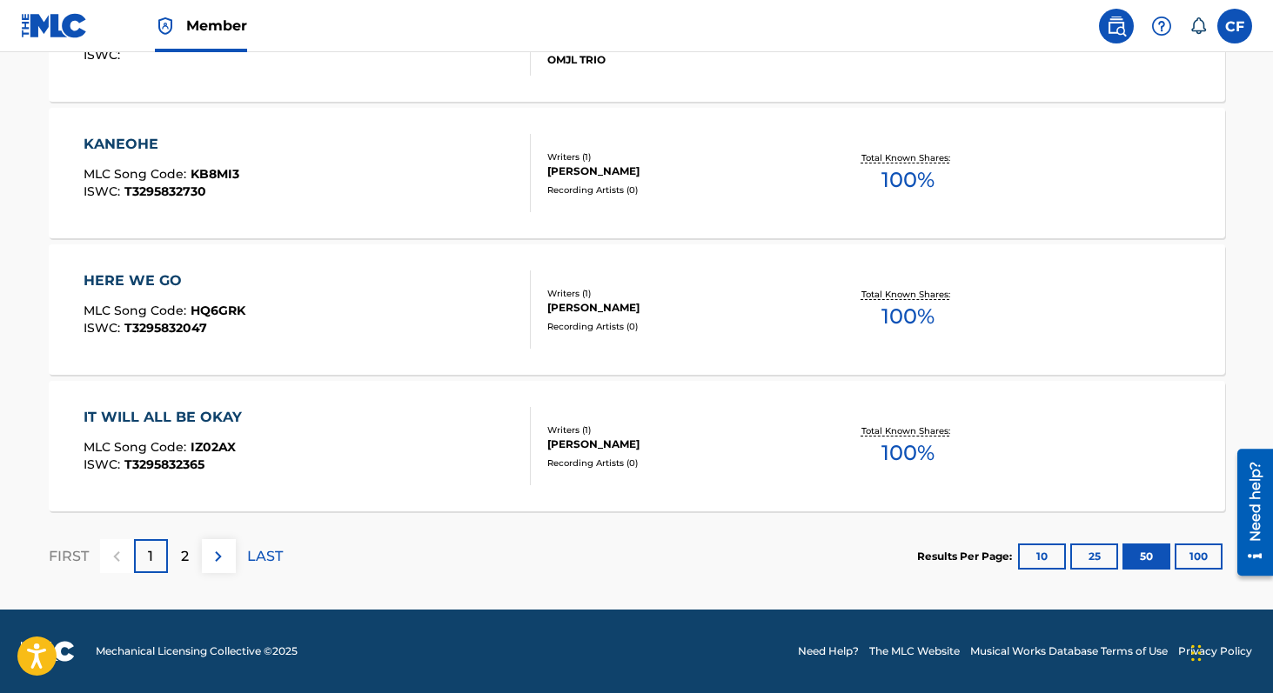
click at [1185, 550] on button "100" at bounding box center [1198, 557] width 48 height 26
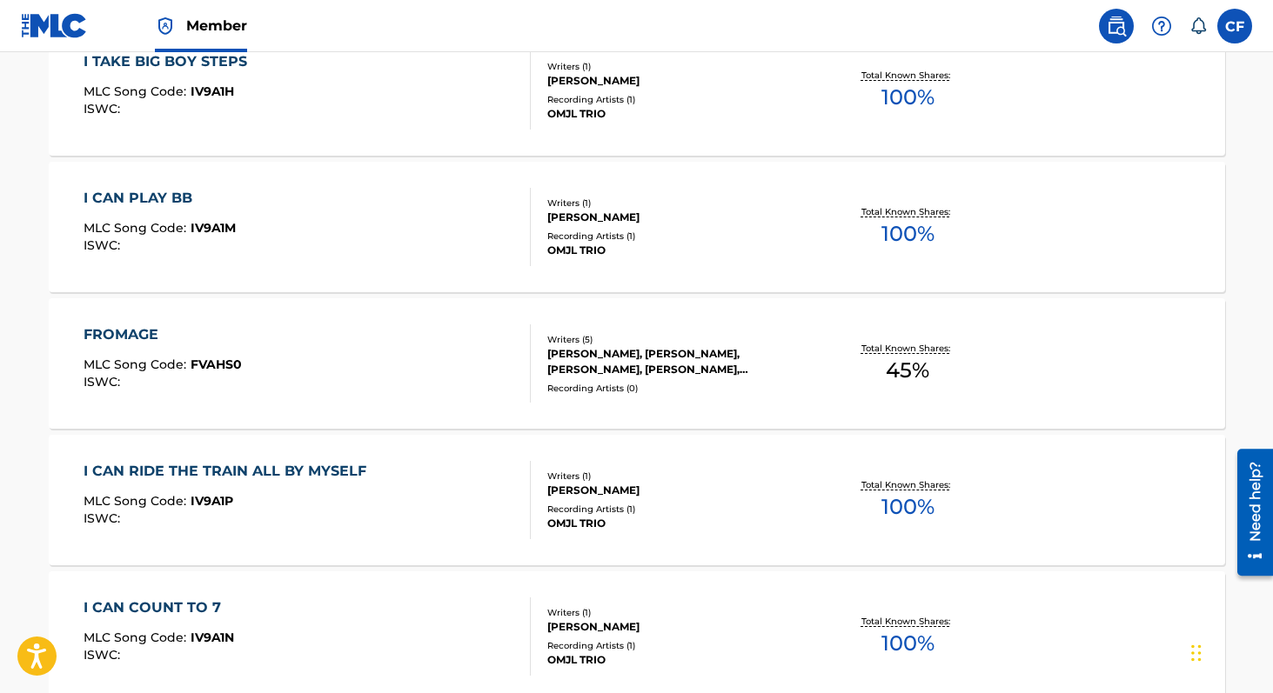
scroll to position [5879, 0]
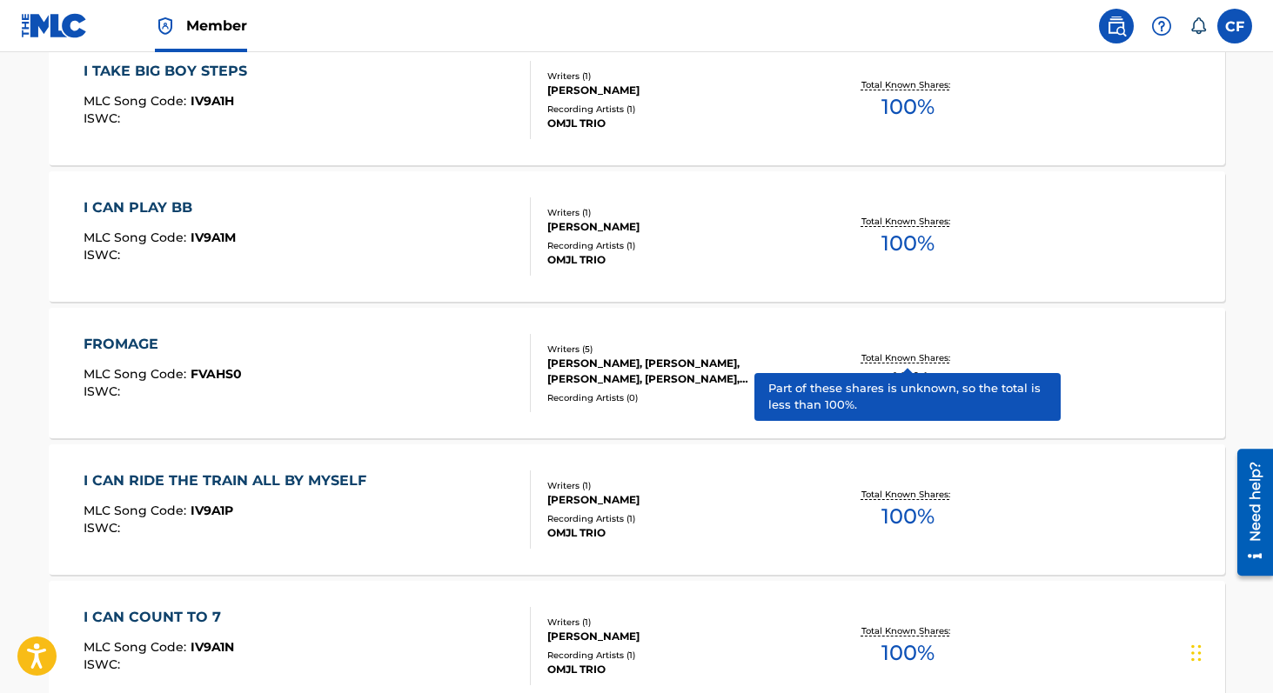
click at [905, 363] on p "Total Known Shares:" at bounding box center [907, 357] width 93 height 13
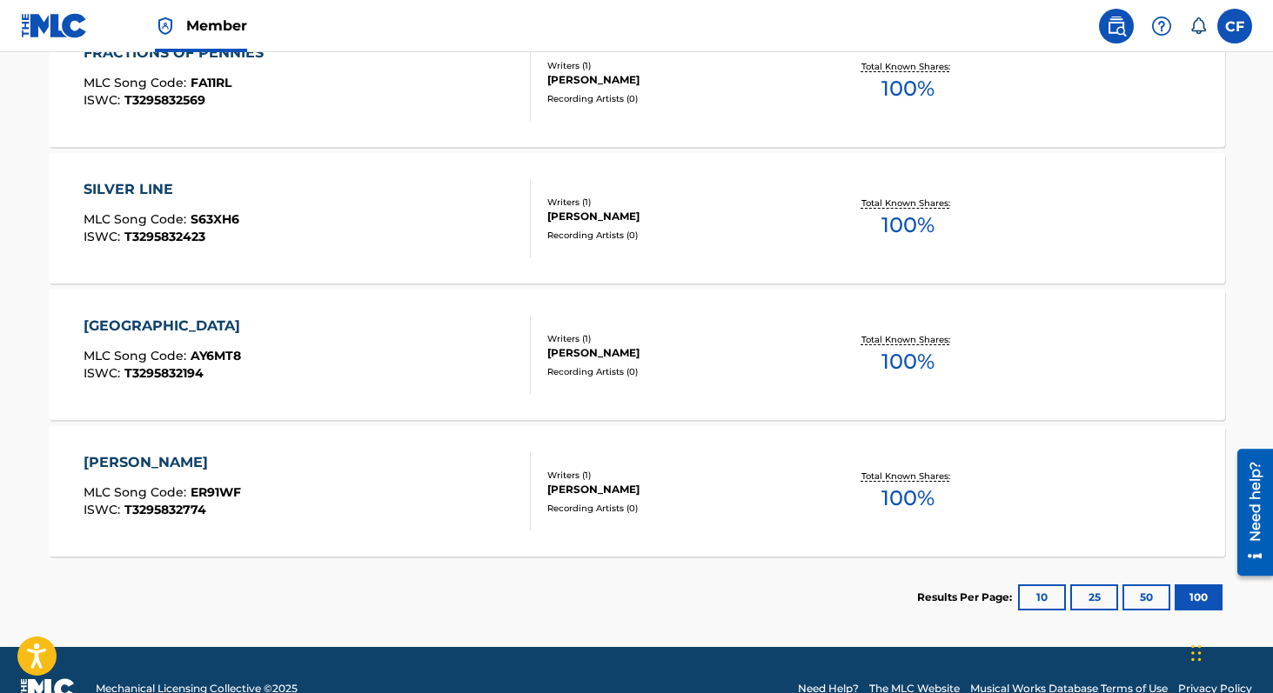
scroll to position [7437, 0]
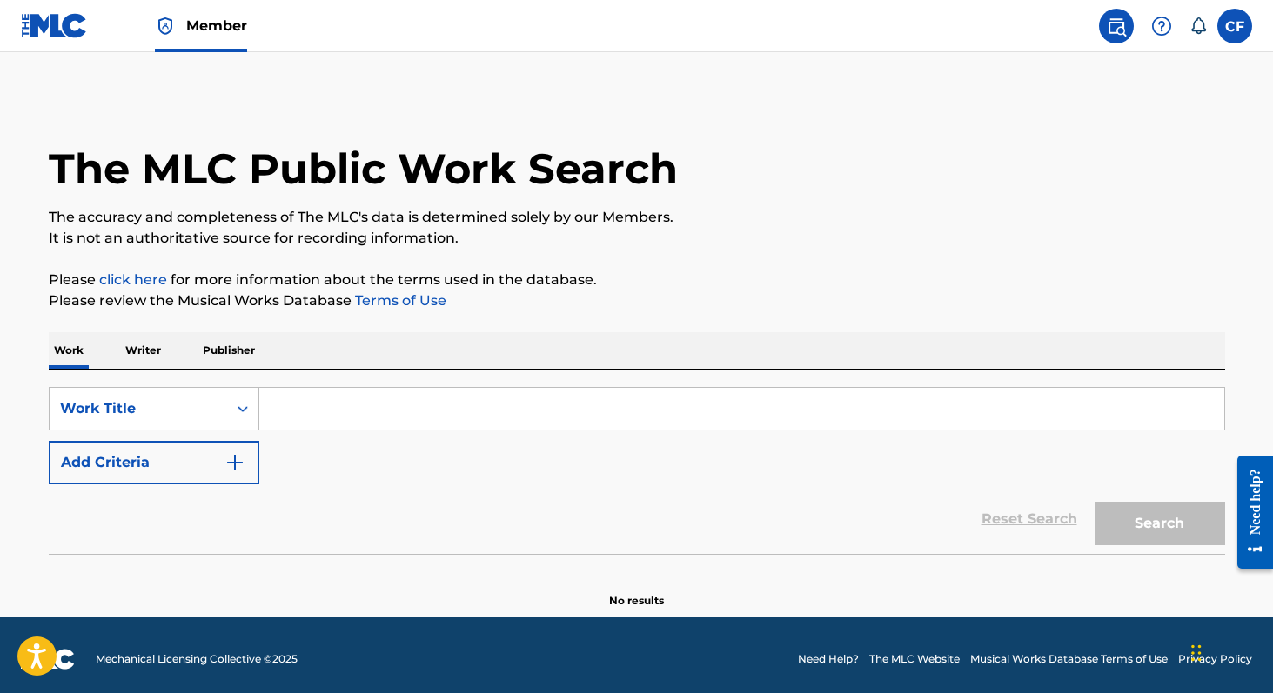
click at [159, 349] on p "Writer" at bounding box center [143, 350] width 46 height 37
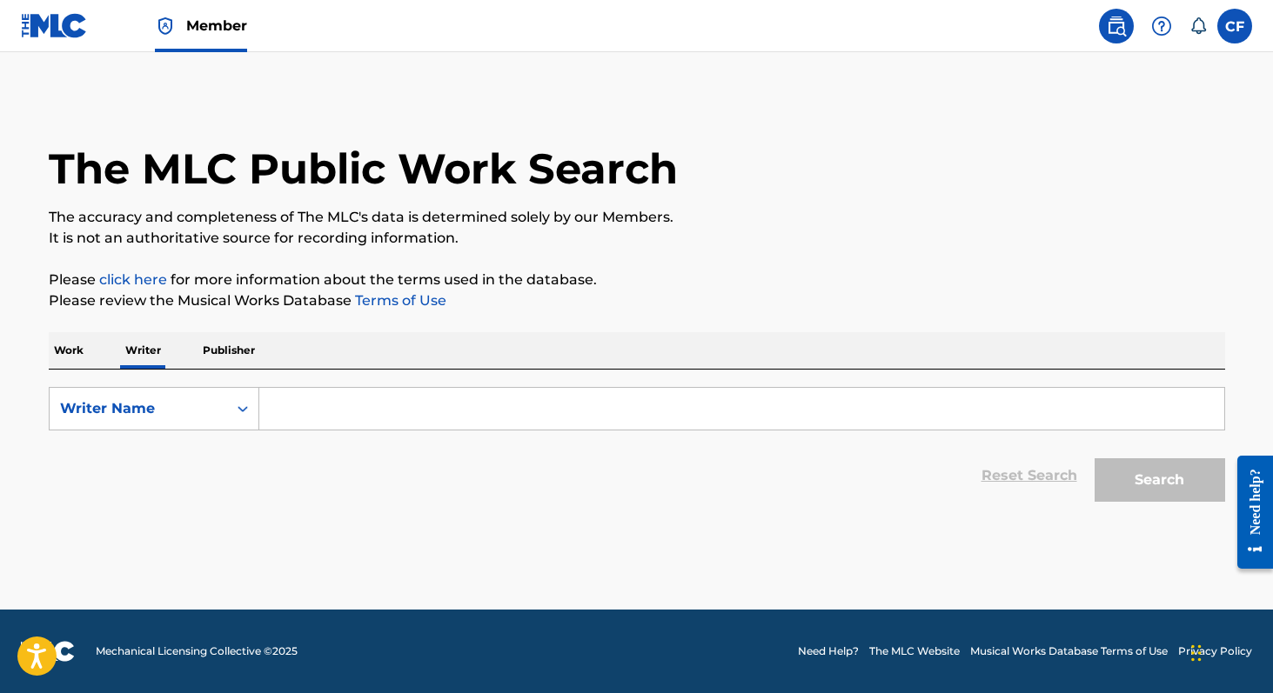
click at [341, 425] on input "Search Form" at bounding box center [741, 409] width 965 height 42
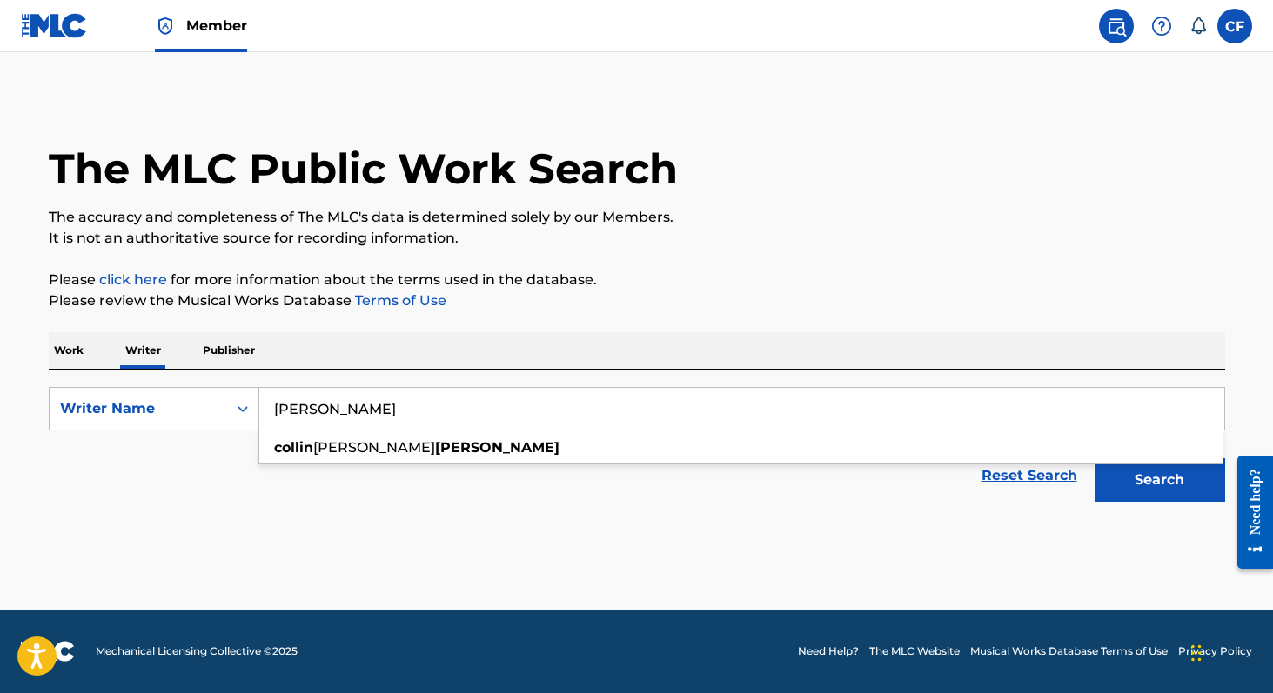
type input "[PERSON_NAME]"
click at [1179, 498] on button "Search" at bounding box center [1159, 479] width 130 height 43
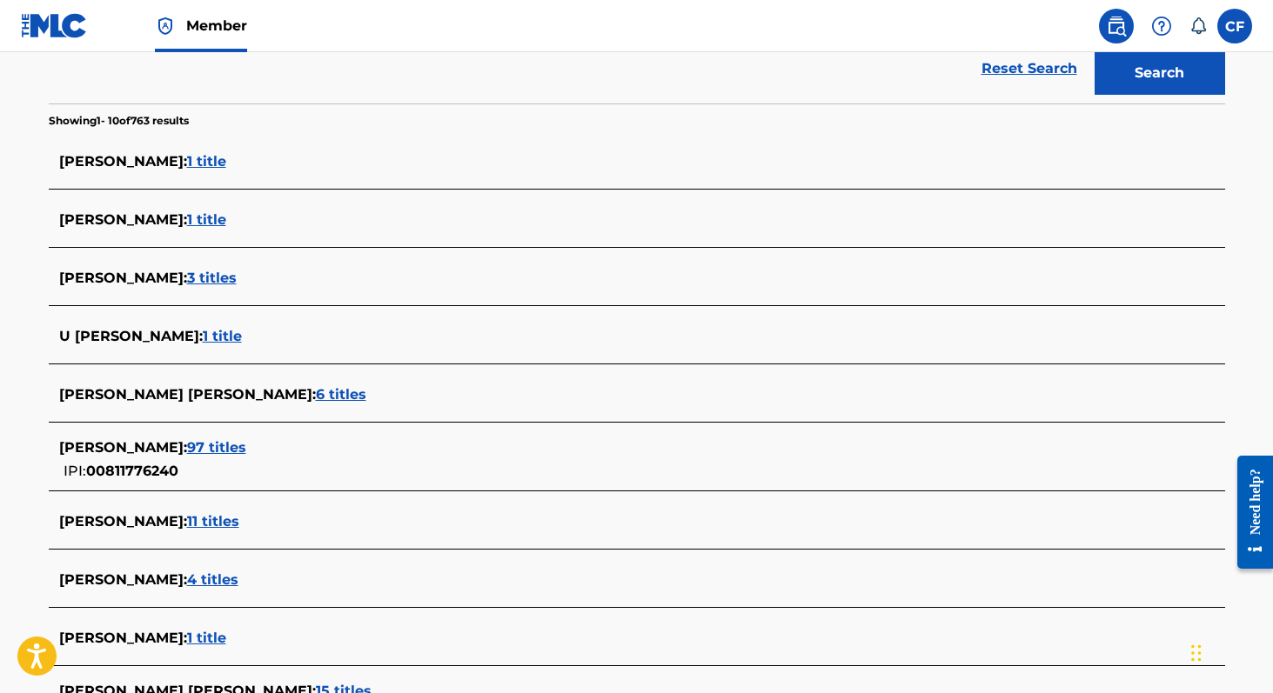
scroll to position [630, 0]
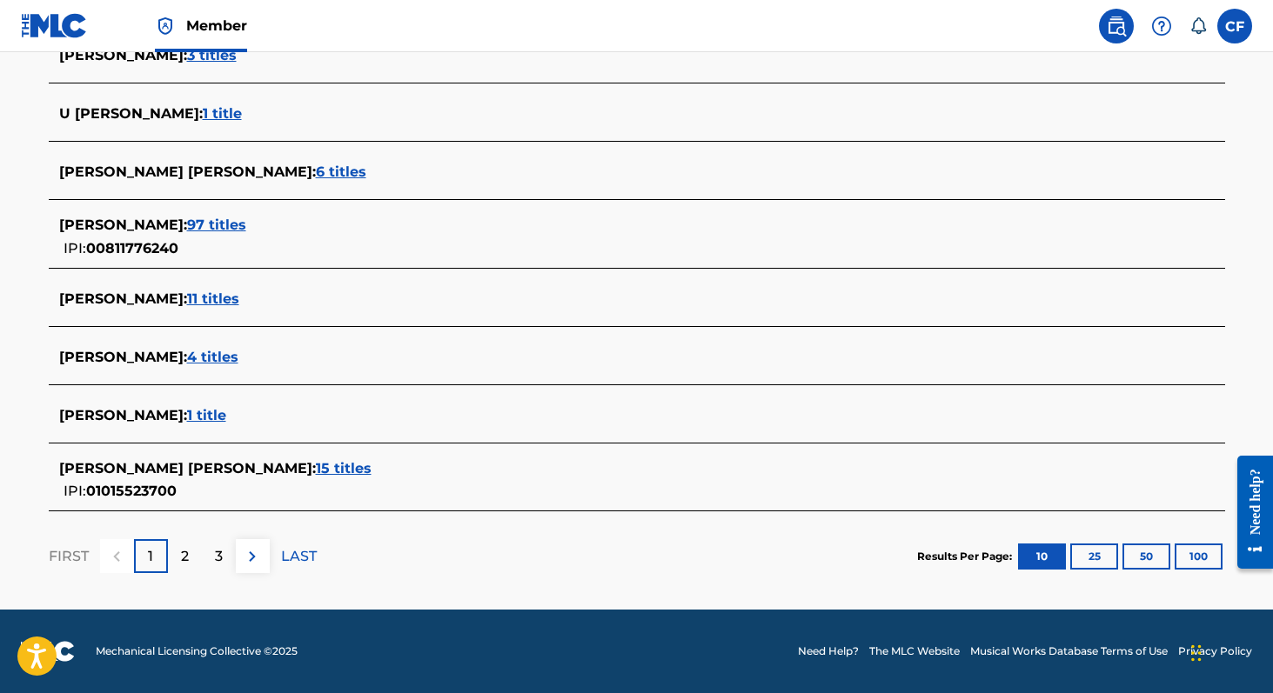
click at [316, 470] on span "15 titles" at bounding box center [344, 468] width 56 height 17
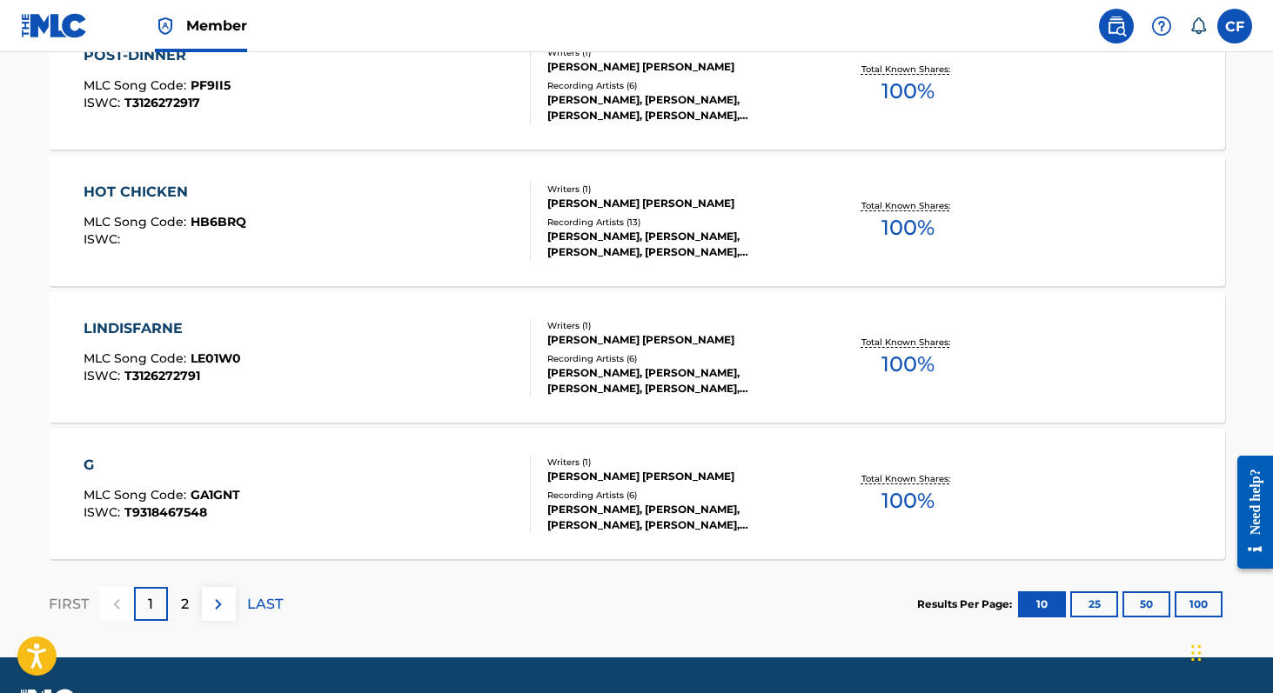
scroll to position [1436, 0]
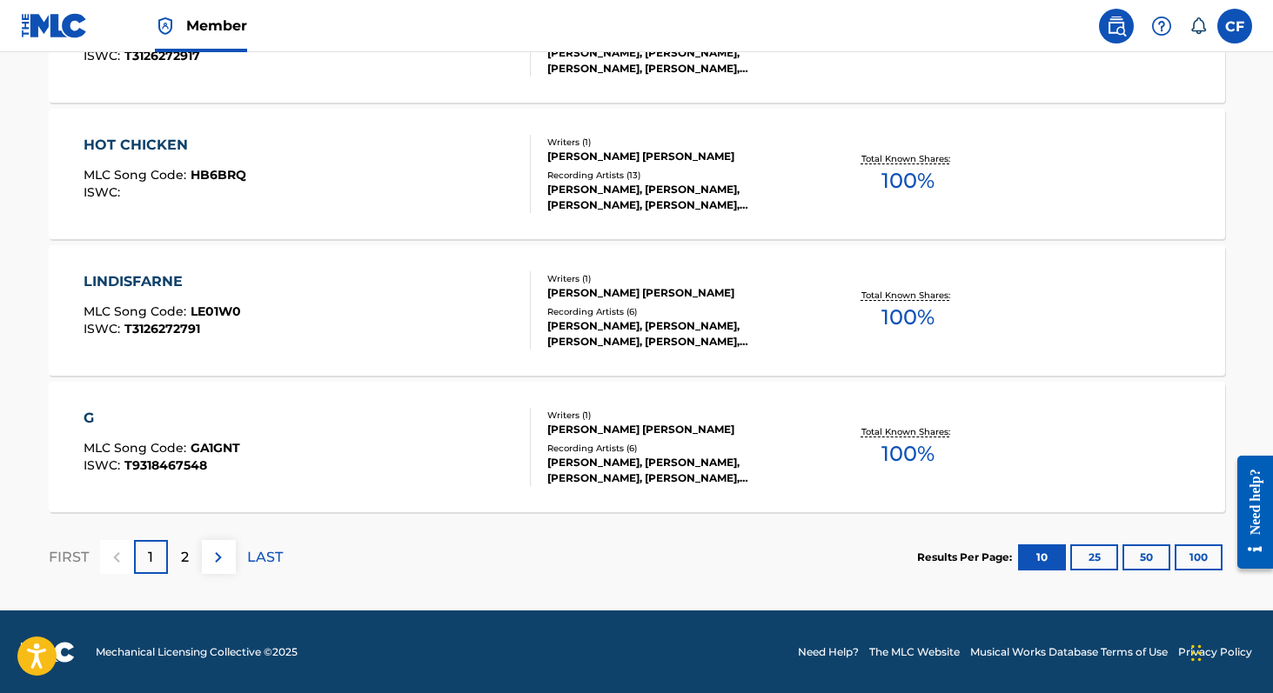
click at [1185, 558] on button "100" at bounding box center [1198, 557] width 48 height 26
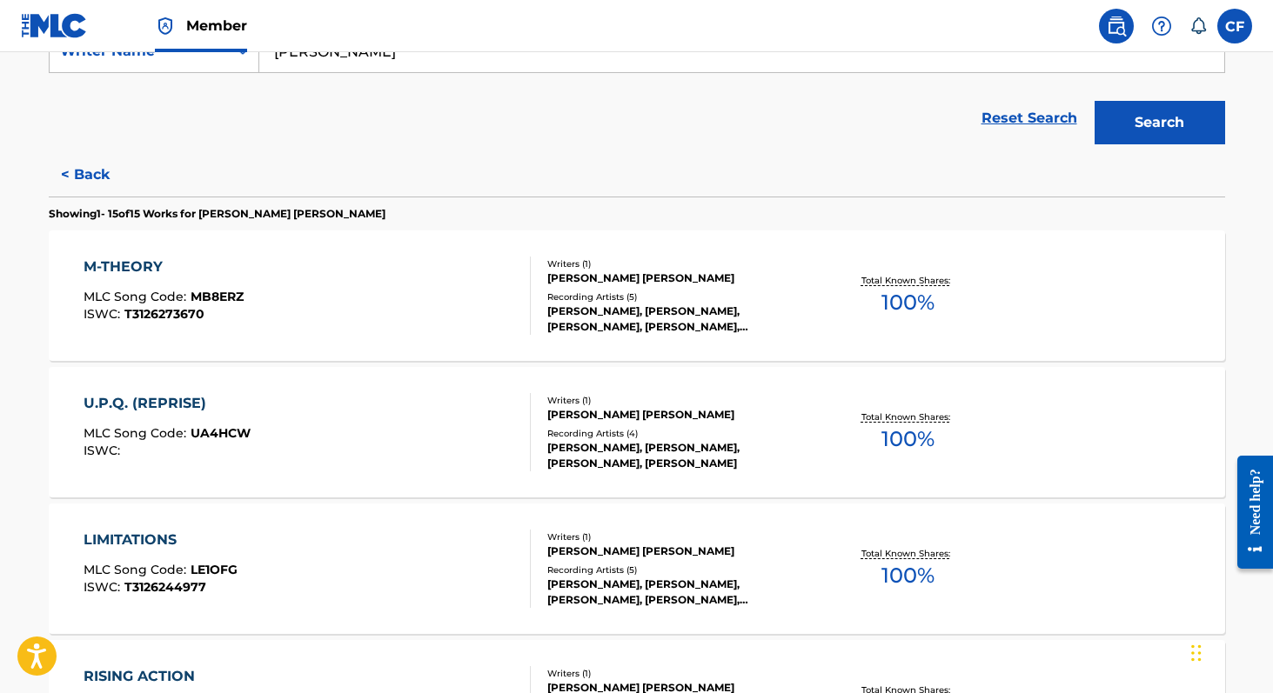
scroll to position [0, 0]
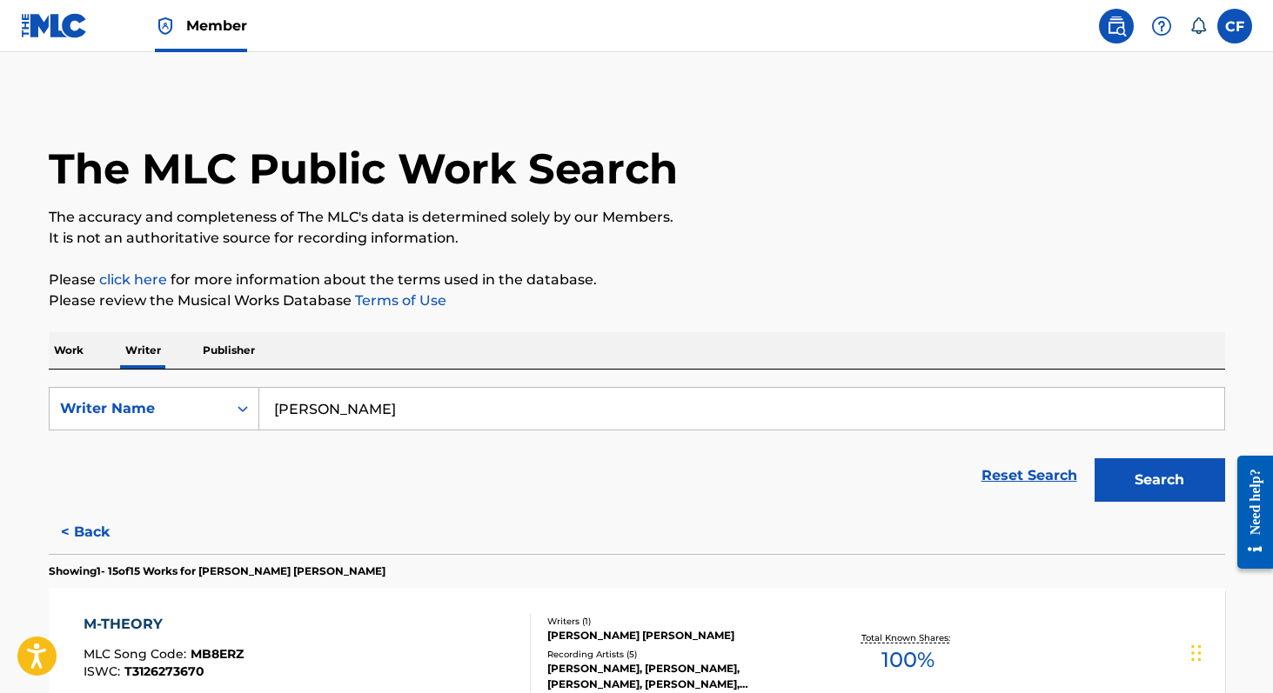
click at [64, 341] on p "Work" at bounding box center [69, 350] width 40 height 37
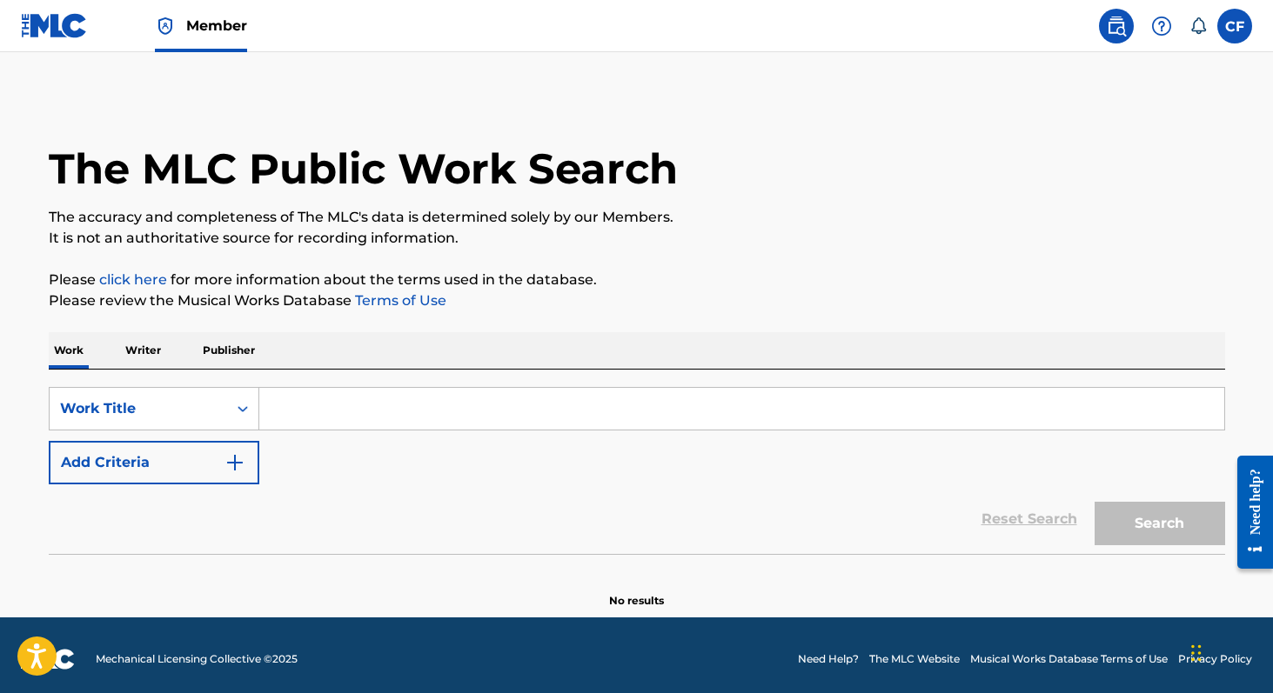
click at [344, 403] on input "Search Form" at bounding box center [741, 409] width 965 height 42
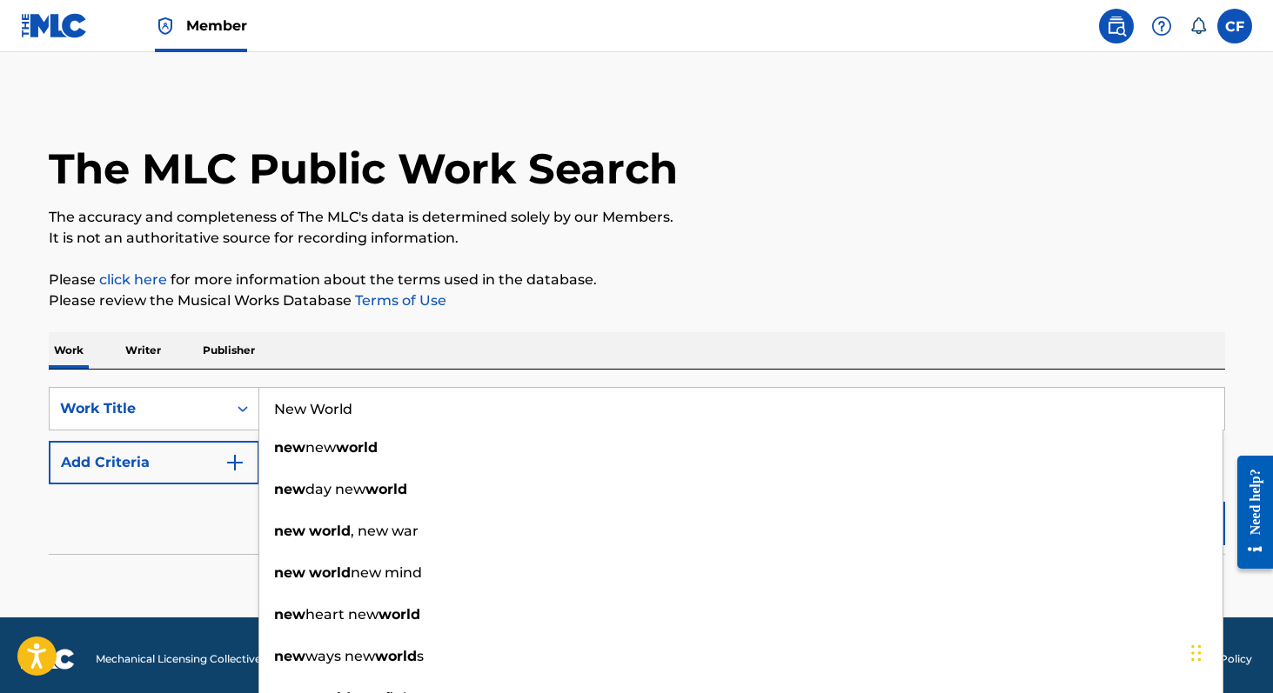
type input "New World"
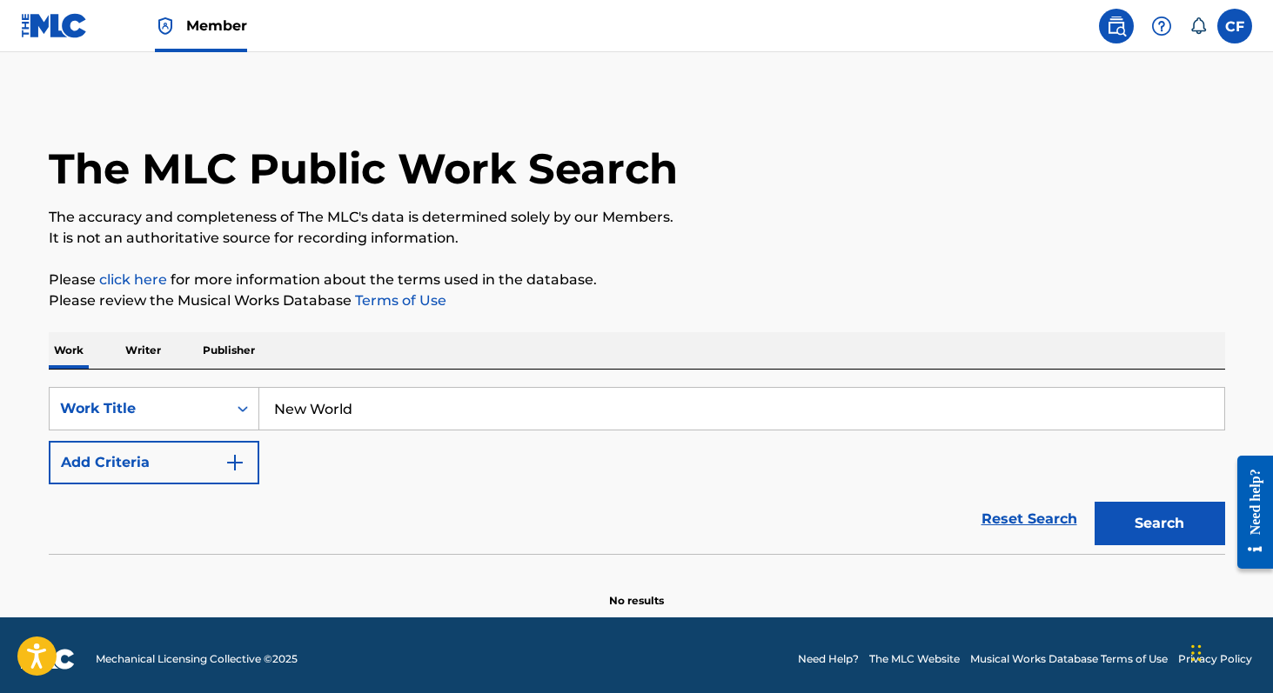
click at [224, 478] on button "Add Criteria" at bounding box center [154, 462] width 210 height 43
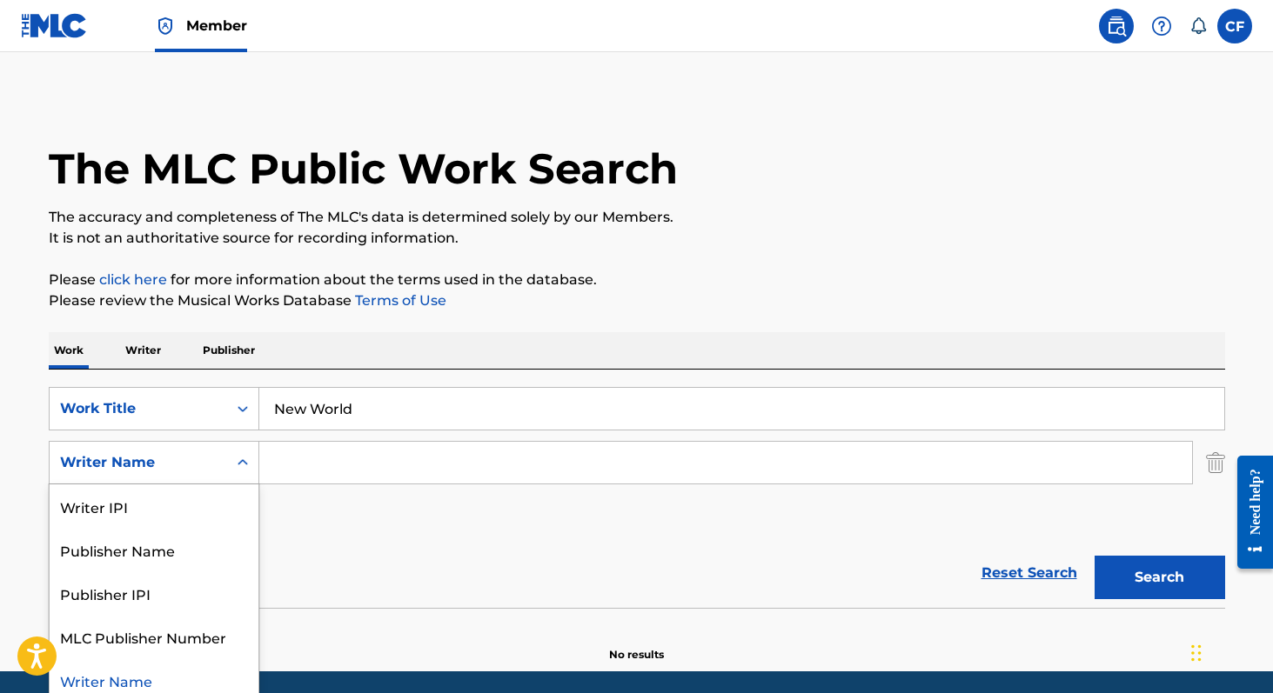
click at [225, 473] on div "Writer Name" at bounding box center [154, 462] width 210 height 43
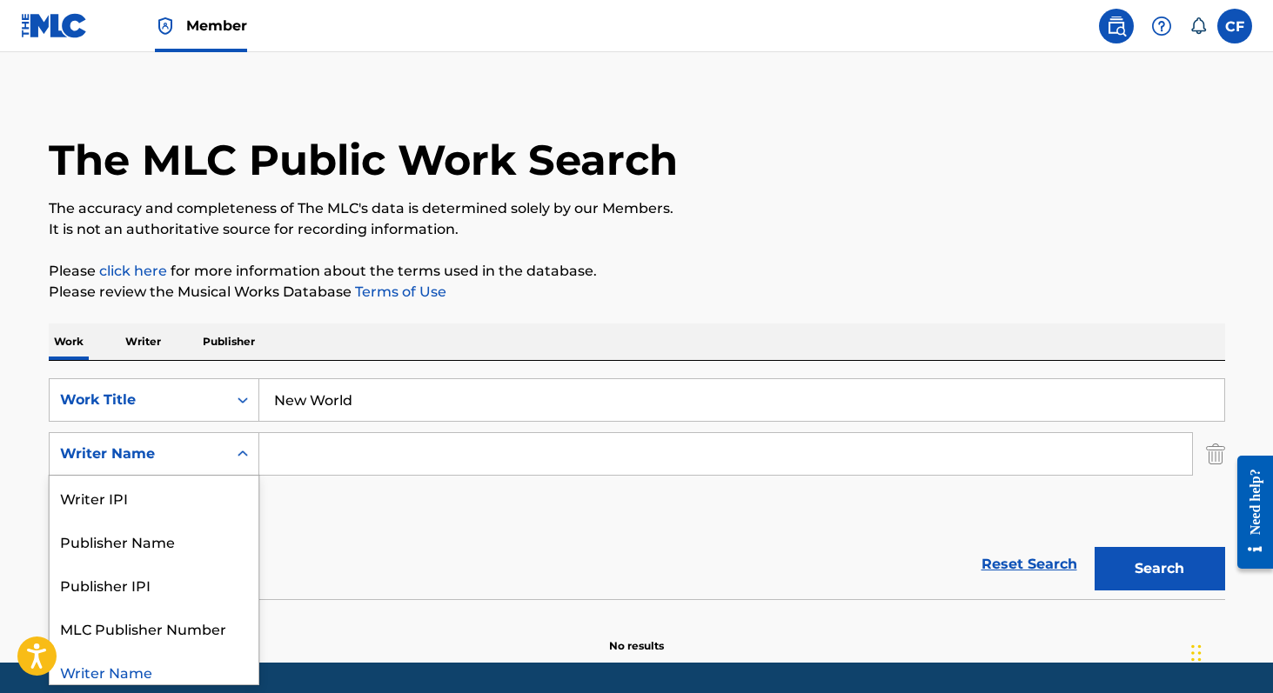
scroll to position [10, 0]
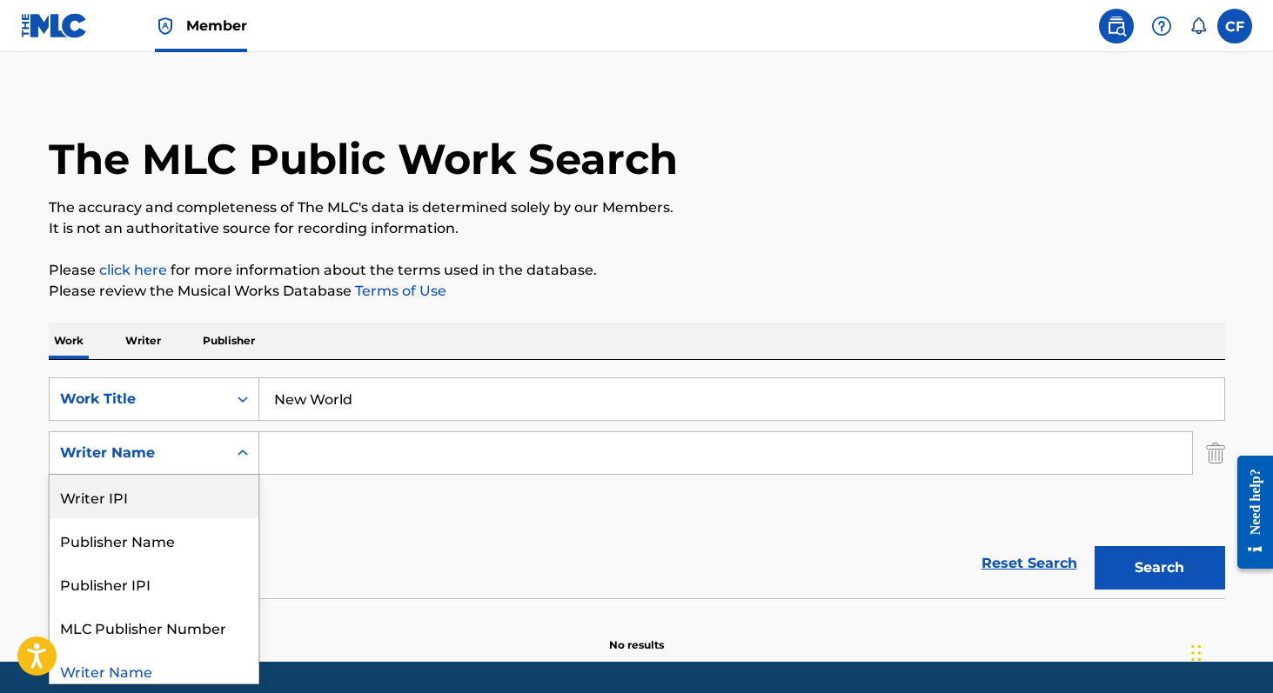
click at [427, 449] on input "Search Form" at bounding box center [725, 453] width 932 height 42
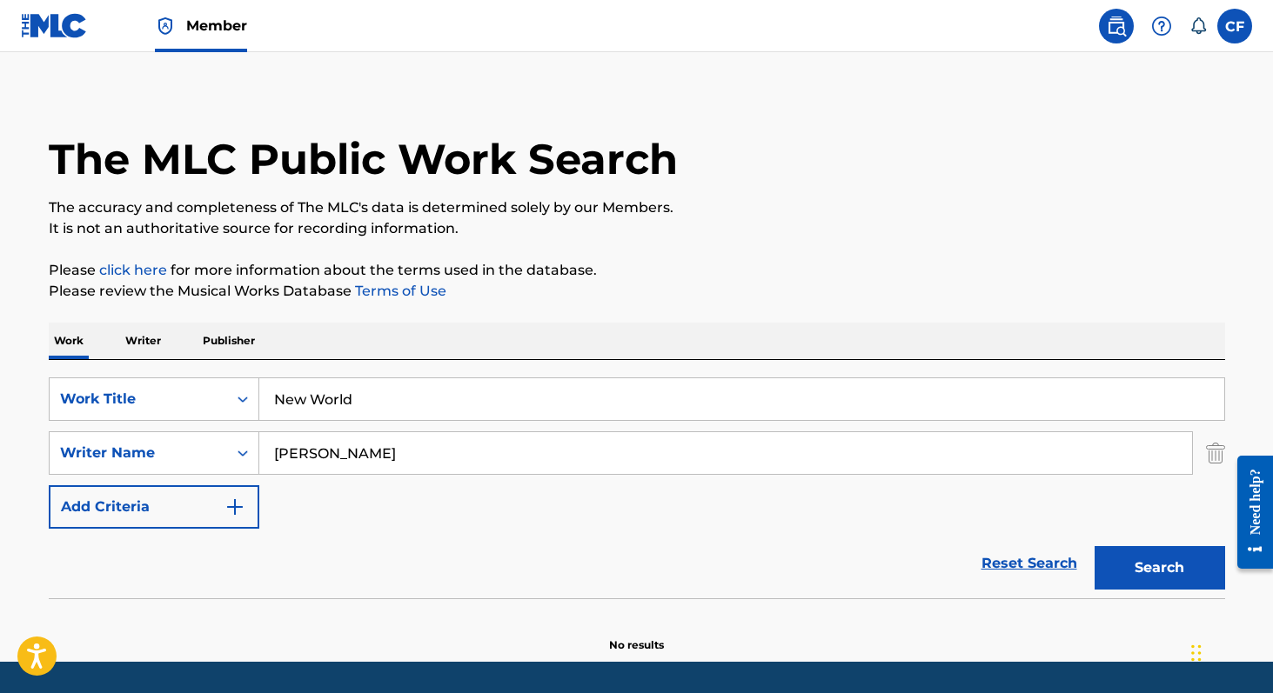
click at [1130, 580] on button "Search" at bounding box center [1159, 567] width 130 height 43
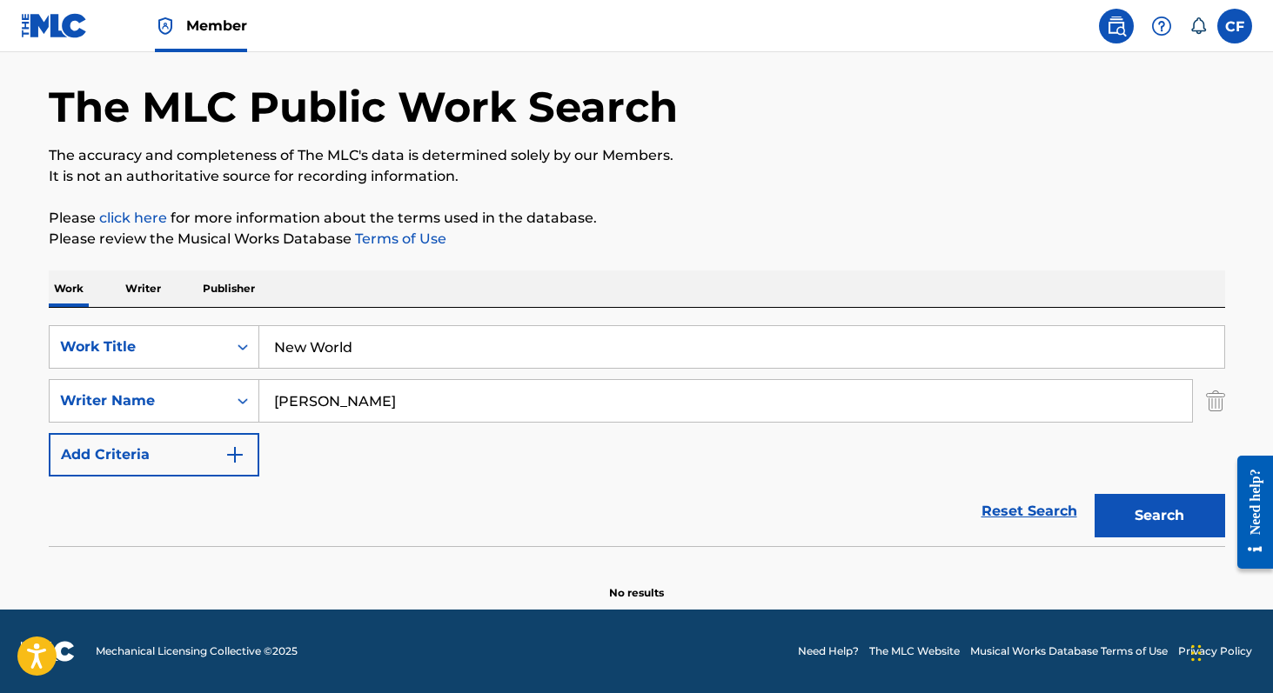
click at [470, 393] on input "[PERSON_NAME]" at bounding box center [725, 401] width 932 height 42
type input "[PERSON_NAME]"
click at [1094, 494] on button "Search" at bounding box center [1159, 515] width 130 height 43
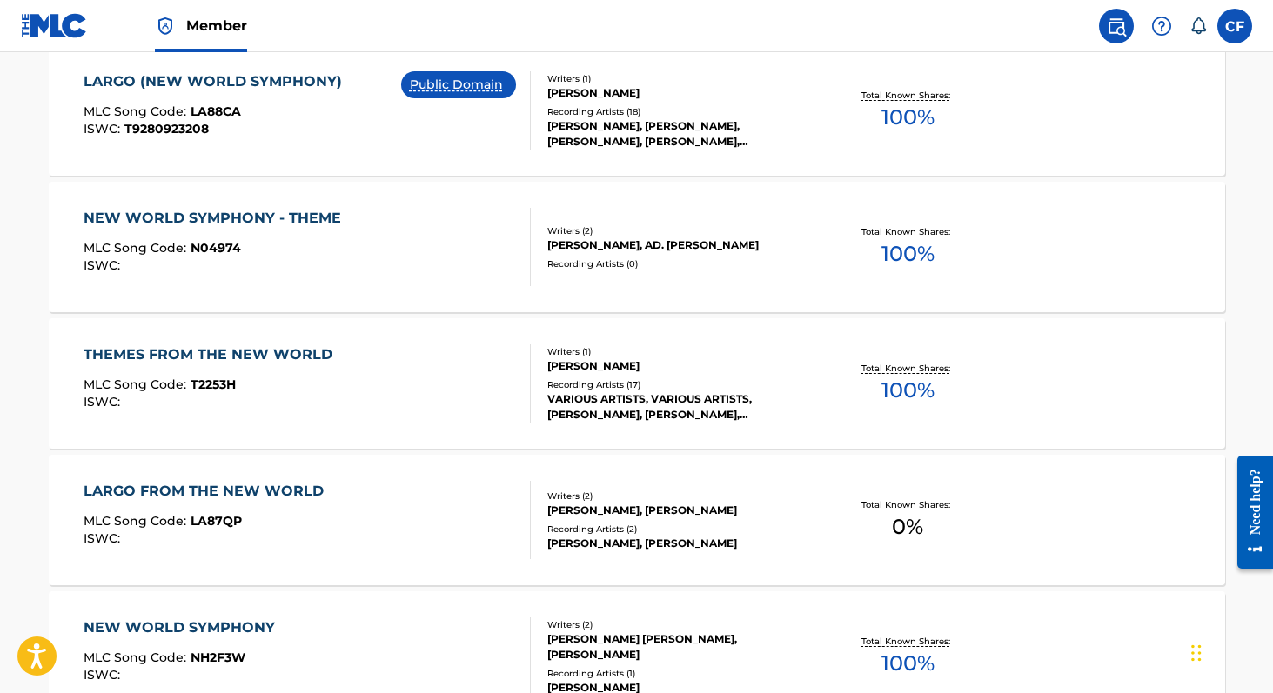
scroll to position [1490, 0]
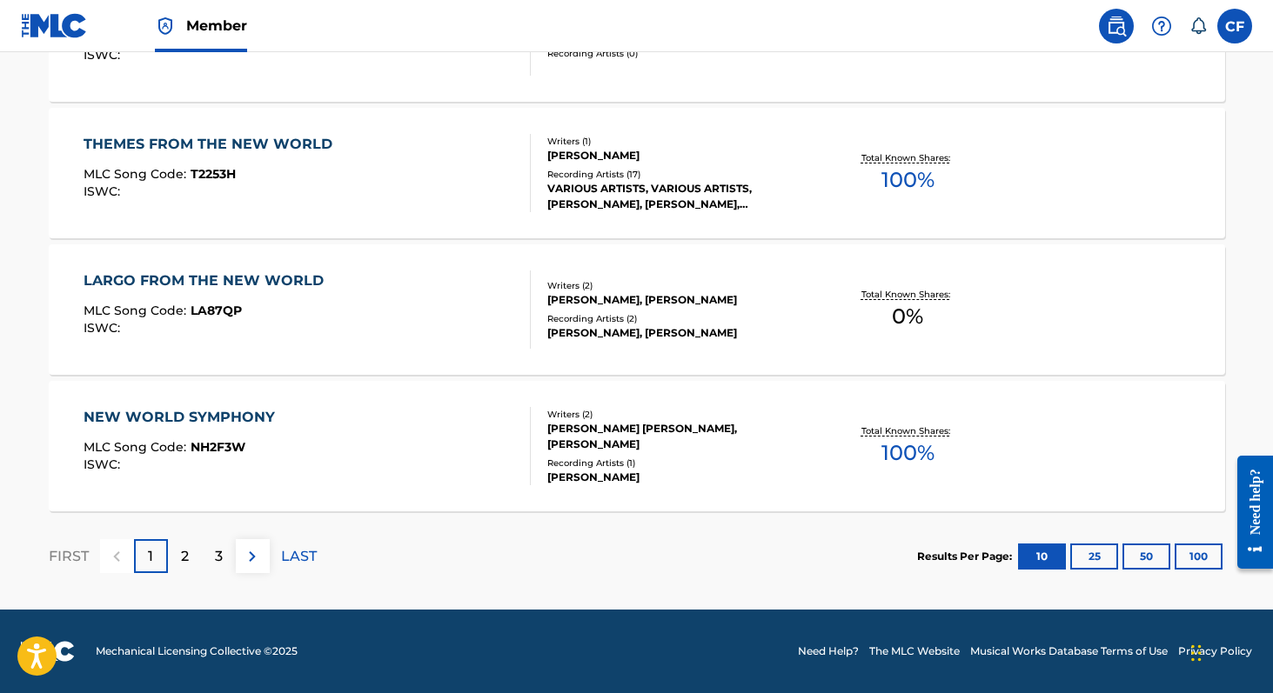
click at [1181, 550] on button "100" at bounding box center [1198, 557] width 48 height 26
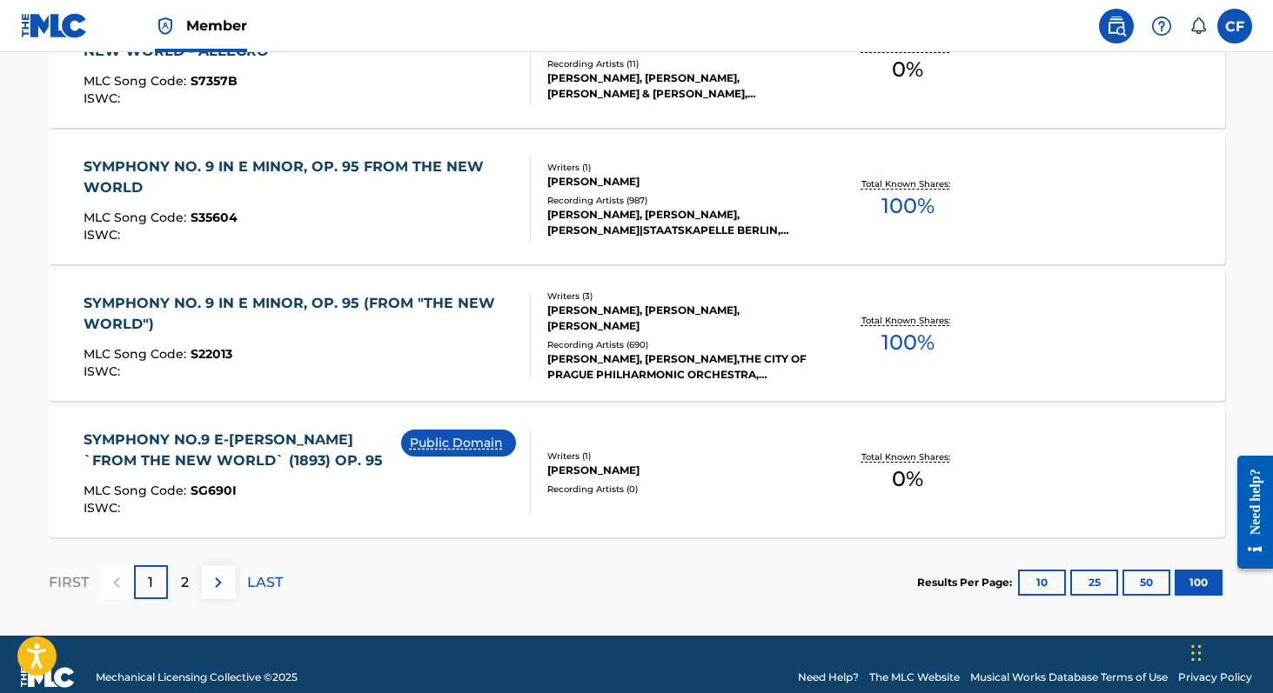
scroll to position [13780, 0]
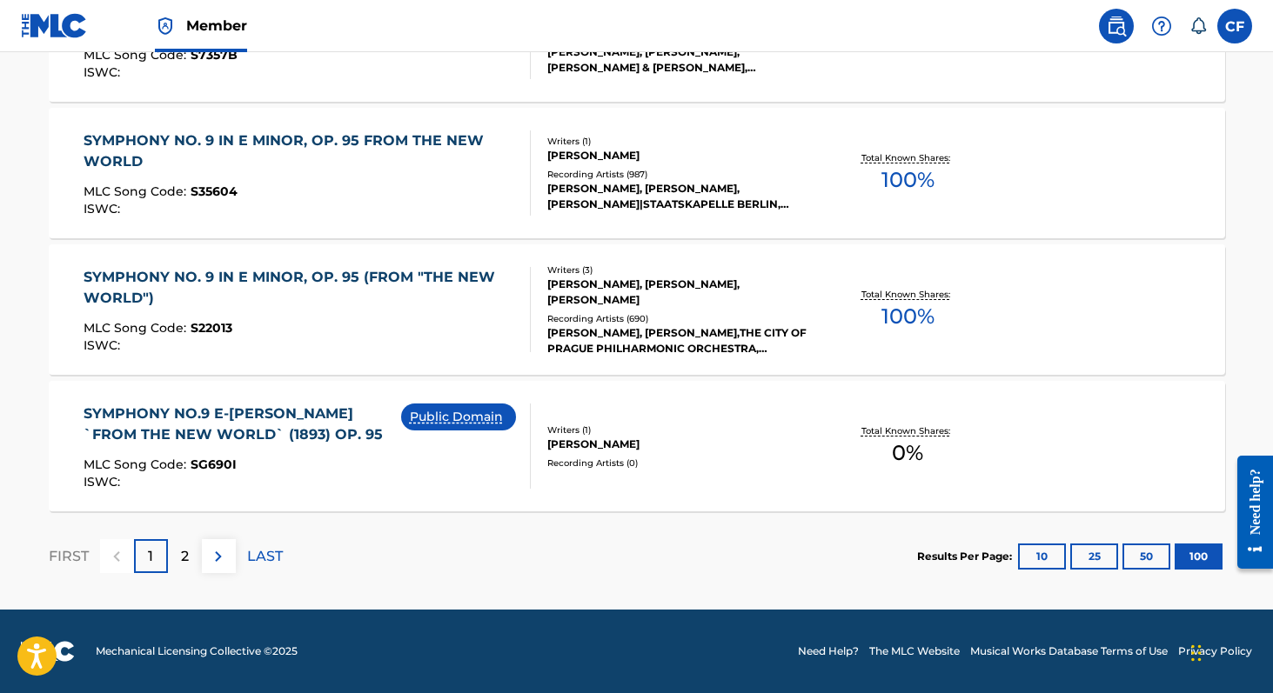
click at [217, 558] on img at bounding box center [218, 556] width 21 height 21
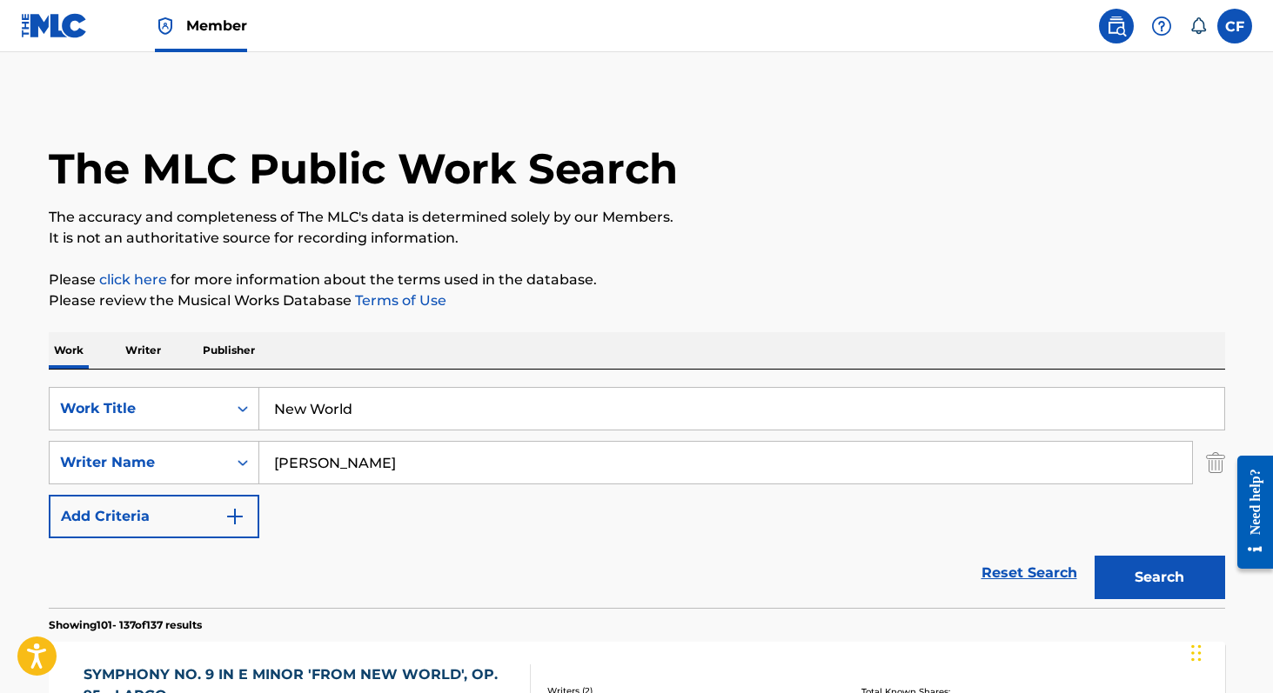
scroll to position [50, 0]
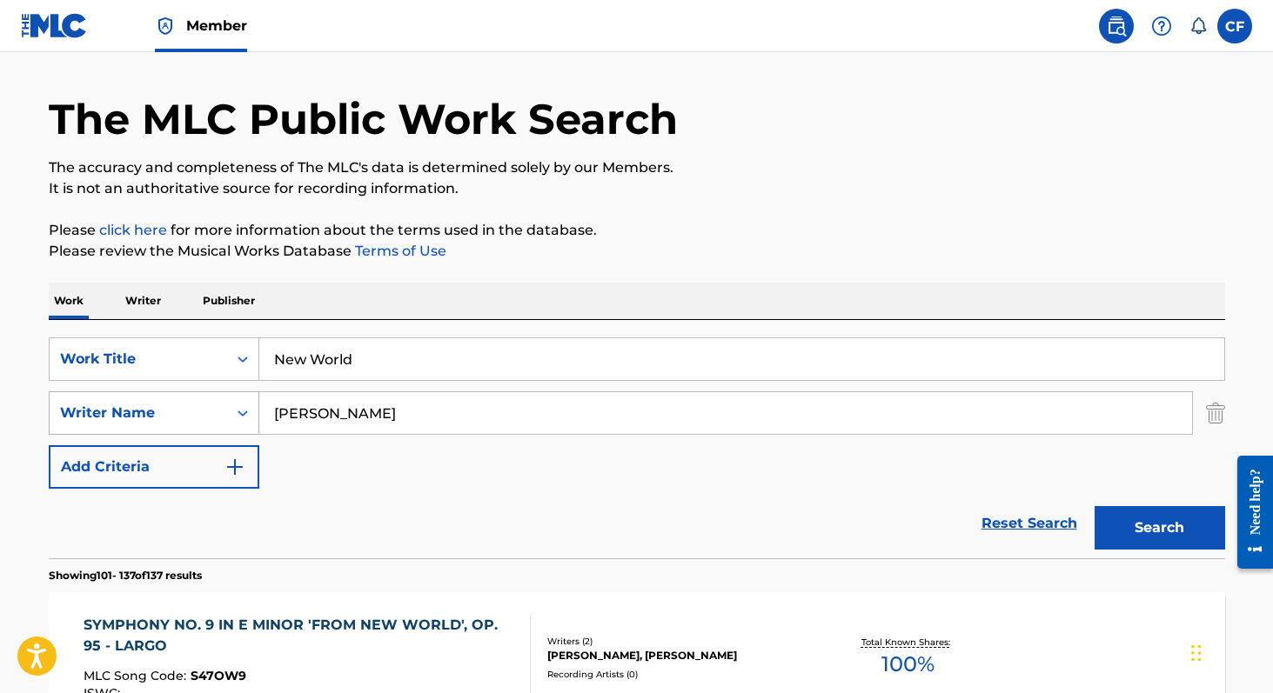
click at [197, 403] on div "Writer Name" at bounding box center [138, 413] width 157 height 21
click at [403, 505] on div "Reset Search Search" at bounding box center [637, 524] width 1176 height 70
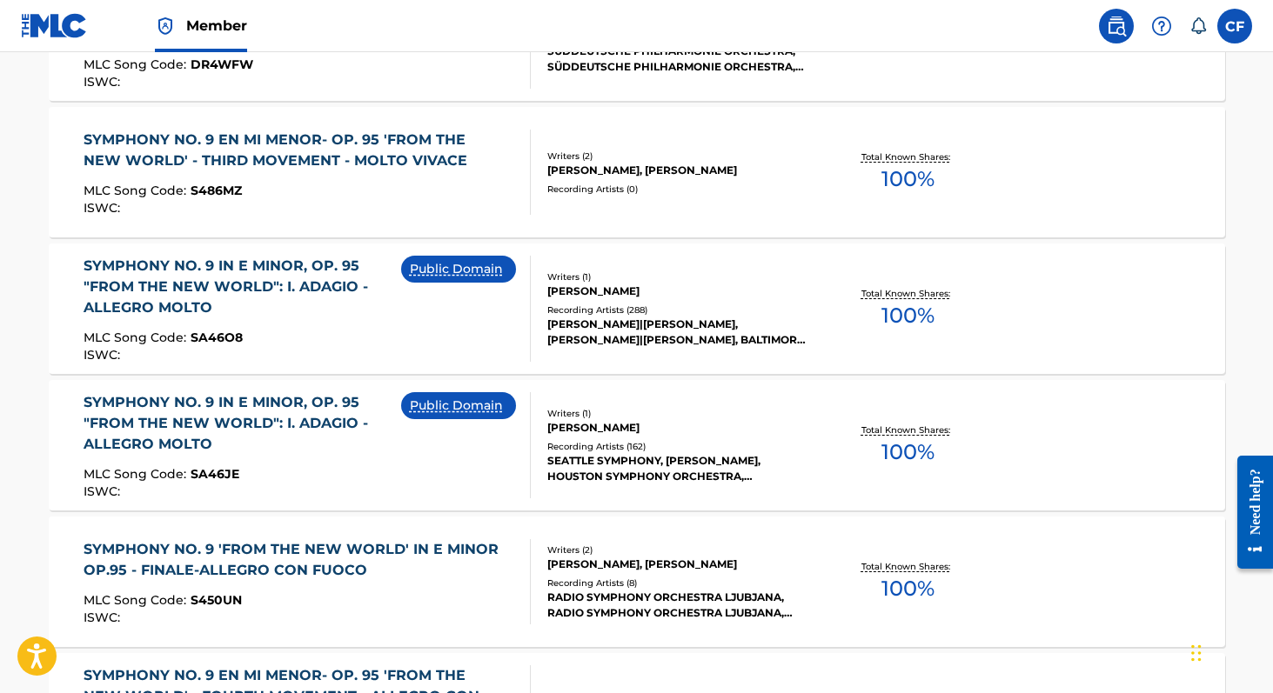
scroll to position [5177, 0]
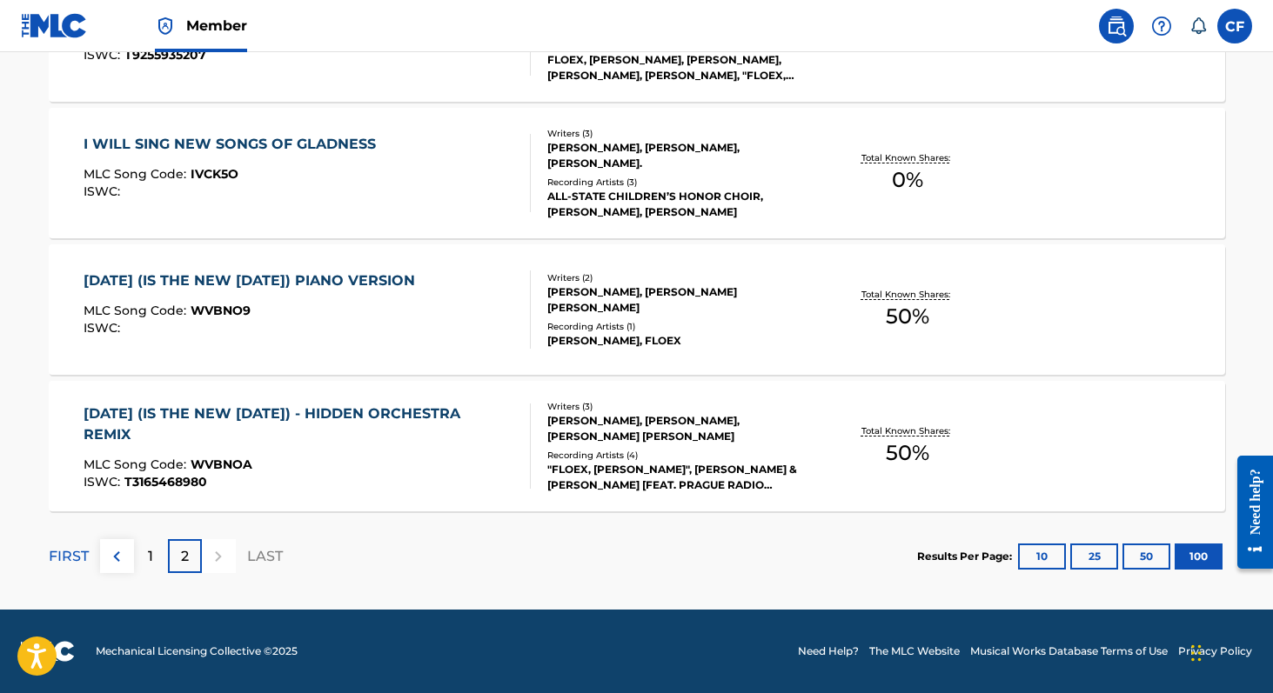
click at [144, 558] on div "1" at bounding box center [151, 556] width 34 height 34
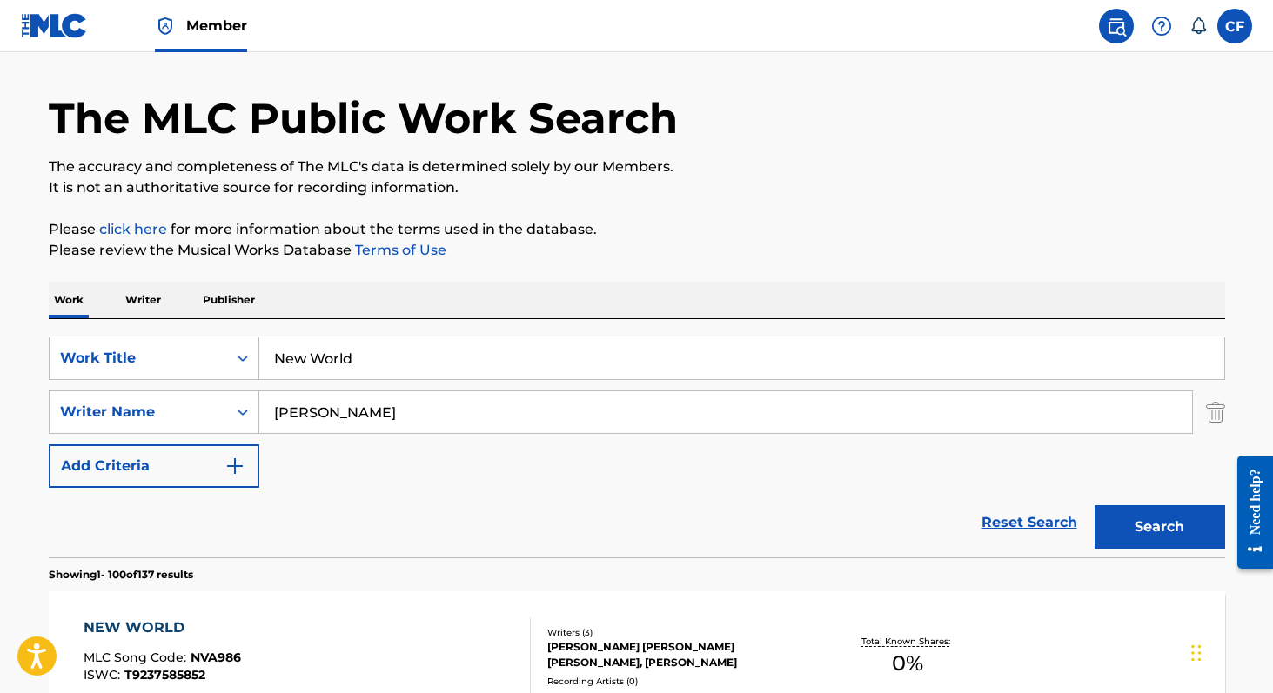
scroll to position [0, 0]
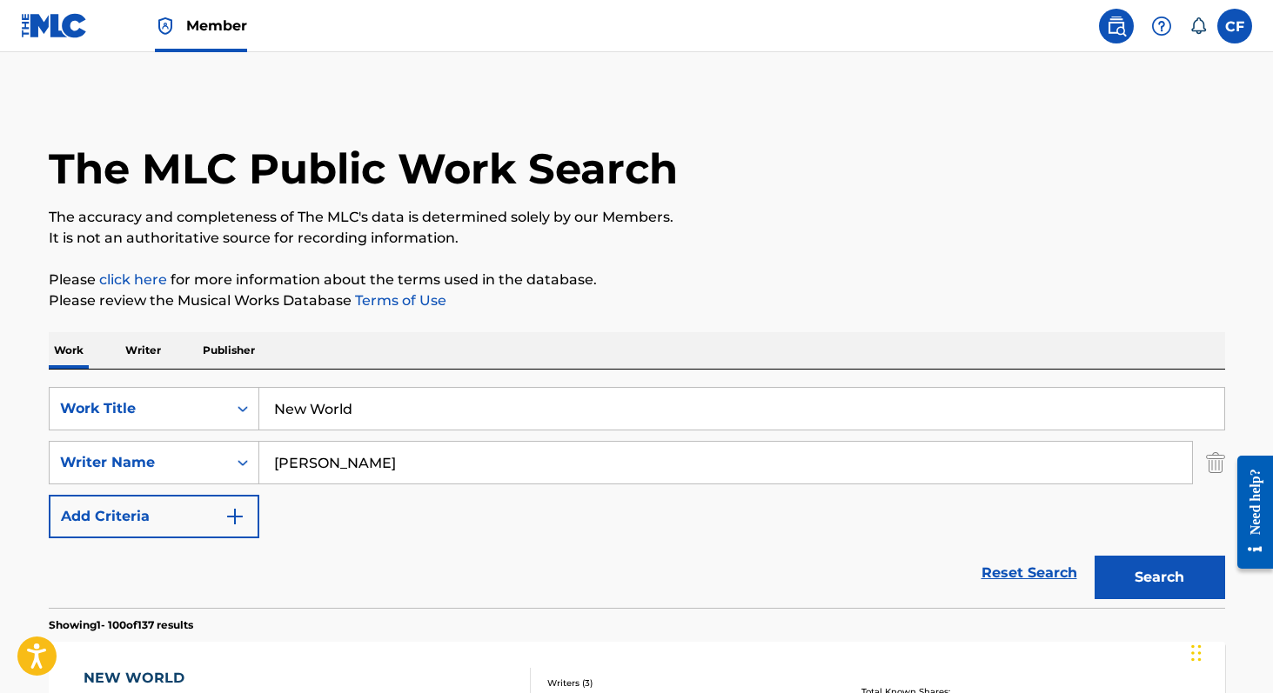
click at [326, 411] on input "New World" at bounding box center [741, 409] width 965 height 42
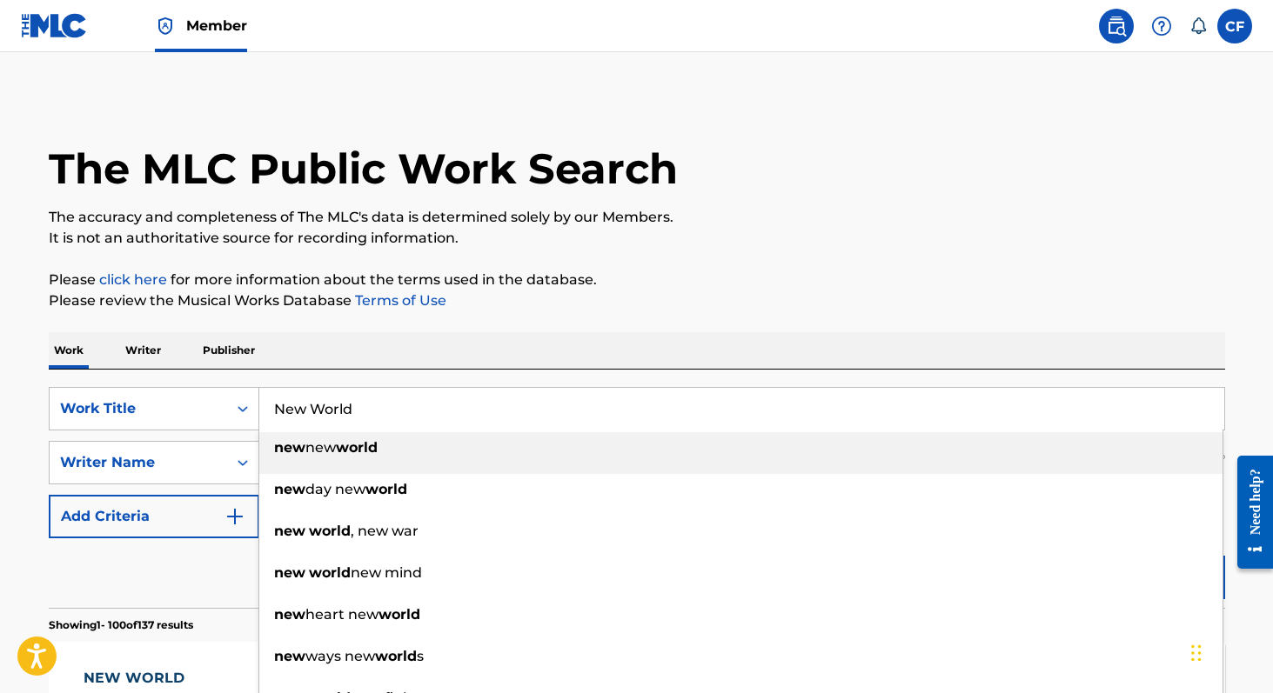
click at [326, 411] on input "New World" at bounding box center [741, 409] width 965 height 42
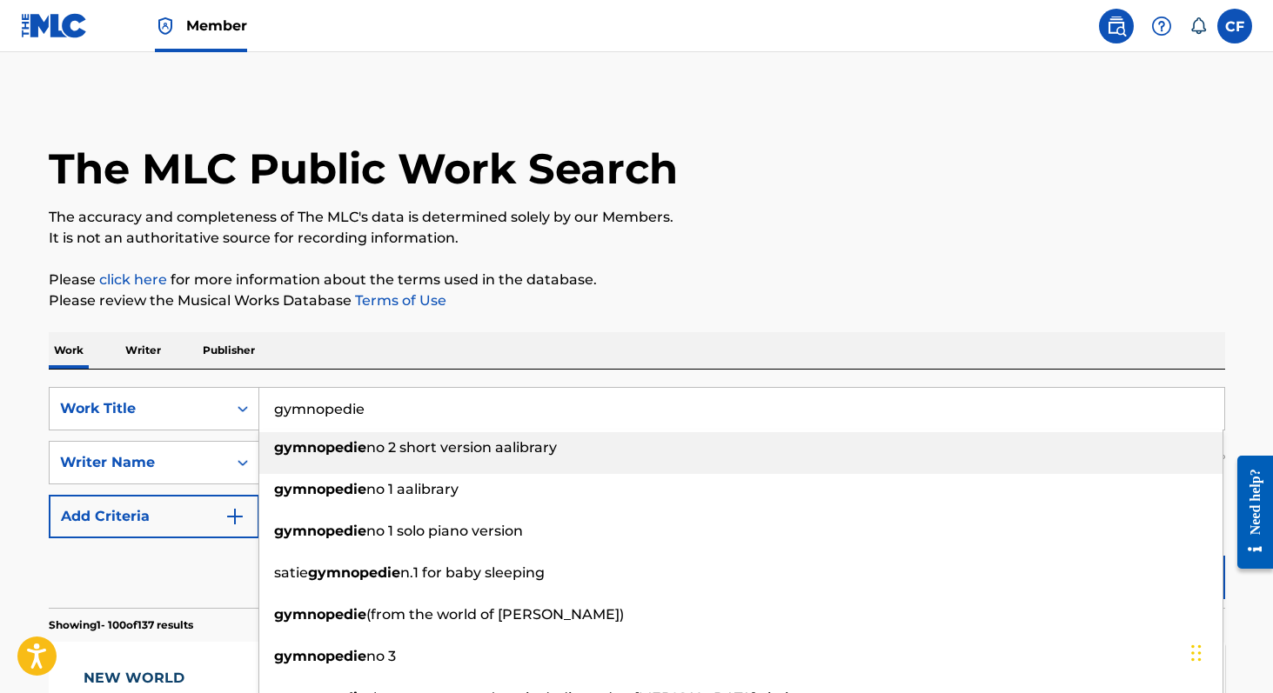
type input "gymnopedie"
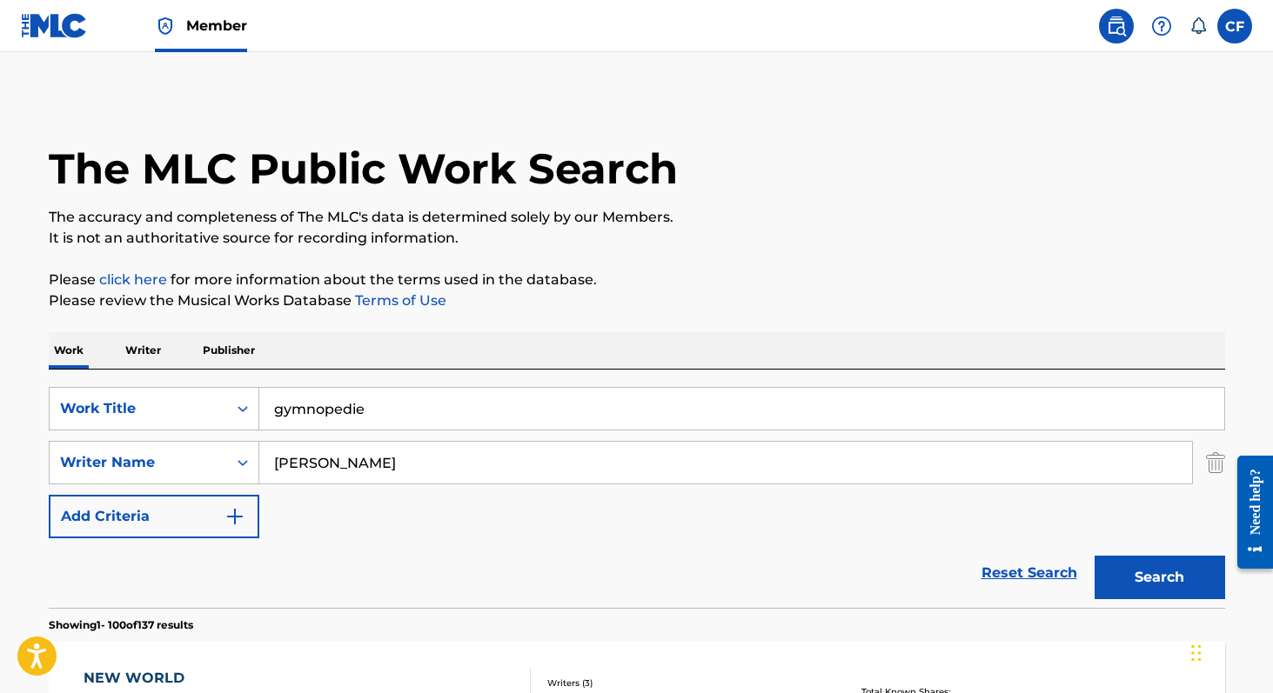
click at [315, 455] on input "[PERSON_NAME]" at bounding box center [725, 463] width 932 height 42
type input "satie"
click at [1094, 556] on button "Search" at bounding box center [1159, 577] width 130 height 43
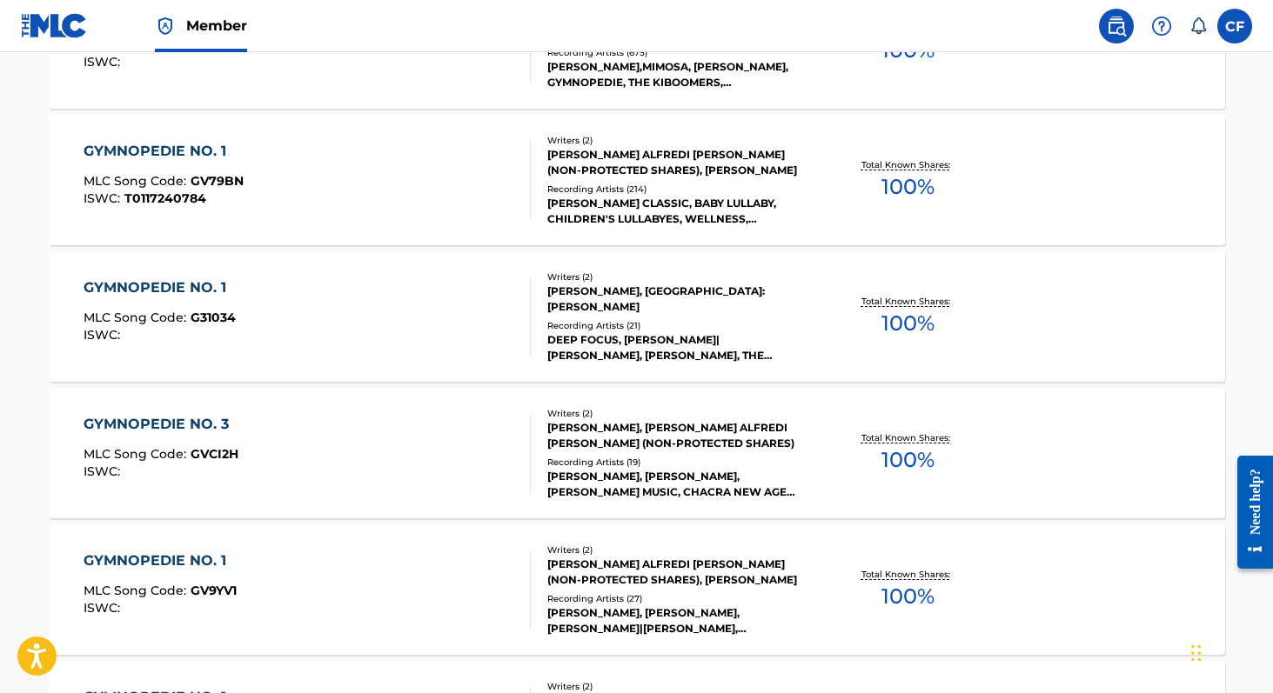
scroll to position [13780, 0]
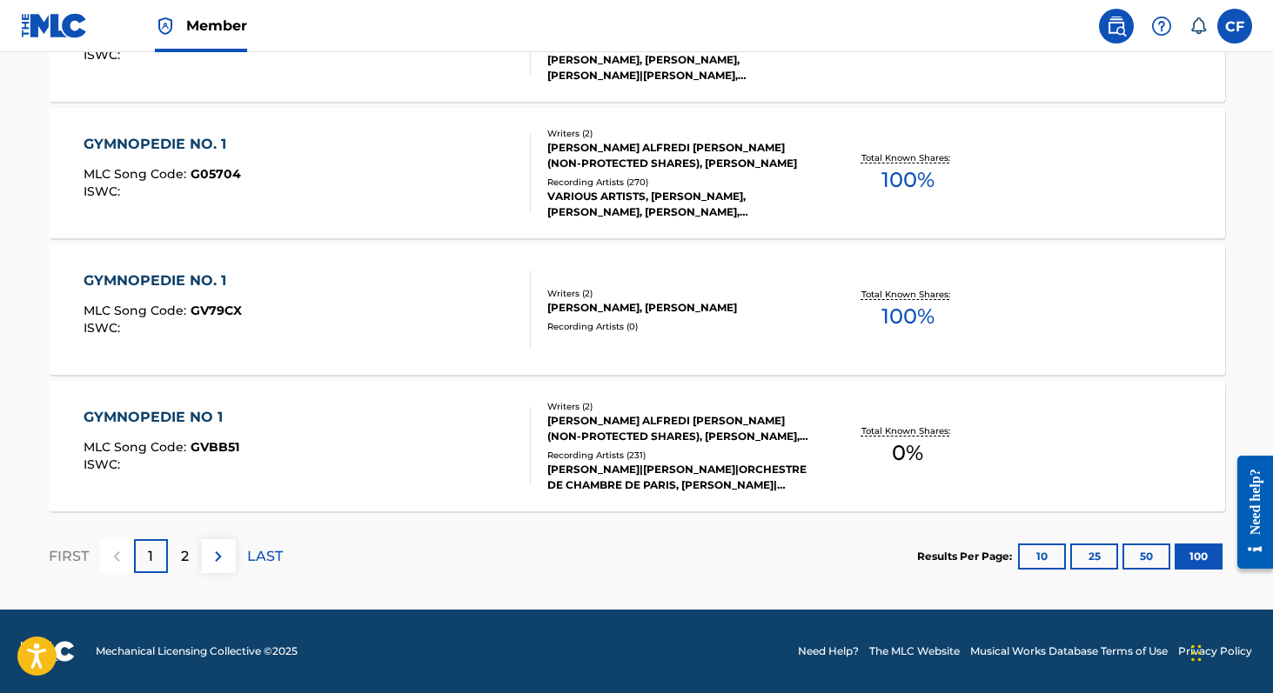
click at [226, 554] on img at bounding box center [218, 556] width 21 height 21
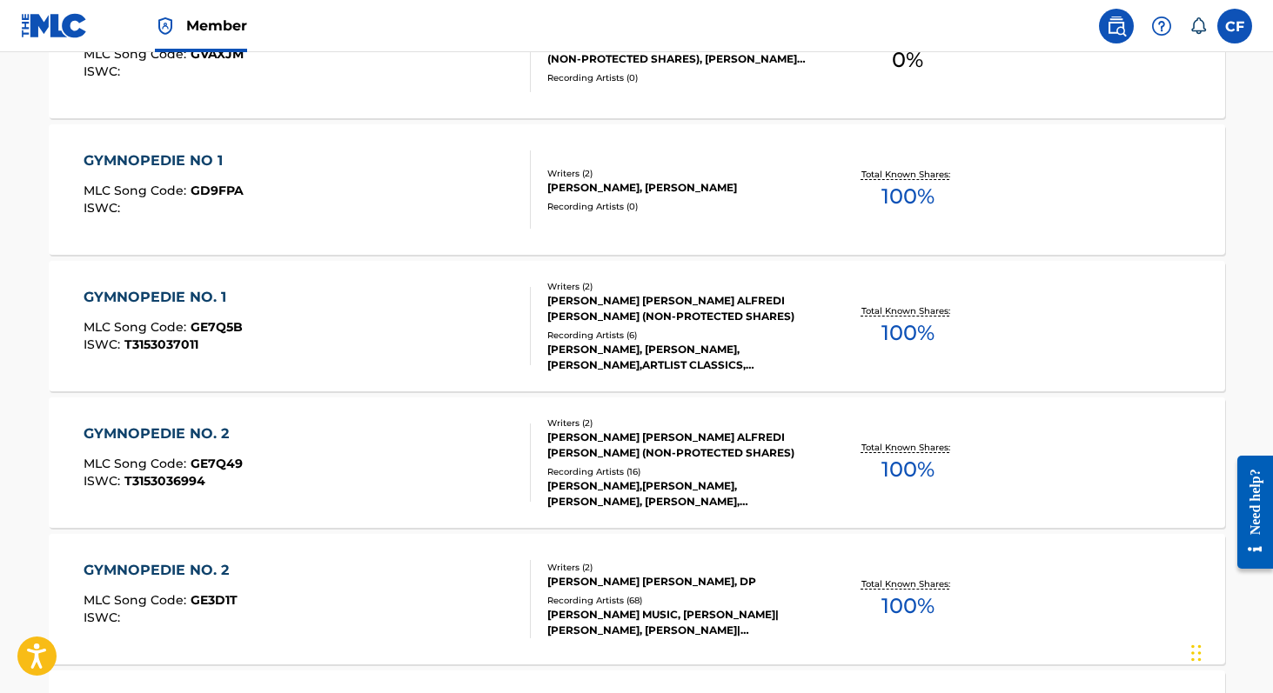
scroll to position [3383, 0]
